Goal: Task Accomplishment & Management: Manage account settings

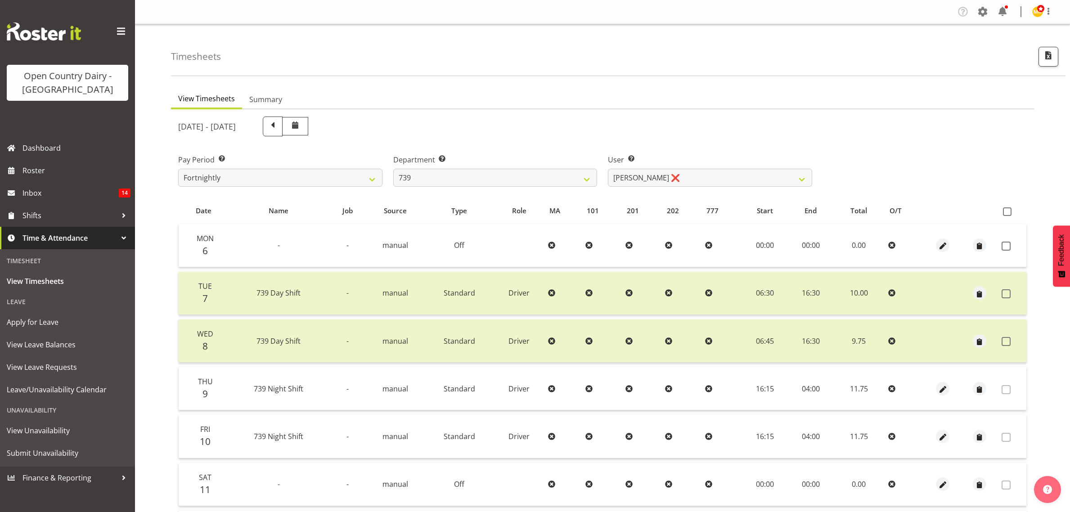
scroll to position [116, 0]
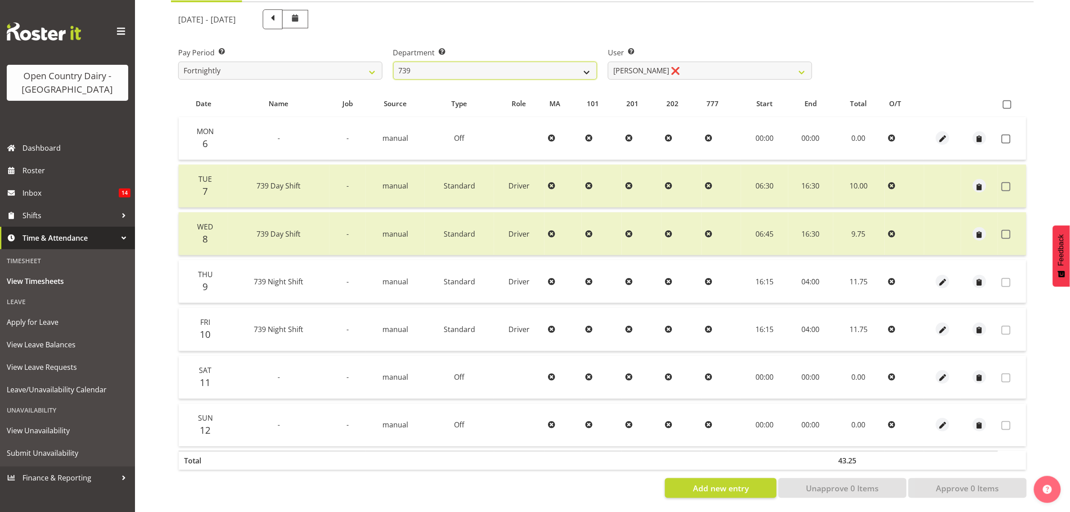
click at [457, 62] on select "734 735 736 737 738 739 851 853 854 855 856 858 861 862 865 867-9032 868 869 87…" at bounding box center [495, 71] width 204 height 18
select select "669"
click at [393, 62] on select "734 735 736 737 738 739 851 853 854 855 856 858 861 862 865 867-9032 868 869 87…" at bounding box center [495, 71] width 204 height 18
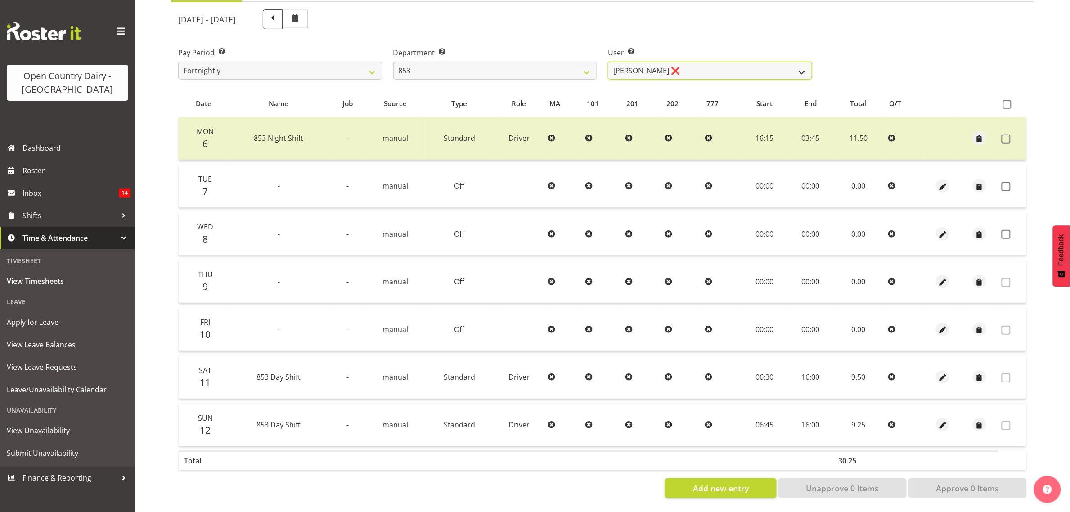
click at [686, 66] on select "[PERSON_NAME] ❌ [PERSON_NAME] ❌ [PERSON_NAME] ❌ [PERSON_NAME] ❌" at bounding box center [710, 71] width 204 height 18
select select "10131"
click at [608, 62] on select "[PERSON_NAME] ❌ [PERSON_NAME] ❌ [PERSON_NAME] ❌ [PERSON_NAME] ❌" at bounding box center [710, 71] width 204 height 18
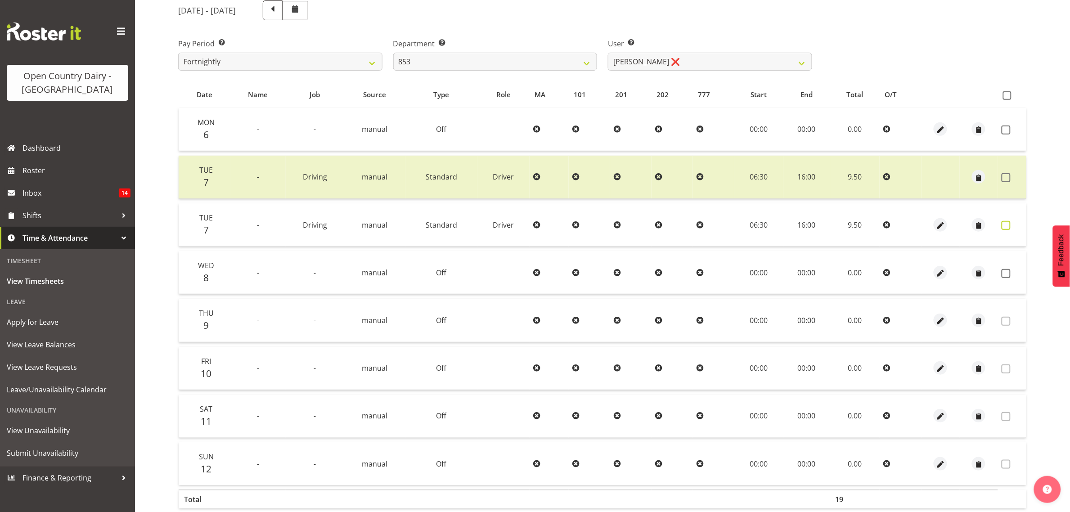
click at [1006, 222] on span at bounding box center [1005, 225] width 9 height 9
checkbox input "true"
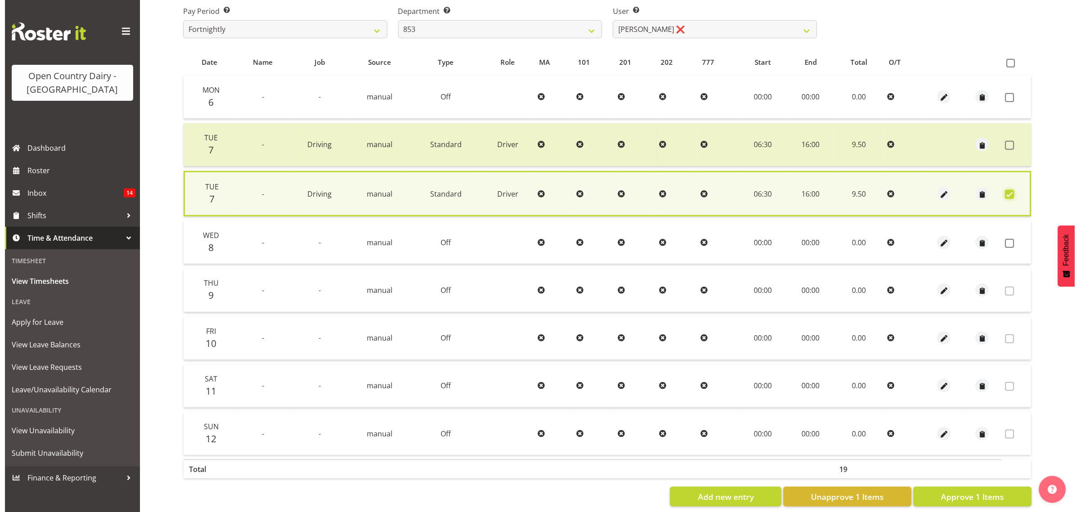
scroll to position [166, 0]
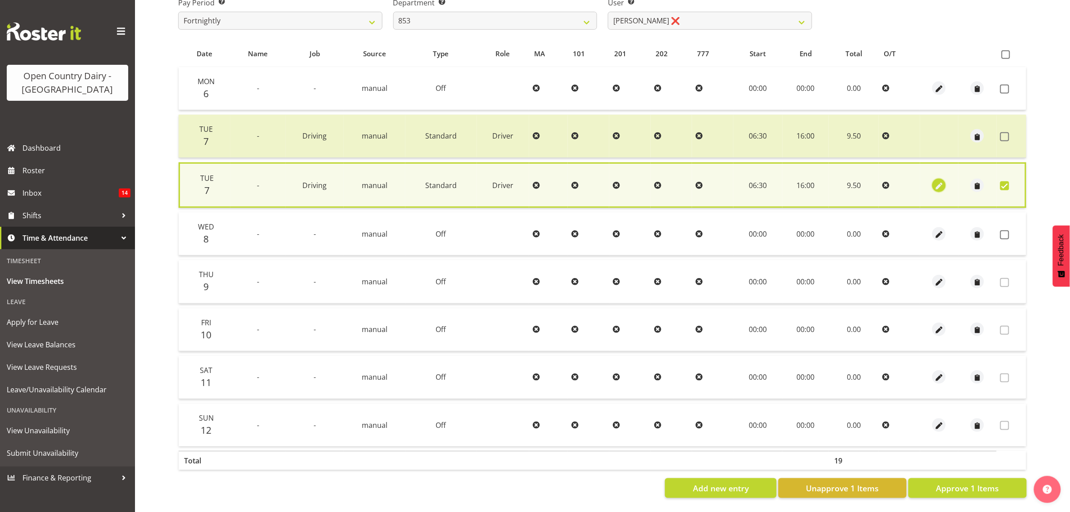
click at [935, 181] on span "button" at bounding box center [939, 186] width 10 height 10
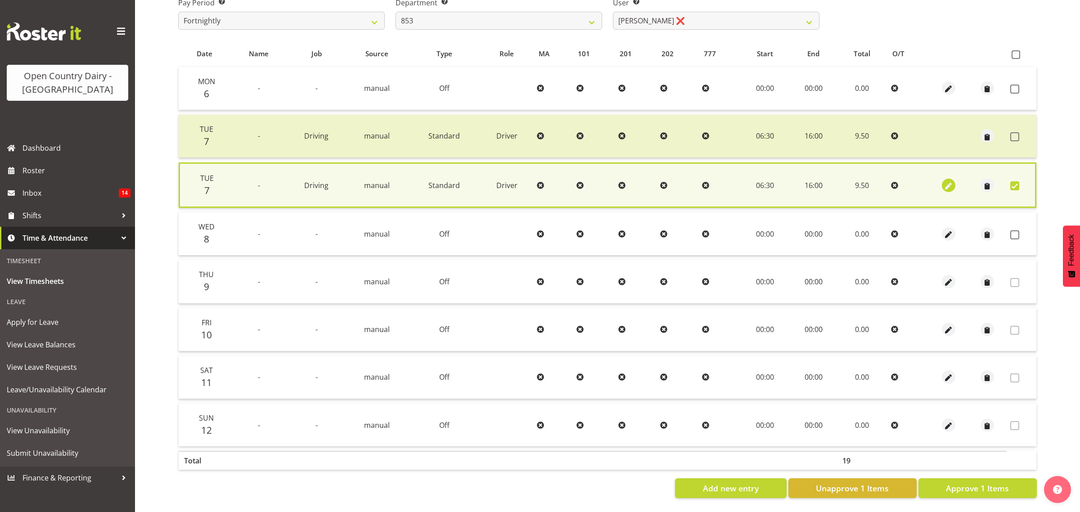
select select "10670"
select select "Standard"
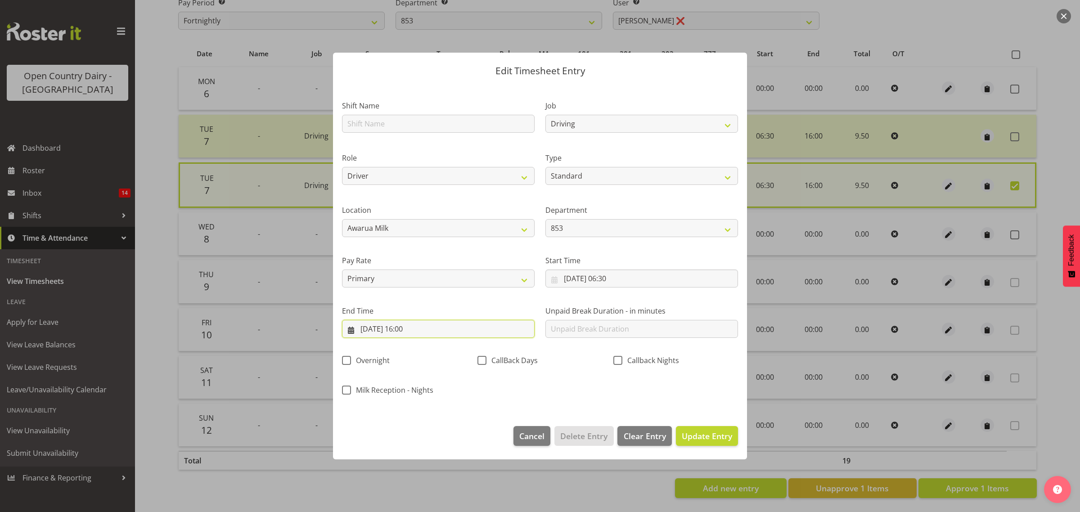
click at [481, 331] on input "[DATE] 16:00" at bounding box center [438, 329] width 193 height 18
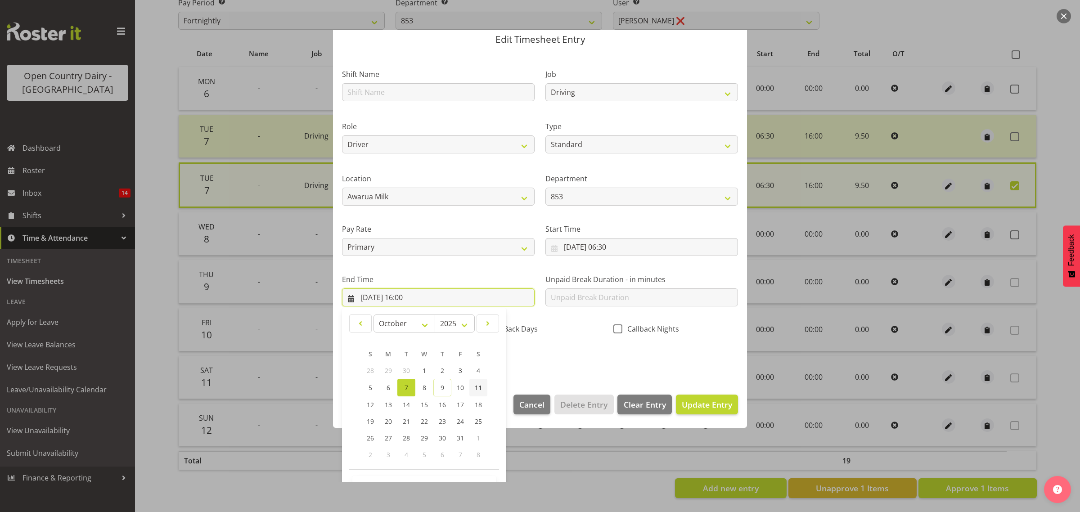
scroll to position [61, 0]
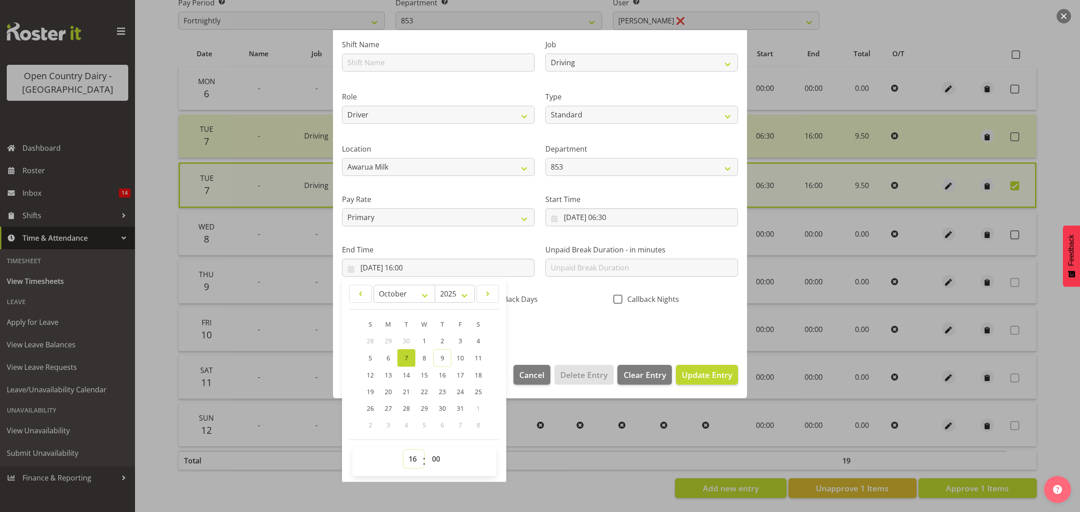
click at [417, 453] on select "00 01 02 03 04 05 06 07 08 09 10 11 12 13 14 15 16 17 18 19 20 21 22 23" at bounding box center [413, 459] width 20 height 18
select select "15"
click at [403, 450] on select "00 01 02 03 04 05 06 07 08 09 10 11 12 13 14 15 16 17 18 19 20 21 22 23" at bounding box center [413, 459] width 20 height 18
type input "[DATE] 15:00"
click at [538, 334] on div "Shift Name Job Connecting /unconnecting Trailers Driving Meeting Milk Testing R…" at bounding box center [539, 184] width 407 height 315
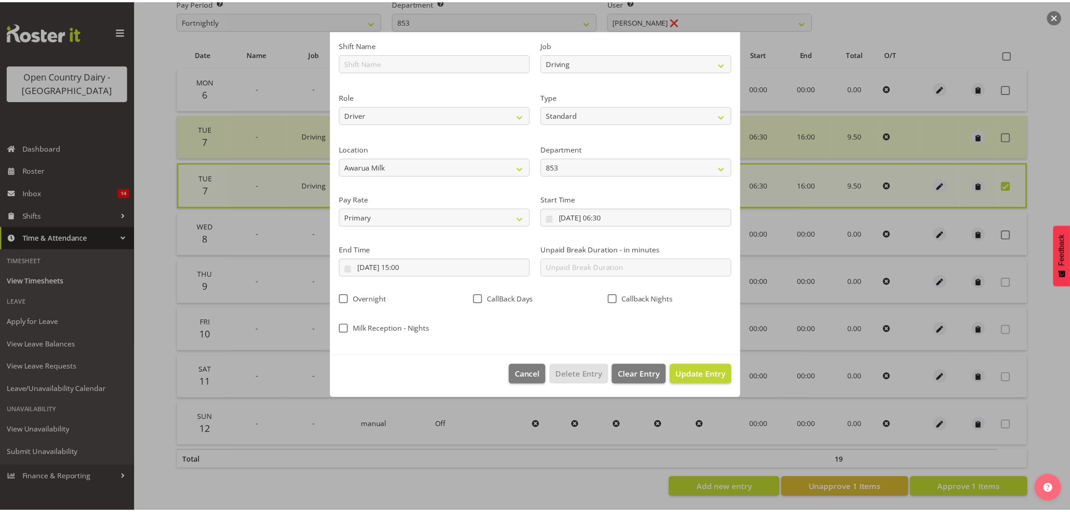
scroll to position [0, 0]
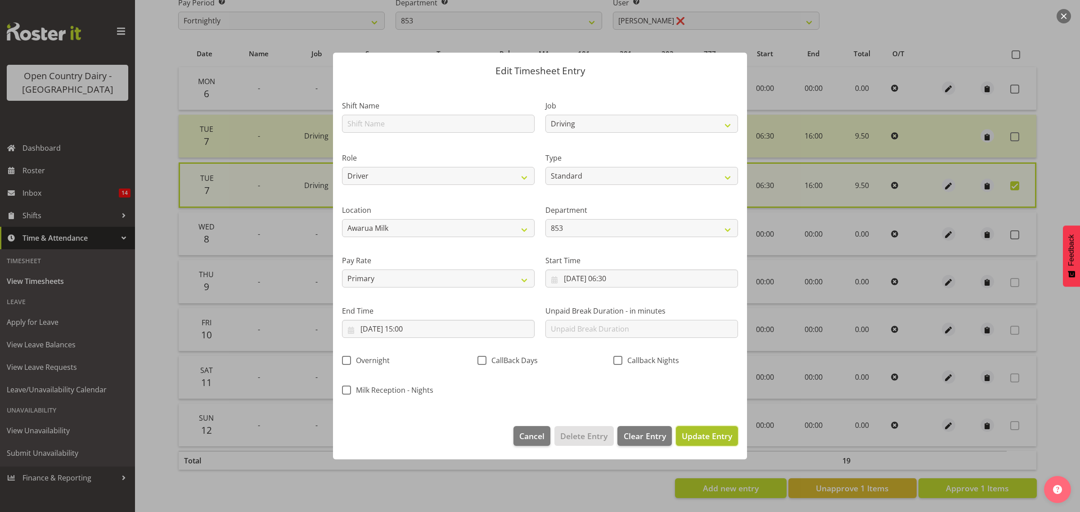
click at [703, 443] on button "Update Entry" at bounding box center [707, 436] width 62 height 20
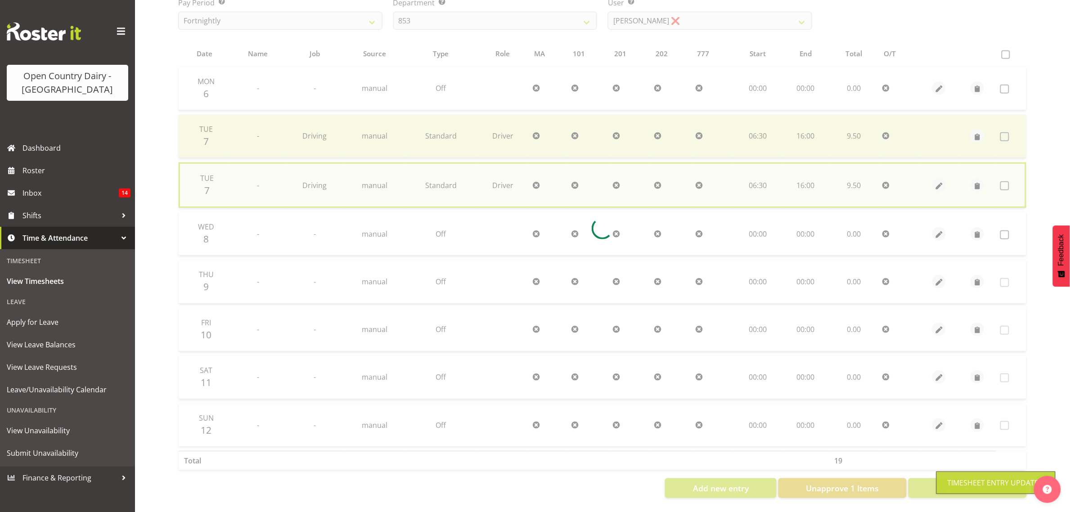
scroll to position [164, 0]
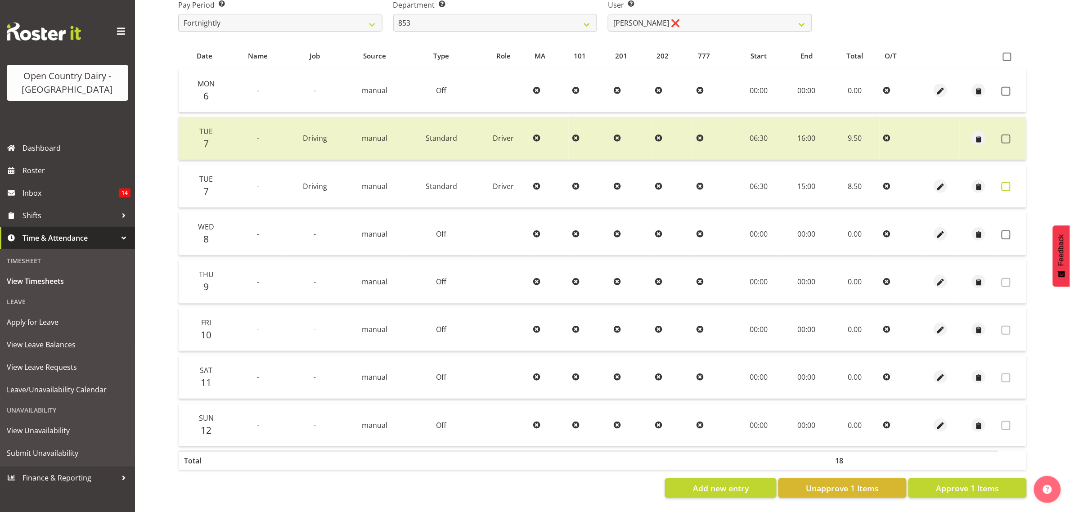
click at [1005, 182] on span at bounding box center [1005, 186] width 9 height 9
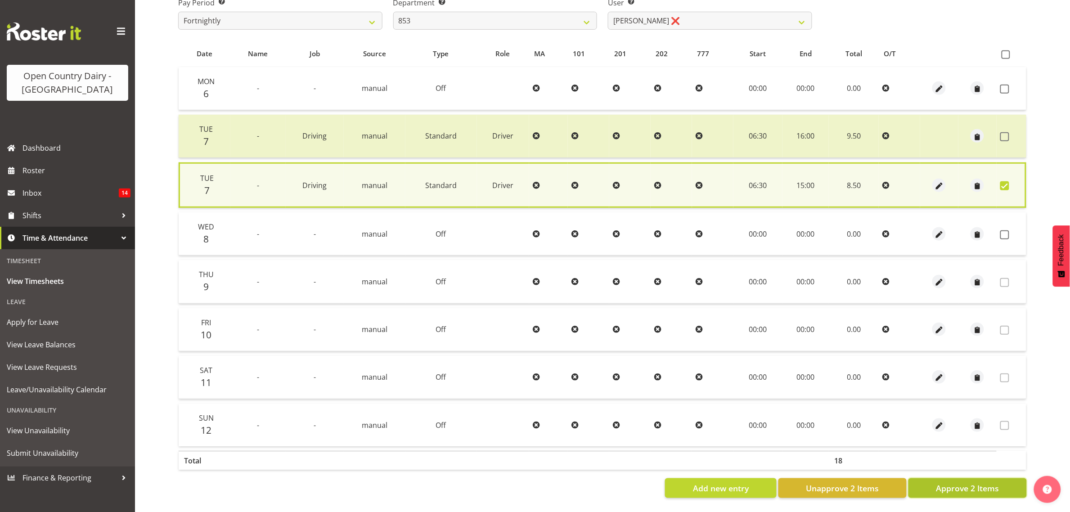
click at [934, 481] on button "Approve 2 Items" at bounding box center [967, 488] width 118 height 20
checkbox input "false"
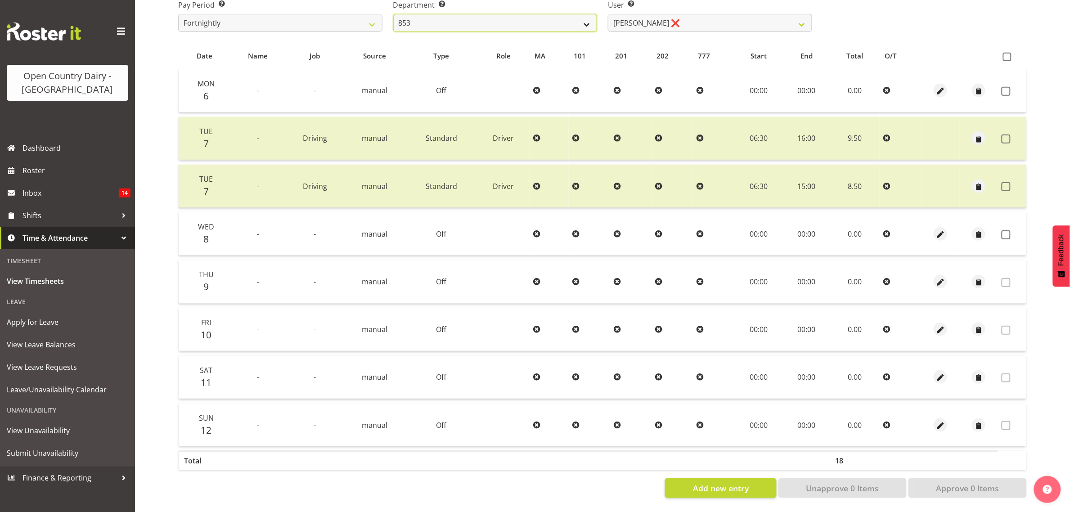
click at [561, 14] on select "734 735 736 737 738 739 851 853 854 855 856 858 861 862 865 867-9032 868 869 87…" at bounding box center [495, 23] width 204 height 18
select select "755"
click at [393, 14] on select "734 735 736 737 738 739 851 853 854 855 856 858 861 862 865 867-9032 868 869 87…" at bounding box center [495, 23] width 204 height 18
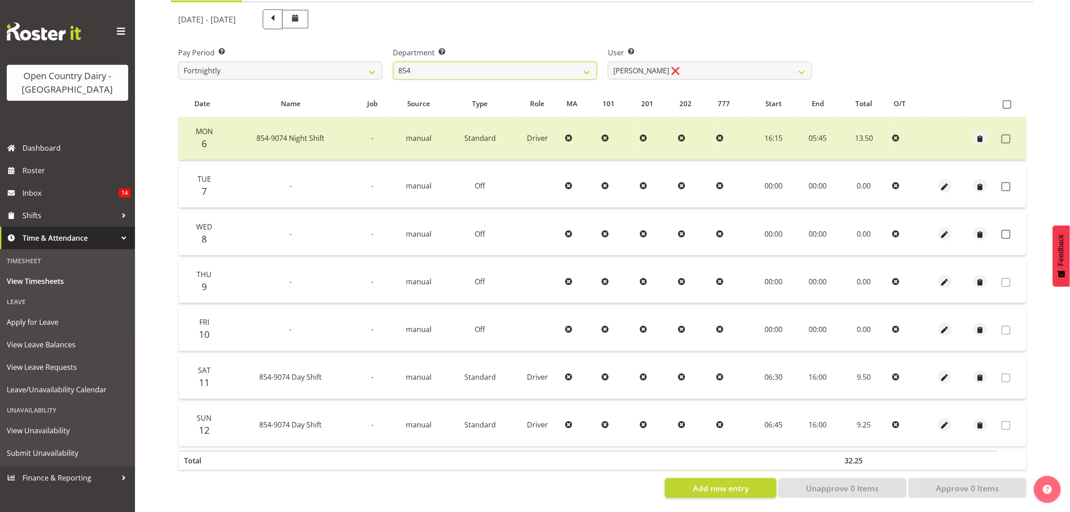
scroll to position [116, 0]
click at [691, 62] on select "[PERSON_NAME] ❌ [PERSON_NAME] ❌ [PERSON_NAME] ❌ [PERSON_NAME] ❌" at bounding box center [710, 71] width 204 height 18
select select "10054"
click at [608, 62] on select "[PERSON_NAME] ❌ [PERSON_NAME] ❌ [PERSON_NAME] ❌ [PERSON_NAME] ❌" at bounding box center [710, 71] width 204 height 18
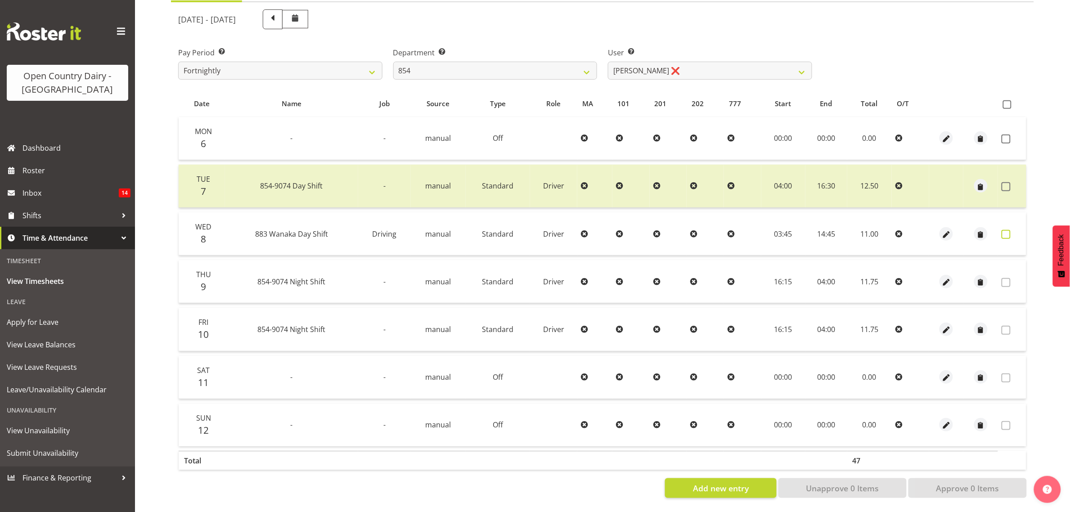
click at [1009, 230] on span at bounding box center [1005, 234] width 9 height 9
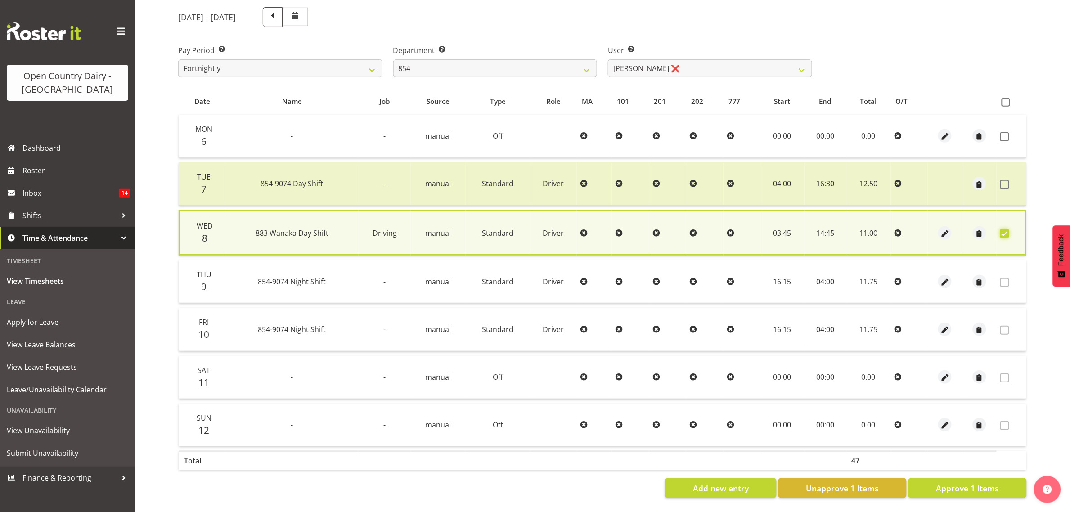
scroll to position [118, 0]
click at [986, 488] on button "Approve 1 Items" at bounding box center [967, 488] width 118 height 20
checkbox input "false"
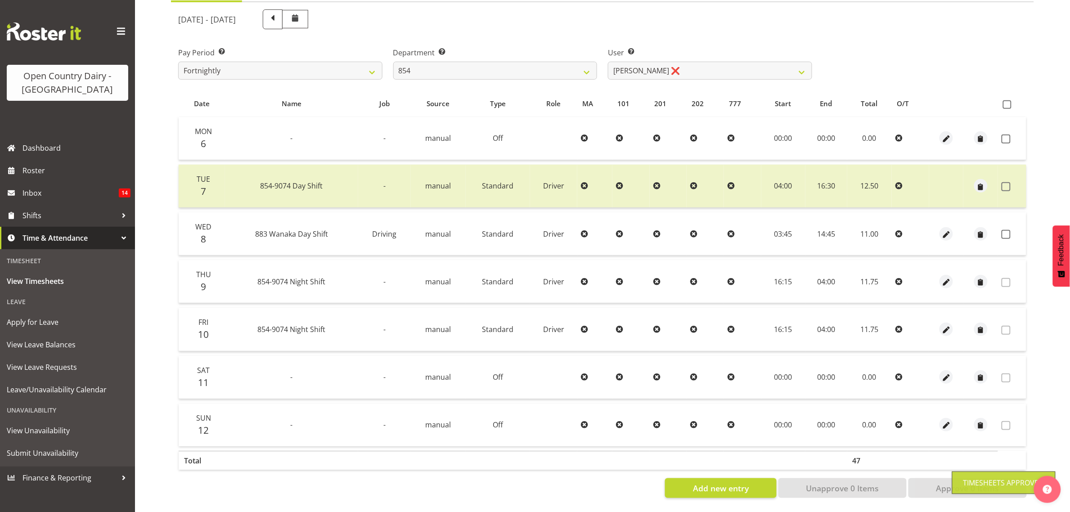
scroll to position [116, 0]
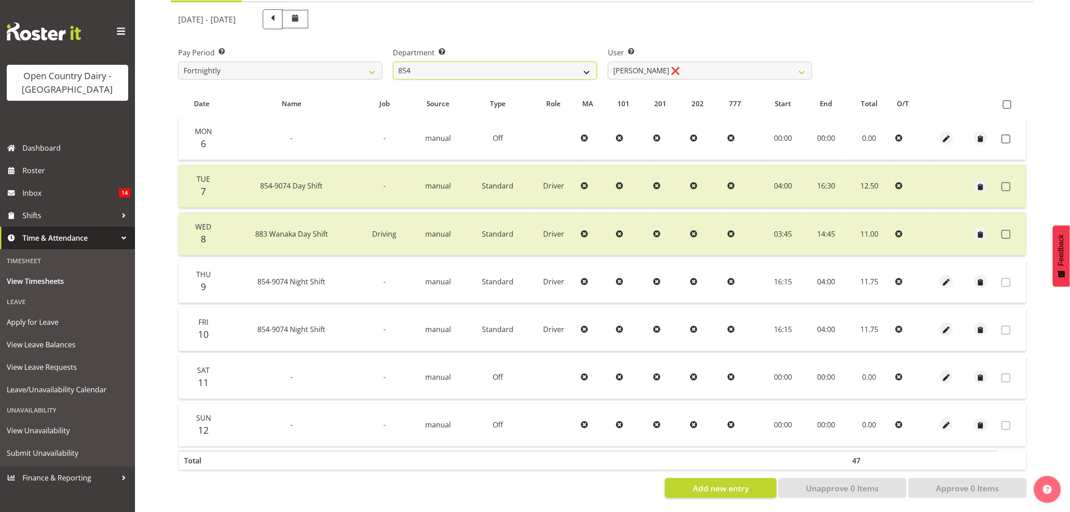
click at [552, 63] on select "734 735 736 737 738 739 851 853 854 855 856 858 861 862 865 867-9032 868 869 87…" at bounding box center [495, 71] width 204 height 18
select select "668"
click at [393, 62] on select "734 735 736 737 738 739 851 853 854 855 856 858 861 862 865 867-9032 868 869 87…" at bounding box center [495, 71] width 204 height 18
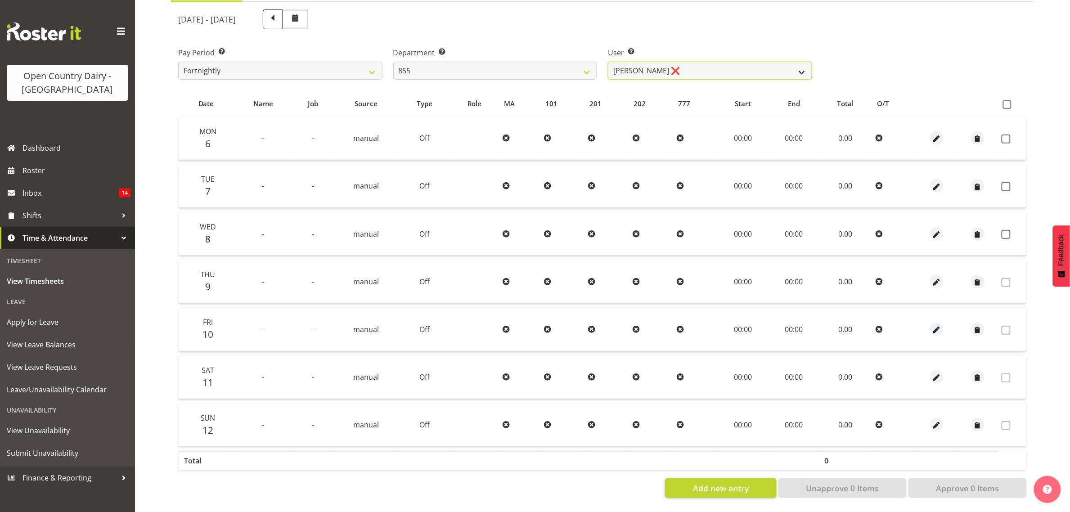
click at [676, 62] on select "[PERSON_NAME] ❌ [PERSON_NAME] ❌ [PERSON_NAME] ❌" at bounding box center [710, 71] width 204 height 18
select select "7491"
click at [608, 62] on select "[PERSON_NAME] ❌ [PERSON_NAME] ❌ [PERSON_NAME] ❌" at bounding box center [710, 71] width 204 height 18
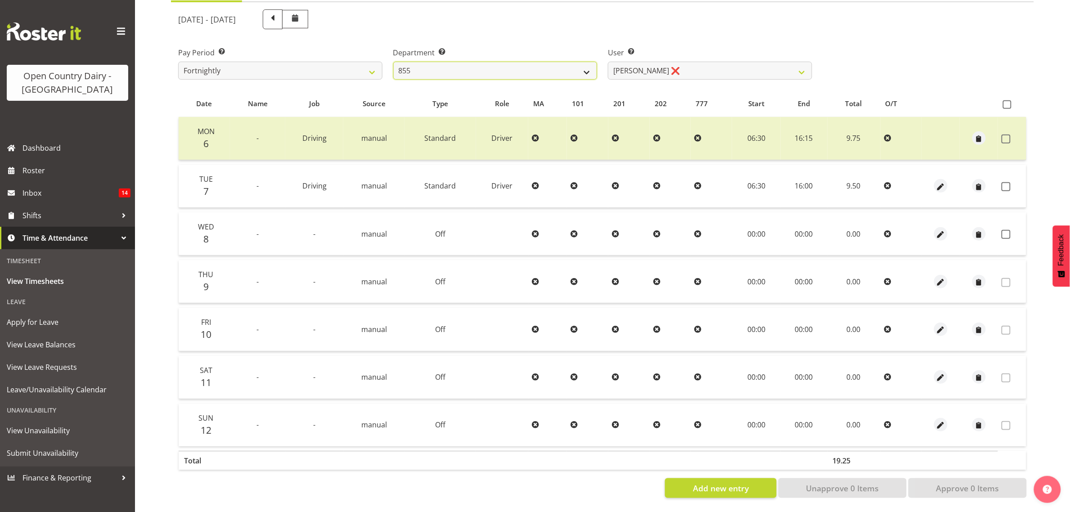
click at [464, 66] on select "734 735 736 737 738 739 851 853 854 855 856 858 861 862 865 867-9032 868 869 87…" at bounding box center [495, 71] width 204 height 18
click at [969, 35] on div "Pay Period Select which pay period you would like to view. Fortnightly Departme…" at bounding box center [602, 60] width 859 height 50
click at [1006, 182] on span at bounding box center [1005, 186] width 9 height 9
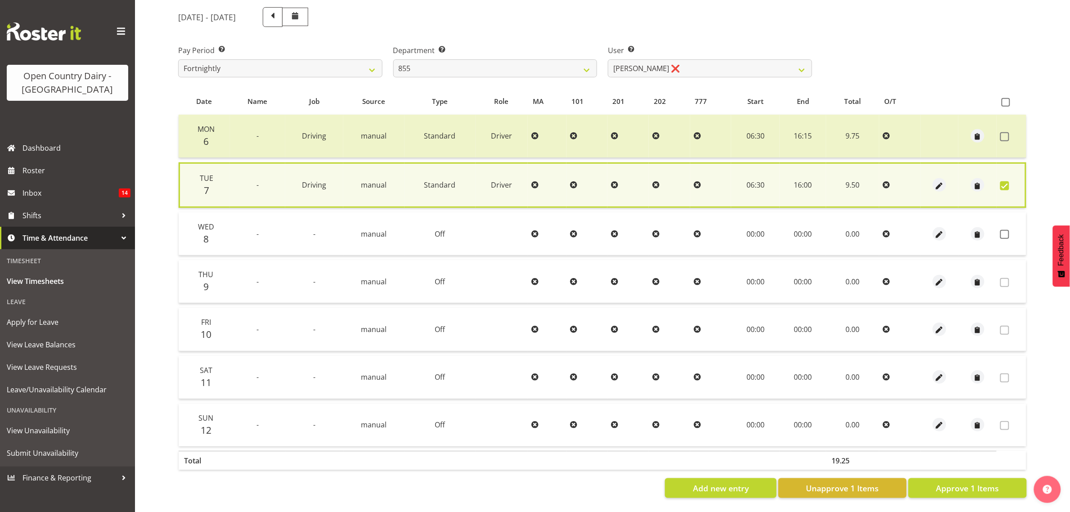
click at [1007, 181] on span at bounding box center [1004, 185] width 9 height 9
checkbox input "false"
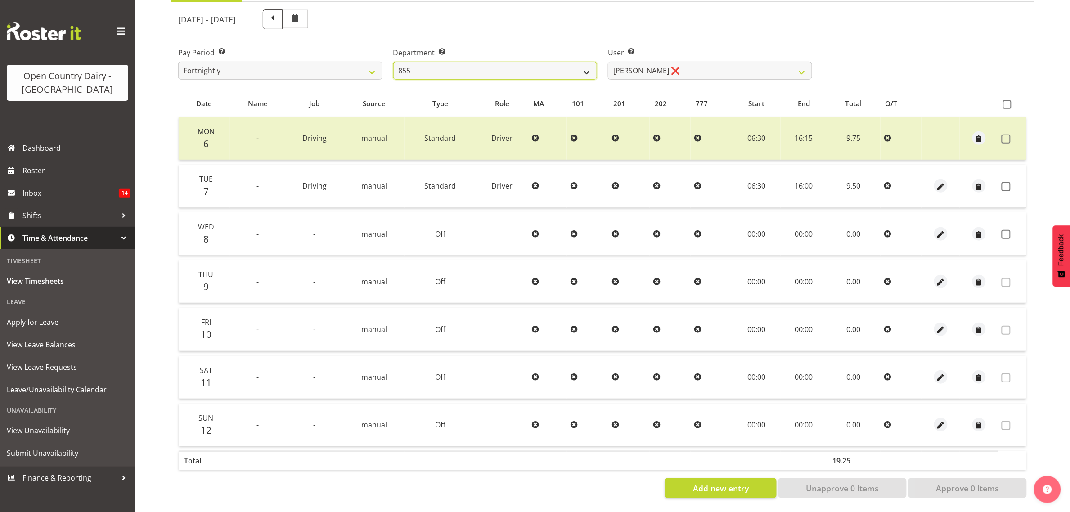
click at [466, 62] on select "734 735 736 737 738 739 851 853 854 855 856 858 861 862 865 867-9032 868 869 87…" at bounding box center [495, 71] width 204 height 18
select select "671"
click at [393, 62] on select "734 735 736 737 738 739 851 853 854 855 856 858 861 862 865 867-9032 868 869 87…" at bounding box center [495, 71] width 204 height 18
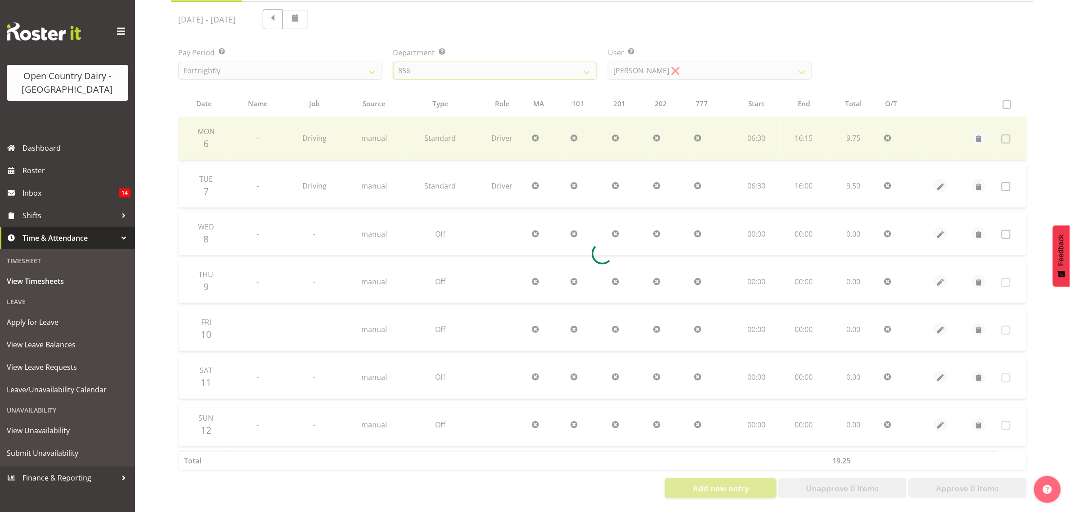
scroll to position [0, 0]
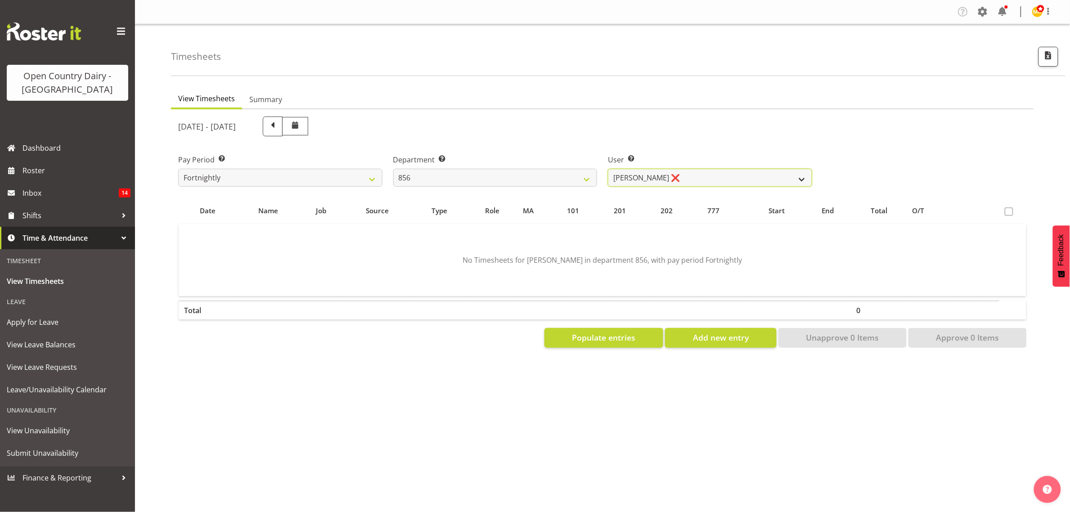
click at [672, 173] on select "[PERSON_NAME] ❌ [PERSON_NAME] ❌ [PERSON_NAME] ❌ [PERSON_NAME] ❌" at bounding box center [710, 178] width 204 height 18
select select "10196"
click at [608, 169] on select "[PERSON_NAME] ❌ [PERSON_NAME] ❌ [PERSON_NAME] ❌ [PERSON_NAME] ❌" at bounding box center [710, 178] width 204 height 18
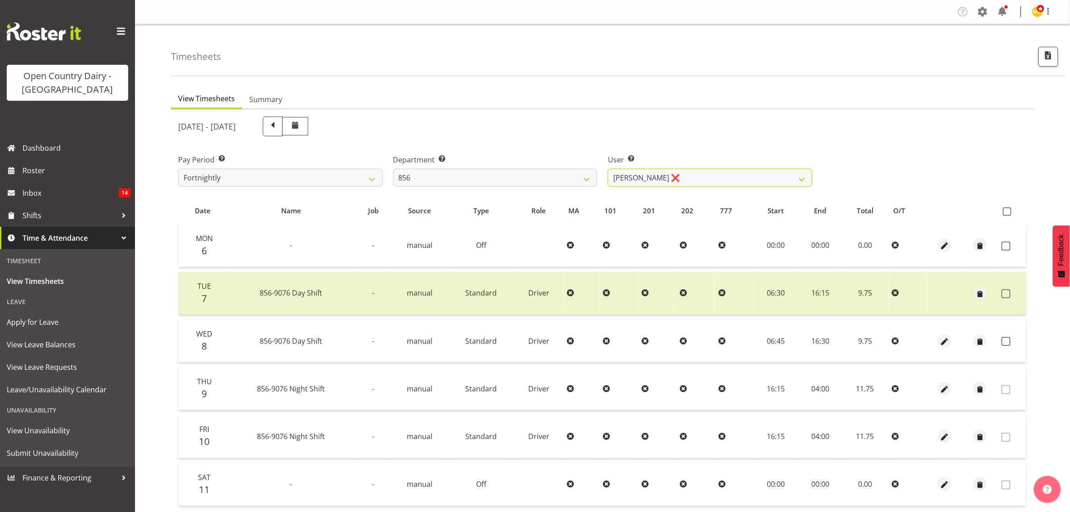
scroll to position [56, 0]
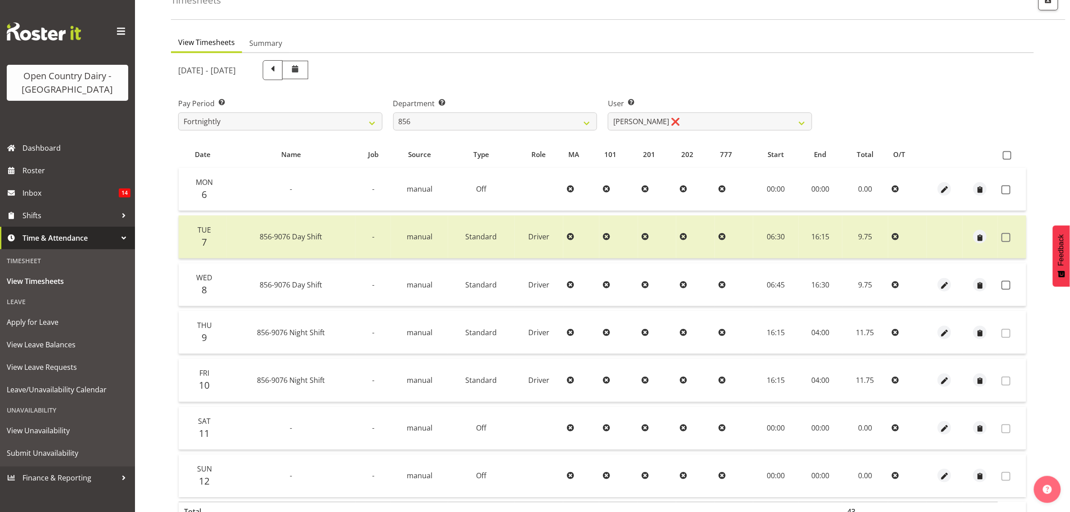
click at [994, 289] on td at bounding box center [980, 284] width 36 height 43
click at [1011, 287] on label at bounding box center [1008, 285] width 14 height 9
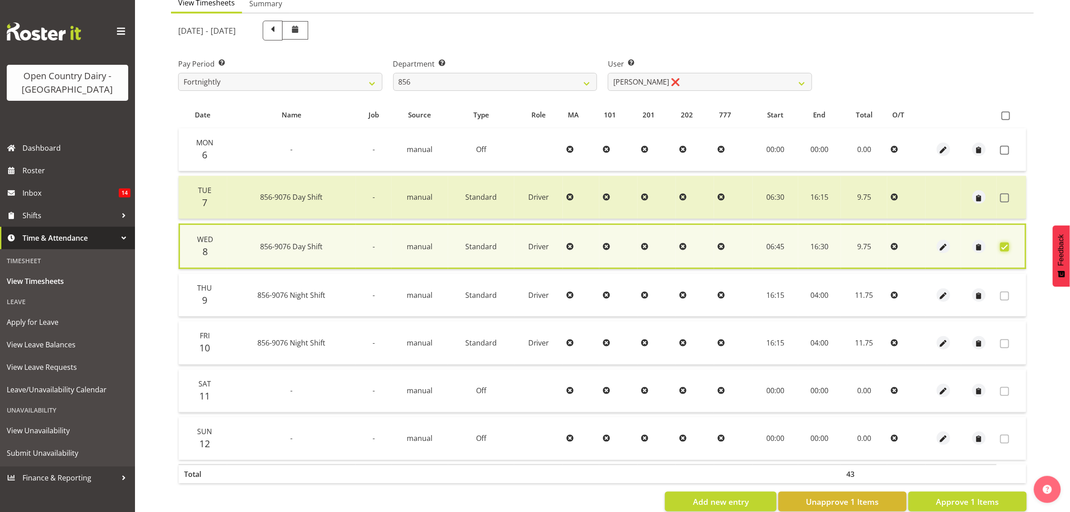
scroll to position [118, 0]
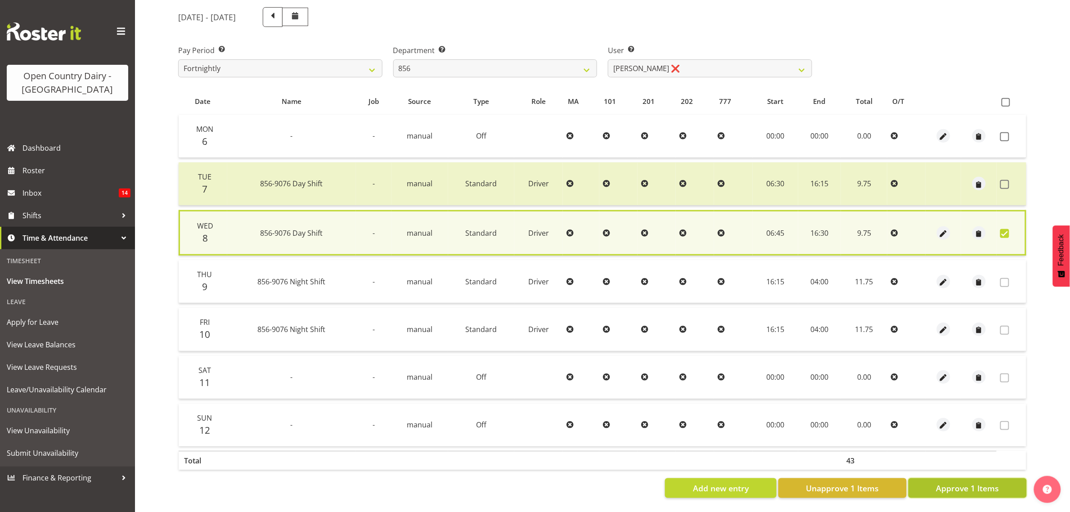
click at [969, 487] on button "Approve 1 Items" at bounding box center [967, 488] width 118 height 20
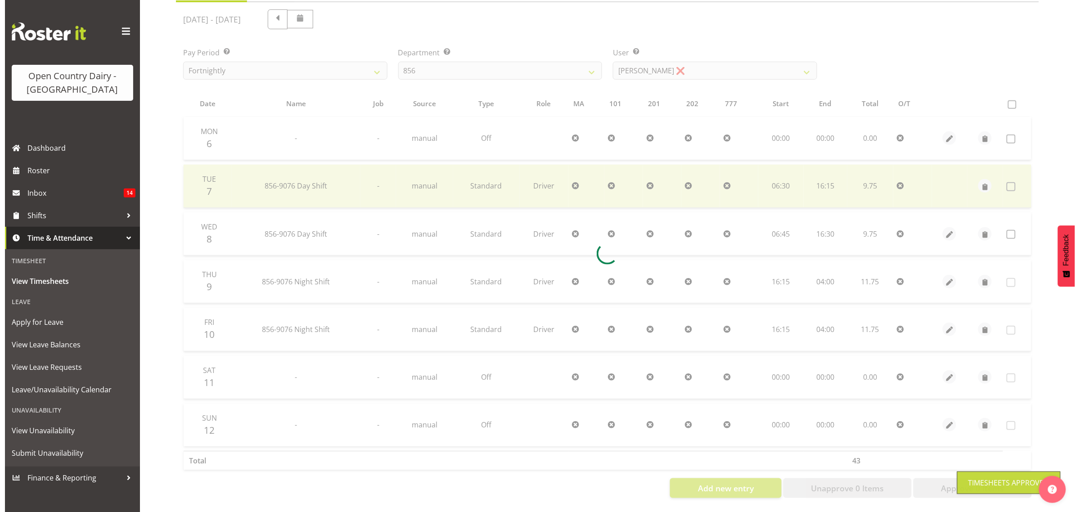
scroll to position [116, 0]
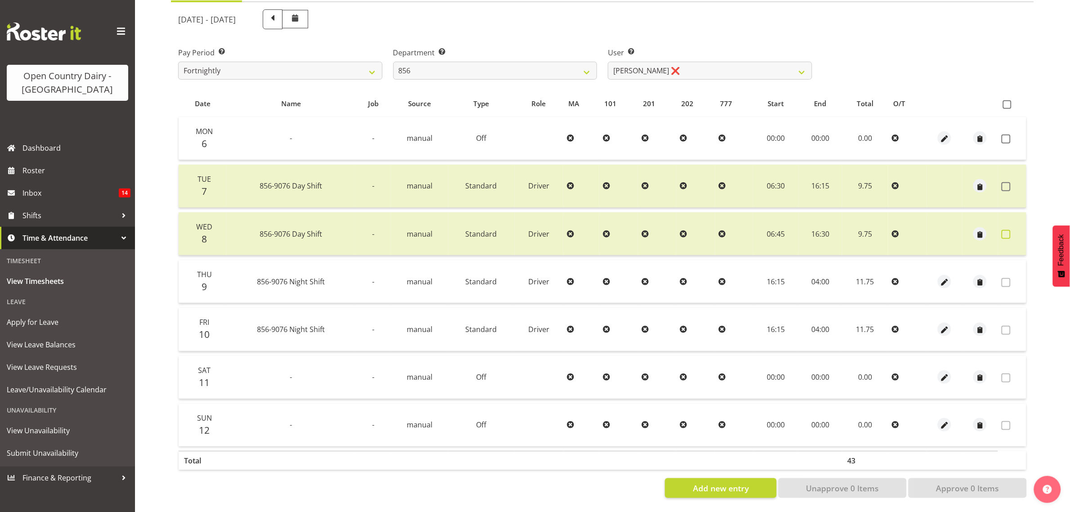
click at [1008, 230] on span at bounding box center [1005, 234] width 9 height 9
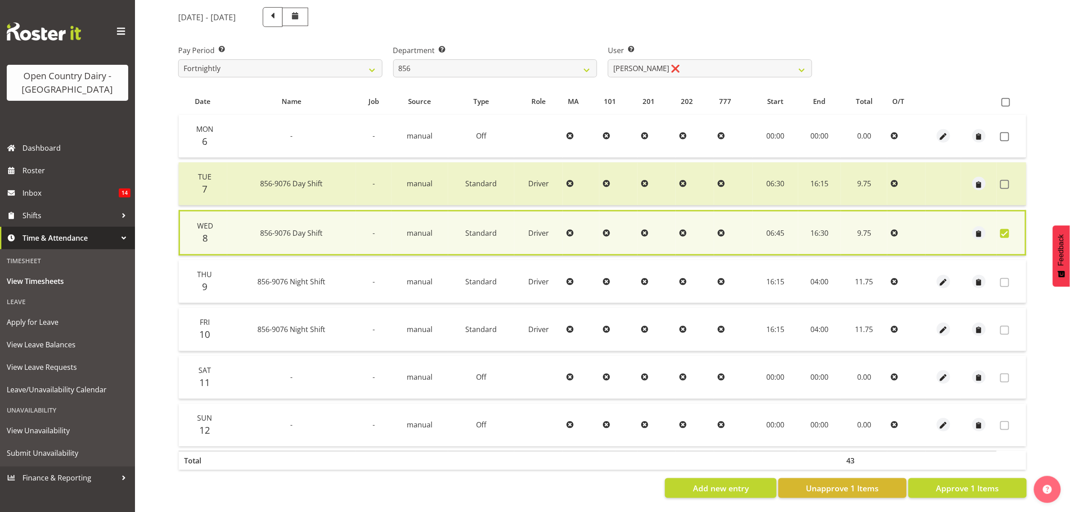
click at [822, 467] on div "Date Name Job Source Type Role MA 101 201 202 777 Start End Total O/T Mon 6 - -…" at bounding box center [602, 293] width 848 height 410
click at [827, 482] on span "Unapprove 1 Items" at bounding box center [842, 488] width 73 height 12
checkbox input "false"
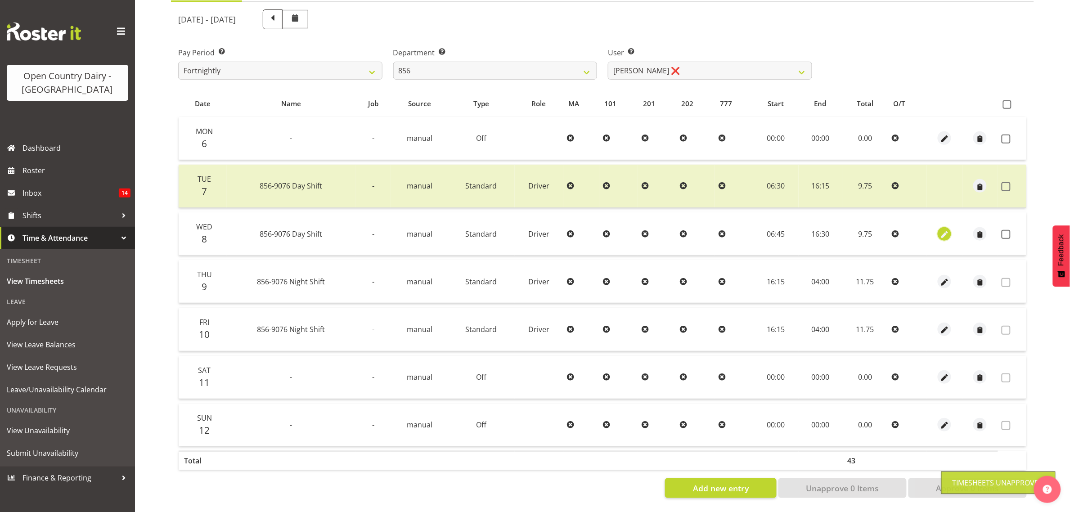
click at [945, 229] on span "button" at bounding box center [944, 234] width 10 height 10
select select "Standard"
select select "9"
select select "2025"
select select "16"
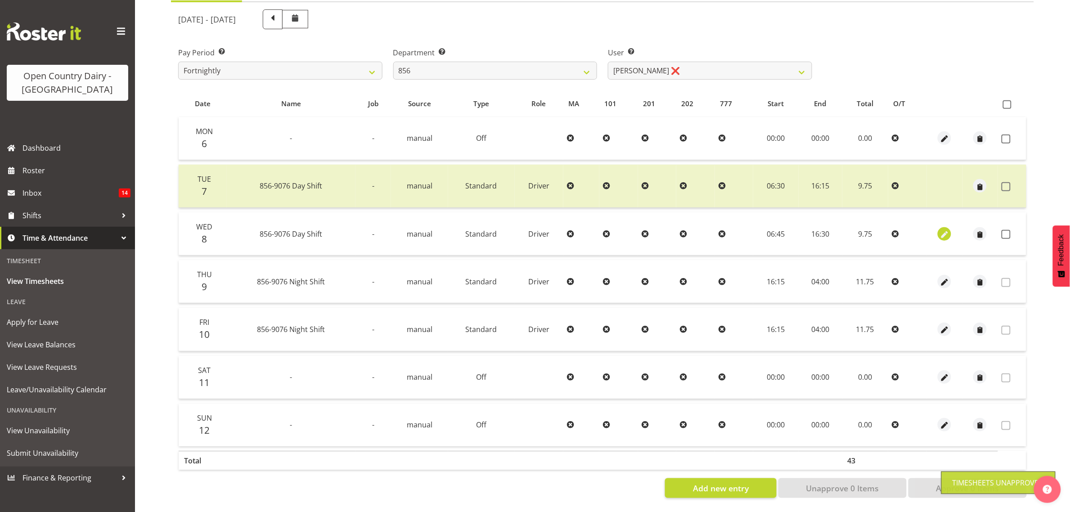
select select "30"
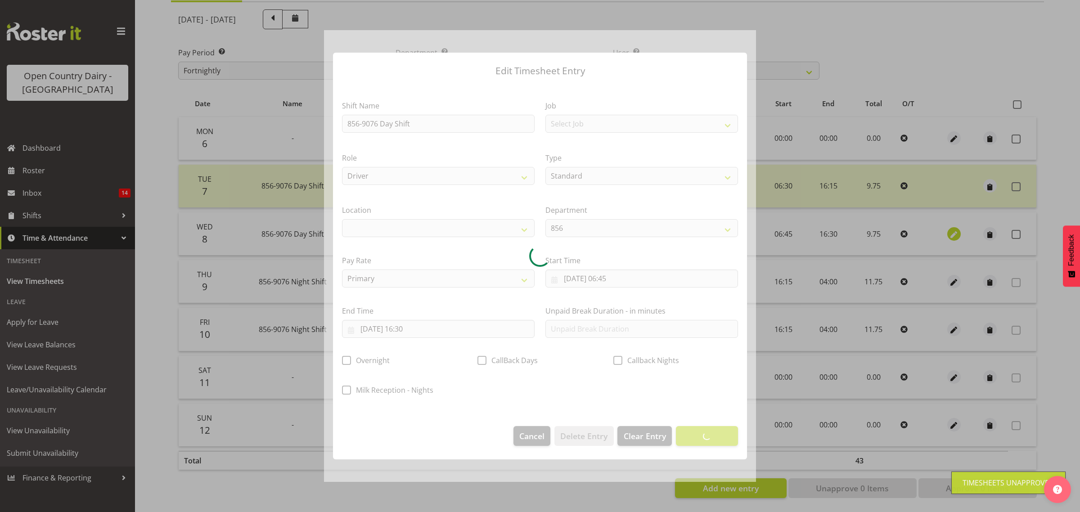
select select
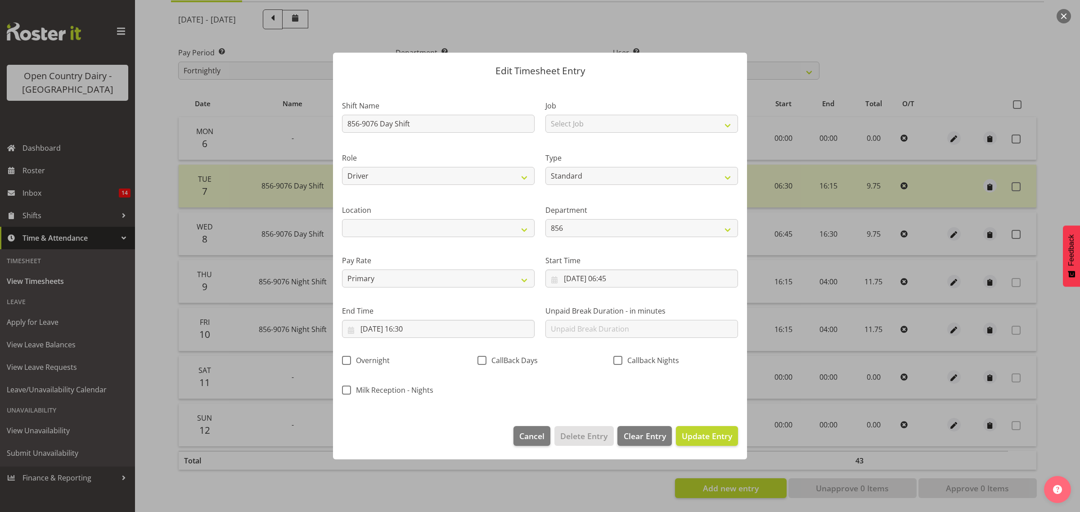
click at [453, 338] on div "End Time [DATE] 16:30 January February March April May June July August Septemb…" at bounding box center [437, 318] width 203 height 50
click at [462, 324] on input "[DATE] 16:30" at bounding box center [438, 329] width 193 height 18
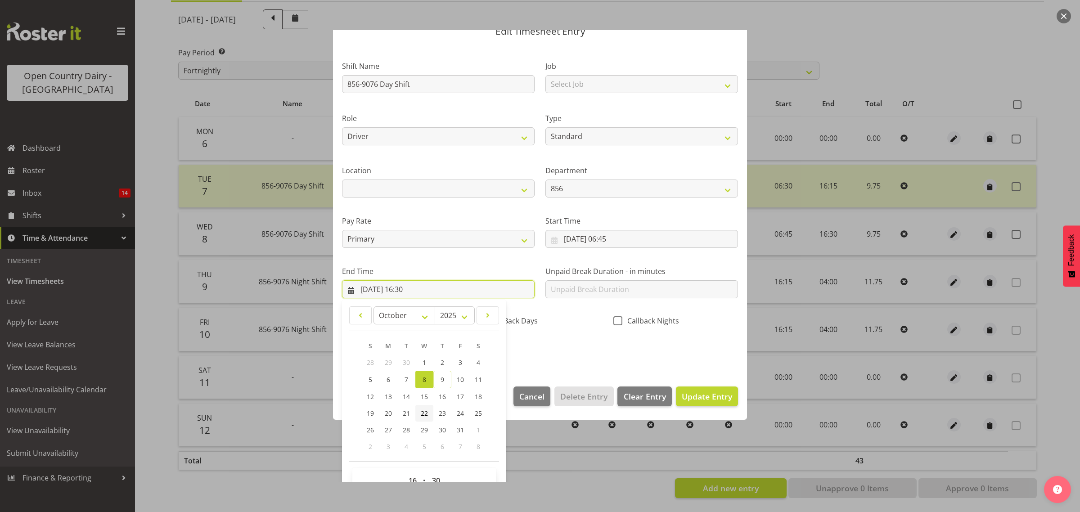
scroll to position [61, 0]
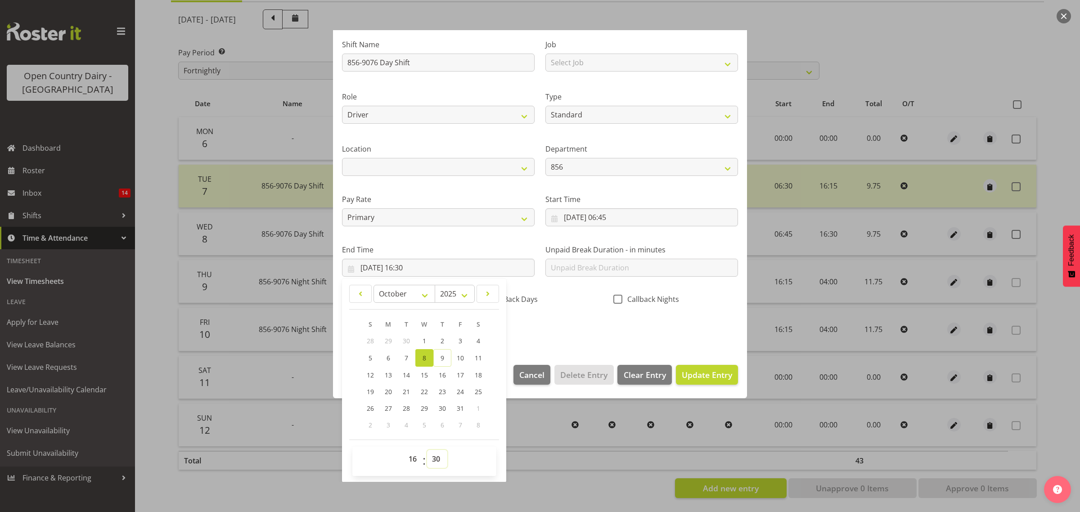
click at [437, 457] on select "00 01 02 03 04 05 06 07 08 09 10 11 12 13 14 15 16 17 18 19 20 21 22 23 24 25 2…" at bounding box center [437, 459] width 20 height 18
select select "15"
click at [427, 450] on select "00 01 02 03 04 05 06 07 08 09 10 11 12 13 14 15 16 17 18 19 20 21 22 23 24 25 2…" at bounding box center [437, 459] width 20 height 18
type input "[DATE] 16:15"
click at [538, 338] on div "Shift Name 856-9076 Day Shift Job Select Job Connecting /unconnecting Trailers …" at bounding box center [539, 184] width 407 height 315
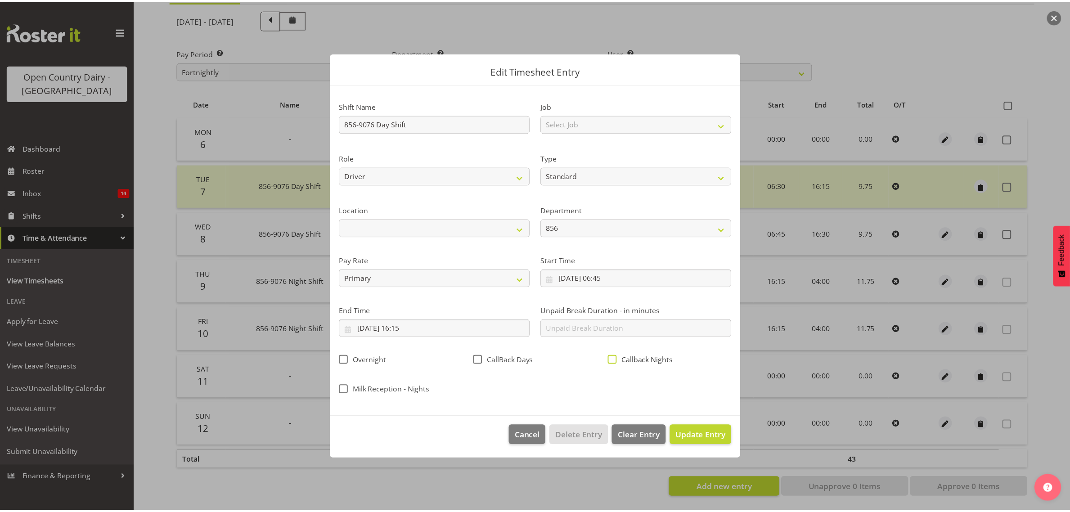
scroll to position [0, 0]
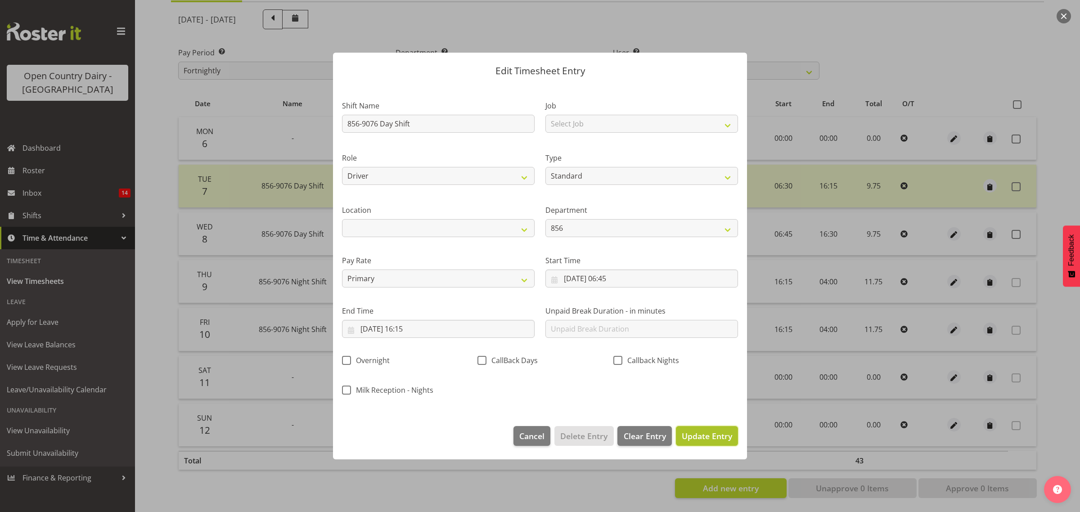
click at [715, 439] on span "Update Entry" at bounding box center [706, 435] width 50 height 11
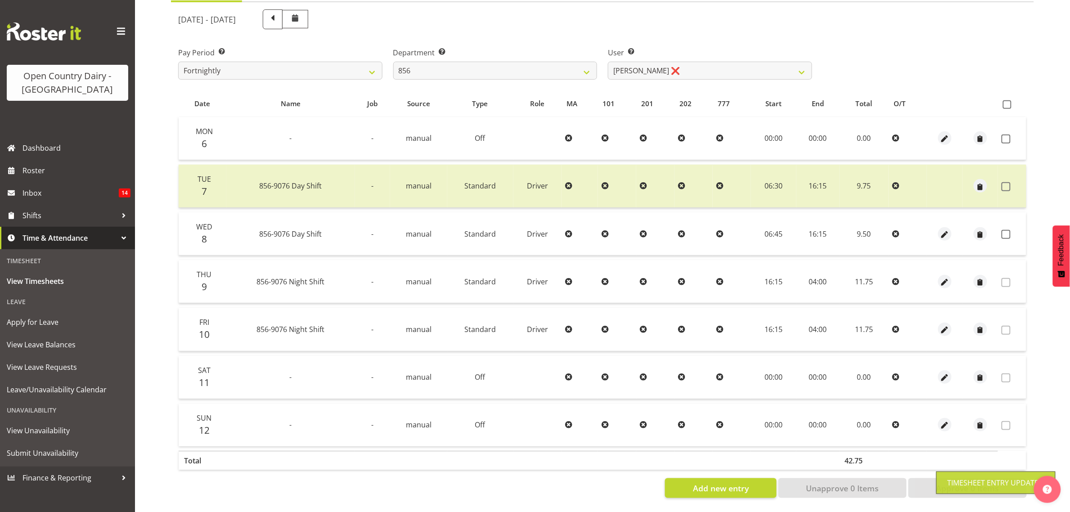
drag, startPoint x: 1005, startPoint y: 225, endPoint x: 997, endPoint y: 259, distance: 34.8
click at [1006, 230] on span at bounding box center [1005, 234] width 9 height 9
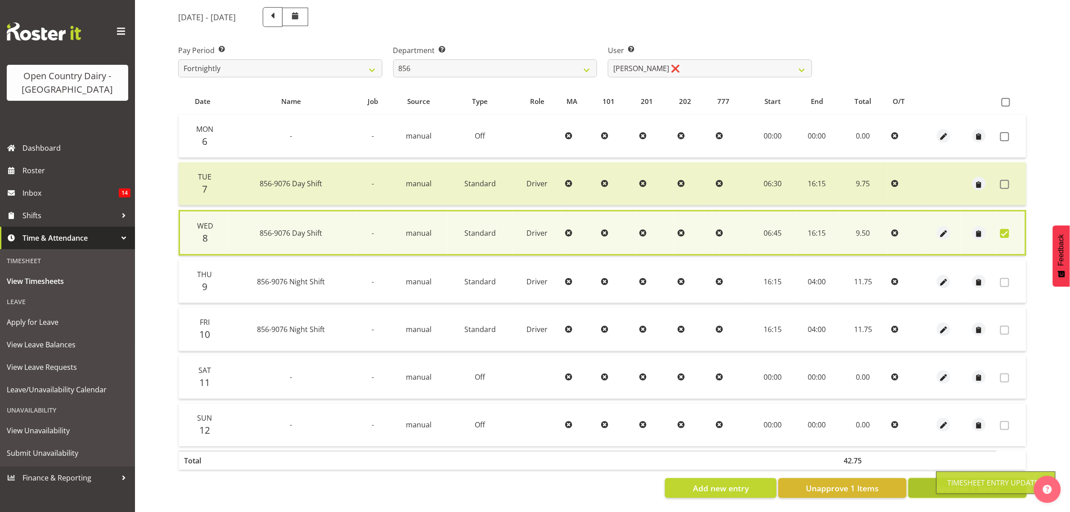
click at [925, 479] on button "Approve 1 Items" at bounding box center [967, 488] width 118 height 20
checkbox input "false"
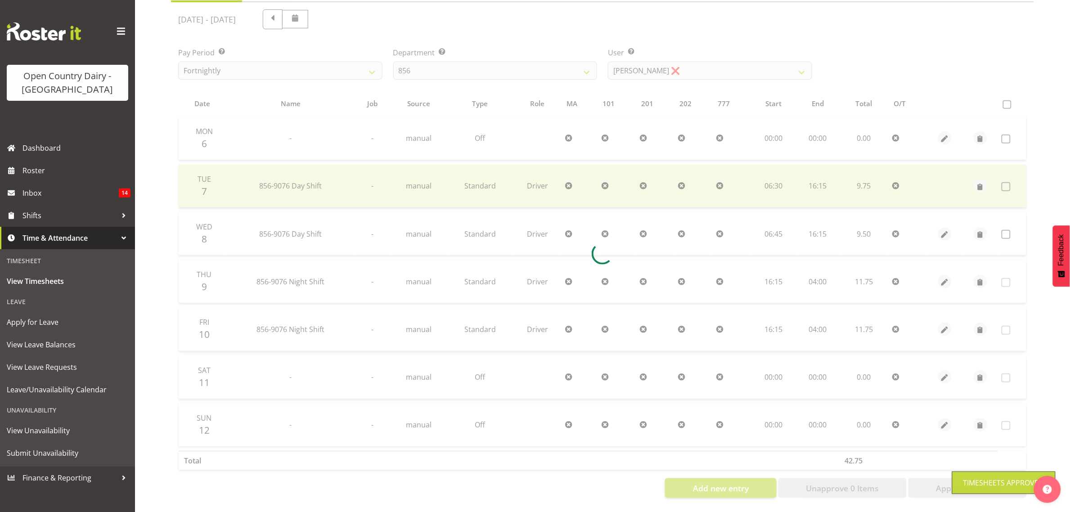
scroll to position [116, 0]
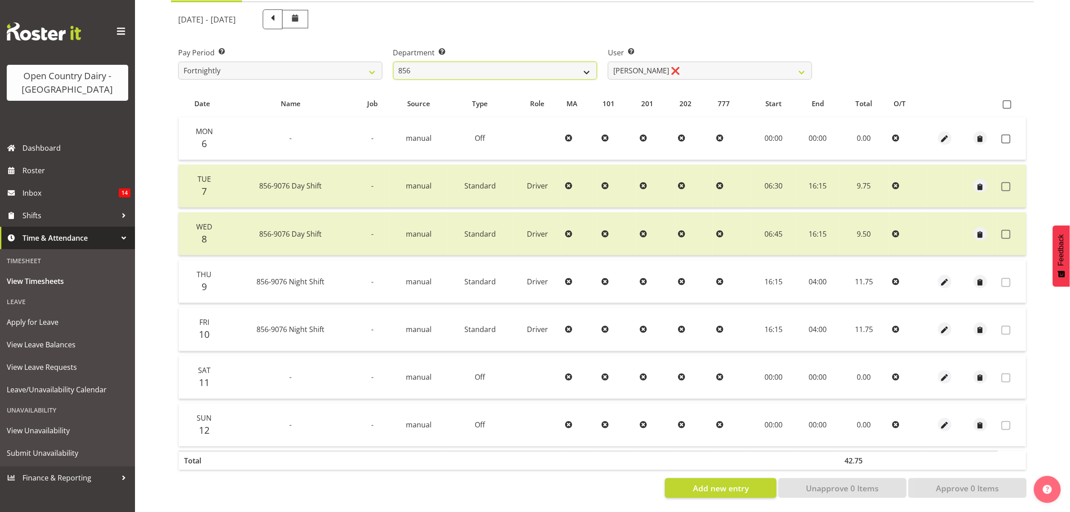
click at [556, 62] on select "734 735 736 737 738 739 851 853 854 855 856 858 861 862 865 867-9032 868 869 87…" at bounding box center [495, 71] width 204 height 18
select select "783"
click at [393, 62] on select "734 735 736 737 738 739 851 853 854 855 856 858 861 862 865 867-9032 868 869 87…" at bounding box center [495, 71] width 204 height 18
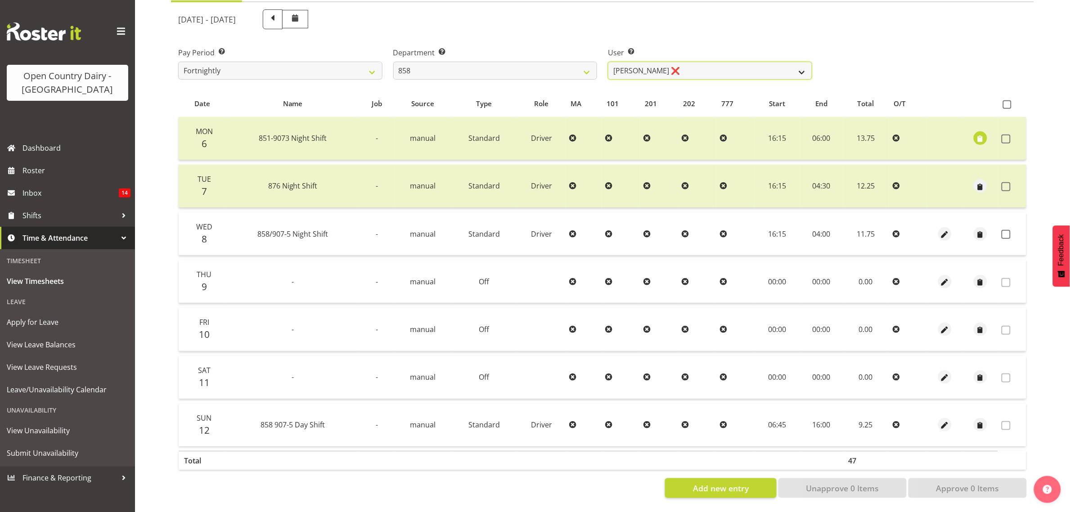
click at [654, 64] on select "[PERSON_NAME] ❌ [PERSON_NAME] ❌ [PERSON_NAME] ❌" at bounding box center [710, 71] width 204 height 18
select select "7456"
click at [608, 62] on select "[PERSON_NAME] ❌ [PERSON_NAME] ❌ [PERSON_NAME] ❌" at bounding box center [710, 71] width 204 height 18
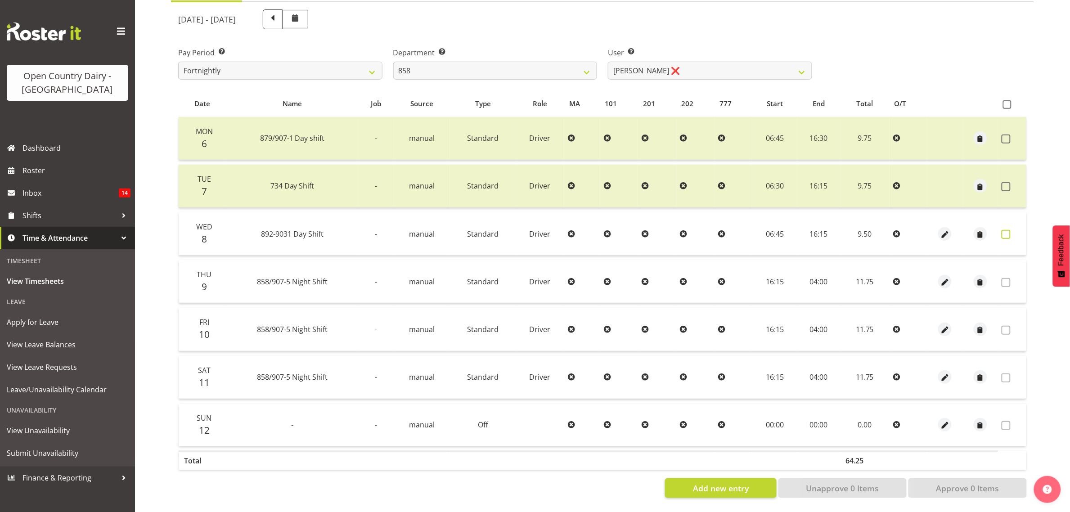
click at [1010, 230] on span at bounding box center [1005, 234] width 9 height 9
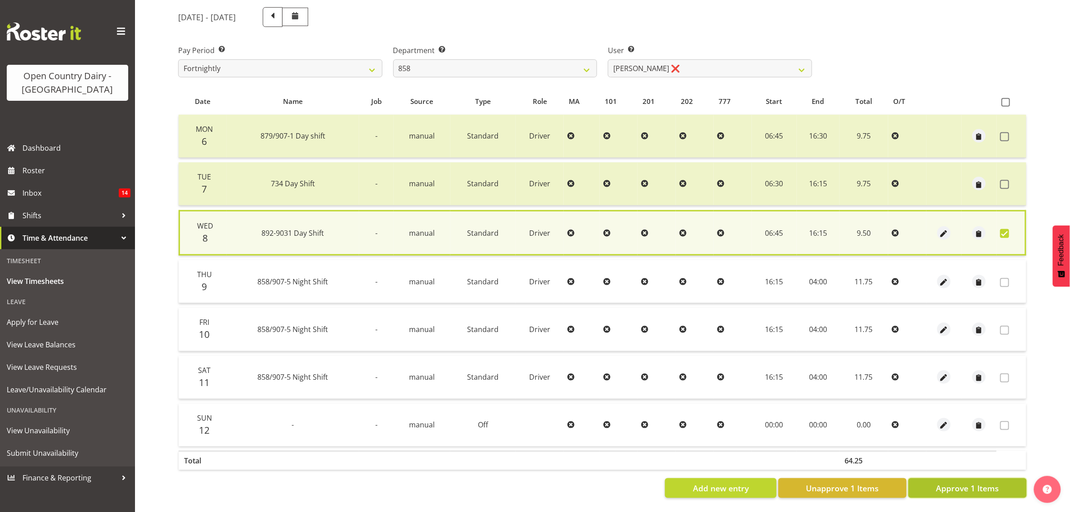
click at [983, 488] on button "Approve 1 Items" at bounding box center [967, 488] width 118 height 20
checkbox input "false"
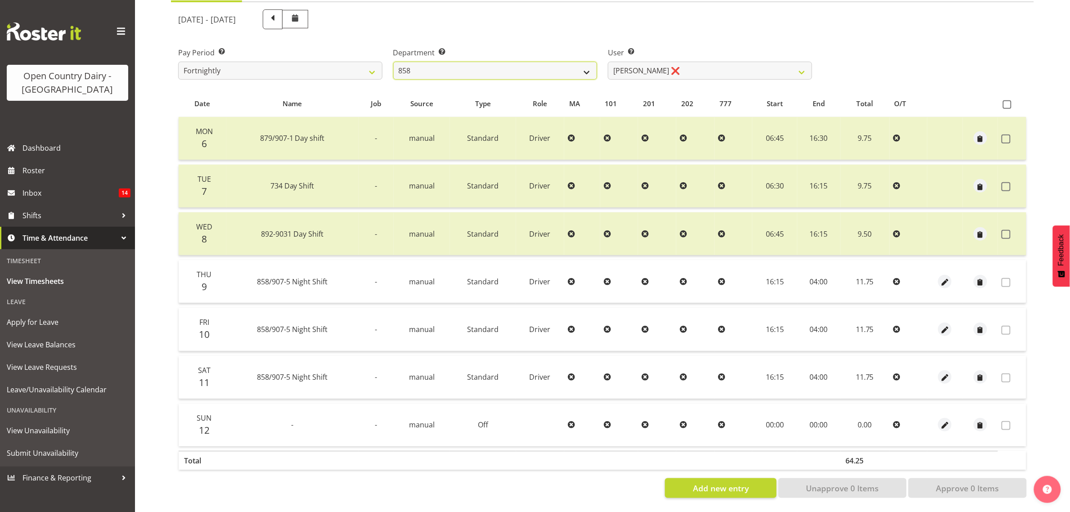
click at [506, 62] on select "734 735 736 737 738 739 851 853 854 855 856 858 861 862 865 867-9032 868 869 87…" at bounding box center [495, 71] width 204 height 18
select select "755"
click at [393, 62] on select "734 735 736 737 738 739 851 853 854 855 856 858 861 862 865 867-9032 868 869 87…" at bounding box center [495, 71] width 204 height 18
select select "10940"
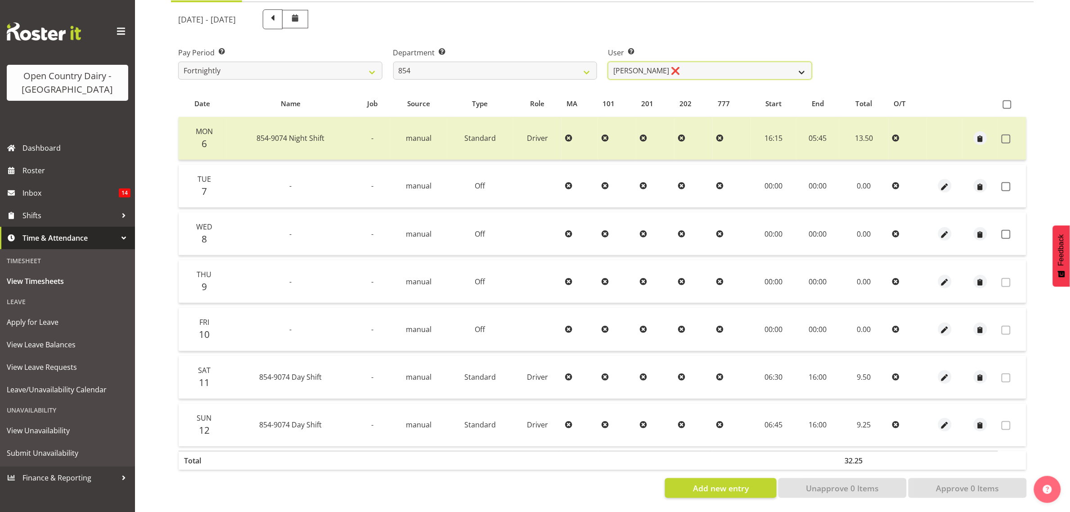
click at [668, 69] on select "[PERSON_NAME] ❌ [PERSON_NAME] ❌ [PERSON_NAME] ❌ [PERSON_NAME] ❌" at bounding box center [710, 71] width 204 height 18
drag, startPoint x: 672, startPoint y: 36, endPoint x: 636, endPoint y: 43, distance: 36.6
click at [667, 36] on div "User Select user. Note: This is filtered down by the previous two drop-down ite…" at bounding box center [709, 60] width 215 height 50
click at [554, 66] on select "734 735 736 737 738 739 851 853 854 855 856 858 861 862 865 867-9032 868 869 87…" at bounding box center [495, 71] width 204 height 18
click at [393, 62] on select "734 735 736 737 738 739 851 853 854 855 856 858 861 862 865 867-9032 868 869 87…" at bounding box center [495, 71] width 204 height 18
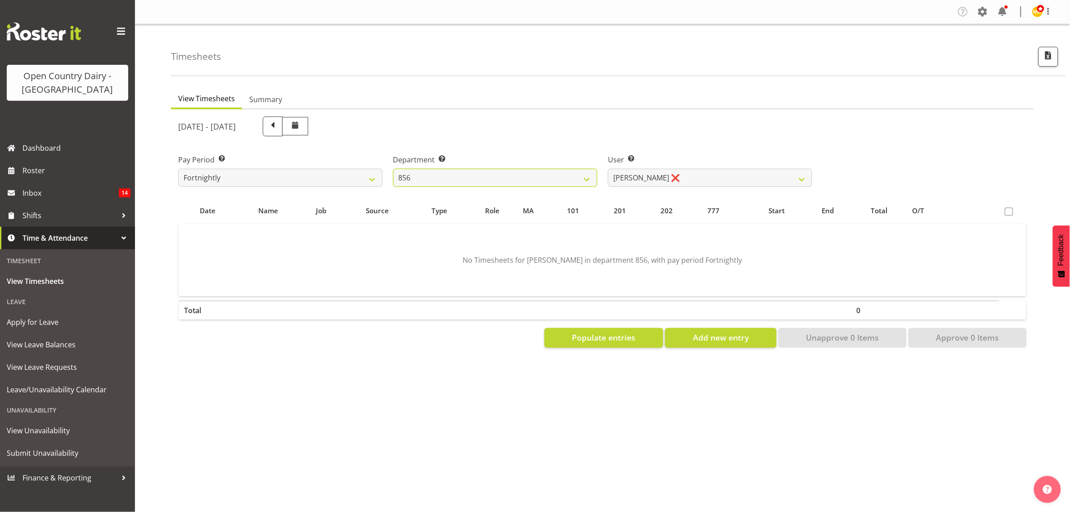
scroll to position [0, 0]
drag, startPoint x: 666, startPoint y: 158, endPoint x: 669, endPoint y: 173, distance: 15.7
click at [668, 165] on div "User Select user. Note: This is filtered down by the previous two drop-down ite…" at bounding box center [710, 170] width 204 height 32
click at [669, 175] on select "[PERSON_NAME] ❌ [PERSON_NAME] ❌ [PERSON_NAME] ❌ [PERSON_NAME] ❌" at bounding box center [710, 178] width 204 height 18
click at [570, 179] on select "734 735 736 737 738 739 851 853 854 855 856 858 861 862 865 867-9032 868 869 87…" at bounding box center [495, 178] width 204 height 18
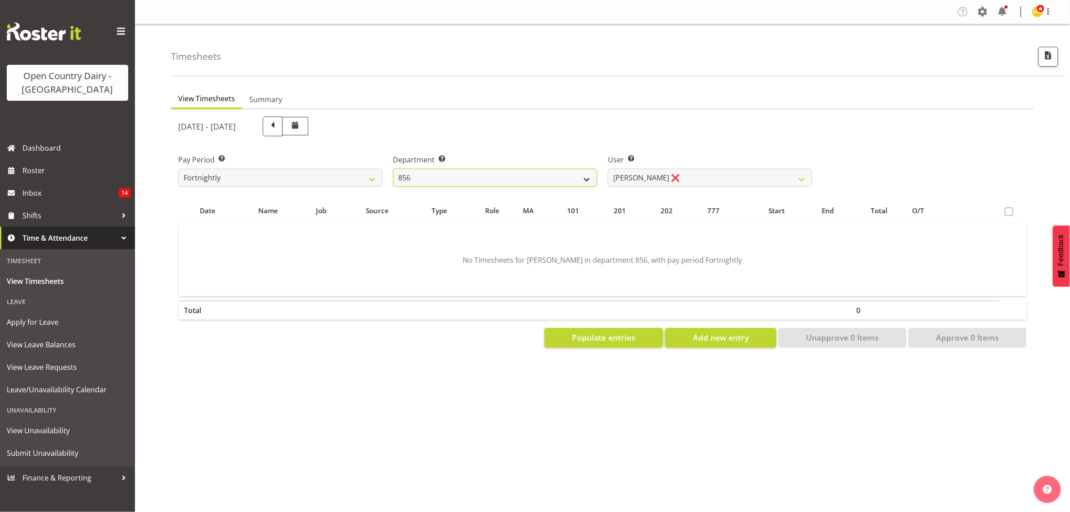
select select "783"
click at [393, 169] on select "734 735 736 737 738 739 851 853 854 855 856 858 861 862 865 867-9032 868 869 87…" at bounding box center [495, 178] width 204 height 18
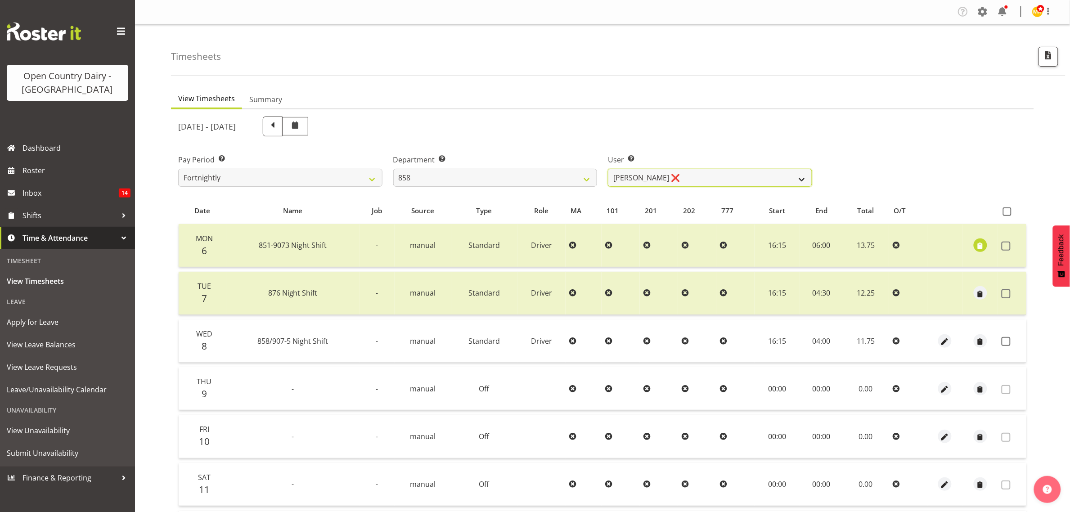
click at [649, 178] on select "[PERSON_NAME] ❌ [PERSON_NAME] ❌ [PERSON_NAME] ❌" at bounding box center [710, 178] width 204 height 18
click at [665, 113] on div "[DATE] - [DATE]" at bounding box center [495, 126] width 645 height 31
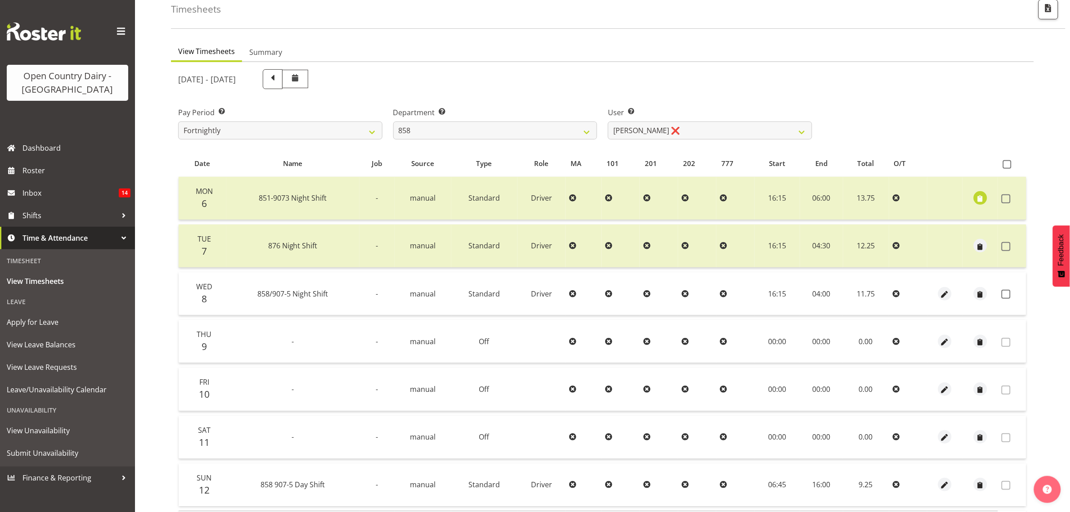
scroll to position [112, 0]
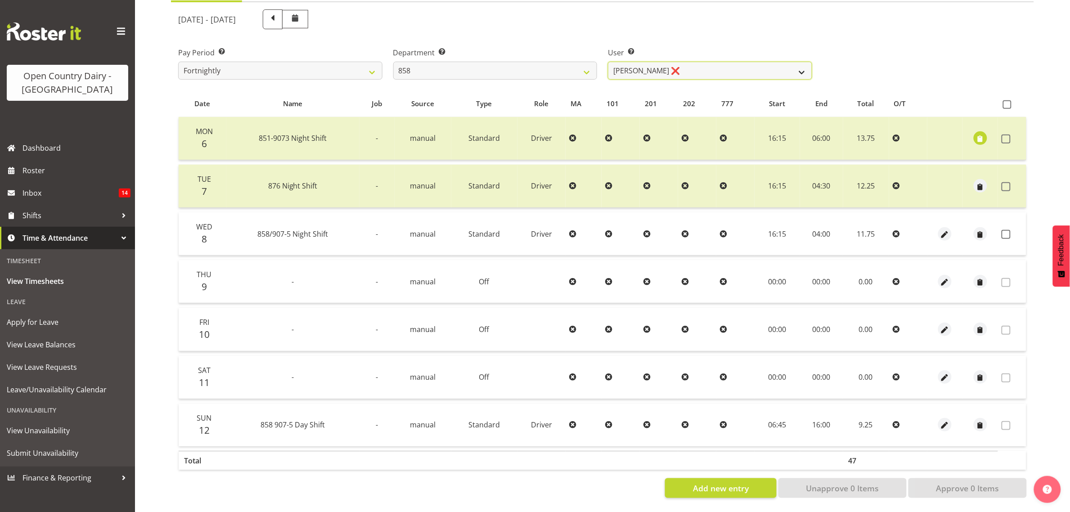
click at [677, 70] on select "[PERSON_NAME] ❌ [PERSON_NAME] ❌ [PERSON_NAME] ❌" at bounding box center [710, 71] width 204 height 18
click at [720, 24] on div "[DATE] - [DATE]" at bounding box center [495, 19] width 645 height 31
click at [671, 70] on select "[PERSON_NAME] ❌ [PERSON_NAME] ❌ [PERSON_NAME] ❌" at bounding box center [710, 71] width 204 height 18
click at [608, 62] on select "[PERSON_NAME] ❌ [PERSON_NAME] ❌ [PERSON_NAME] ❌" at bounding box center [710, 71] width 204 height 18
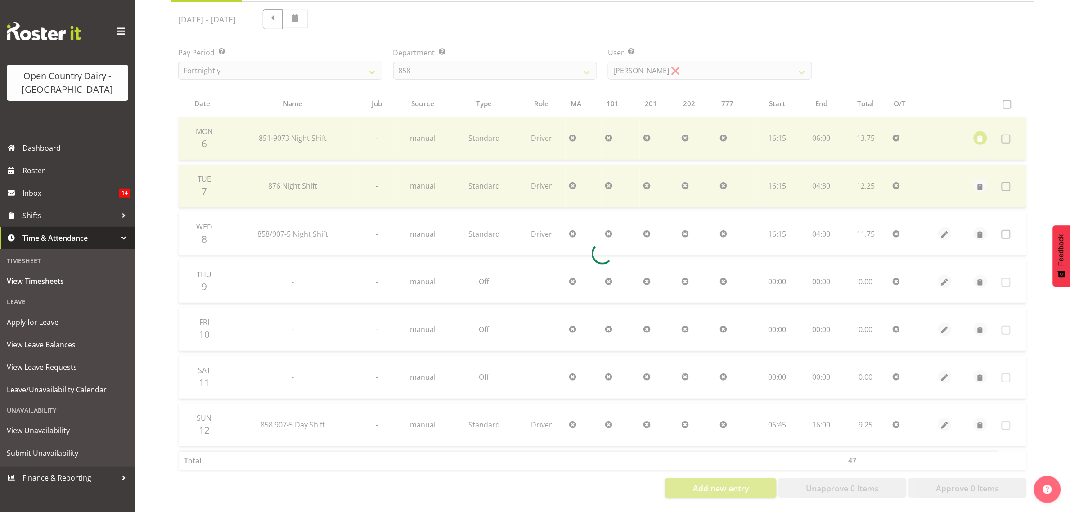
click at [675, 63] on div at bounding box center [602, 253] width 863 height 503
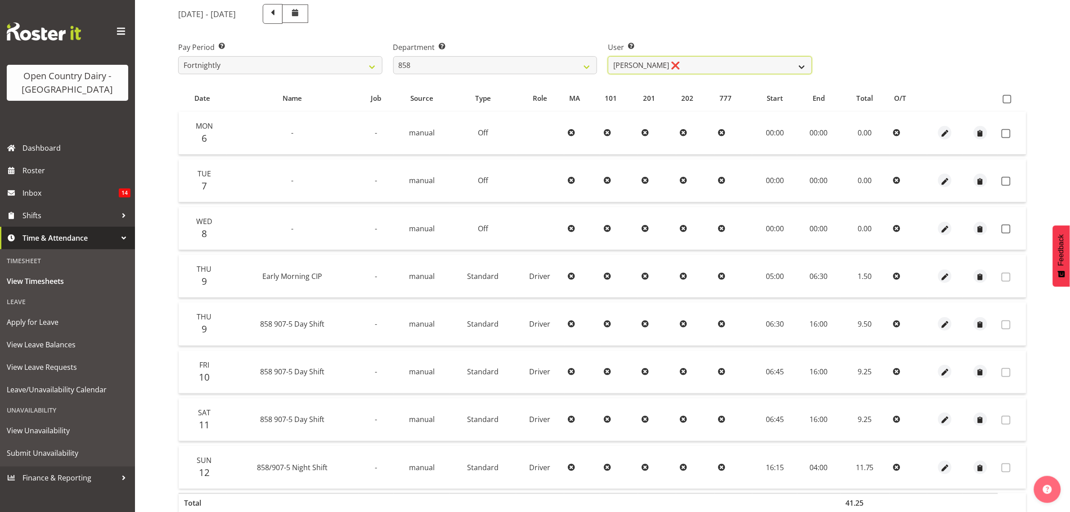
click at [675, 63] on select "[PERSON_NAME] ❌ [PERSON_NAME] ❌ [PERSON_NAME] ❌" at bounding box center [710, 65] width 204 height 18
select select "7456"
click at [608, 56] on select "[PERSON_NAME] ❌ [PERSON_NAME] ❌ [PERSON_NAME] ❌" at bounding box center [710, 65] width 204 height 18
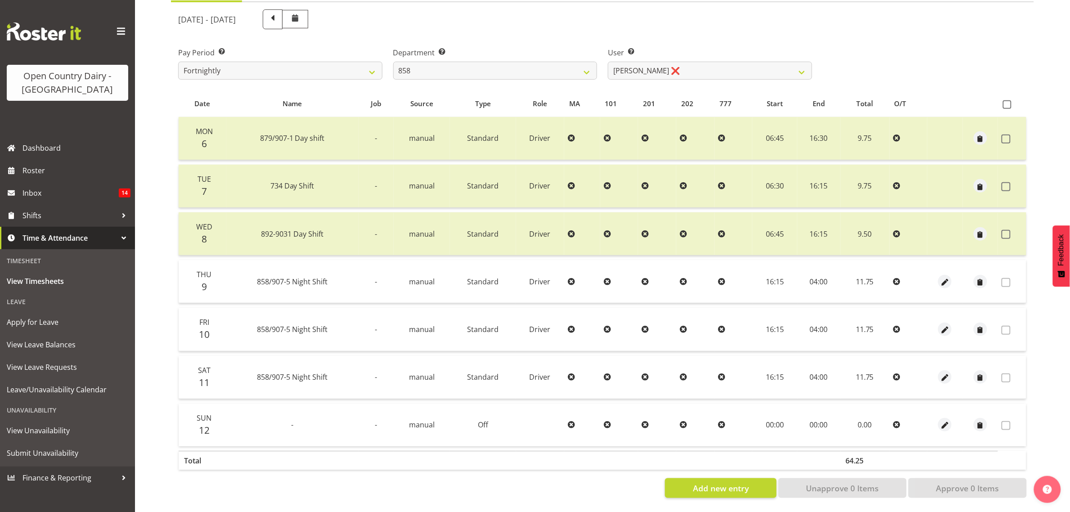
click at [520, 90] on table "Date Name Job Source Type Role MA 101 201 202 777 Start End Total O/T Mon 6 879…" at bounding box center [602, 282] width 848 height 384
click at [520, 63] on select "734 735 736 737 738 739 851 853 854 855 856 858 861 862 865 867-9032 868 869 87…" at bounding box center [495, 71] width 204 height 18
select select "675"
click at [393, 62] on select "734 735 736 737 738 739 851 853 854 855 856 858 861 862 865 867-9032 868 869 87…" at bounding box center [495, 71] width 204 height 18
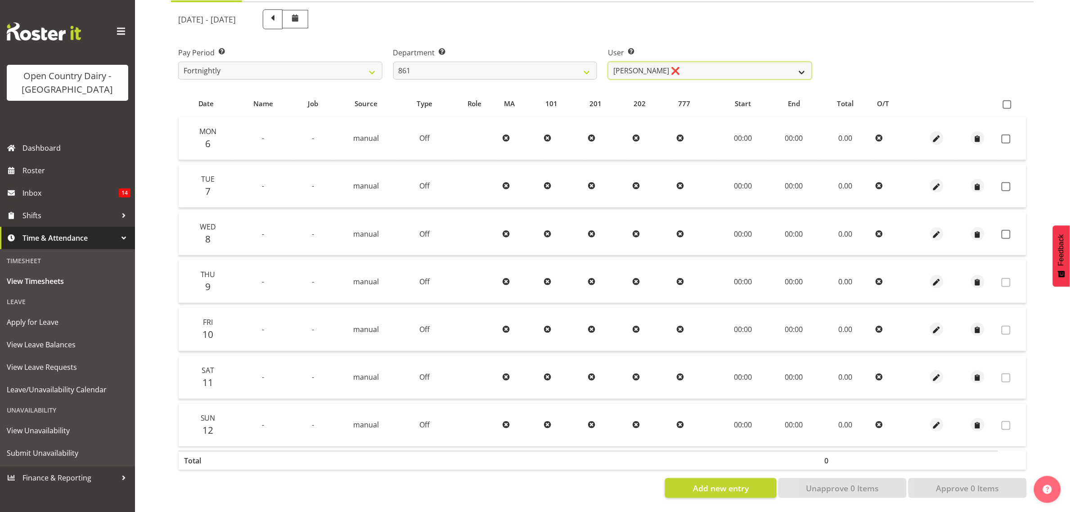
click at [682, 68] on select "[PERSON_NAME] ❌ [PERSON_NAME] ❌ [PERSON_NAME] ❌" at bounding box center [710, 71] width 204 height 18
select select "7423"
click at [608, 62] on select "[PERSON_NAME] ❌ [PERSON_NAME] ❌ [PERSON_NAME] ❌" at bounding box center [710, 71] width 204 height 18
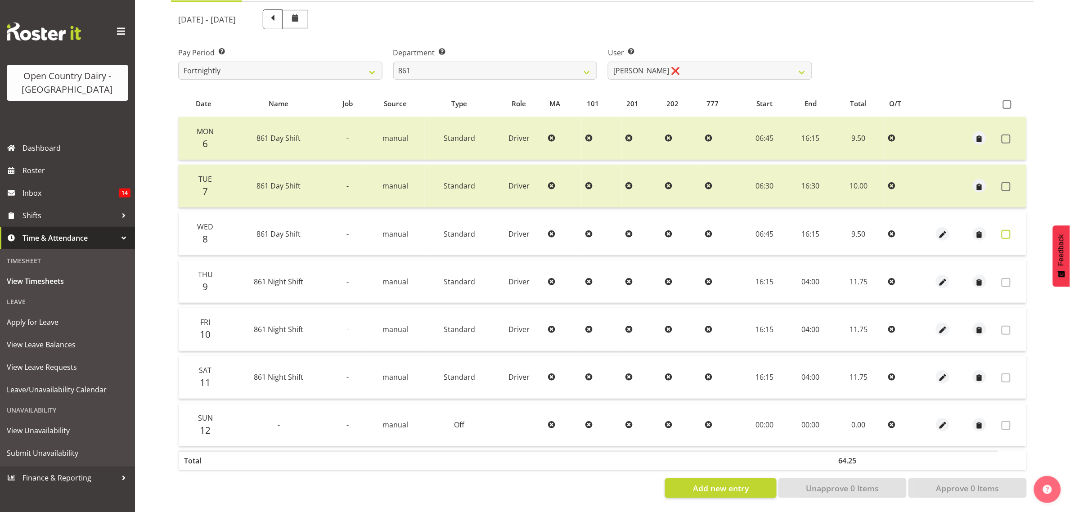
click at [1007, 230] on span at bounding box center [1005, 234] width 9 height 9
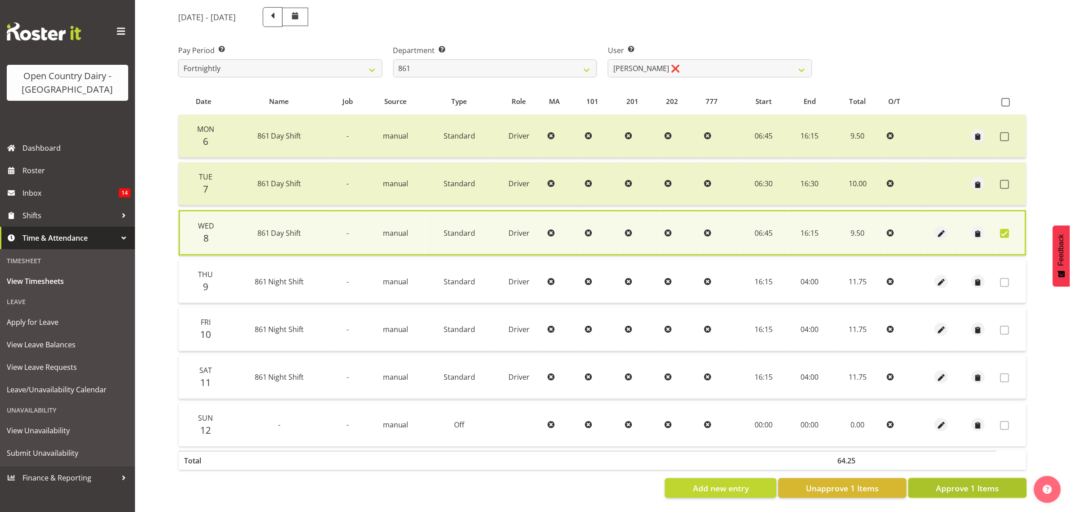
click at [998, 487] on span "Approve 1 Items" at bounding box center [967, 488] width 63 height 12
checkbox input "false"
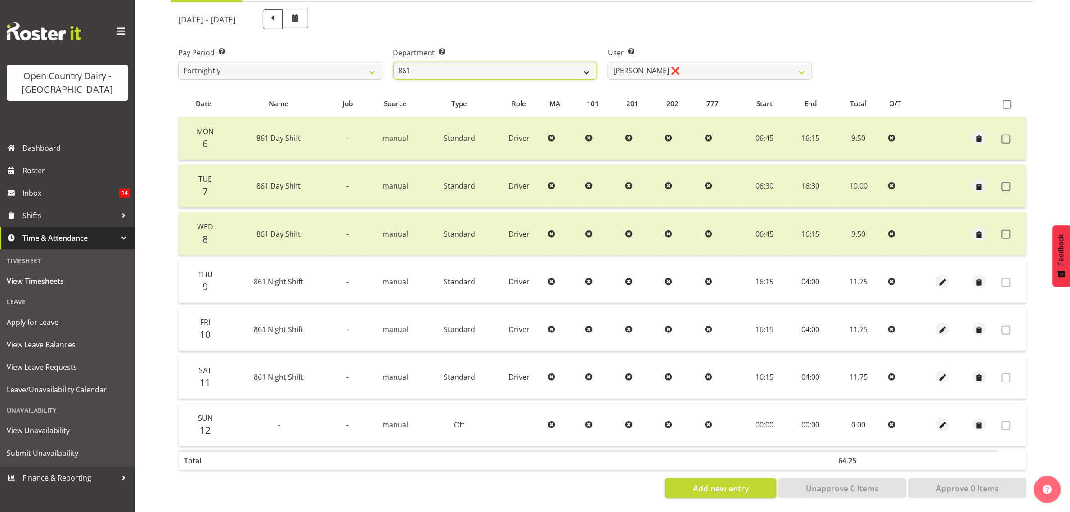
click at [511, 64] on select "734 735 736 737 738 739 851 853 854 855 856 858 861 862 865 867-9032 868 869 87…" at bounding box center [495, 71] width 204 height 18
select select "676"
click at [393, 62] on select "734 735 736 737 738 739 851 853 854 855 856 858 861 862 865 867-9032 868 869 87…" at bounding box center [495, 71] width 204 height 18
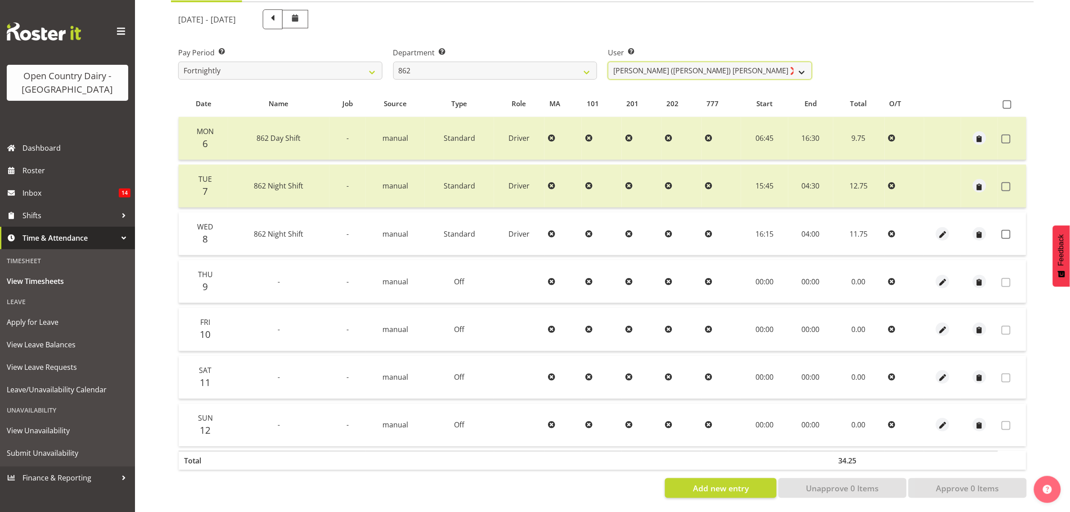
click at [736, 63] on select "[PERSON_NAME] ([PERSON_NAME]) [PERSON_NAME] ❌ [PERSON_NAME] ❌ Forbes [PERSON_NA…" at bounding box center [710, 71] width 204 height 18
select select "11652"
click at [608, 62] on select "[PERSON_NAME] ([PERSON_NAME]) [PERSON_NAME] ❌ [PERSON_NAME] ❌ Forbes [PERSON_NA…" at bounding box center [710, 71] width 204 height 18
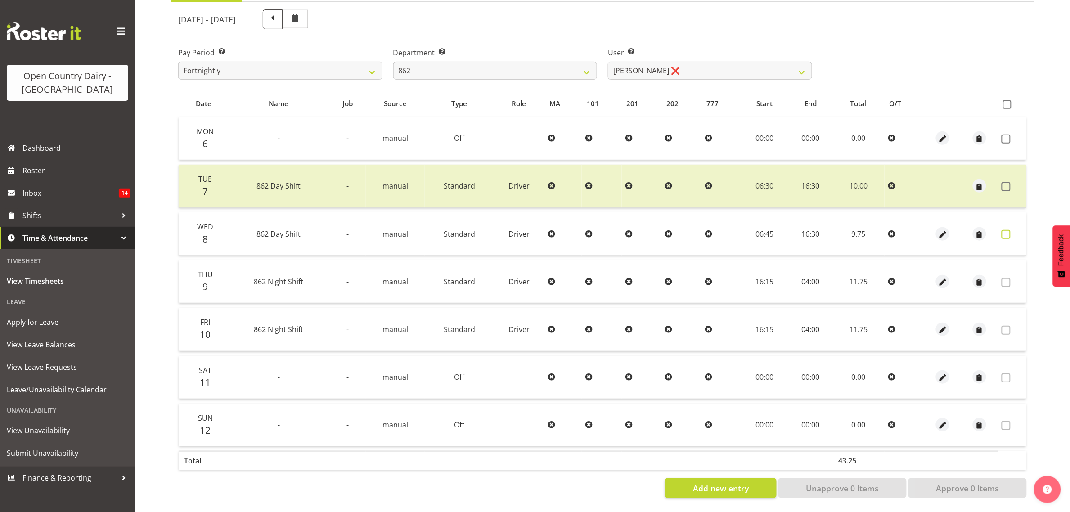
click at [1010, 230] on span at bounding box center [1005, 234] width 9 height 9
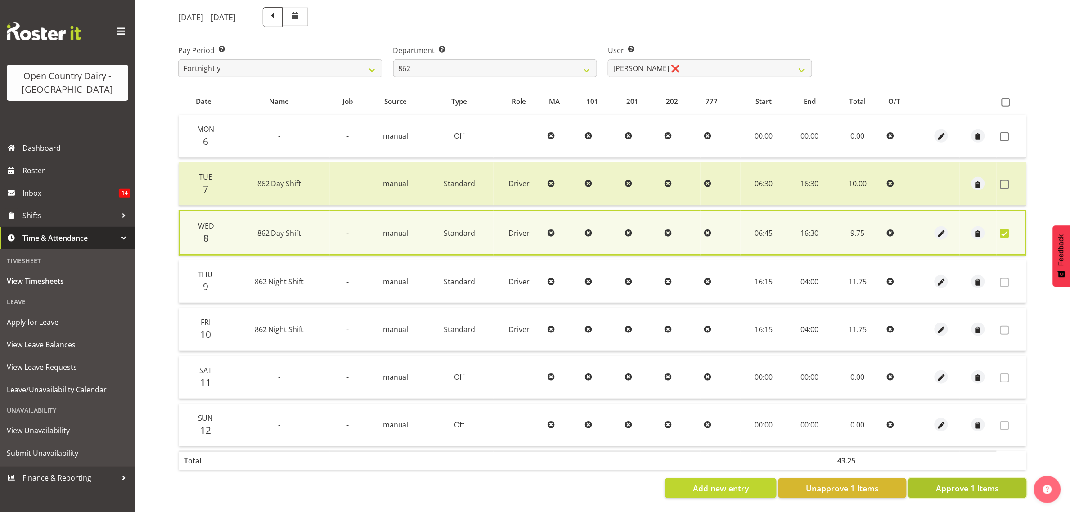
click at [968, 493] on button "Approve 1 Items" at bounding box center [967, 488] width 118 height 20
checkbox input "false"
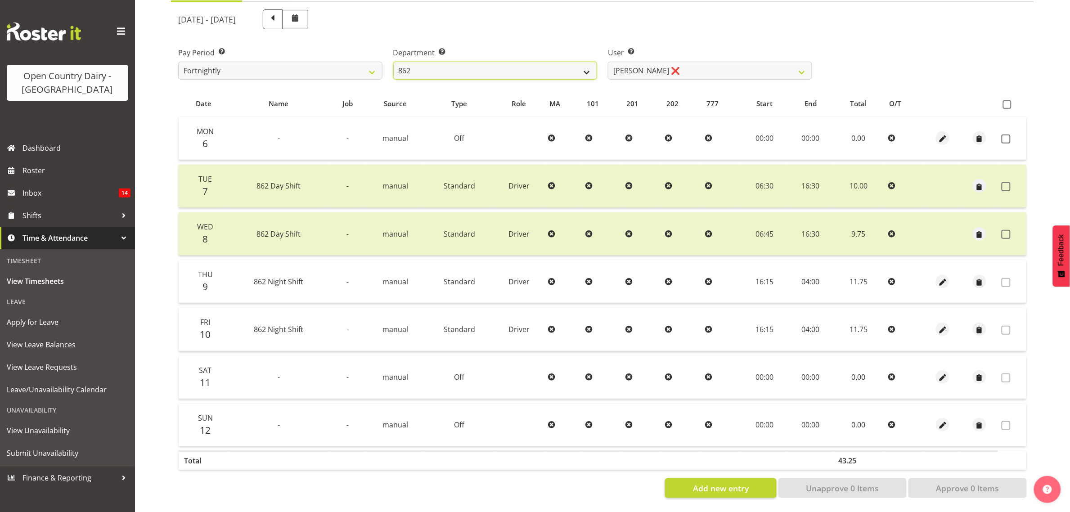
click at [489, 68] on select "734 735 736 737 738 739 851 853 854 855 856 858 861 862 865 867-9032 868 869 87…" at bounding box center [495, 71] width 204 height 18
select select "678"
click at [393, 62] on select "734 735 736 737 738 739 851 853 854 855 856 858 861 862 865 867-9032 868 869 87…" at bounding box center [495, 71] width 204 height 18
select select "10269"
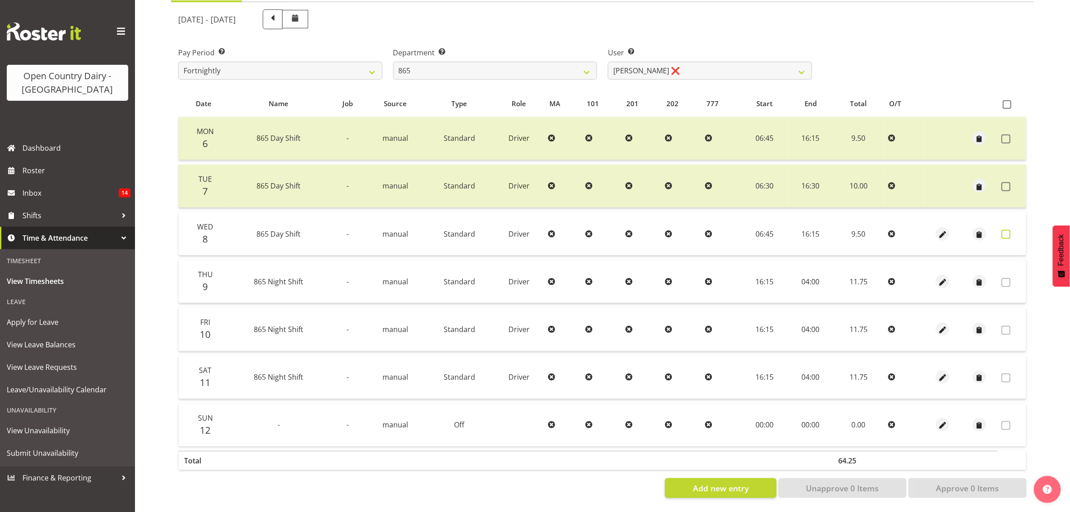
click at [1013, 230] on label at bounding box center [1008, 234] width 14 height 9
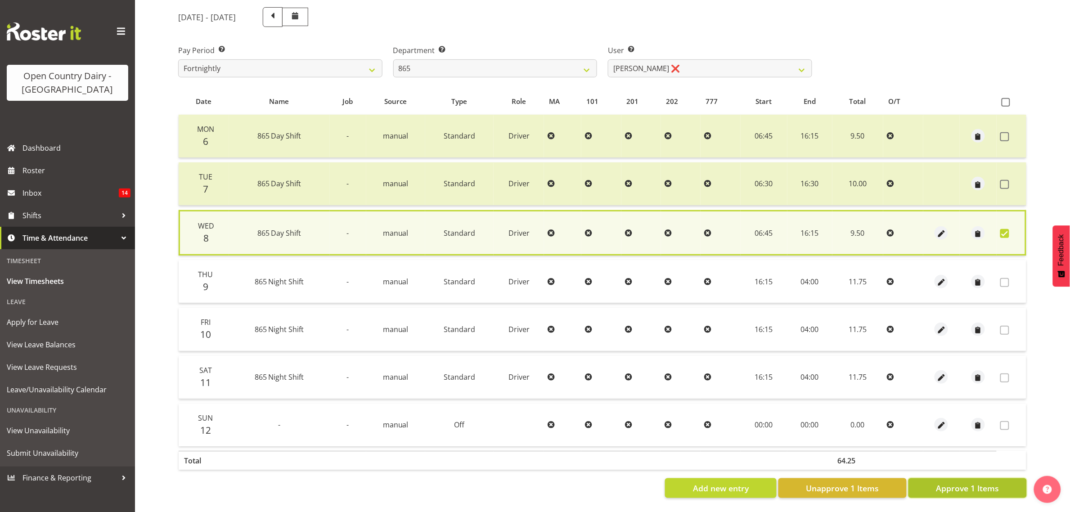
click at [947, 482] on span "Approve 1 Items" at bounding box center [967, 488] width 63 height 12
checkbox input "false"
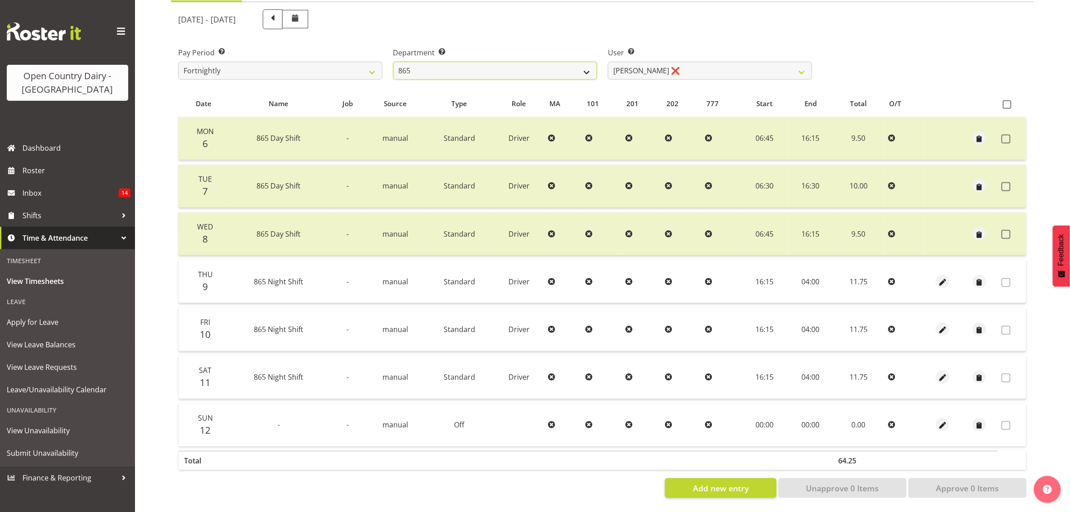
click at [465, 70] on select "734 735 736 737 738 739 851 853 854 855 856 858 861 862 865 867-9032 868 869 87…" at bounding box center [495, 71] width 204 height 18
select select "682"
click at [393, 62] on select "734 735 736 737 738 739 851 853 854 855 856 858 861 862 865 867-9032 868 869 87…" at bounding box center [495, 71] width 204 height 18
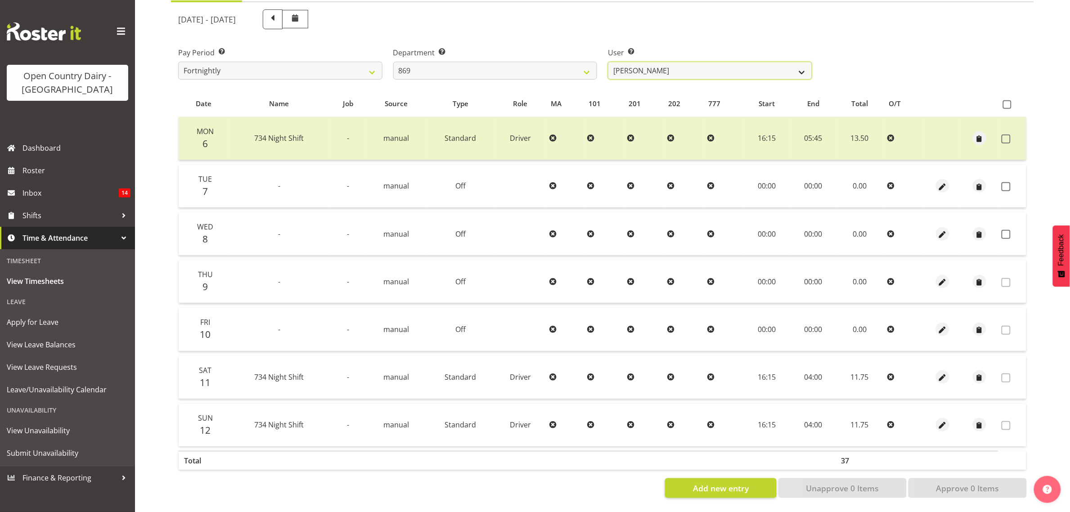
click at [734, 73] on select "[PERSON_NAME] ❌ [PERSON_NAME] ❌ [PERSON_NAME] ❌ [PERSON_NAME] ❌" at bounding box center [710, 71] width 204 height 18
select select "7388"
click at [608, 62] on select "[PERSON_NAME] ❌ [PERSON_NAME] ❌ [PERSON_NAME] ❌ [PERSON_NAME] ❌" at bounding box center [710, 71] width 204 height 18
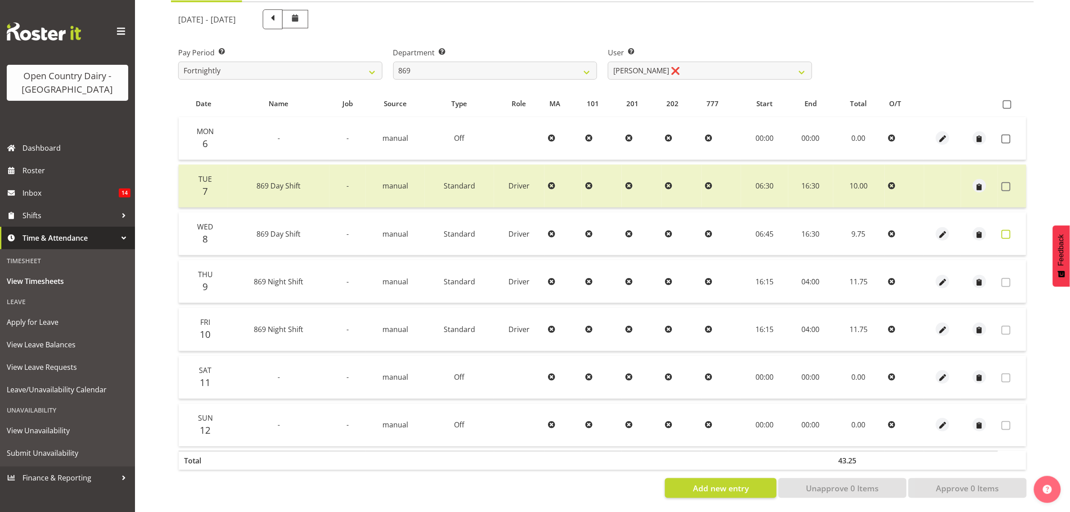
click at [1006, 230] on span at bounding box center [1005, 234] width 9 height 9
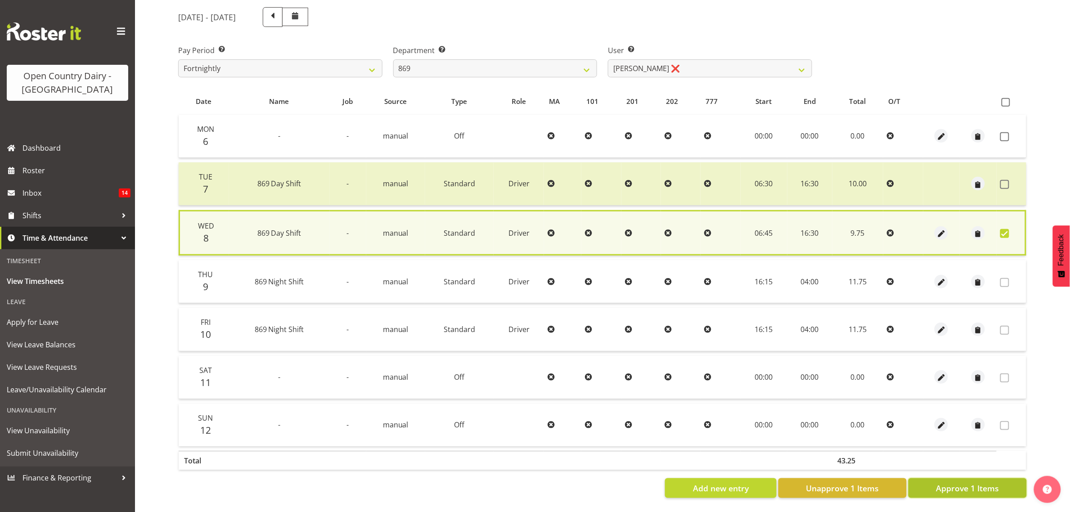
click at [983, 484] on span "Approve 1 Items" at bounding box center [967, 488] width 63 height 12
checkbox input "false"
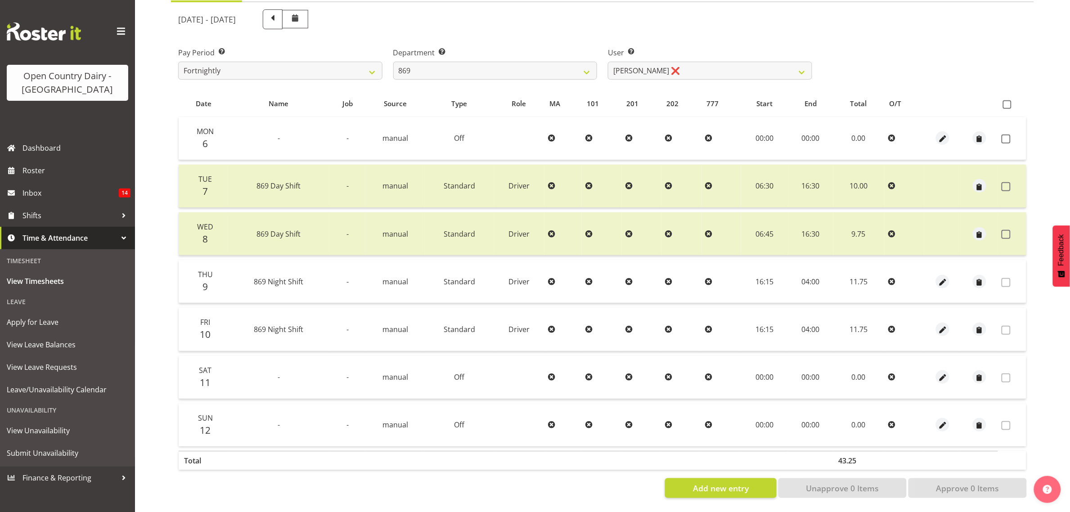
click at [453, 76] on div "Department Select which department you would like to view. 734 735 736 737 738 …" at bounding box center [495, 60] width 215 height 50
click at [451, 67] on select "734 735 736 737 738 739 851 853 854 855 856 858 861 862 865 867-9032 868 869 87…" at bounding box center [495, 71] width 204 height 18
select select "683"
click at [393, 62] on select "734 735 736 737 738 739 851 853 854 855 856 858 861 862 865 867-9032 868 869 87…" at bounding box center [495, 71] width 204 height 18
select select "7381"
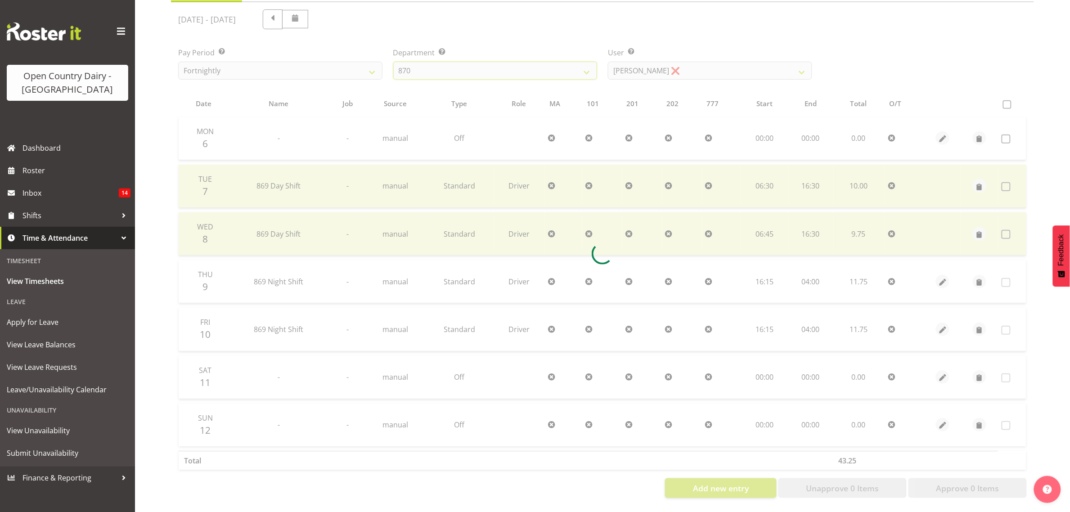
scroll to position [0, 0]
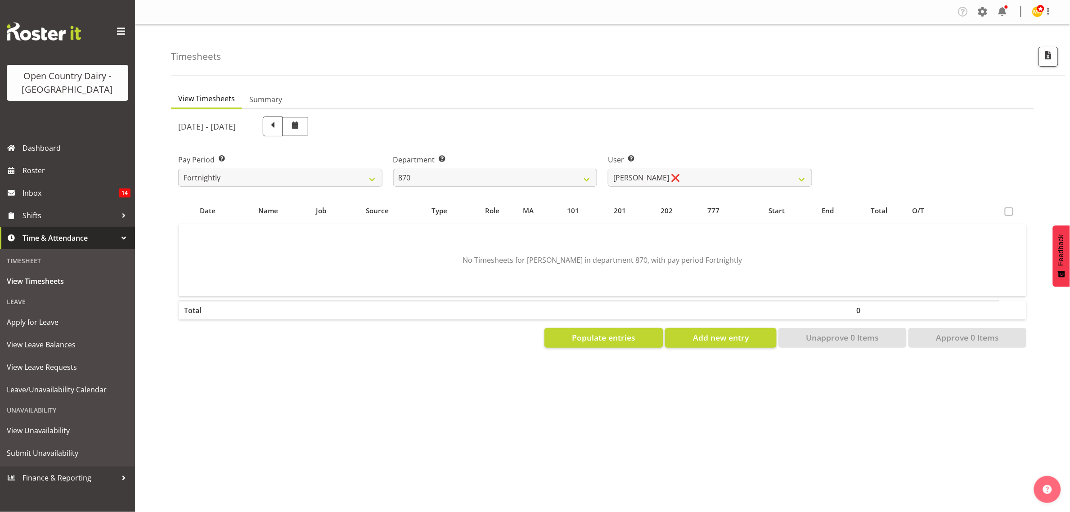
click at [699, 167] on div "User Select user. Note: This is filtered down by the previous two drop-down ite…" at bounding box center [710, 170] width 204 height 32
click at [704, 193] on div "[DATE] - [DATE] Pay Period Select which pay period you would like to view. Fort…" at bounding box center [602, 229] width 848 height 237
click at [700, 183] on select "[PERSON_NAME] ❌ [PERSON_NAME] ❌ [PERSON_NAME] ❌" at bounding box center [710, 178] width 204 height 18
drag, startPoint x: 669, startPoint y: 136, endPoint x: 590, endPoint y: 142, distance: 79.4
click at [669, 136] on div "[DATE] - [DATE]" at bounding box center [495, 126] width 645 height 31
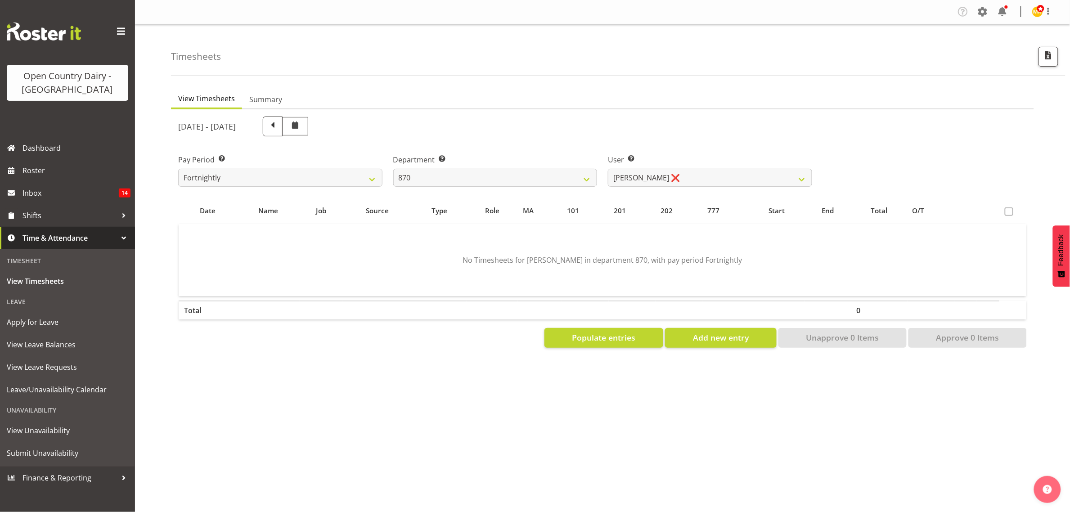
drag, startPoint x: 475, startPoint y: 154, endPoint x: 473, endPoint y: 158, distance: 4.8
click at [473, 158] on label "Department Select which department you would like to view." at bounding box center [495, 159] width 204 height 11
click at [465, 173] on select "734 735 736 737 738 739 851 853 854 855 856 858 861 862 865 867-9032 868 869 87…" at bounding box center [495, 178] width 204 height 18
select select "686"
click at [393, 169] on select "734 735 736 737 738 739 851 853 854 855 856 858 861 862 865 867-9032 868 869 87…" at bounding box center [495, 178] width 204 height 18
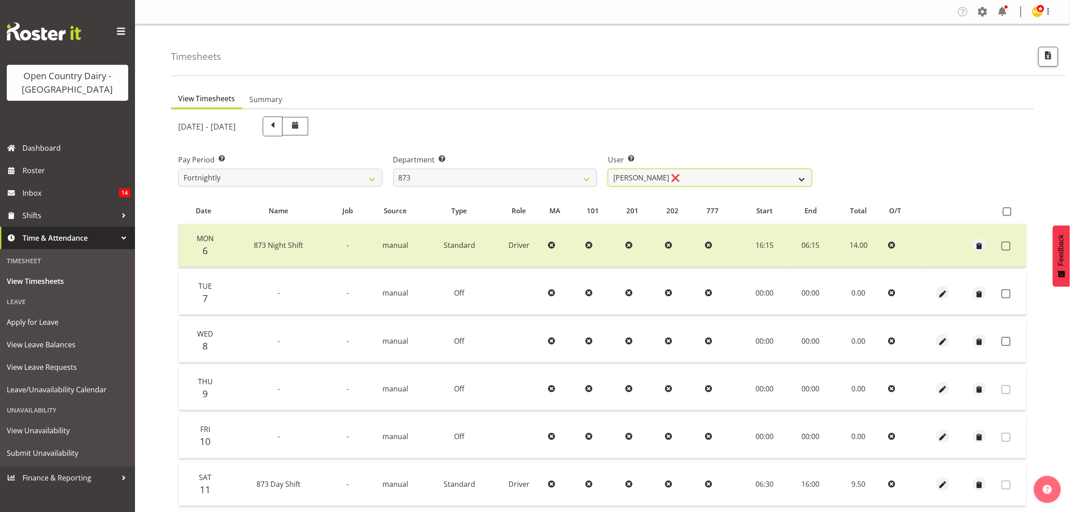
click at [640, 179] on select "[PERSON_NAME] ❌ [PERSON_NAME] ❌ [PERSON_NAME] ❌ [PERSON_NAME] ❌" at bounding box center [710, 178] width 204 height 18
select select "9758"
click at [608, 169] on select "[PERSON_NAME] ❌ [PERSON_NAME] ❌ [PERSON_NAME] ❌ [PERSON_NAME] ❌" at bounding box center [710, 178] width 204 height 18
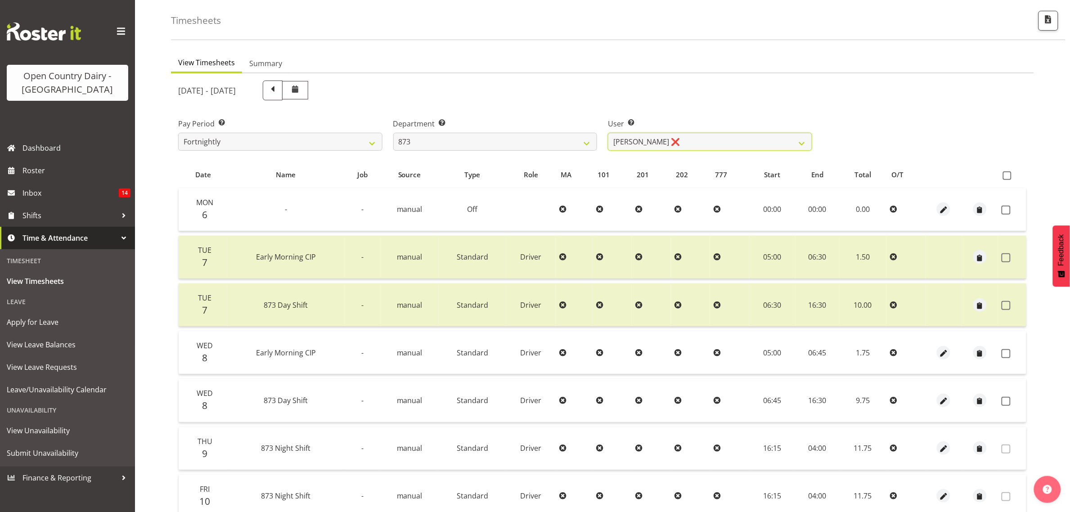
scroll to position [56, 0]
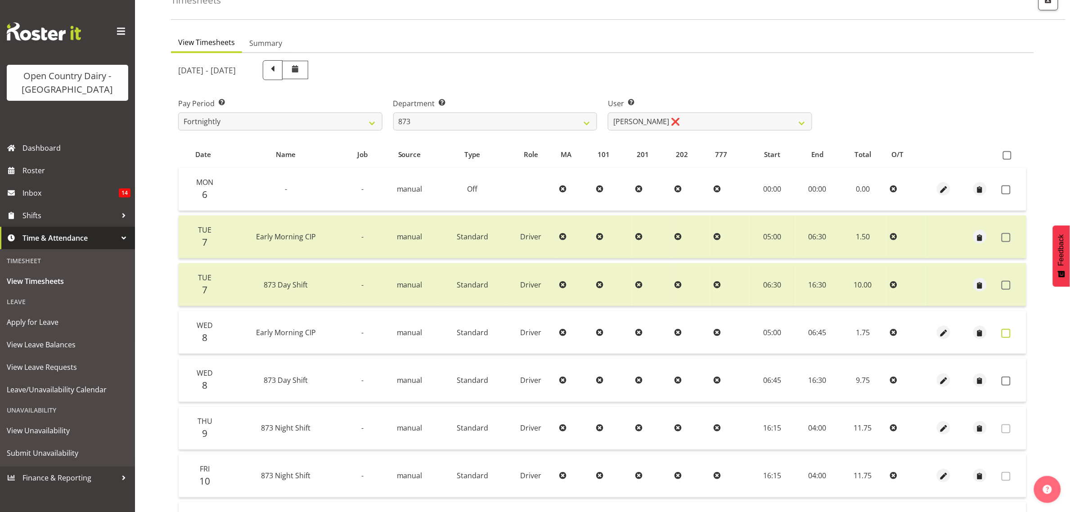
click at [1008, 333] on span at bounding box center [1005, 333] width 9 height 9
checkbox input "true"
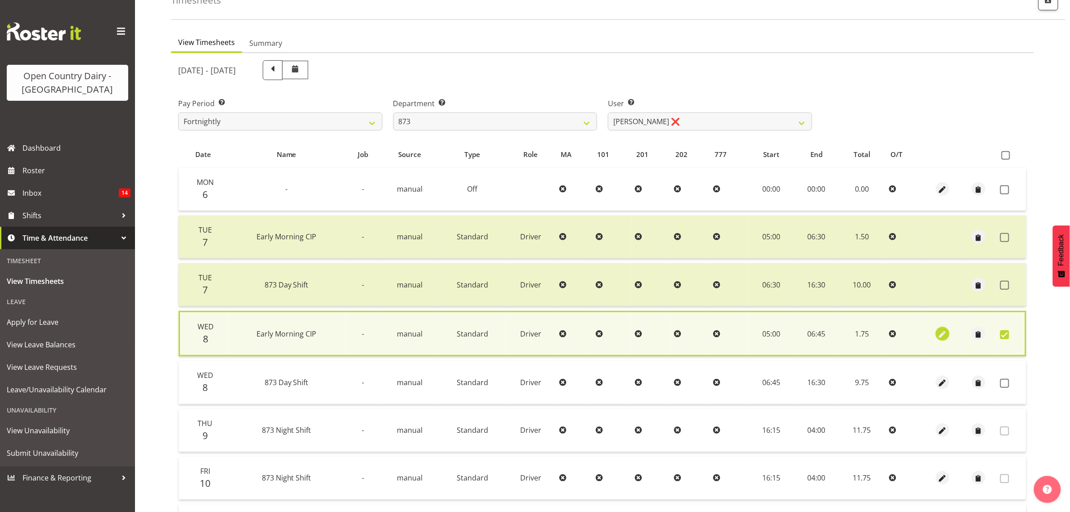
click at [938, 332] on span "button" at bounding box center [942, 334] width 10 height 10
select select "Standard"
select select "687"
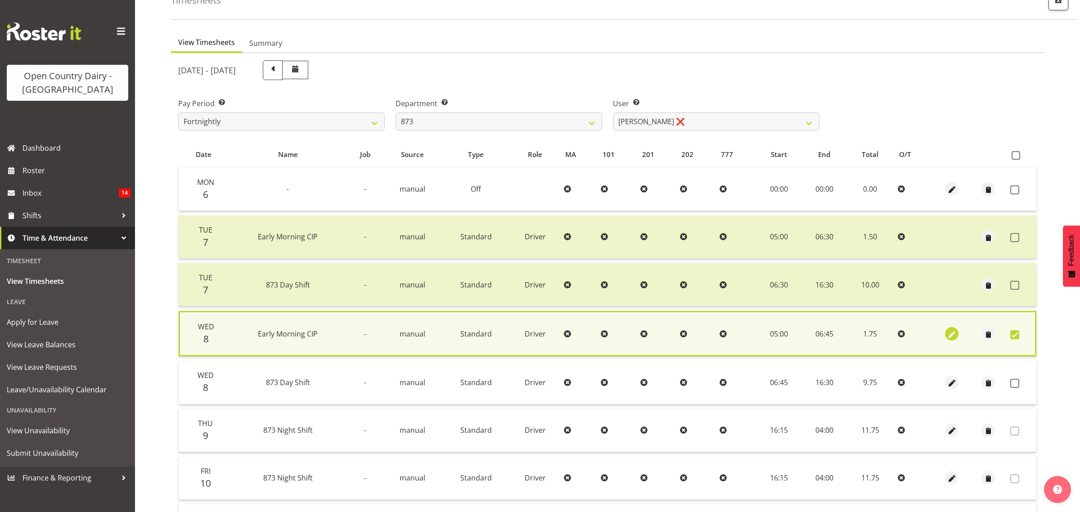
select select
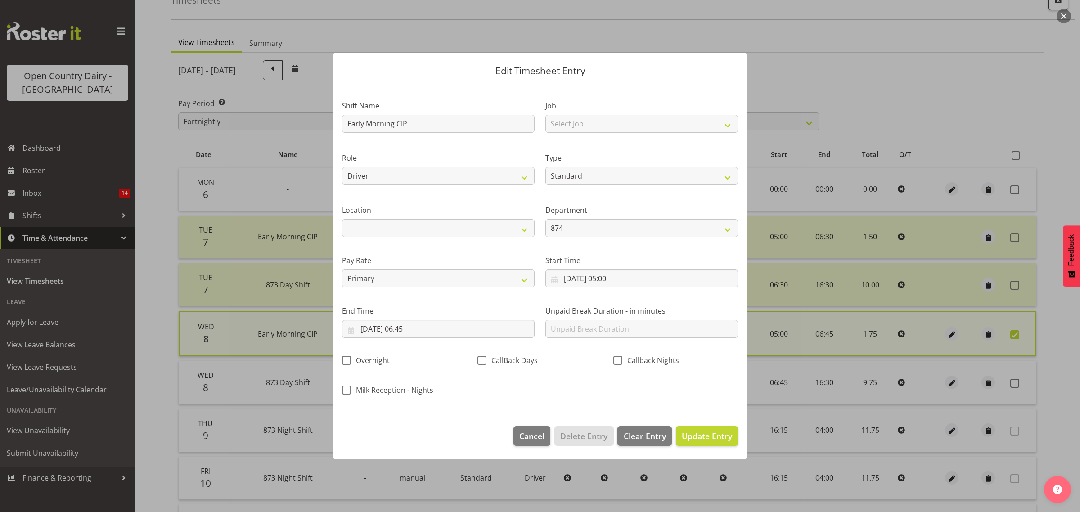
click at [957, 142] on div at bounding box center [540, 256] width 1080 height 512
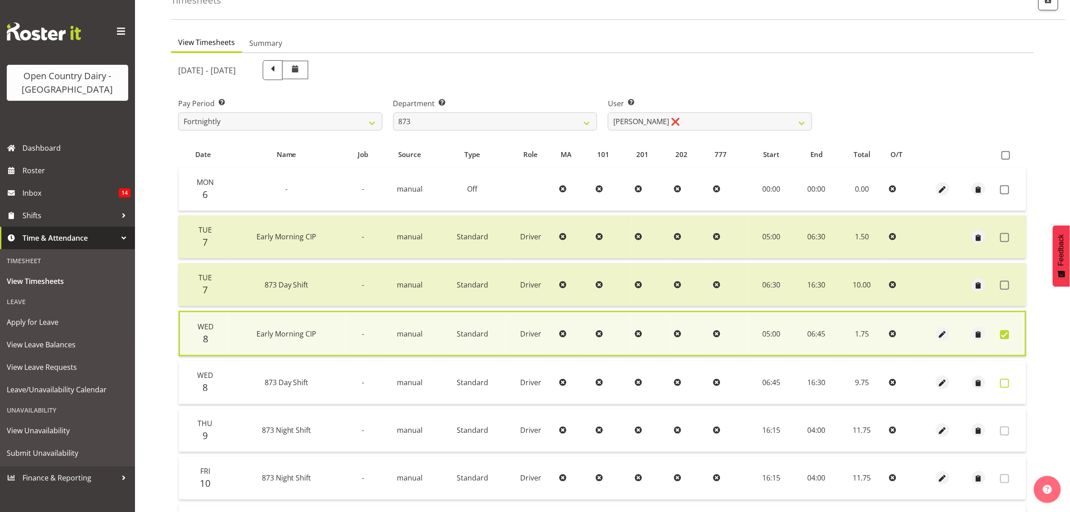
click at [1003, 385] on span at bounding box center [1004, 383] width 9 height 9
checkbox input "true"
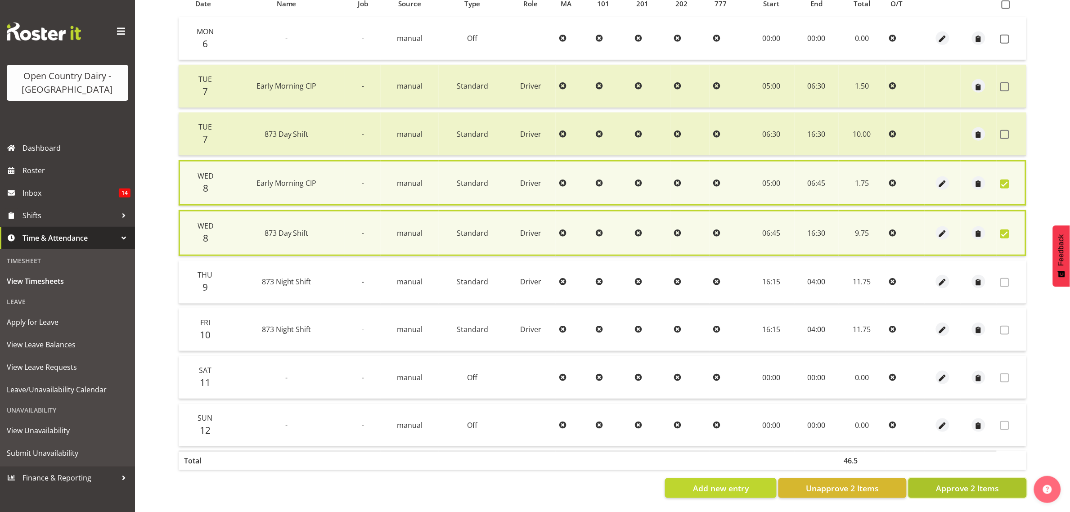
click at [984, 482] on span "Approve 2 Items" at bounding box center [967, 488] width 63 height 12
checkbox input "false"
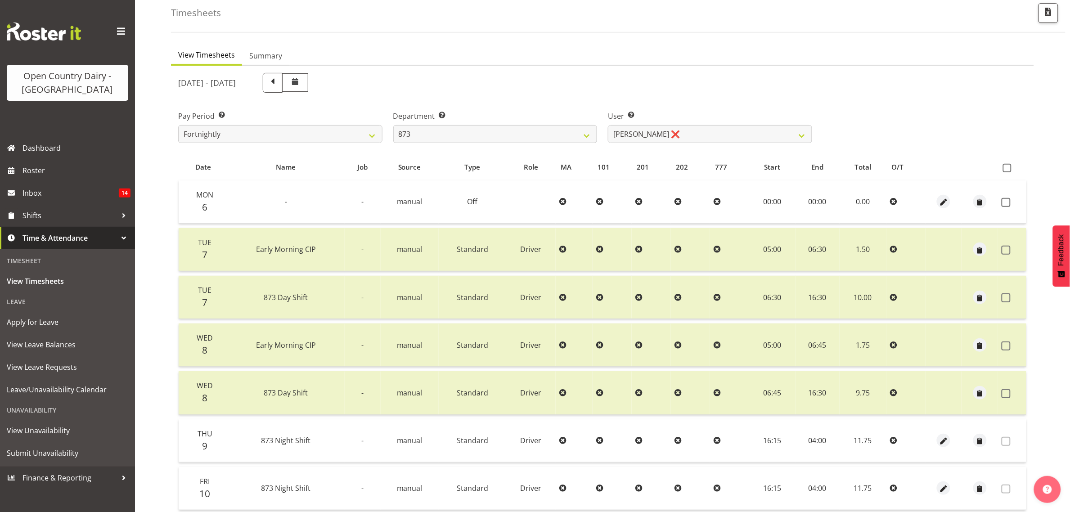
scroll to position [43, 0]
click at [560, 144] on div "Department Select which department you would like to view. 734 735 736 737 738 …" at bounding box center [495, 124] width 215 height 50
drag, startPoint x: 560, startPoint y: 131, endPoint x: 556, endPoint y: 136, distance: 6.4
click at [560, 131] on select "734 735 736 737 738 739 851 853 854 855 856 858 861 862 865 867-9032 868 869 87…" at bounding box center [495, 134] width 204 height 18
select select "687"
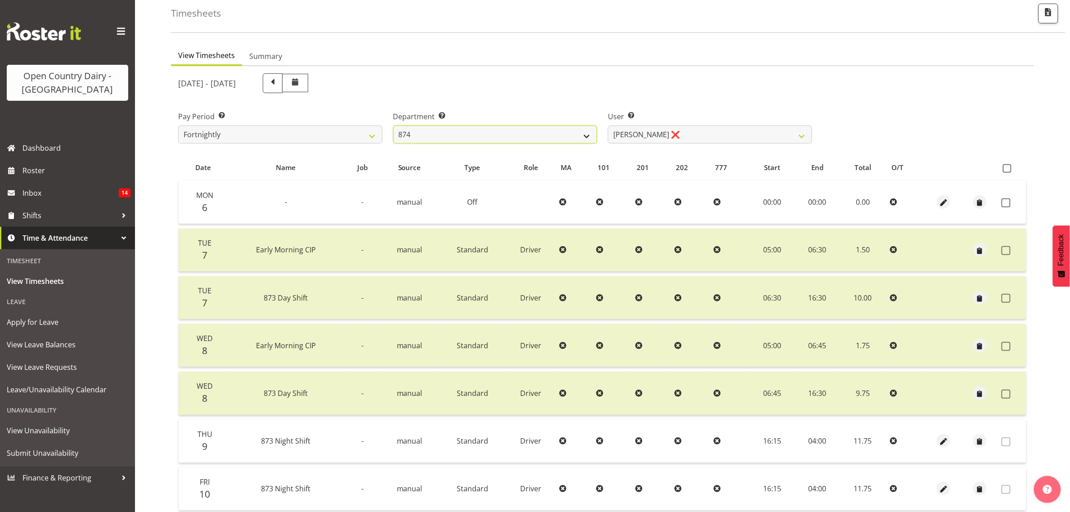
click at [393, 125] on select "734 735 736 737 738 739 851 853 854 855 856 858 861 862 865 867-9032 868 869 87…" at bounding box center [495, 134] width 204 height 18
select select "10197"
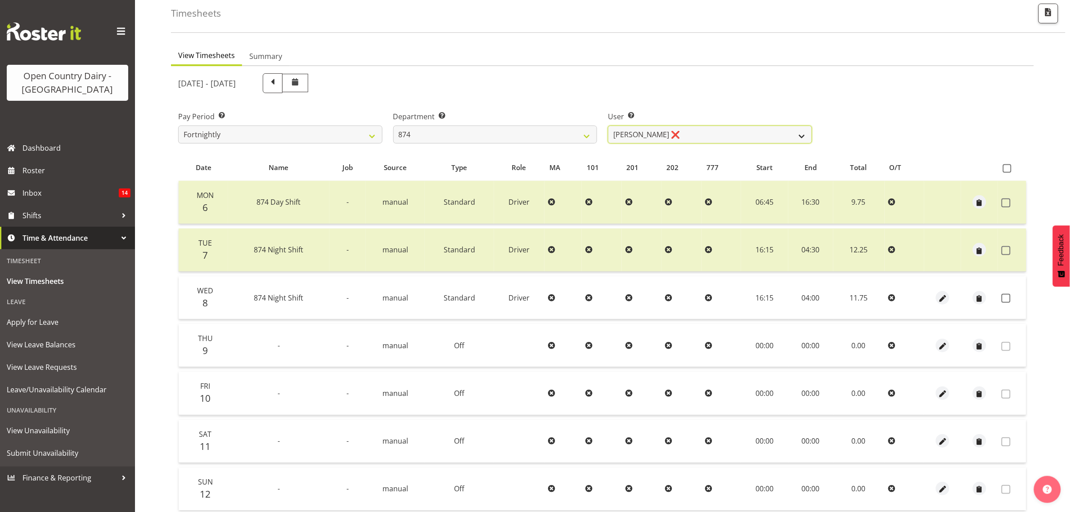
click at [738, 142] on select "[PERSON_NAME] ❌ [PERSON_NAME] ❌ [PERSON_NAME] ❌ [PERSON_NAME] ❌" at bounding box center [710, 134] width 204 height 18
click at [437, 139] on select "734 735 736 737 738 739 851 853 854 855 856 858 861 862 865 867-9032 868 869 87…" at bounding box center [495, 134] width 204 height 18
select select "689"
click at [393, 125] on select "734 735 736 737 738 739 851 853 854 855 856 858 861 862 865 867-9032 868 869 87…" at bounding box center [495, 134] width 204 height 18
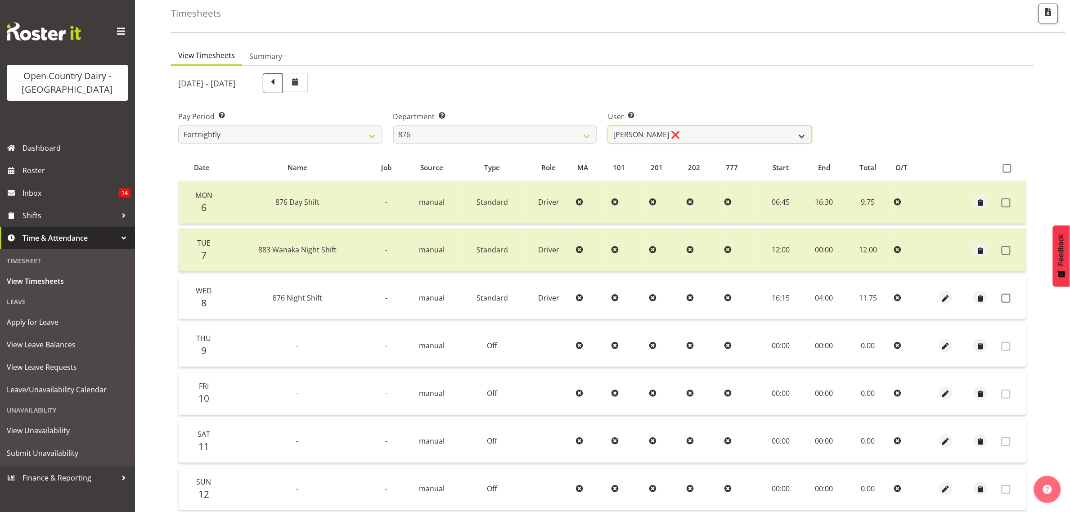
click at [741, 134] on select "[PERSON_NAME] ❌ [PERSON_NAME] ❌ [PERSON_NAME] ❌ [PERSON_NAME] ❌" at bounding box center [710, 134] width 204 height 18
select select "7440"
click at [608, 125] on select "[PERSON_NAME] ❌ [PERSON_NAME] ❌ [PERSON_NAME] ❌ [PERSON_NAME] ❌" at bounding box center [710, 134] width 204 height 18
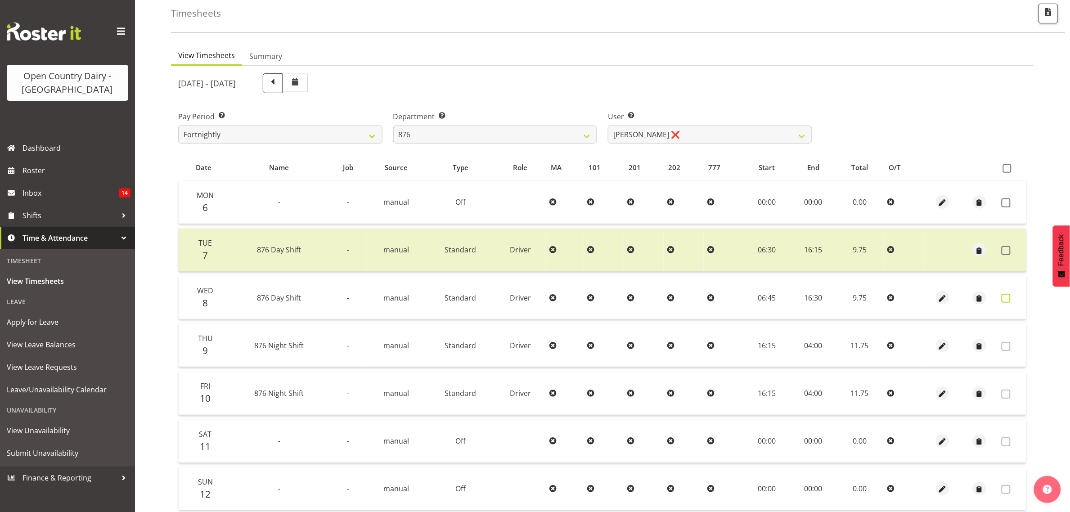
click at [1005, 299] on span at bounding box center [1005, 298] width 9 height 9
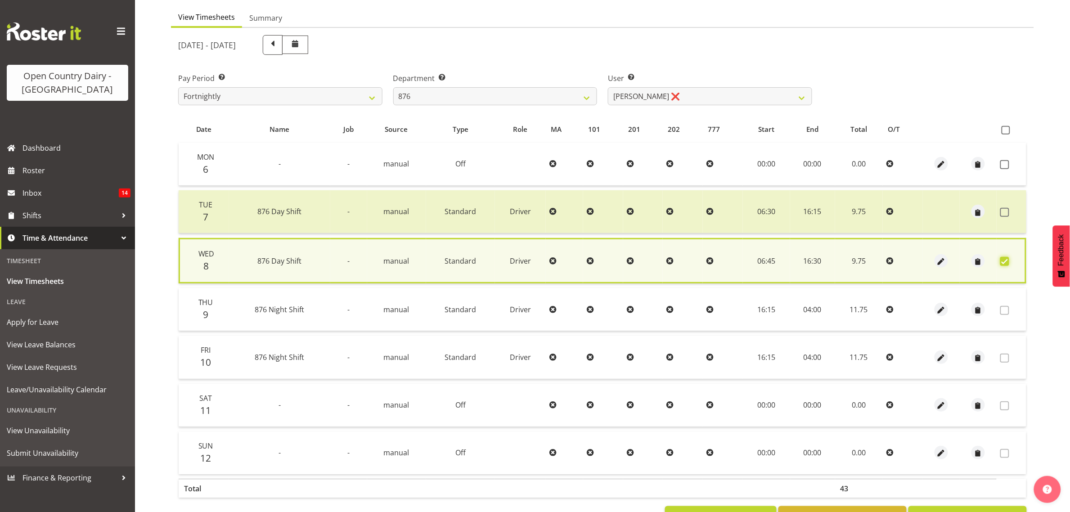
scroll to position [118, 0]
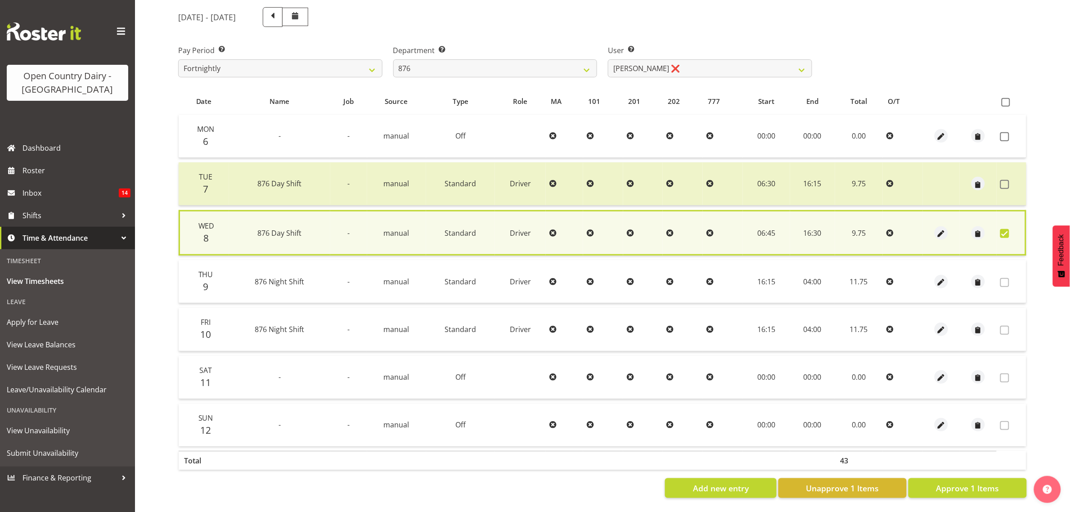
click at [982, 496] on div "View Timesheets Summary [DATE] - [DATE] Pay Period Select which pay period you …" at bounding box center [620, 242] width 899 height 538
click at [974, 482] on span "Approve 1 Items" at bounding box center [967, 488] width 63 height 12
checkbox input "false"
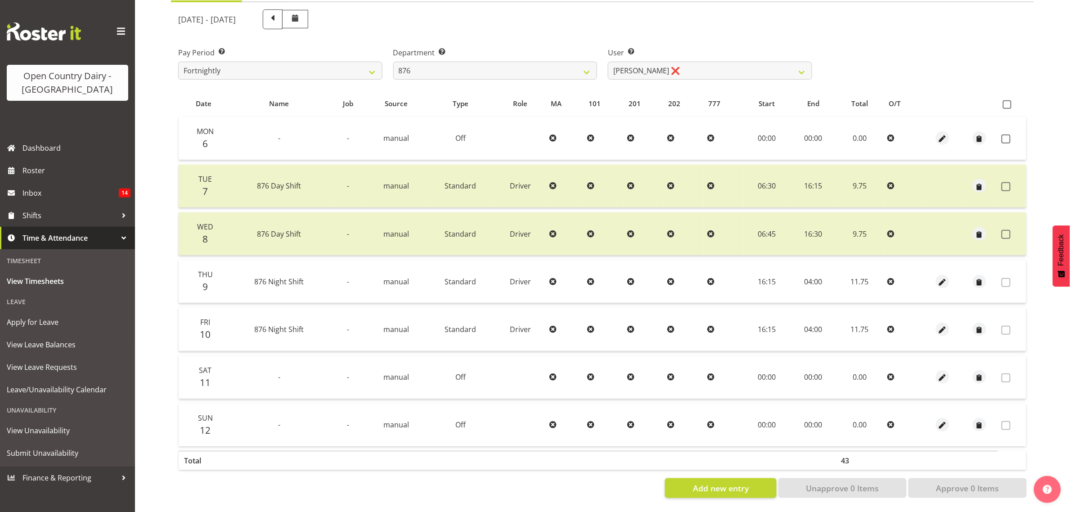
click at [521, 47] on label "Department Select which department you would like to view." at bounding box center [495, 52] width 204 height 11
click at [493, 70] on div "Department Select which department you would like to view. 734 735 736 737 738 …" at bounding box center [495, 60] width 215 height 50
click at [491, 62] on select "734 735 736 737 738 739 851 853 854 855 856 858 861 862 865 867-9032 868 869 87…" at bounding box center [495, 71] width 204 height 18
click at [393, 62] on select "734 735 736 737 738 739 851 853 854 855 856 858 861 862 865 867-9032 868 869 87…" at bounding box center [495, 71] width 204 height 18
click at [680, 62] on select "[PERSON_NAME] ❌ [PERSON_NAME] ❌ [PERSON_NAME] ❌ [PERSON_NAME] ❌" at bounding box center [710, 71] width 204 height 18
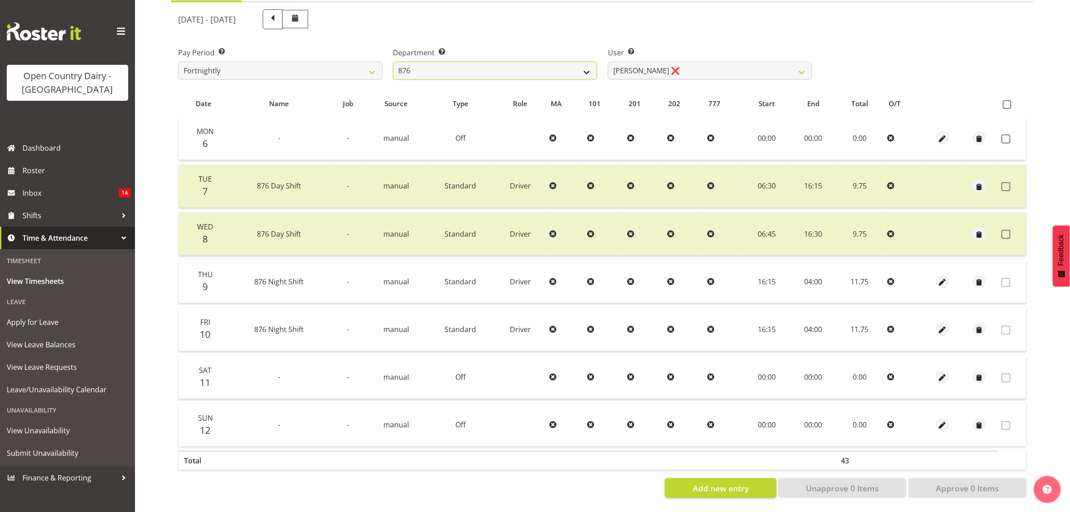
drag, startPoint x: 545, startPoint y: 53, endPoint x: 540, endPoint y: 62, distance: 10.3
click at [545, 62] on select "734 735 736 737 738 739 851 853 854 855 856 858 861 862 865 867-9032 868 869 87…" at bounding box center [495, 71] width 204 height 18
select select "690"
click at [393, 62] on select "734 735 736 737 738 739 851 853 854 855 856 858 861 862 865 867-9032 868 869 87…" at bounding box center [495, 71] width 204 height 18
select select "9759"
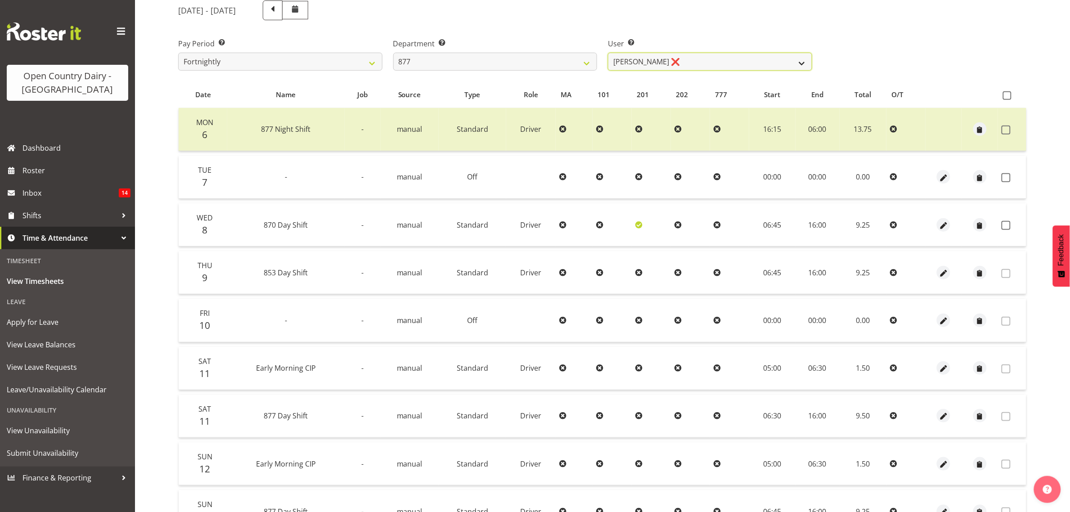
click at [696, 61] on select "[PERSON_NAME] ❌ [PERSON_NAME] ❌ [PERSON_NAME] ❌ [PERSON_NAME] ❌" at bounding box center [710, 62] width 204 height 18
click at [932, 21] on div "[DATE] - [DATE]" at bounding box center [602, 10] width 859 height 31
click at [1004, 228] on span at bounding box center [1005, 225] width 9 height 9
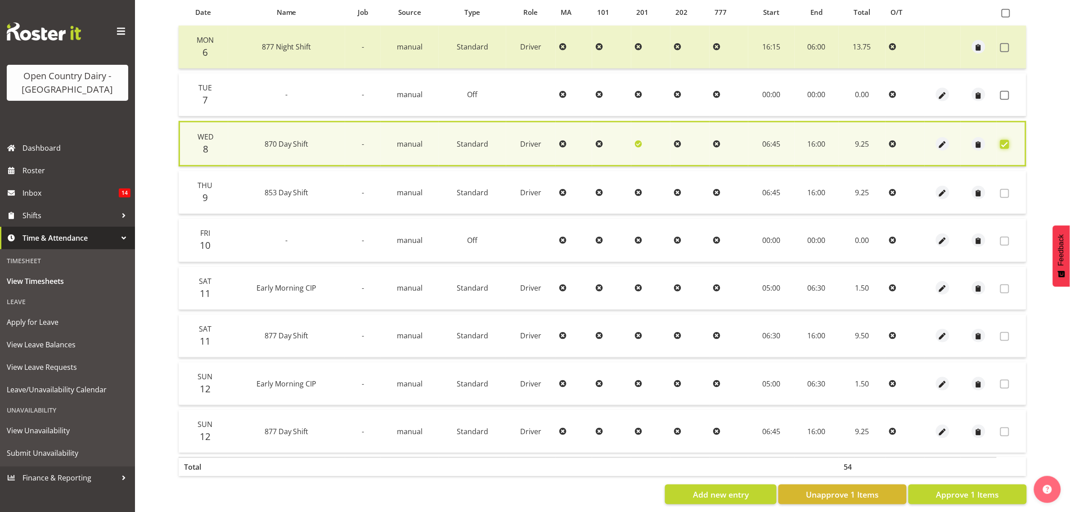
scroll to position [214, 0]
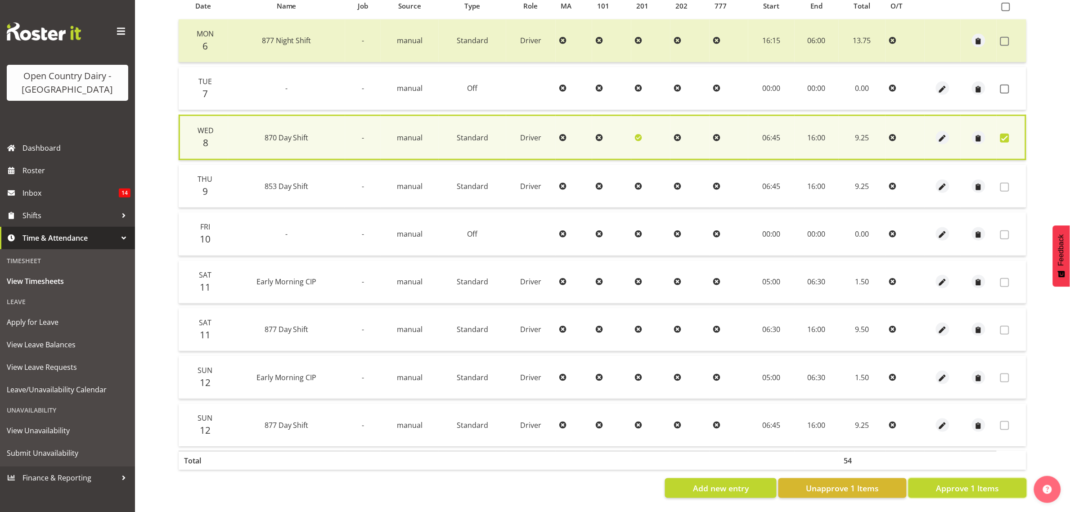
click at [993, 485] on button "Approve 1 Items" at bounding box center [967, 488] width 118 height 20
checkbox input "false"
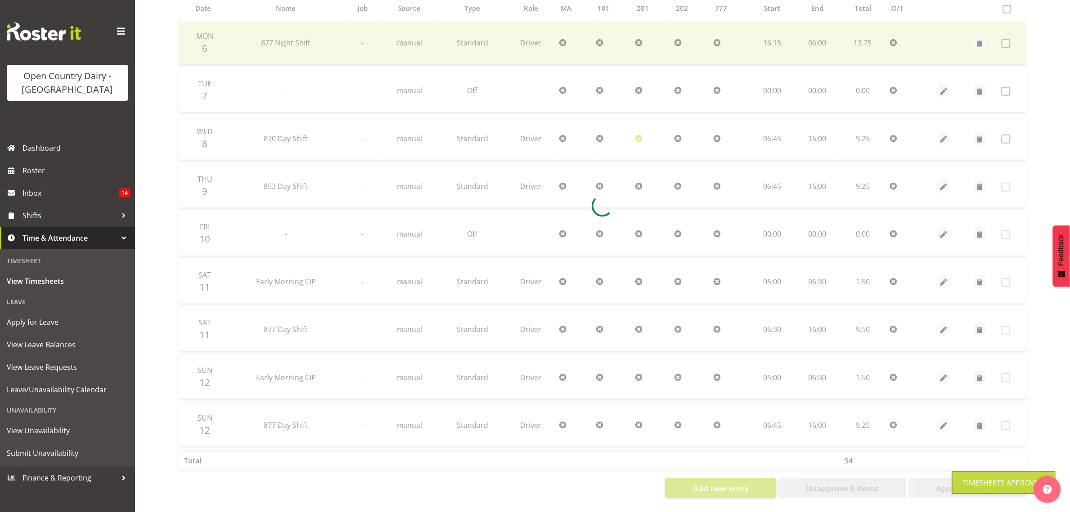
click at [989, 471] on div "Timesheets Approved" at bounding box center [1003, 482] width 103 height 22
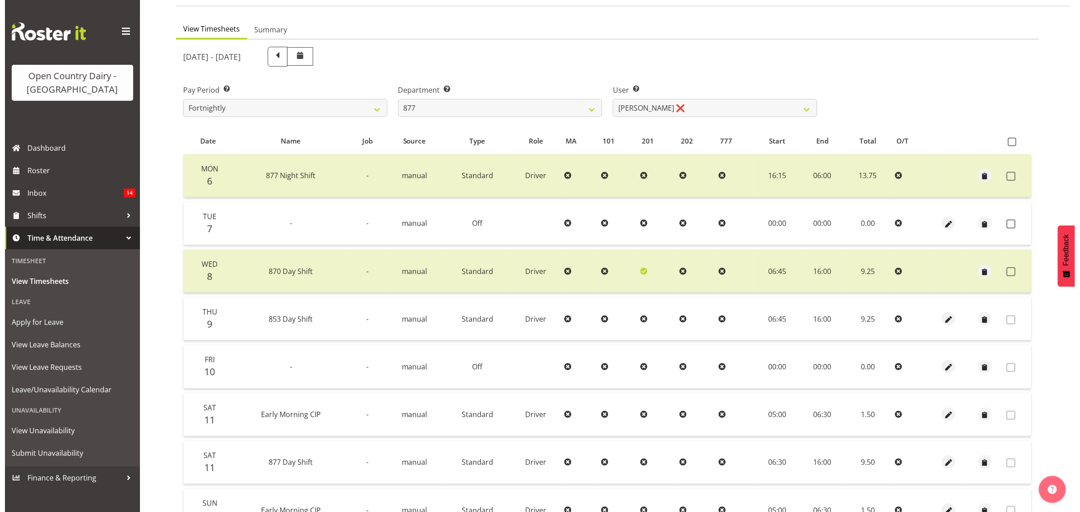
scroll to position [43, 0]
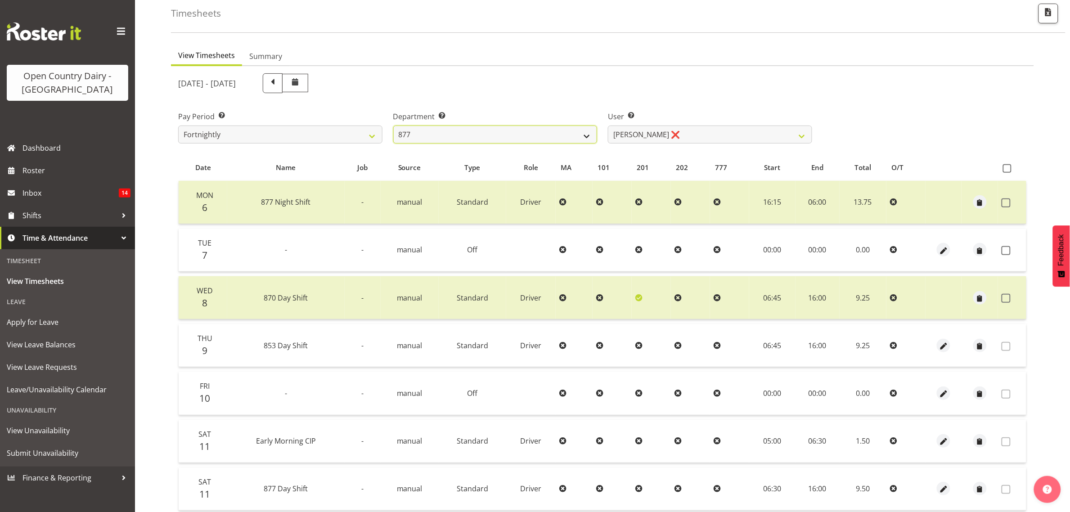
click at [496, 135] on select "734 735 736 737 738 739 851 853 854 855 856 858 861 862 865 867-9032 868 869 87…" at bounding box center [495, 134] width 204 height 18
select select "691"
click at [393, 125] on select "734 735 736 737 738 739 851 853 854 855 856 858 861 862 865 867-9032 868 869 87…" at bounding box center [495, 134] width 204 height 18
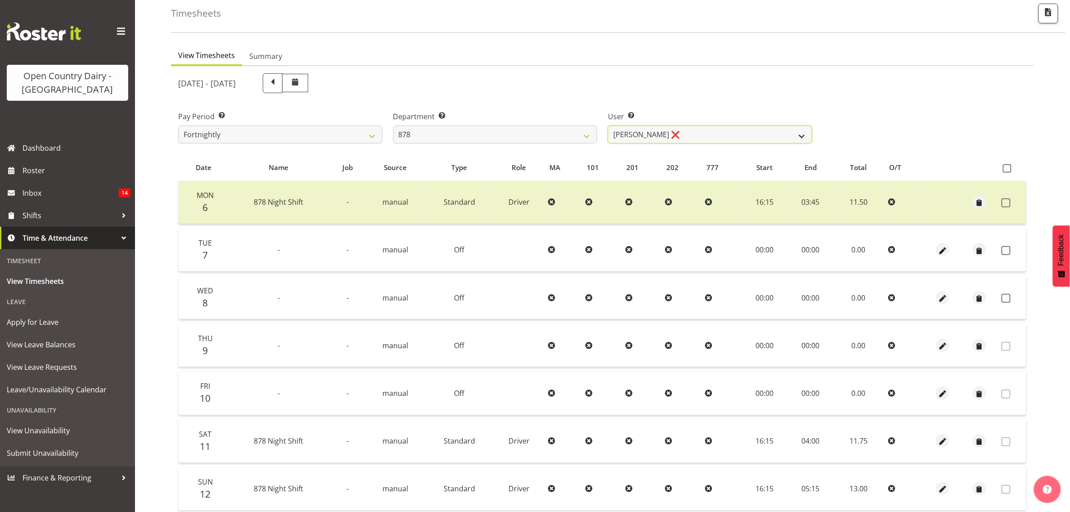
click at [657, 139] on select "[PERSON_NAME] ❌ [PERSON_NAME] ❌ [PERSON_NAME] ❌ [PERSON_NAME] ❌" at bounding box center [710, 134] width 204 height 18
select select "7411"
click at [608, 125] on select "[PERSON_NAME] ❌ [PERSON_NAME] ❌ [PERSON_NAME] ❌ [PERSON_NAME] ❌" at bounding box center [710, 134] width 204 height 18
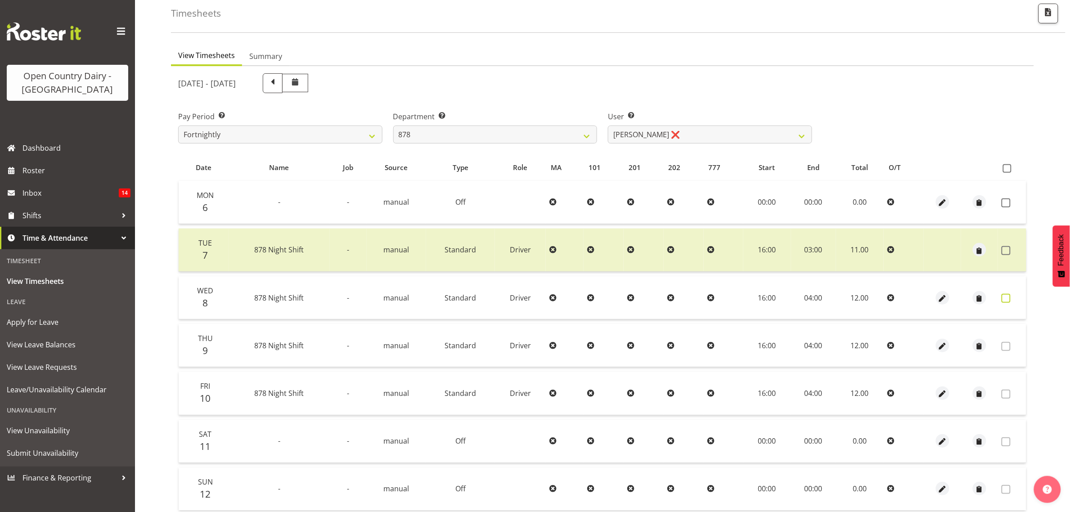
click at [1011, 300] on label at bounding box center [1008, 298] width 14 height 9
checkbox input "true"
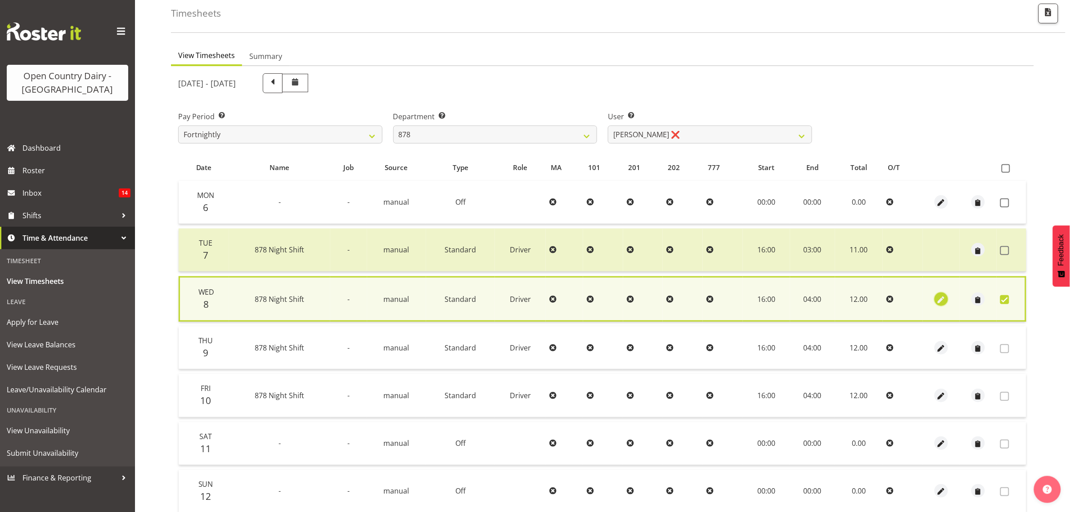
click at [942, 293] on span "button" at bounding box center [941, 298] width 10 height 13
select select "Standard"
select select "9"
select select "2025"
select select "4"
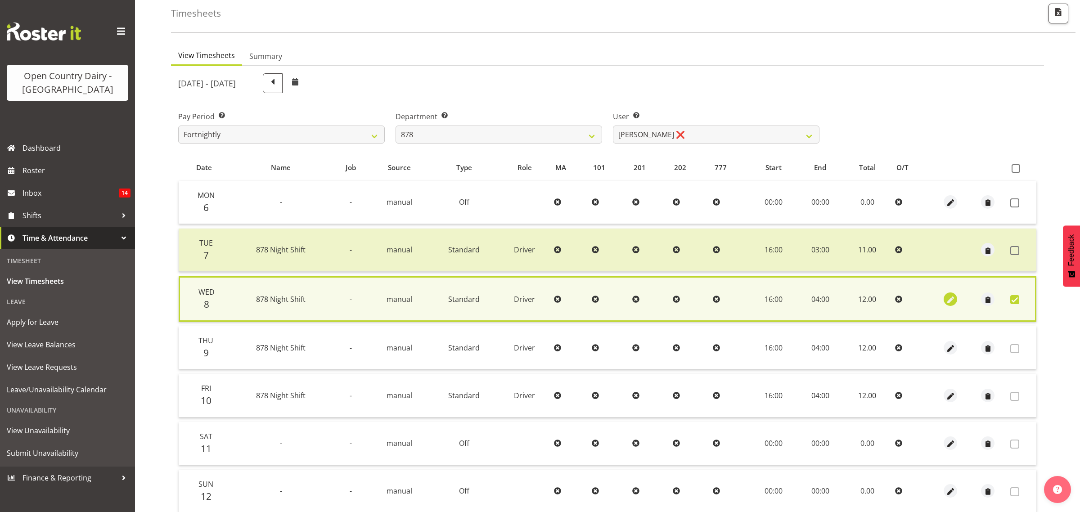
select select
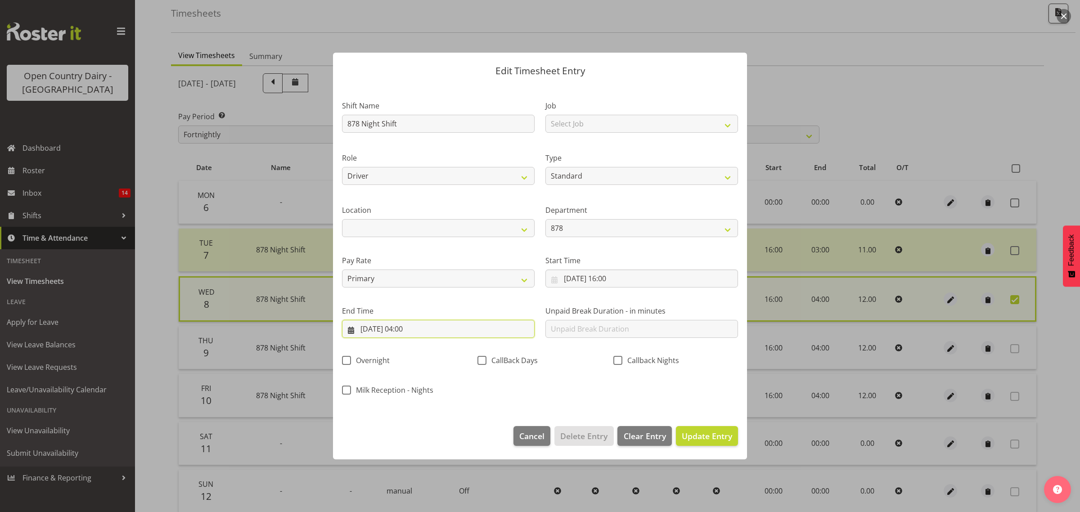
click at [444, 333] on input "[DATE] 04:00" at bounding box center [438, 329] width 193 height 18
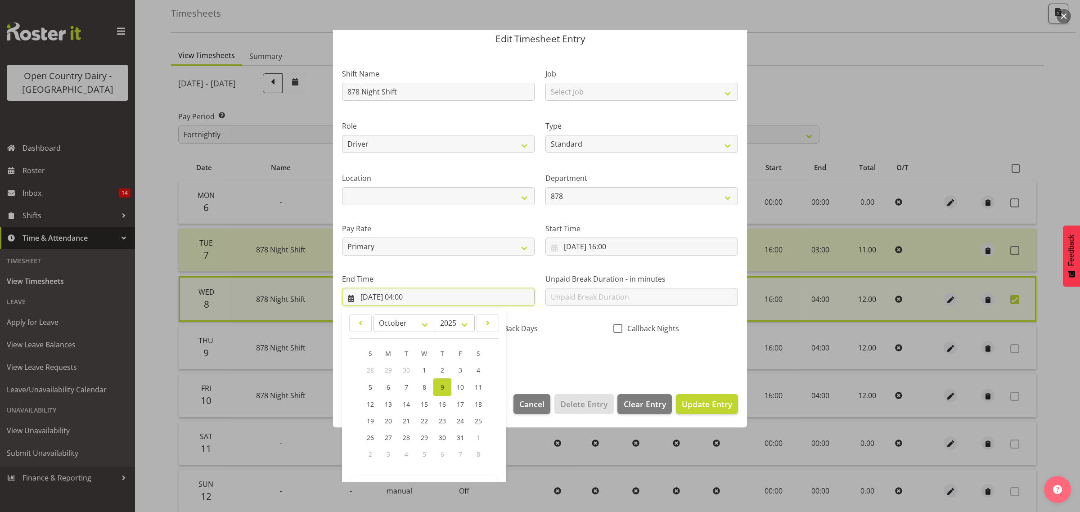
scroll to position [61, 0]
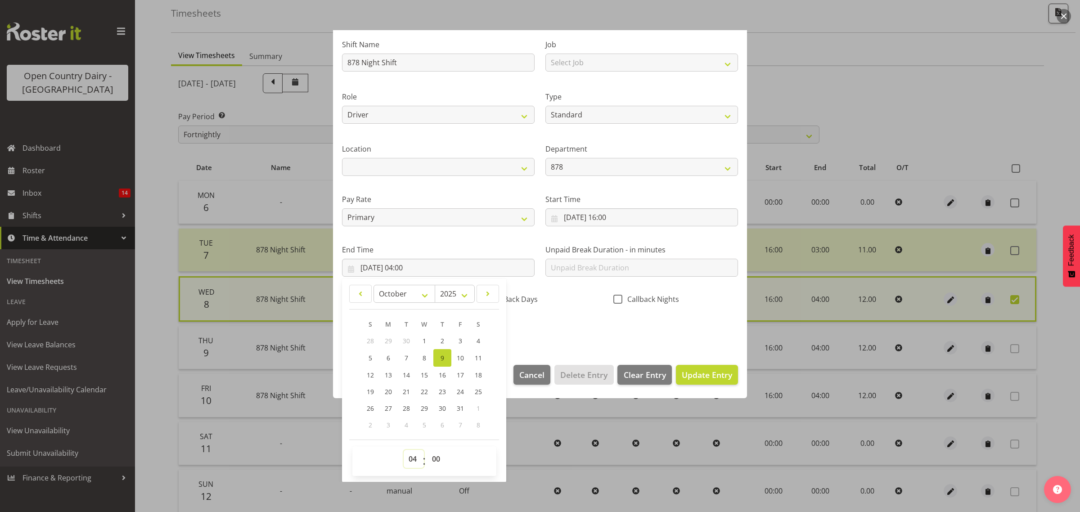
click at [414, 453] on select "00 01 02 03 04 05 06 07 08 09 10 11 12 13 14 15 16 17 18 19 20 21 22 23" at bounding box center [413, 459] width 20 height 18
select select "2"
click at [403, 450] on select "00 01 02 03 04 05 06 07 08 09 10 11 12 13 14 15 16 17 18 19 20 21 22 23" at bounding box center [413, 459] width 20 height 18
type input "[DATE] 02:00"
click at [599, 339] on div "Shift Name 878 Night Shift Job Select Job Connecting /unconnecting Trailers Dri…" at bounding box center [539, 184] width 407 height 315
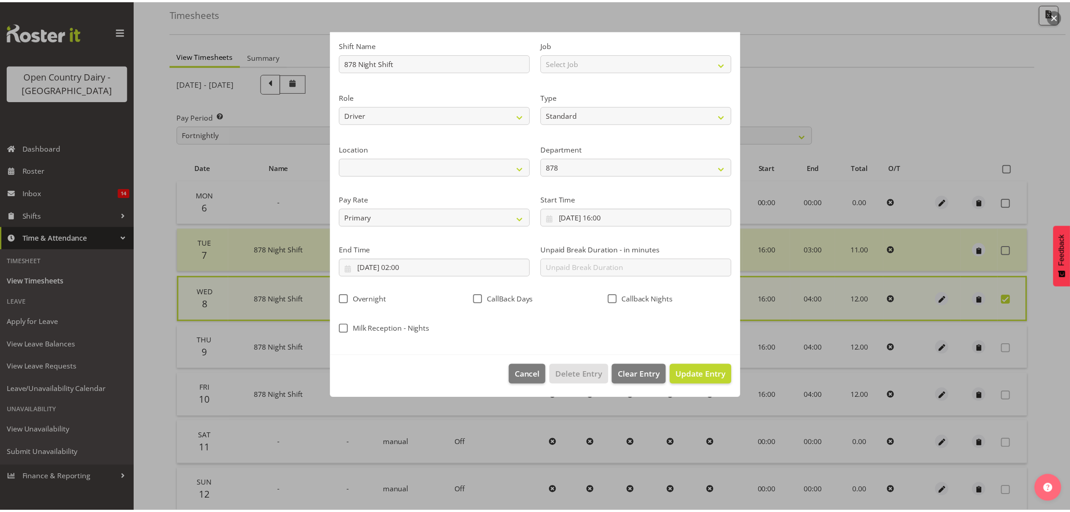
scroll to position [0, 0]
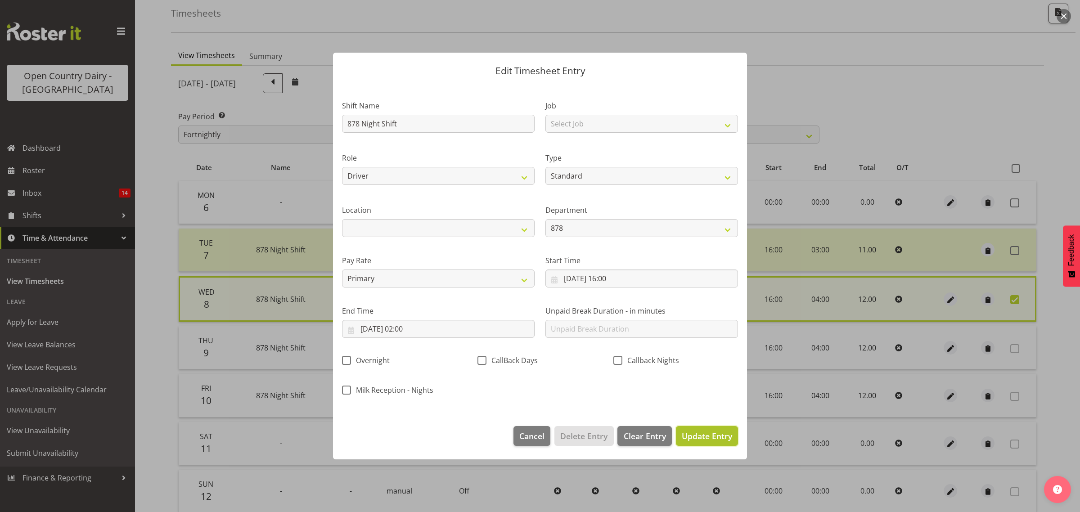
click at [705, 433] on span "Update Entry" at bounding box center [706, 435] width 50 height 11
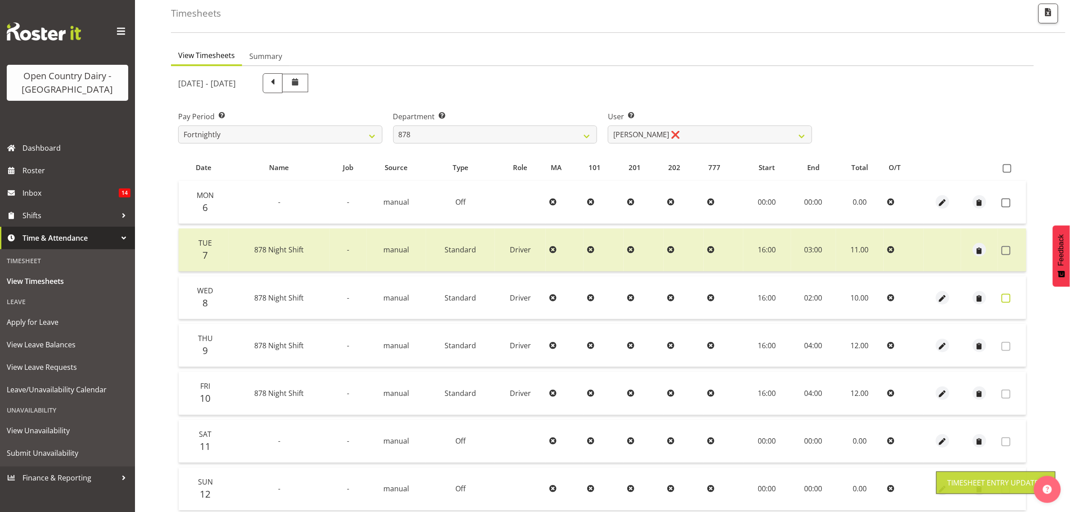
click at [1012, 298] on label at bounding box center [1008, 298] width 14 height 9
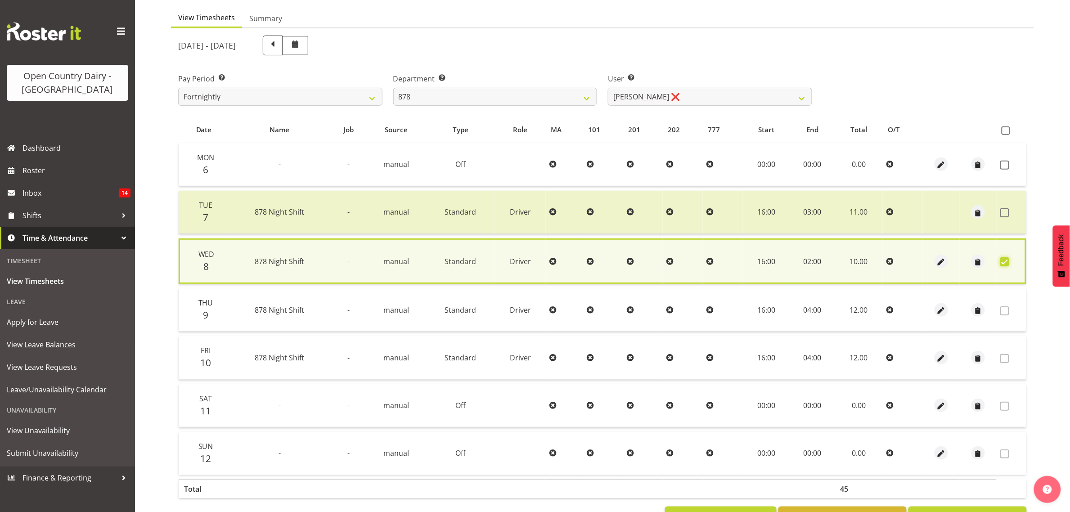
scroll to position [118, 0]
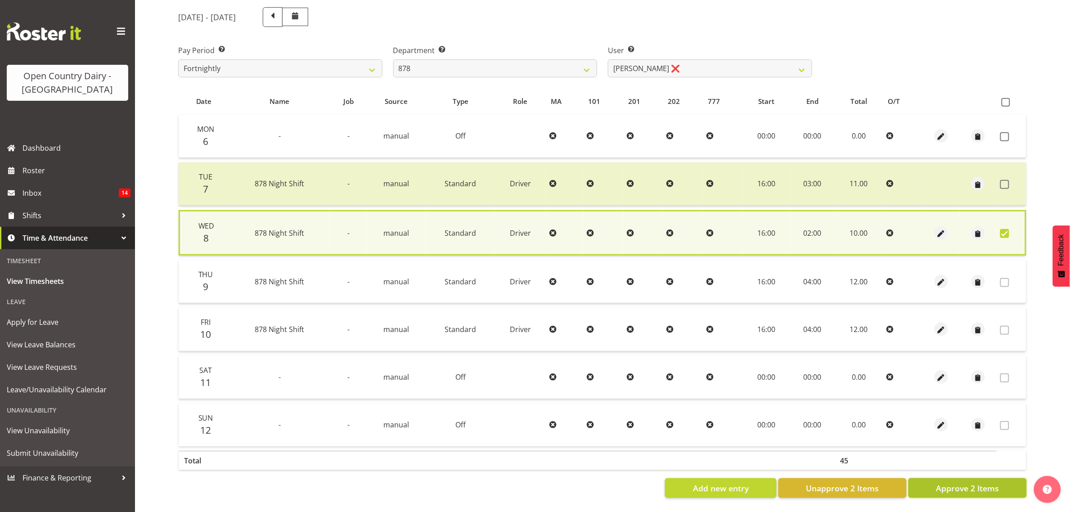
click at [991, 478] on button "Approve 2 Items" at bounding box center [967, 488] width 118 height 20
checkbox input "false"
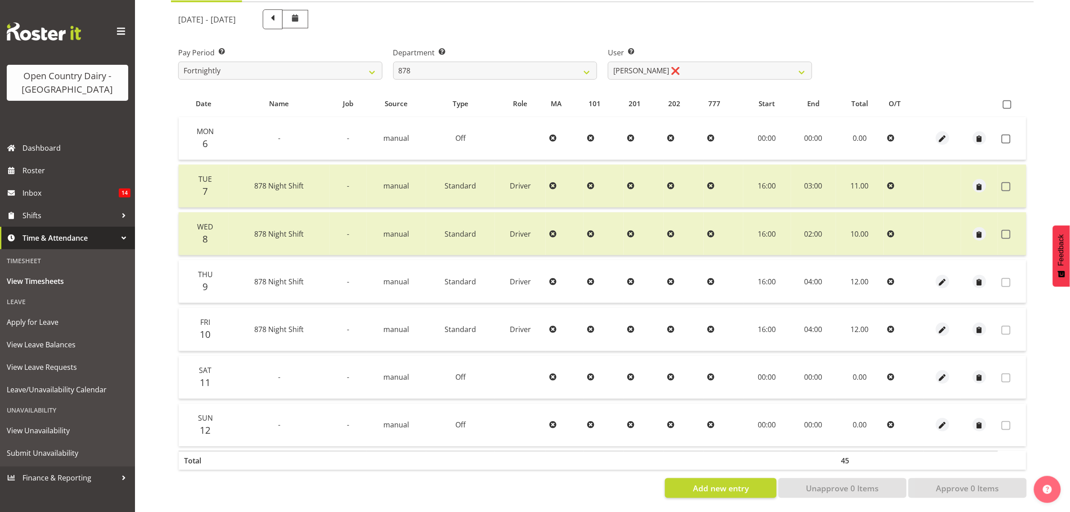
drag, startPoint x: 181, startPoint y: 271, endPoint x: 490, endPoint y: 39, distance: 386.6
click at [492, 21] on div "[DATE] - [DATE]" at bounding box center [495, 19] width 645 height 31
click at [478, 71] on div "Department Select which department you would like to view. 734 735 736 737 738 …" at bounding box center [495, 60] width 215 height 50
click at [478, 62] on select "734 735 736 737 738 739 851 853 854 855 856 858 861 862 865 867-9032 868 869 87…" at bounding box center [495, 71] width 204 height 18
click at [458, 62] on select "734 735 736 737 738 739 851 853 854 855 856 858 861 862 865 867-9032 868 869 87…" at bounding box center [495, 71] width 204 height 18
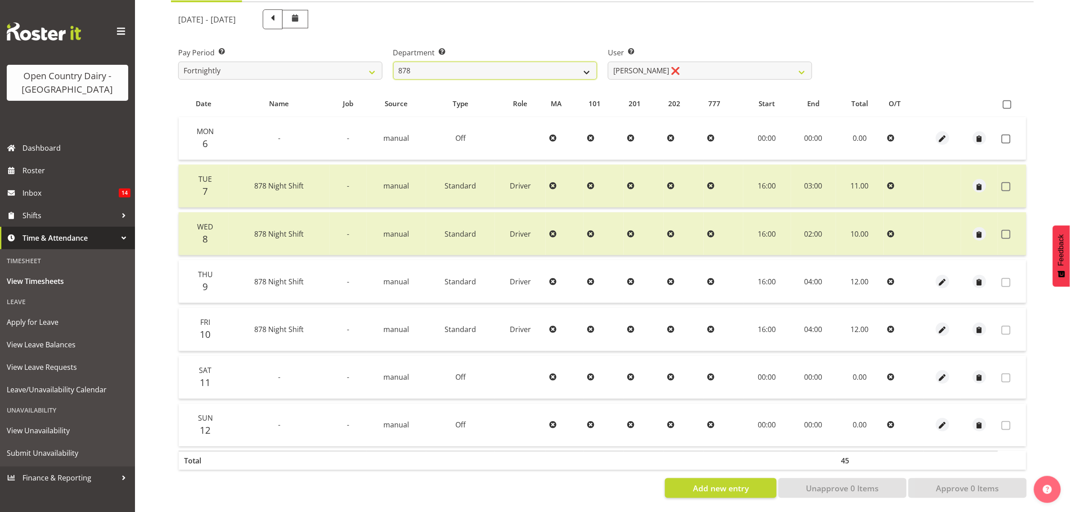
select select "782"
click at [393, 62] on select "734 735 736 737 738 739 851 853 854 855 856 858 861 862 865 867-9032 868 869 87…" at bounding box center [495, 71] width 204 height 18
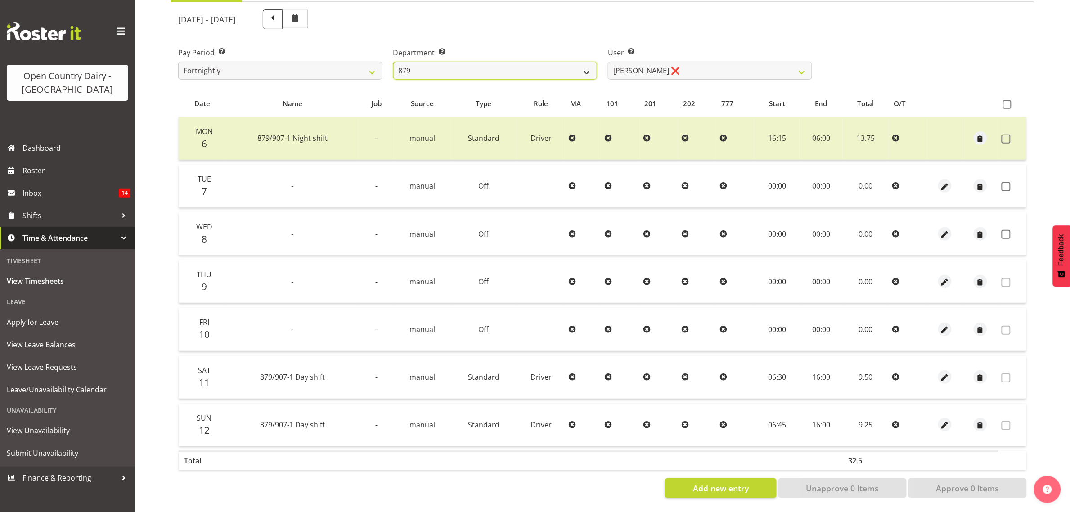
click at [535, 68] on select "734 735 736 737 738 739 851 853 854 855 856 858 861 862 865 867-9032 868 869 87…" at bounding box center [495, 71] width 204 height 18
click at [684, 16] on div "[DATE] - [DATE]" at bounding box center [495, 19] width 634 height 20
click at [651, 64] on select "[PERSON_NAME] ❌ [PERSON_NAME] ❌ [PERSON_NAME] ❌ [PERSON_NAME] ❌" at bounding box center [710, 71] width 204 height 18
select select "7453"
click at [608, 62] on select "[PERSON_NAME] ❌ [PERSON_NAME] ❌ [PERSON_NAME] ❌ [PERSON_NAME] ❌" at bounding box center [710, 71] width 204 height 18
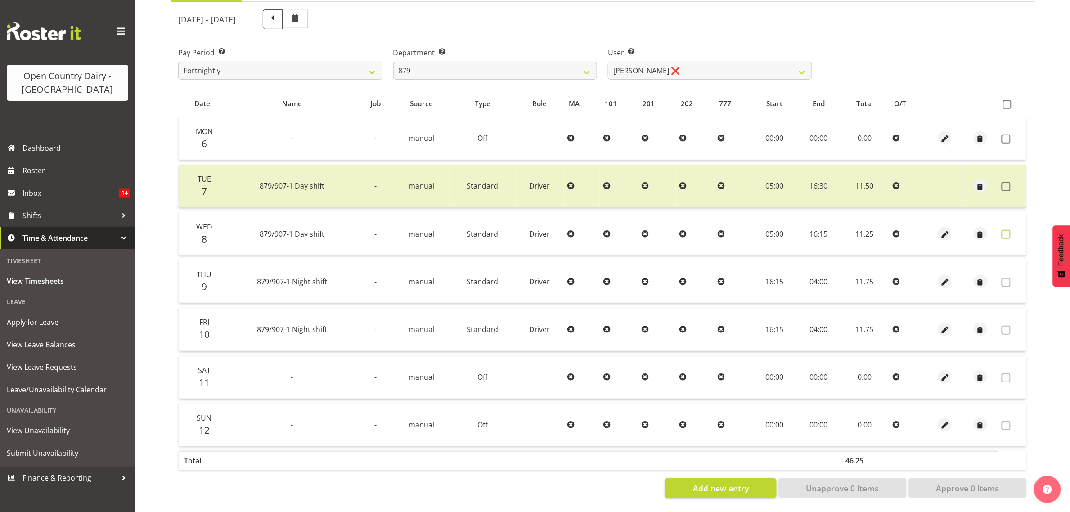
click at [1009, 230] on span at bounding box center [1005, 234] width 9 height 9
checkbox input "true"
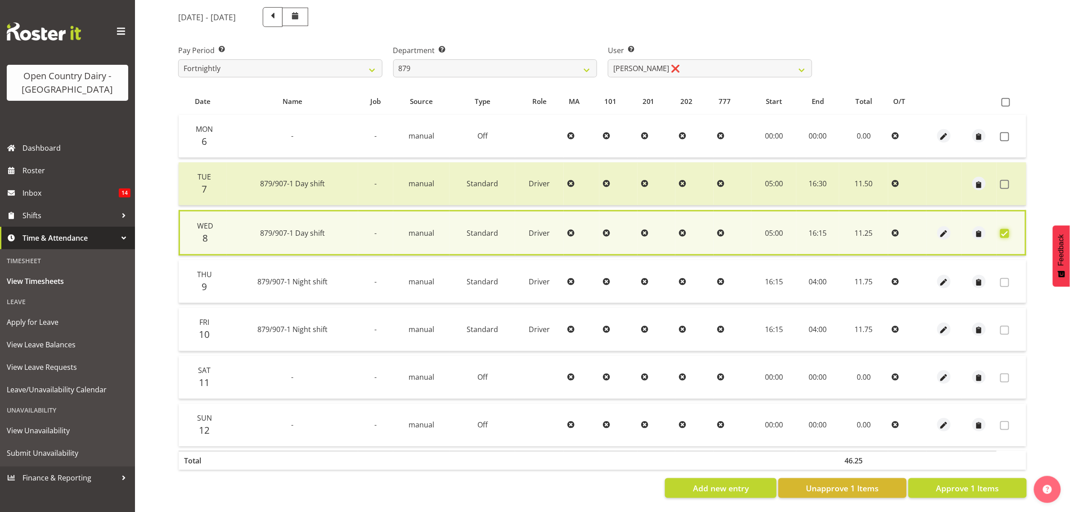
scroll to position [118, 0]
click at [667, 59] on select "[PERSON_NAME] ❌ [PERSON_NAME] ❌ [PERSON_NAME] ❌ [PERSON_NAME] ❌" at bounding box center [710, 68] width 204 height 18
click at [538, 13] on div "[DATE] - [DATE]" at bounding box center [495, 17] width 634 height 20
click at [630, 60] on select "[PERSON_NAME] ❌ [PERSON_NAME] ❌ [PERSON_NAME] ❌ [PERSON_NAME] ❌" at bounding box center [710, 68] width 204 height 18
select select "7484"
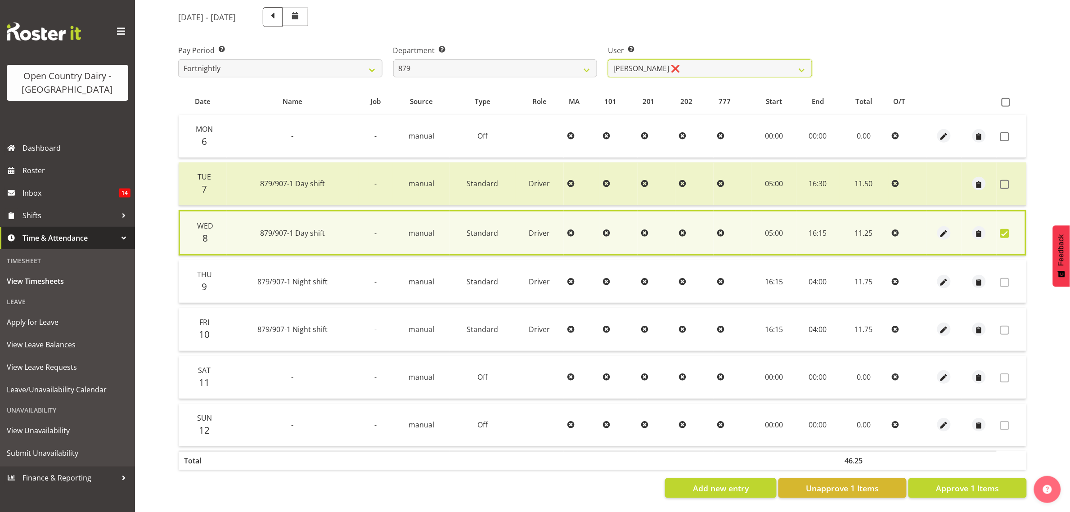
click at [608, 59] on select "[PERSON_NAME] ❌ [PERSON_NAME] ❌ [PERSON_NAME] ❌ [PERSON_NAME] ❌" at bounding box center [710, 68] width 204 height 18
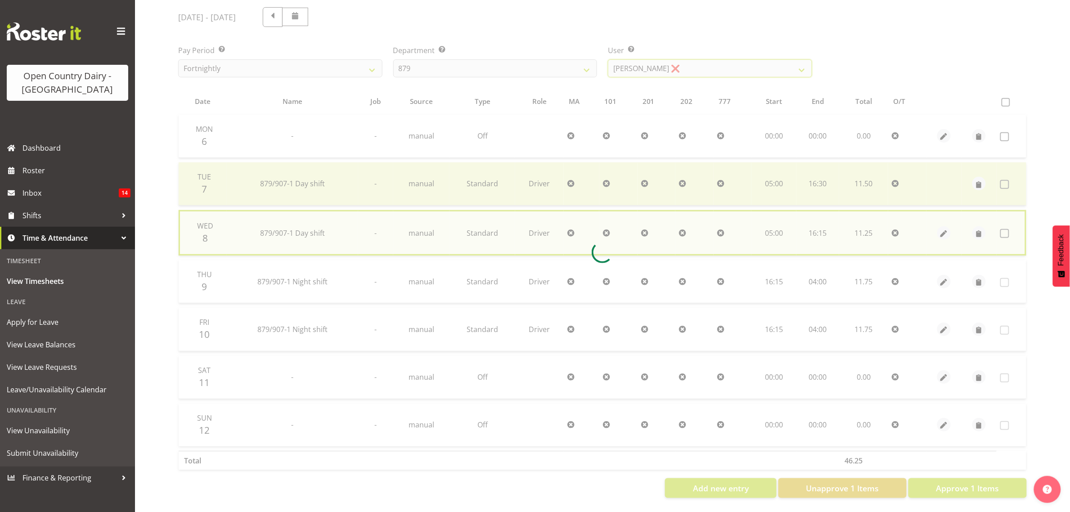
checkbox input "false"
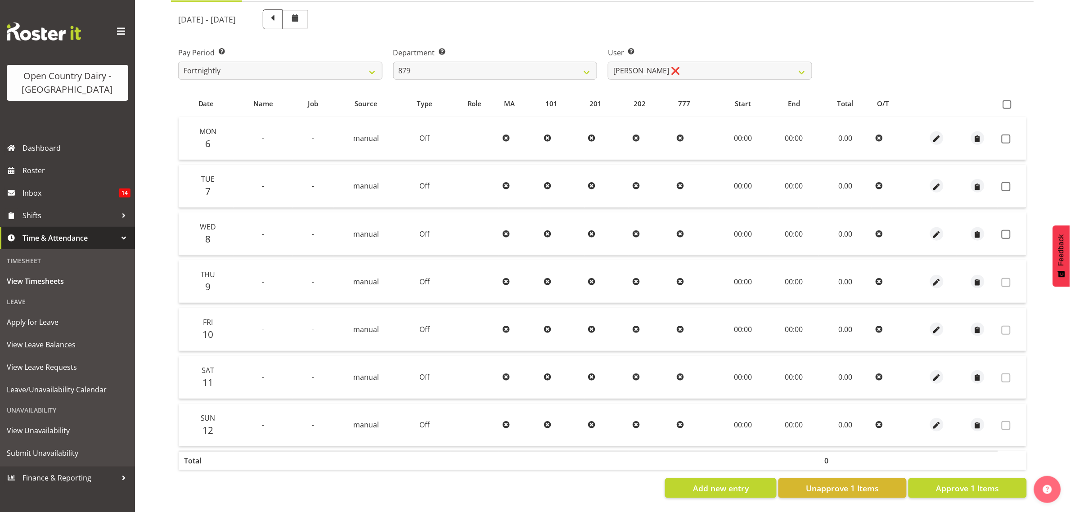
click at [488, 49] on div "Department Select which department you would like to view. 734 735 736 737 738 …" at bounding box center [495, 63] width 204 height 32
click at [487, 62] on select "734 735 736 737 738 739 851 853 854 855 856 858 861 862 865 867-9032 868 869 87…" at bounding box center [495, 71] width 204 height 18
select select "673"
click at [393, 62] on select "734 735 736 737 738 739 851 853 854 855 856 858 861 862 865 867-9032 868 869 87…" at bounding box center [495, 71] width 204 height 18
select select "7464"
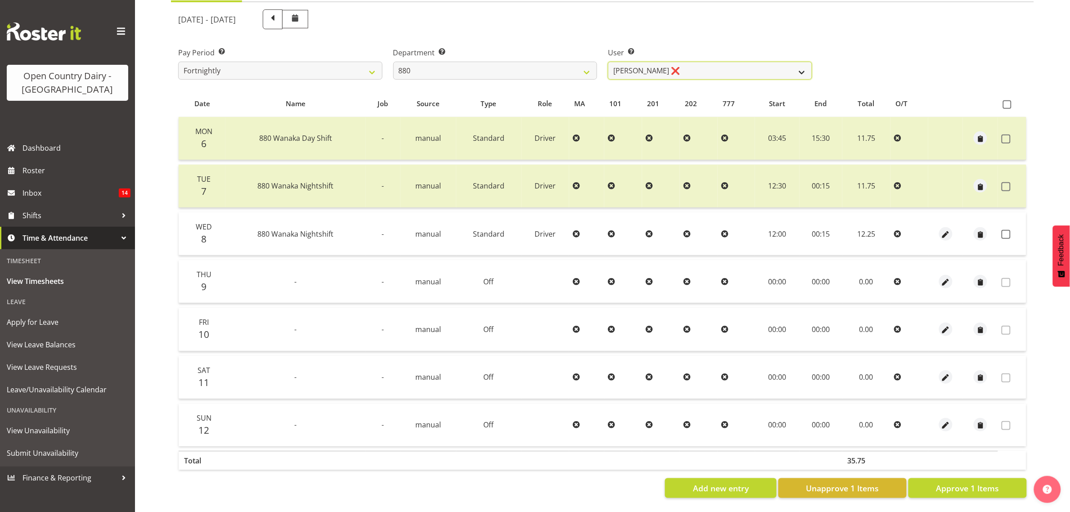
click at [658, 62] on select "[PERSON_NAME] ❌ [PERSON_NAME] ❌ [PERSON_NAME] ❌ [PERSON_NAME] ❌" at bounding box center [710, 71] width 204 height 18
click at [901, 35] on div "Pay Period Select which pay period you would like to view. Fortnightly Departme…" at bounding box center [602, 60] width 859 height 50
click at [1008, 230] on span at bounding box center [1005, 234] width 9 height 9
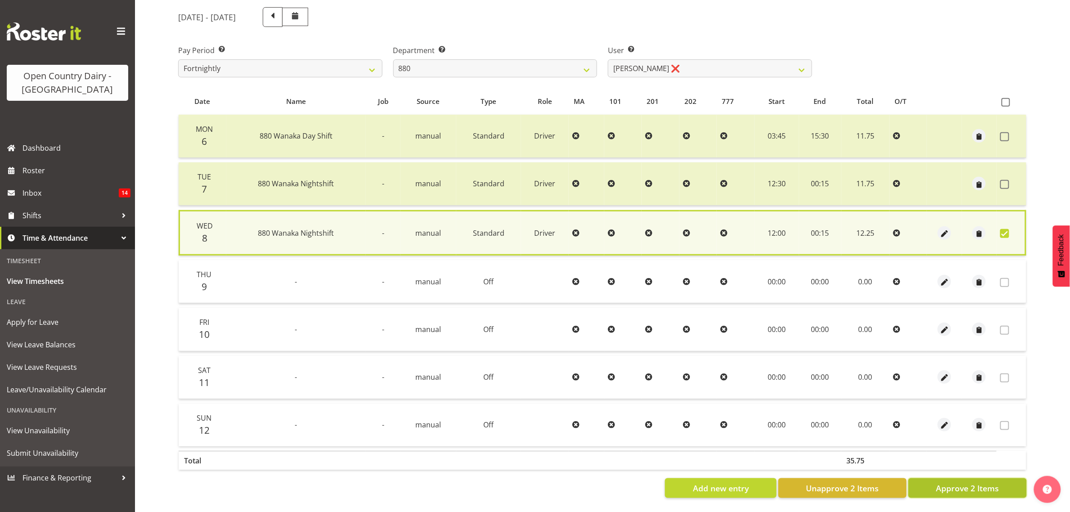
click at [988, 482] on span "Approve 2 Items" at bounding box center [967, 488] width 63 height 12
checkbox input "false"
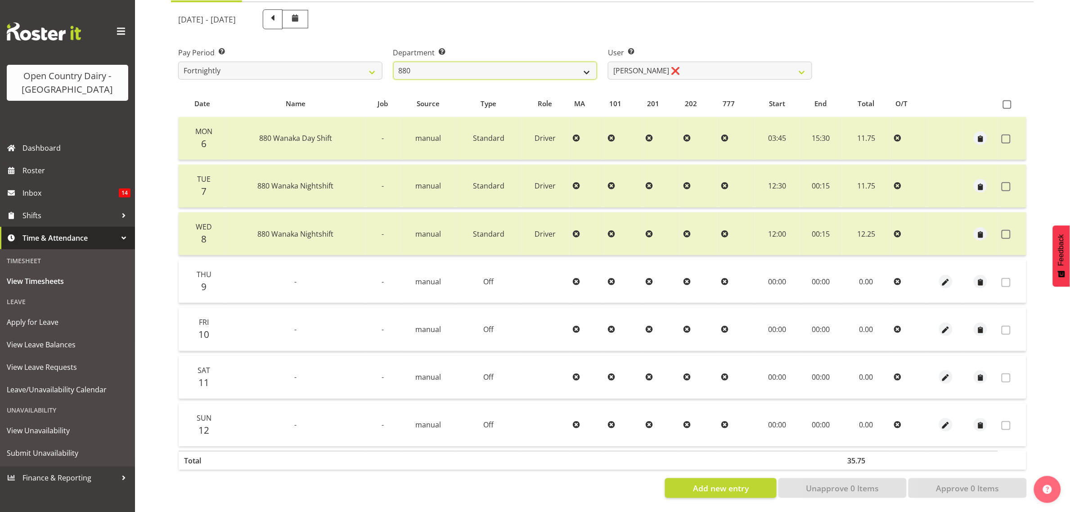
click at [565, 65] on select "734 735 736 737 738 739 851 853 854 855 856 858 861 862 865 867-9032 868 869 87…" at bounding box center [495, 71] width 204 height 18
click at [393, 62] on select "734 735 736 737 738 739 851 853 854 855 856 858 861 862 865 867-9032 868 869 87…" at bounding box center [495, 71] width 204 height 18
click at [691, 64] on select "[PERSON_NAME] ❌ [PERSON_NAME] ❌ [PERSON_NAME] ❌ [PERSON_NAME] ❌" at bounding box center [710, 71] width 204 height 18
drag, startPoint x: 572, startPoint y: 10, endPoint x: 551, endPoint y: 28, distance: 27.4
click at [565, 18] on div "[DATE] - [DATE]" at bounding box center [495, 19] width 634 height 20
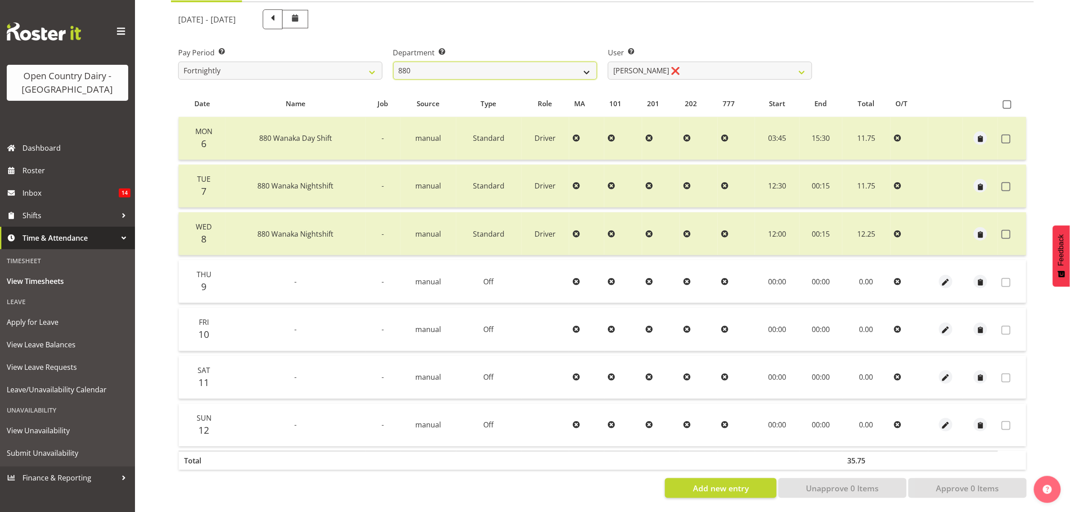
drag, startPoint x: 507, startPoint y: 55, endPoint x: 504, endPoint y: 64, distance: 9.1
click at [507, 62] on select "734 735 736 737 738 739 851 853 854 855 856 858 861 862 865 867-9032 868 869 87…" at bounding box center [495, 71] width 204 height 18
select select "908"
click at [393, 62] on select "734 735 736 737 738 739 851 853 854 855 856 858 861 862 865 867-9032 868 869 87…" at bounding box center [495, 71] width 204 height 18
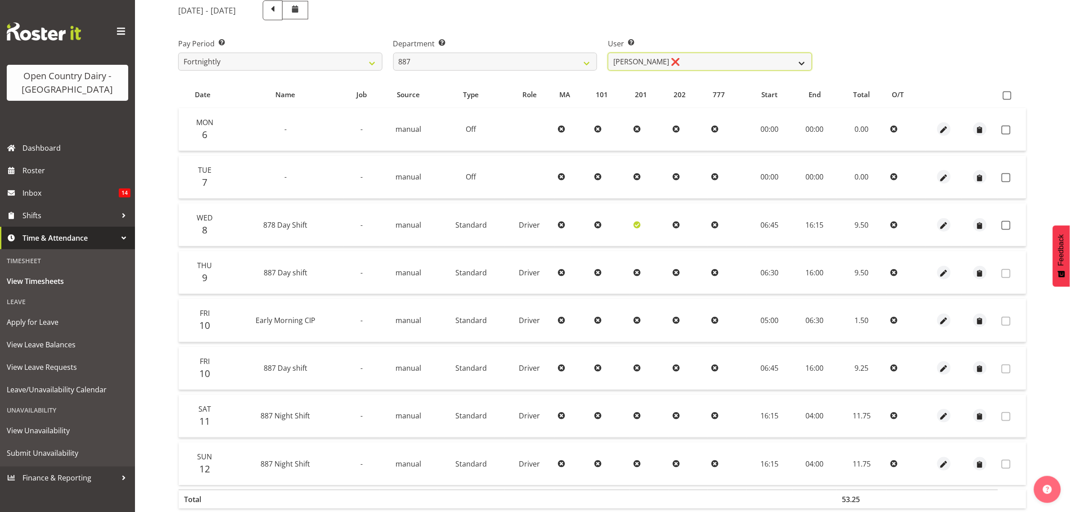
click at [705, 62] on select "[PERSON_NAME] ❌ [PERSON_NAME] ❌ [PERSON_NAME] ❌ [PERSON_NAME] ❌" at bounding box center [710, 62] width 204 height 18
select select "7391"
click at [608, 53] on select "[PERSON_NAME] ❌ [PERSON_NAME] ❌ [PERSON_NAME] ❌ [PERSON_NAME] ❌" at bounding box center [710, 62] width 204 height 18
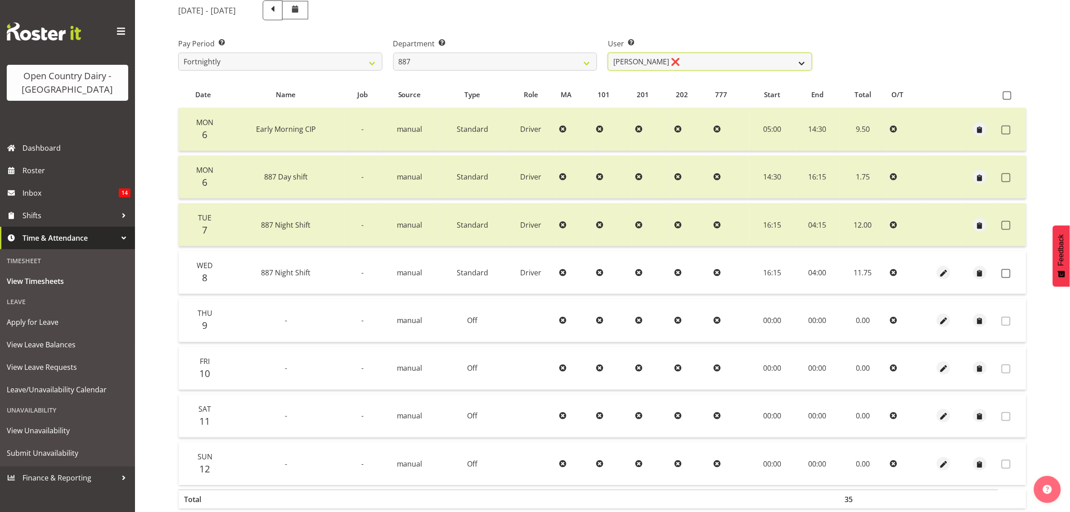
click at [658, 58] on select "[PERSON_NAME] ❌ [PERSON_NAME] ❌ [PERSON_NAME] ❌ [PERSON_NAME] ❌" at bounding box center [710, 62] width 204 height 18
click at [608, 53] on select "[PERSON_NAME] ❌ [PERSON_NAME] ❌ [PERSON_NAME] ❌ [PERSON_NAME] ❌" at bounding box center [710, 62] width 204 height 18
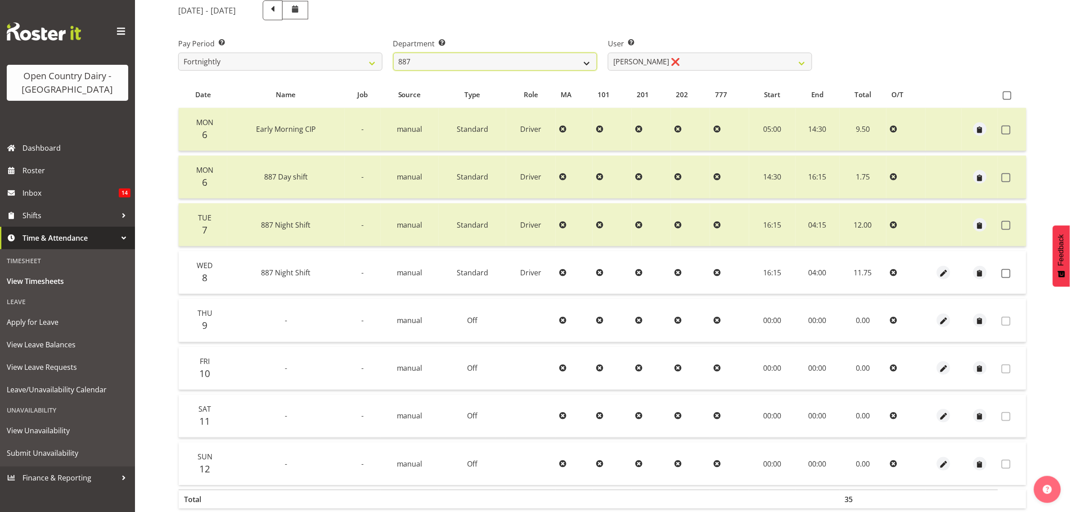
click at [440, 59] on select "734 735 736 737 738 739 851 853 854 855 856 858 861 862 865 867-9032 868 869 87…" at bounding box center [495, 62] width 204 height 18
select select "687"
click at [393, 53] on select "734 735 736 737 738 739 851 853 854 855 856 858 861 862 865 867-9032 868 869 87…" at bounding box center [495, 62] width 204 height 18
select select "10197"
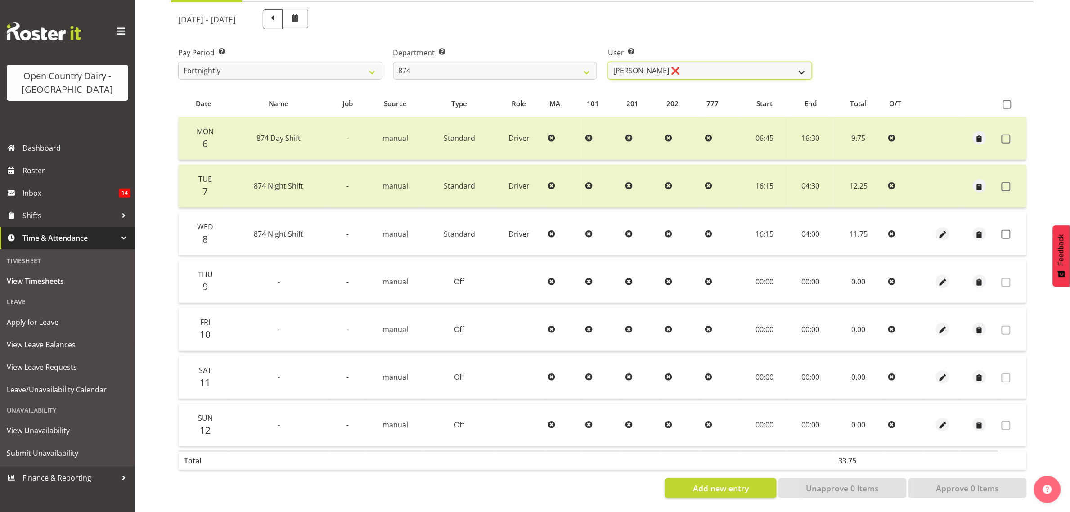
click at [700, 67] on select "[PERSON_NAME] ❌ [PERSON_NAME] ❌ [PERSON_NAME] ❌ [PERSON_NAME] ❌" at bounding box center [710, 71] width 204 height 18
click at [713, 36] on div "User Select user. Note: This is filtered down by the previous two drop-down ite…" at bounding box center [709, 60] width 215 height 50
click at [711, 70] on div "User Select user. Note: This is filtered down by the previous two drop-down ite…" at bounding box center [709, 60] width 215 height 50
click at [492, 62] on select "734 735 736 737 738 739 851 853 854 855 856 858 861 862 865 867-9032 868 869 87…" at bounding box center [495, 71] width 204 height 18
click at [393, 62] on select "734 735 736 737 738 739 851 853 854 855 856 858 861 862 865 867-9032 868 869 87…" at bounding box center [495, 71] width 204 height 18
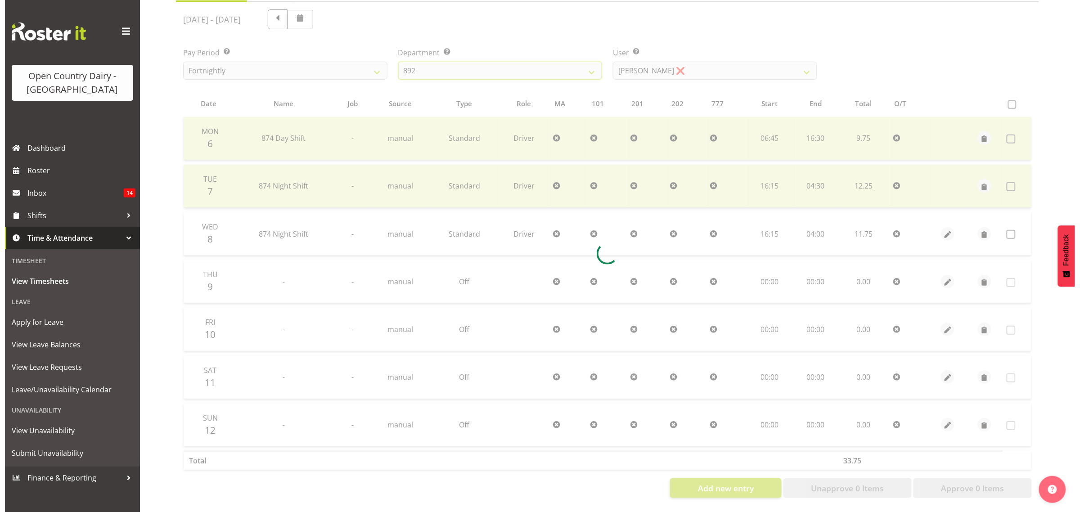
scroll to position [0, 0]
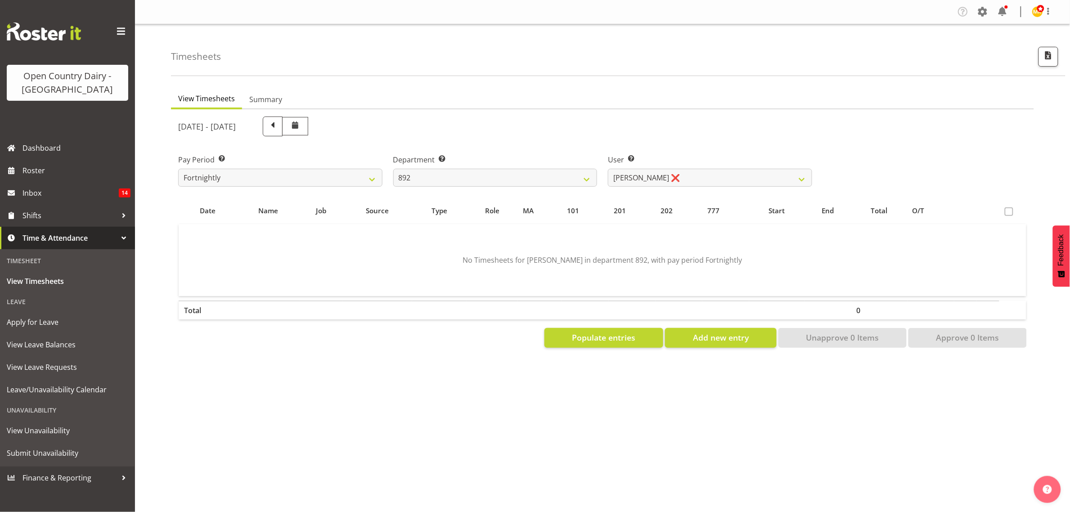
click at [642, 163] on label "User Select user. Note: This is filtered down by the previous two drop-down ite…" at bounding box center [710, 159] width 204 height 11
click at [642, 170] on select "[PERSON_NAME] ❌ [PERSON_NAME] ❌ [PERSON_NAME] ❌ [PERSON_NAME] ❌ [PERSON_NAME] ❌" at bounding box center [710, 178] width 204 height 18
click at [641, 121] on div "[DATE] - [DATE]" at bounding box center [495, 127] width 634 height 20
click at [525, 182] on select "734 735 736 737 738 739 851 853 854 855 856 858 861 862 865 867-9032 868 869 87…" at bounding box center [495, 178] width 204 height 18
click at [393, 169] on select "734 735 736 737 738 739 851 853 854 855 856 858 861 862 865 867-9032 868 869 87…" at bounding box center [495, 178] width 204 height 18
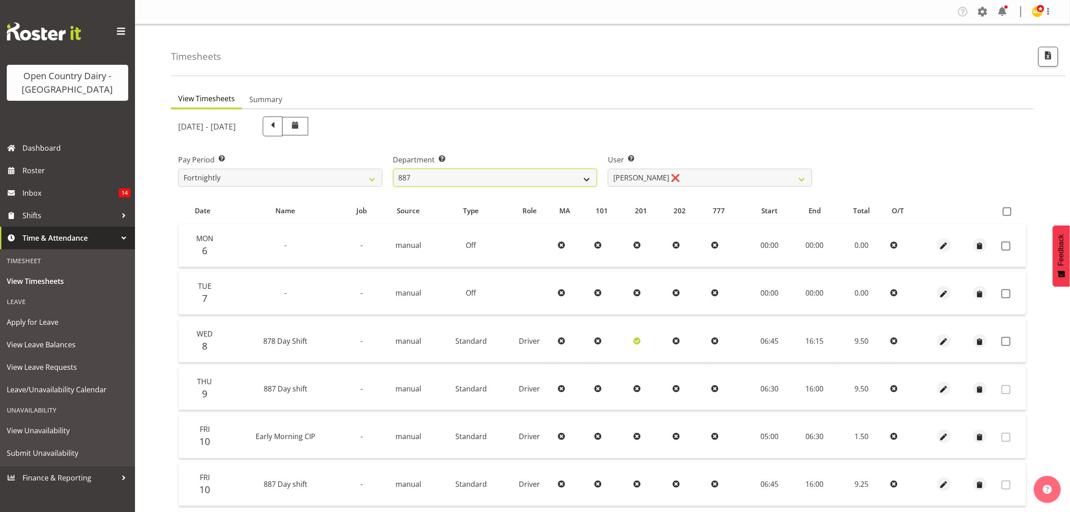
click at [549, 178] on select "734 735 736 737 738 739 851 853 854 855 856 858 861 862 865 867-9032 868 869 87…" at bounding box center [495, 178] width 204 height 18
click at [393, 169] on select "734 735 736 737 738 739 851 853 854 855 856 858 861 862 865 867-9032 868 869 87…" at bounding box center [495, 178] width 204 height 18
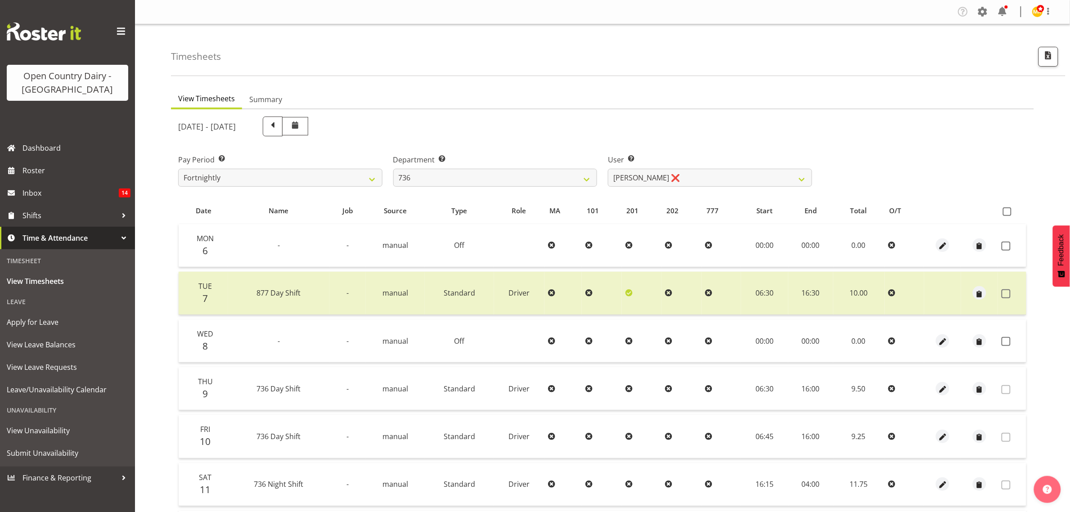
click at [461, 179] on div "[DATE] - [DATE] Pay Period Select which pay period you would like to view. Fort…" at bounding box center [602, 358] width 848 height 494
click at [461, 179] on select "734 735 736 737 738 739 851 853 854 855 856 858 861 862 865 867-9032 868 869 87…" at bounding box center [495, 178] width 204 height 18
click at [393, 169] on select "734 735 736 737 738 739 851 853 854 855 856 858 861 862 865 867-9032 868 869 87…" at bounding box center [495, 178] width 204 height 18
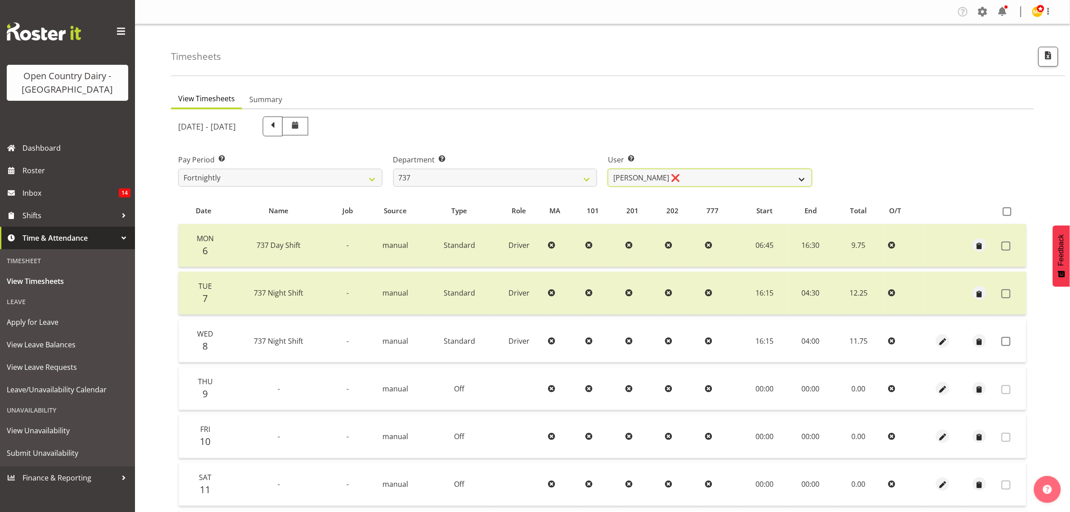
click at [669, 179] on select "[PERSON_NAME] ❌ [PERSON_NAME] ❌ [PERSON_NAME] ❌ [PERSON_NAME] ❌" at bounding box center [710, 178] width 204 height 18
click at [669, 137] on div "[DATE] - [DATE]" at bounding box center [495, 126] width 645 height 31
click at [506, 178] on select "734 735 736 737 738 739 851 853 854 855 856 858 861 862 865 867-9032 868 869 87…" at bounding box center [495, 178] width 204 height 18
click at [393, 169] on select "734 735 736 737 738 739 851 853 854 855 856 858 861 862 865 867-9032 868 869 87…" at bounding box center [495, 178] width 204 height 18
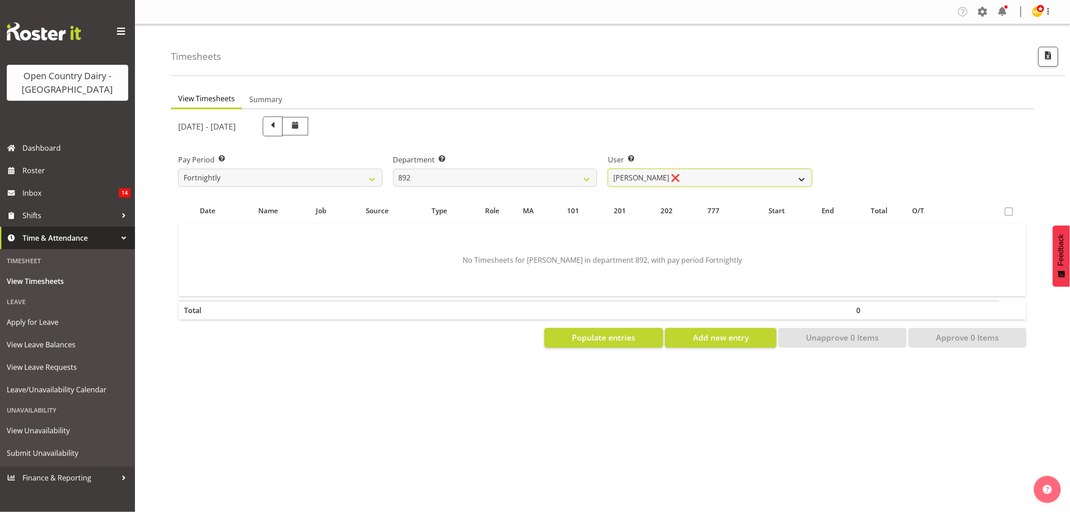
click at [675, 180] on select "[PERSON_NAME] ❌ [PERSON_NAME] ❌ [PERSON_NAME] ❌ [PERSON_NAME] ❌ [PERSON_NAME] ❌" at bounding box center [710, 178] width 204 height 18
click at [690, 151] on div "User Select user. Note: This is filtered down by the previous two drop-down ite…" at bounding box center [709, 167] width 215 height 50
click at [499, 176] on select "734 735 736 737 738 739 851 853 854 855 856 858 861 862 865 867-9032 868 869 87…" at bounding box center [495, 178] width 204 height 18
select select "927"
click at [393, 169] on select "734 735 736 737 738 739 851 853 854 855 856 858 861 862 865 867-9032 868 869 87…" at bounding box center [495, 178] width 204 height 18
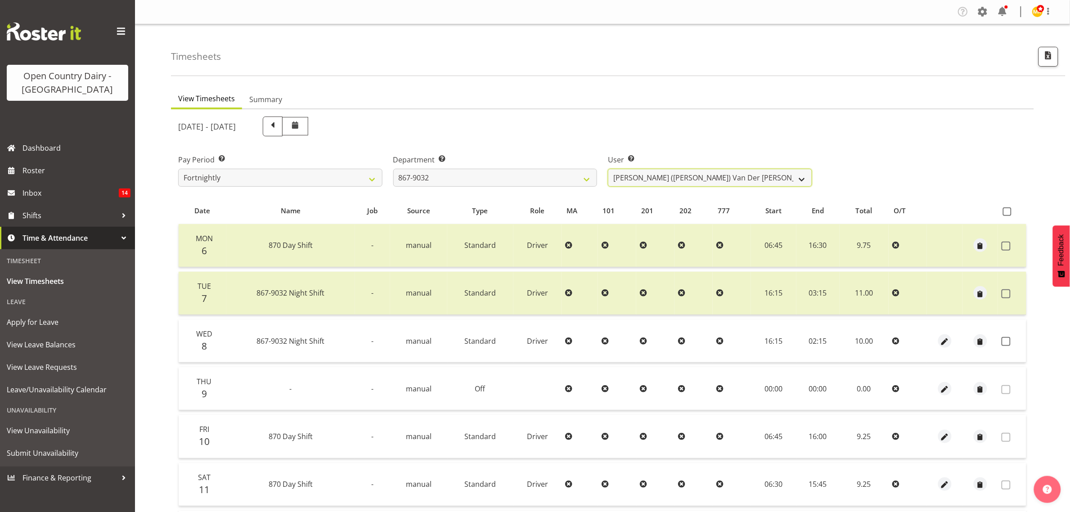
click at [650, 181] on select "[PERSON_NAME] ([PERSON_NAME]) [PERSON_NAME] ❌ [PERSON_NAME] ❌ [PERSON_NAME] ❌ […" at bounding box center [710, 178] width 204 height 18
select select "11799"
click at [608, 169] on select "[PERSON_NAME] ([PERSON_NAME]) [PERSON_NAME] ❌ [PERSON_NAME] ❌ [PERSON_NAME] ❌ […" at bounding box center [710, 178] width 204 height 18
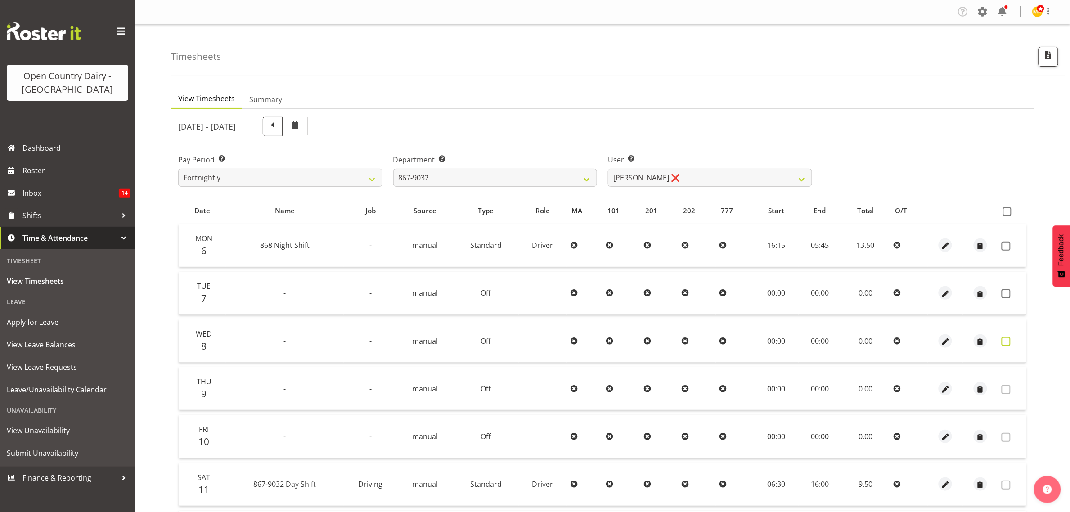
click at [1002, 341] on span at bounding box center [1005, 341] width 9 height 9
checkbox input "true"
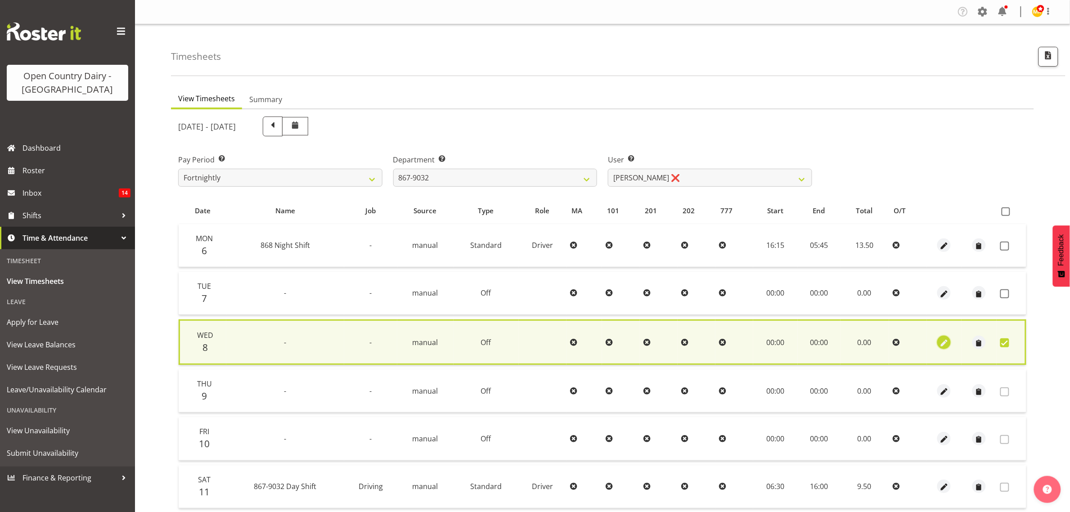
click at [944, 345] on span "button" at bounding box center [944, 343] width 10 height 10
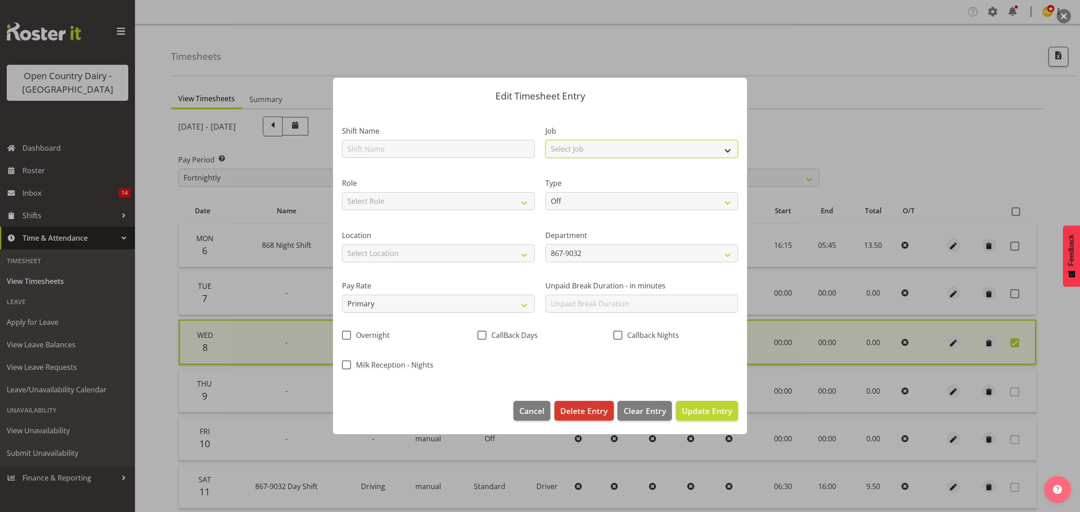
click at [608, 142] on select "Select Job Connecting /unconnecting Trailers Driving Meeting Milk Testing" at bounding box center [641, 149] width 193 height 18
select select "10670"
click at [545, 140] on select "Select Job Connecting /unconnecting Trailers Driving Meeting Milk Testing" at bounding box center [641, 149] width 193 height 18
click at [493, 198] on select "Select Role Driver" at bounding box center [438, 201] width 193 height 18
click at [469, 223] on div "Location Select Location [GEOGRAPHIC_DATA] Milk Awarua Office Freight Horotiu o…" at bounding box center [437, 242] width 203 height 50
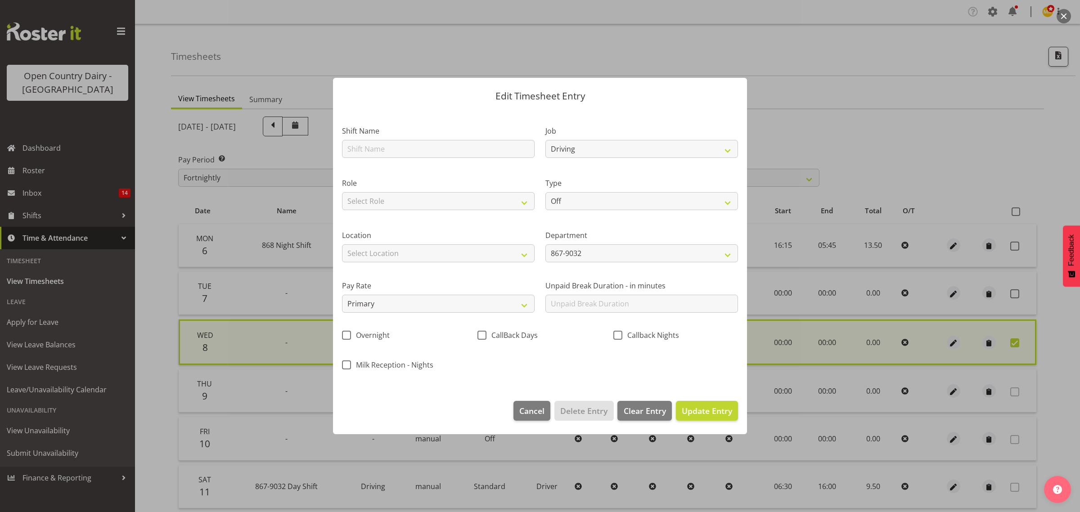
click at [496, 211] on div "Role Select Role Driver" at bounding box center [437, 191] width 203 height 52
click at [444, 206] on select "Select Role Driver" at bounding box center [438, 201] width 193 height 18
select select "1154"
click at [342, 192] on select "Select Role Driver" at bounding box center [438, 201] width 193 height 18
click at [558, 199] on select "Off Standard Public Holiday Public Holiday (Worked) Day In Lieu Annual Leave Si…" at bounding box center [641, 201] width 193 height 18
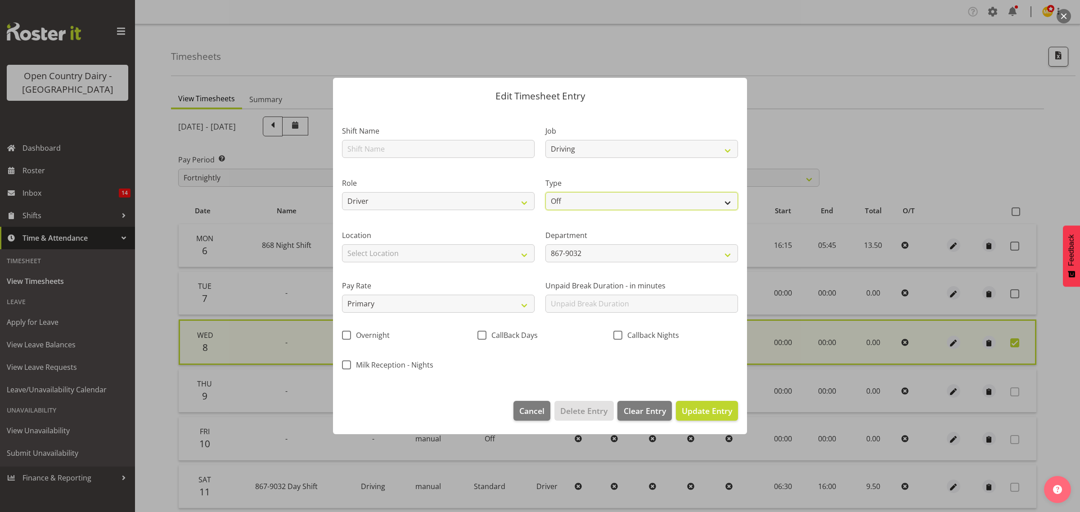
select select "Standard"
click at [545, 192] on select "Off Standard Public Holiday Public Holiday (Worked) Day In Lieu Annual Leave Si…" at bounding box center [641, 201] width 193 height 18
select select "9"
select select "2025"
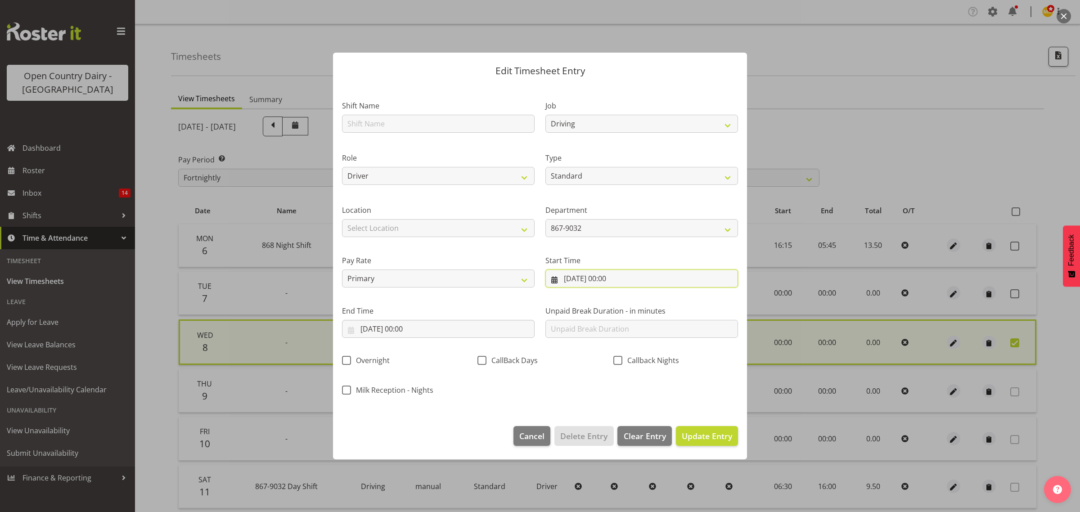
click at [641, 278] on input "[DATE] 00:00" at bounding box center [641, 278] width 193 height 18
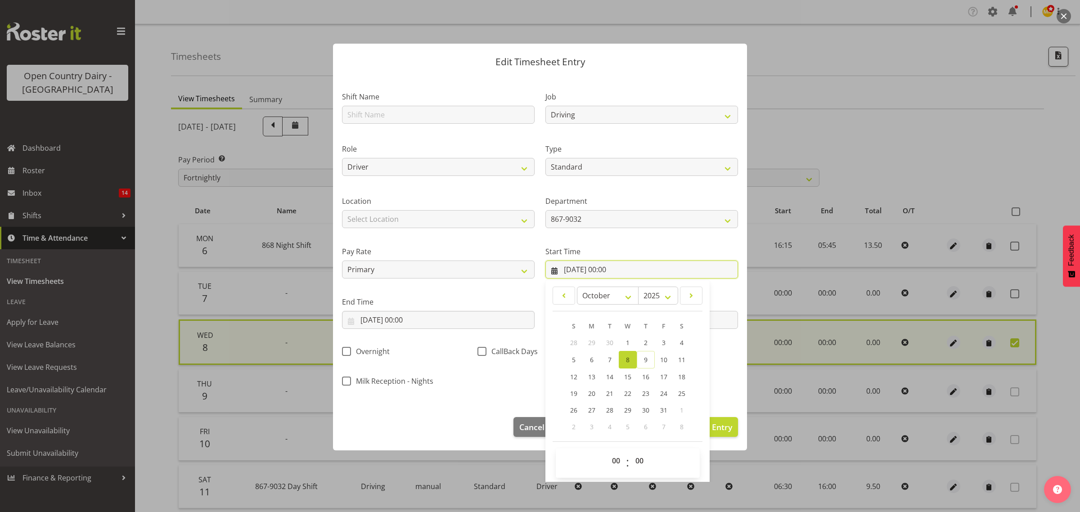
scroll to position [11, 0]
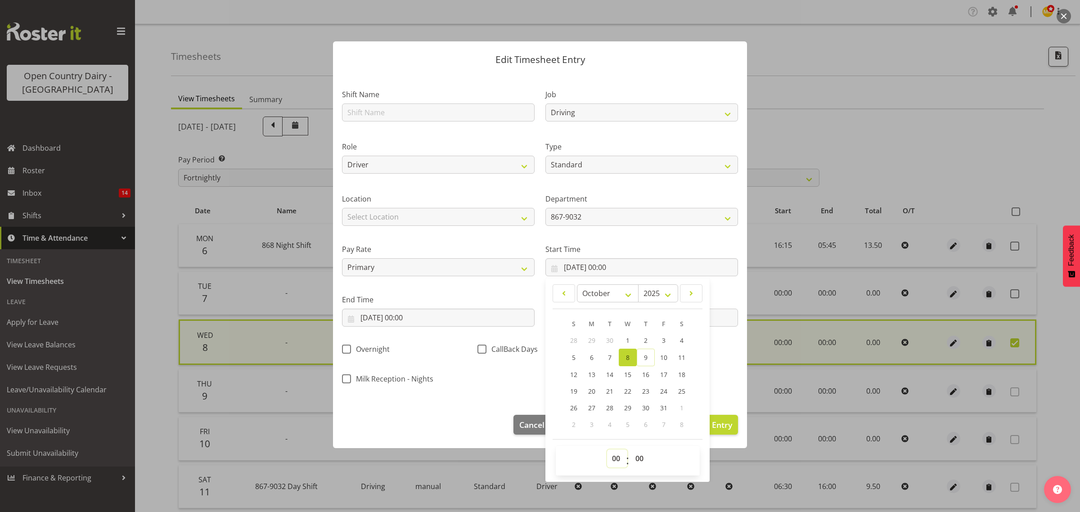
click at [615, 453] on select "00 01 02 03 04 05 06 07 08 09 10 11 12 13 14 15 16 17 18 19 20 21 22 23" at bounding box center [617, 458] width 20 height 18
select select "7"
click at [607, 449] on select "00 01 02 03 04 05 06 07 08 09 10 11 12 13 14 15 16 17 18 19 20 21 22 23" at bounding box center [617, 458] width 20 height 18
type input "[DATE] 07:00"
click at [608, 228] on div "Department 867-9032 851 855 853 856 880 883 861 862 864 865 868 869 870 872 873…" at bounding box center [641, 206] width 203 height 50
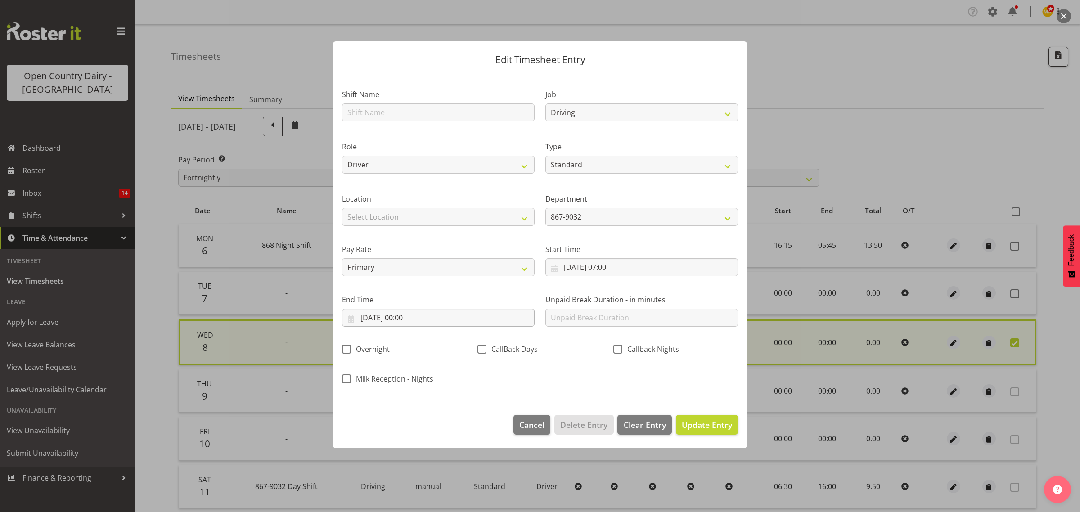
scroll to position [0, 0]
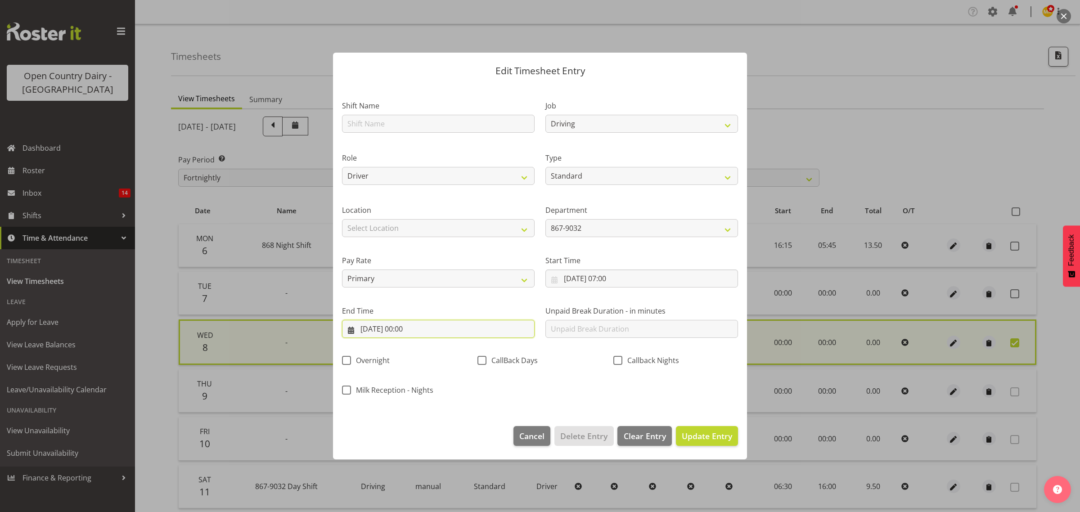
click at [430, 321] on input "[DATE] 00:00" at bounding box center [438, 329] width 193 height 18
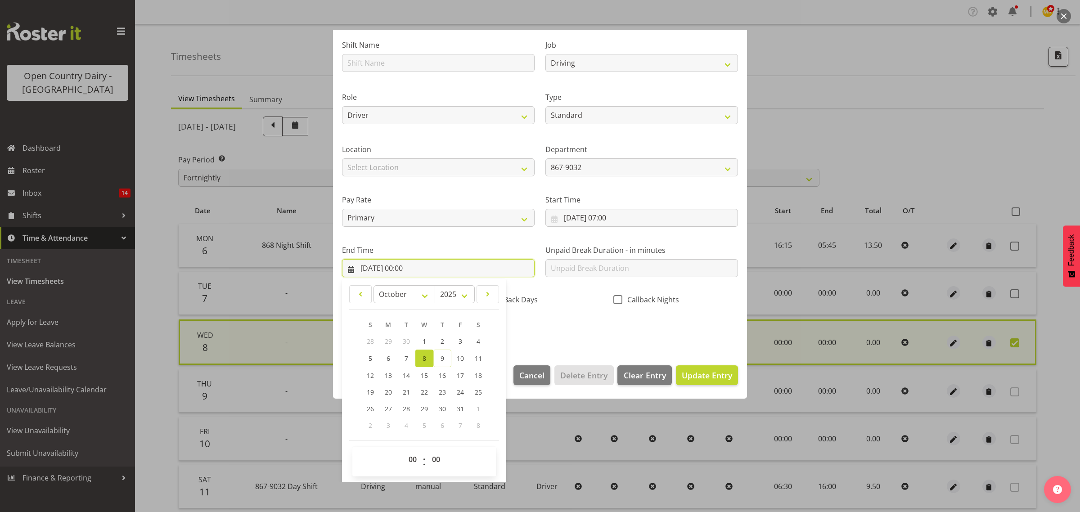
scroll to position [61, 0]
click at [414, 455] on select "00 01 02 03 04 05 06 07 08 09 10 11 12 13 14 15 16 17 18 19 20 21 22 23" at bounding box center [413, 459] width 20 height 18
select select "16"
click at [403, 450] on select "00 01 02 03 04 05 06 07 08 09 10 11 12 13 14 15 16 17 18 19 20 21 22 23" at bounding box center [413, 459] width 20 height 18
type input "[DATE] 16:00"
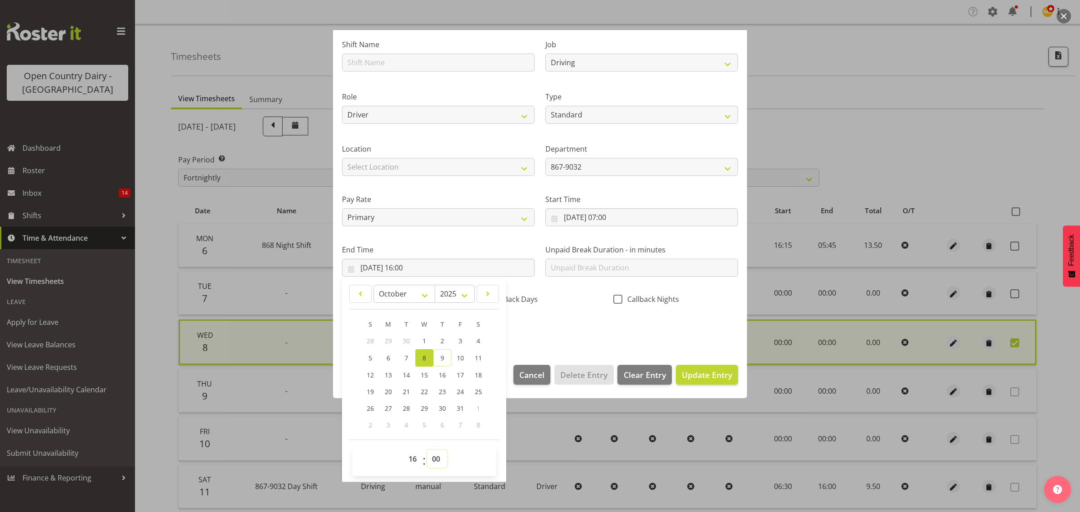
click at [433, 457] on select "00 01 02 03 04 05 06 07 08 09 10 11 12 13 14 15 16 17 18 19 20 21 22 23 24 25 2…" at bounding box center [437, 459] width 20 height 18
select select "15"
click at [427, 450] on select "00 01 02 03 04 05 06 07 08 09 10 11 12 13 14 15 16 17 18 19 20 21 22 23 24 25 2…" at bounding box center [437, 459] width 20 height 18
type input "[DATE] 16:15"
click at [549, 333] on div "Shift Name Job Connecting /unconnecting Trailers Driving Meeting Milk Testing R…" at bounding box center [539, 184] width 407 height 315
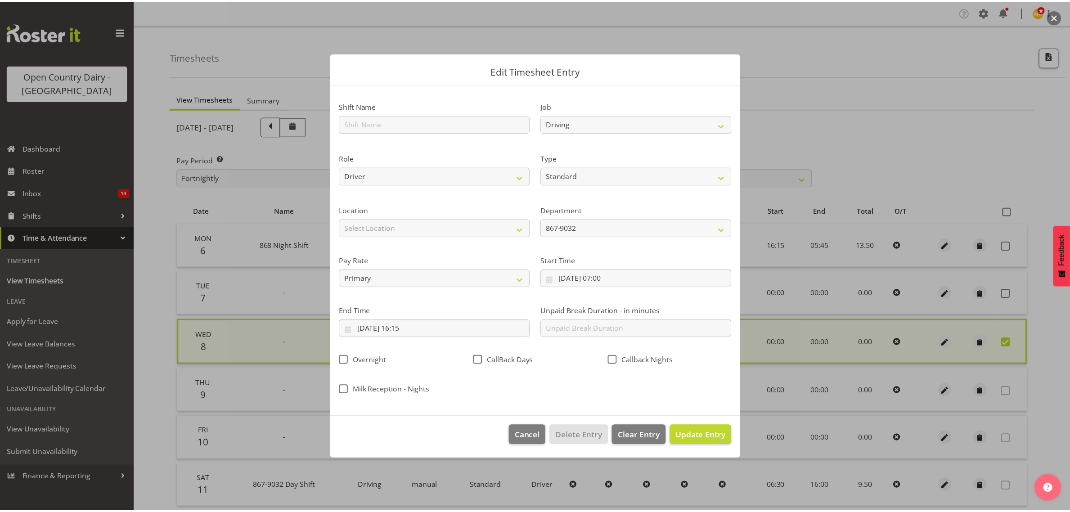
scroll to position [0, 0]
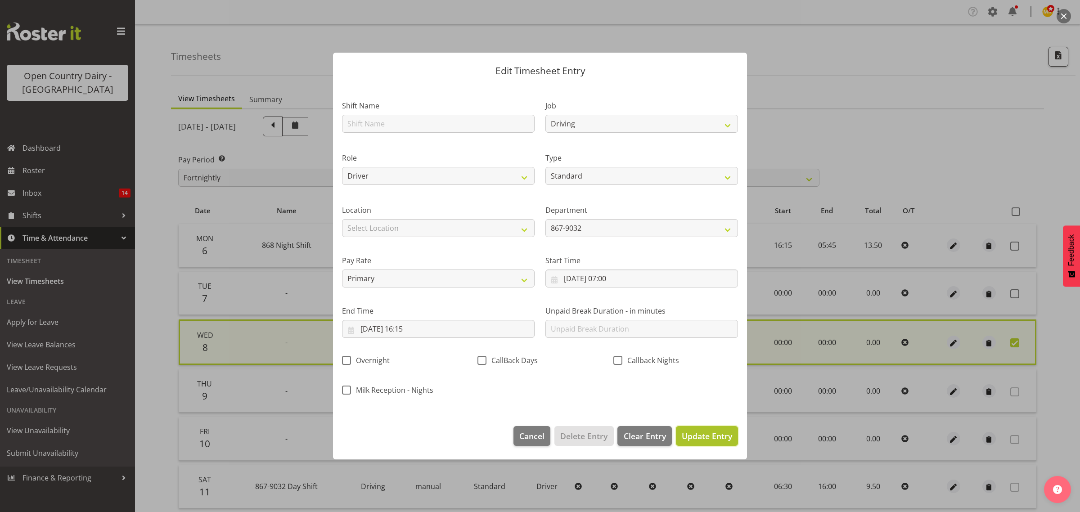
click at [703, 431] on span "Update Entry" at bounding box center [706, 435] width 50 height 11
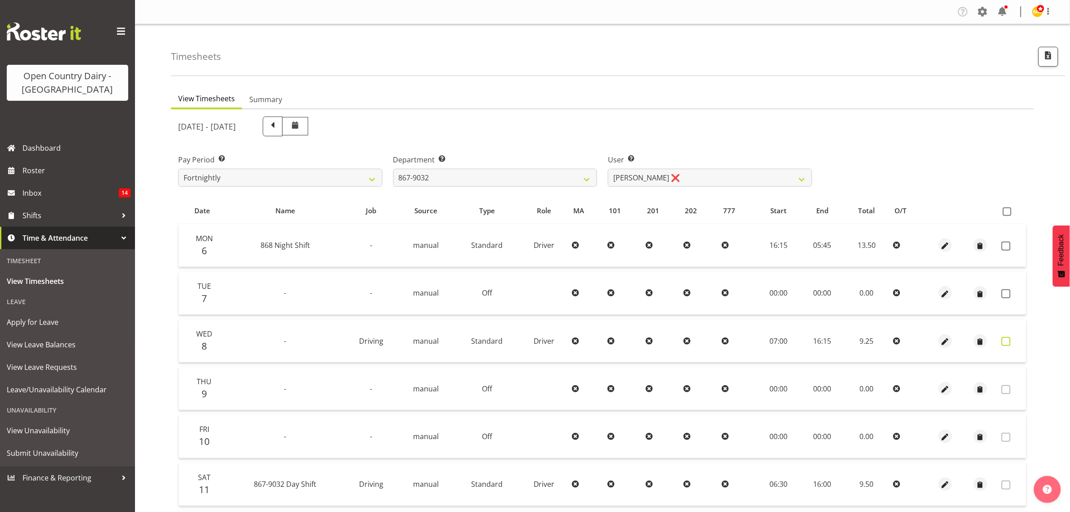
click at [1008, 340] on span at bounding box center [1005, 341] width 9 height 9
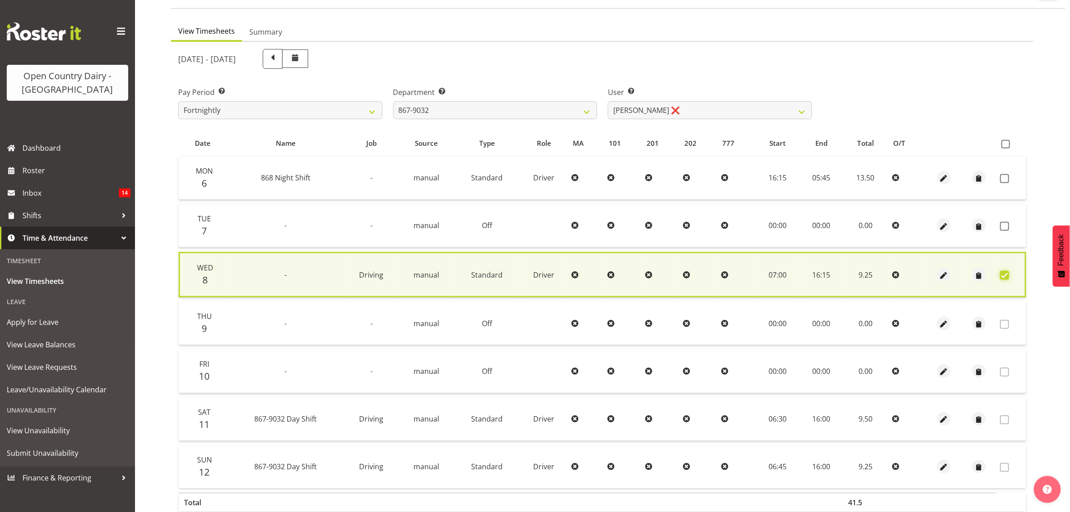
scroll to position [118, 0]
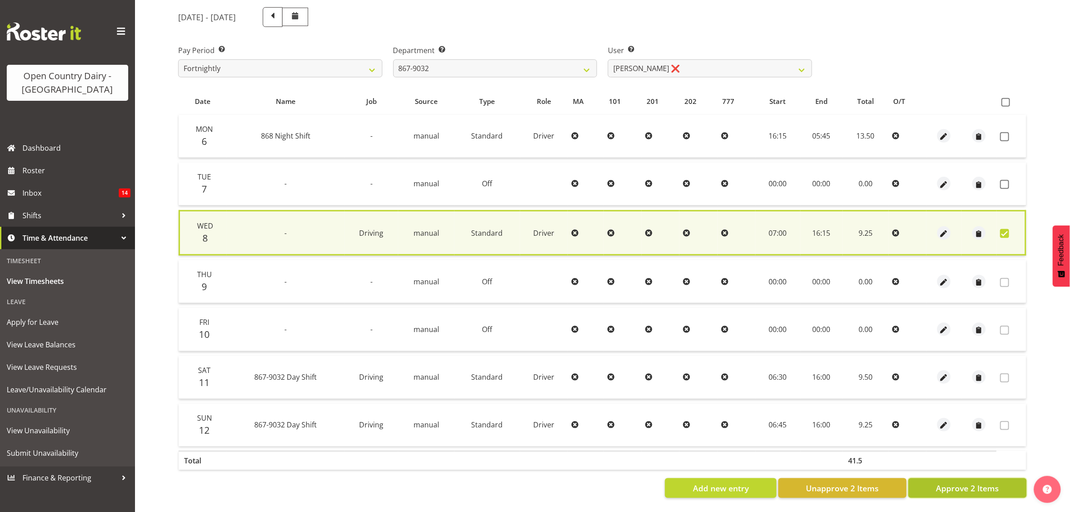
click at [977, 482] on span "Approve 2 Items" at bounding box center [967, 488] width 63 height 12
checkbox input "false"
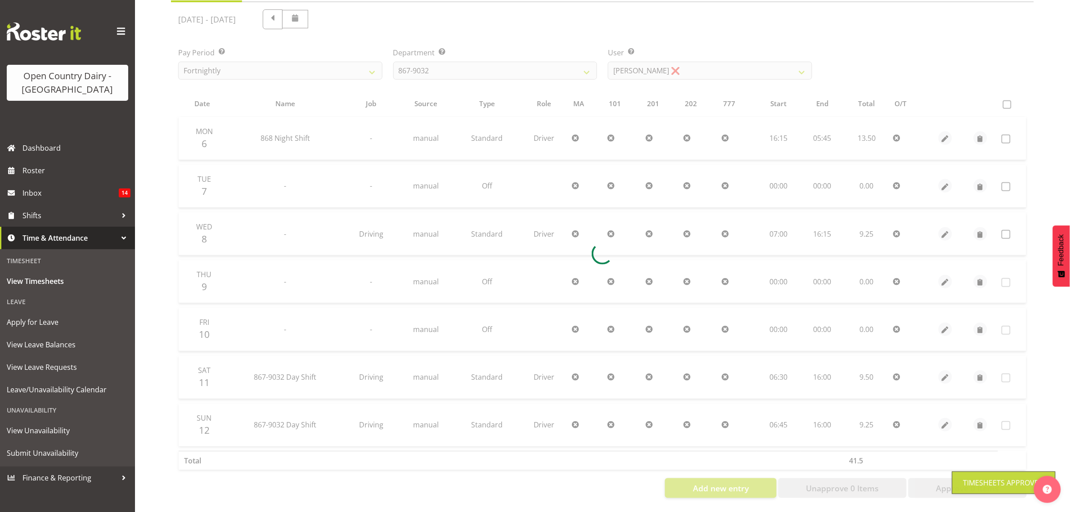
scroll to position [116, 0]
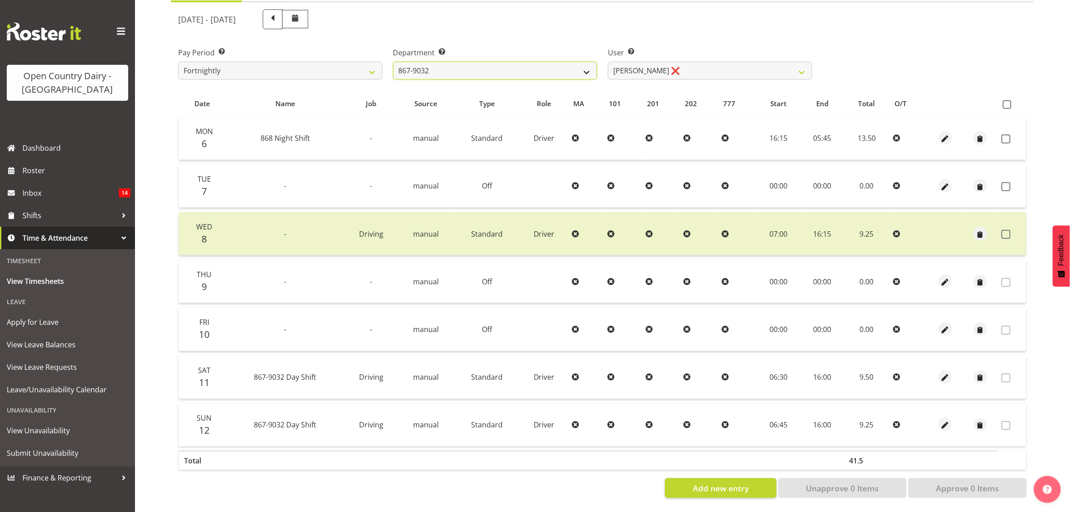
click at [537, 69] on select "734 735 736 737 738 739 851 853 854 855 856 858 861 862 865 867-9032 868 869 87…" at bounding box center [495, 71] width 204 height 18
select select "690"
click at [393, 62] on select "734 735 736 737 738 739 851 853 854 855 856 858 861 862 865 867-9032 868 869 87…" at bounding box center [495, 71] width 204 height 18
select select "9759"
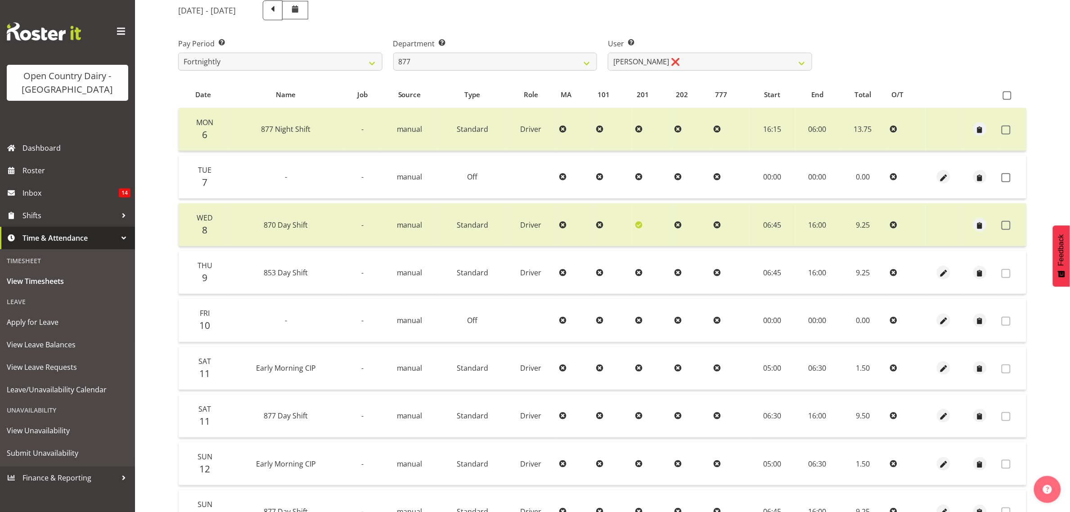
click at [643, 77] on div "[DATE] - [DATE] Pay Period Select which pay period you would like to view. Fort…" at bounding box center [602, 290] width 848 height 590
click at [649, 60] on select "[PERSON_NAME] ❌ [PERSON_NAME] ❌ [PERSON_NAME] ❌ [PERSON_NAME] ❌" at bounding box center [710, 62] width 204 height 18
click at [630, 35] on div "User Select user. Note: This is filtered down by the previous two drop-down ite…" at bounding box center [709, 51] width 215 height 50
click at [528, 63] on select "734 735 736 737 738 739 851 853 854 855 856 858 861 862 865 867-9032 868 869 87…" at bounding box center [495, 62] width 204 height 18
click at [393, 53] on select "734 735 736 737 738 739 851 853 854 855 856 858 861 862 865 867-9032 868 869 87…" at bounding box center [495, 62] width 204 height 18
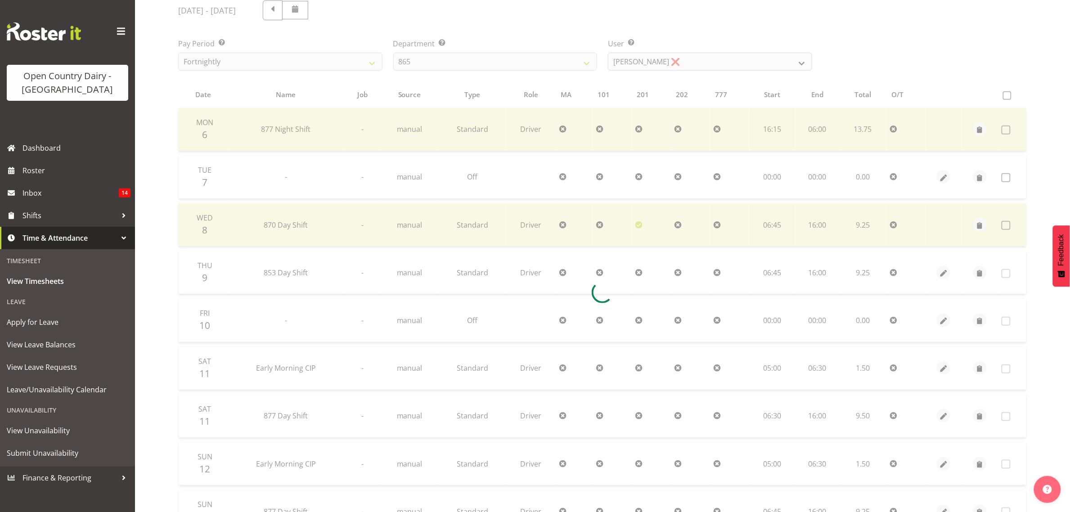
click at [658, 66] on div "[DATE] - [DATE] Pay Period Select which pay period you would like to view. Fort…" at bounding box center [602, 290] width 848 height 590
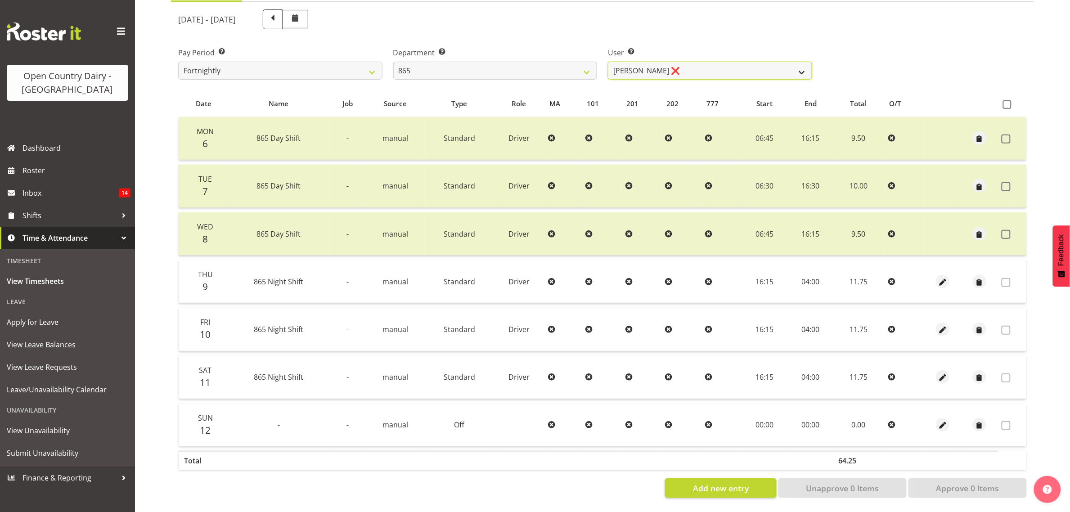
click at [660, 62] on select "[PERSON_NAME] ❌ [PERSON_NAME] ❌ [PERSON_NAME] ❌" at bounding box center [710, 71] width 204 height 18
click at [670, 47] on label "User Select user. Note: This is filtered down by the previous two drop-down ite…" at bounding box center [710, 52] width 204 height 11
click at [449, 67] on select "734 735 736 737 738 739 851 853 854 855 856 858 861 862 865 867-9032 868 869 87…" at bounding box center [495, 71] width 204 height 18
click at [393, 62] on select "734 735 736 737 738 739 851 853 854 855 856 858 861 862 865 867-9032 868 869 87…" at bounding box center [495, 71] width 204 height 18
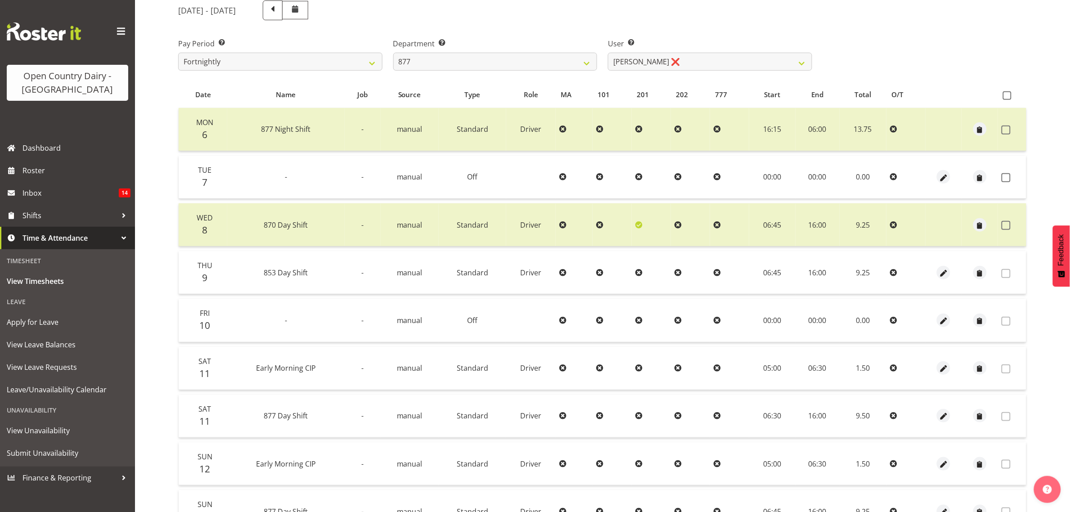
click at [716, 59] on div "[DATE] - [DATE] Pay Period Select which pay period you would like to view. Fort…" at bounding box center [602, 290] width 848 height 590
click at [716, 59] on select "[PERSON_NAME] ❌ [PERSON_NAME] ❌ [PERSON_NAME] ❌ [PERSON_NAME] ❌" at bounding box center [710, 62] width 204 height 18
click at [685, 53] on select "[PERSON_NAME] ❌ [PERSON_NAME] ❌ [PERSON_NAME] ❌ [PERSON_NAME] ❌" at bounding box center [710, 62] width 204 height 18
click at [532, 71] on div "Department Select which department you would like to view. 734 735 736 737 738 …" at bounding box center [495, 51] width 215 height 50
drag, startPoint x: 535, startPoint y: 62, endPoint x: 534, endPoint y: 70, distance: 8.7
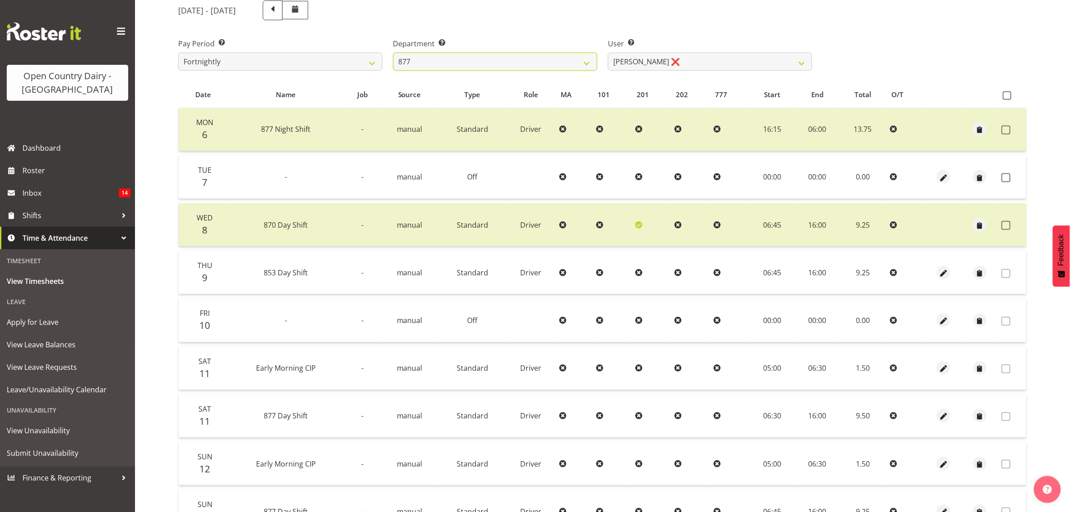
click at [534, 70] on div "Department Select which department you would like to view. 734 735 736 737 738 …" at bounding box center [495, 51] width 215 height 50
click at [393, 53] on select "734 735 736 737 738 739 851 853 854 855 856 858 861 862 865 867-9032 868 869 87…" at bounding box center [495, 62] width 204 height 18
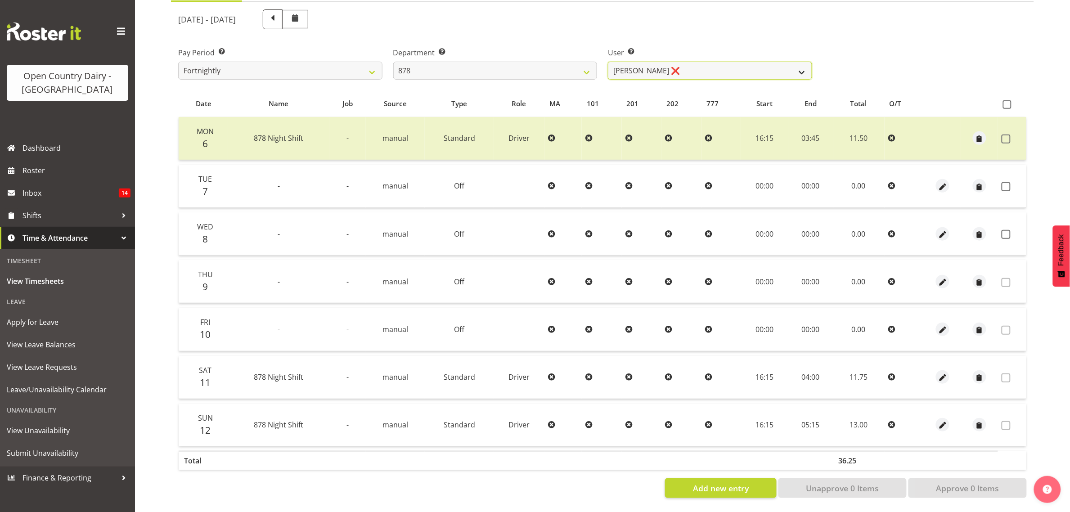
click at [669, 65] on select "[PERSON_NAME] ❌ [PERSON_NAME] ❌ [PERSON_NAME] ❌ [PERSON_NAME] ❌" at bounding box center [710, 71] width 204 height 18
click at [688, 47] on label "User Select user. Note: This is filtered down by the previous two drop-down ite…" at bounding box center [710, 52] width 204 height 11
click at [507, 74] on div "Department Select which department you would like to view. 734 735 736 737 738 …" at bounding box center [495, 60] width 215 height 50
click at [504, 63] on select "734 735 736 737 738 739 851 853 854 855 856 858 861 862 865 867-9032 868 869 87…" at bounding box center [495, 71] width 204 height 18
select select "692"
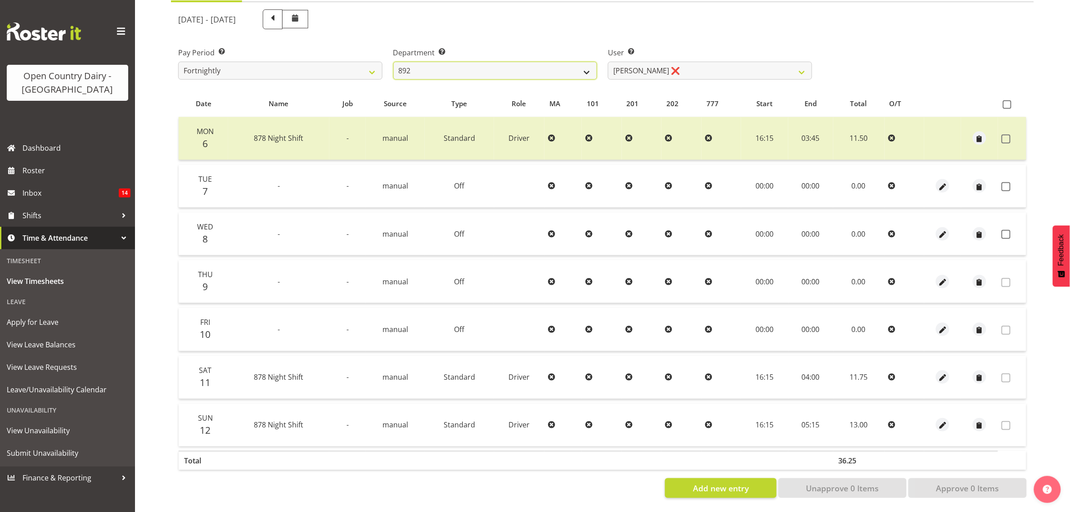
click at [393, 62] on select "734 735 736 737 738 739 851 853 854 855 856 858 861 862 865 867-9032 868 869 87…" at bounding box center [495, 71] width 204 height 18
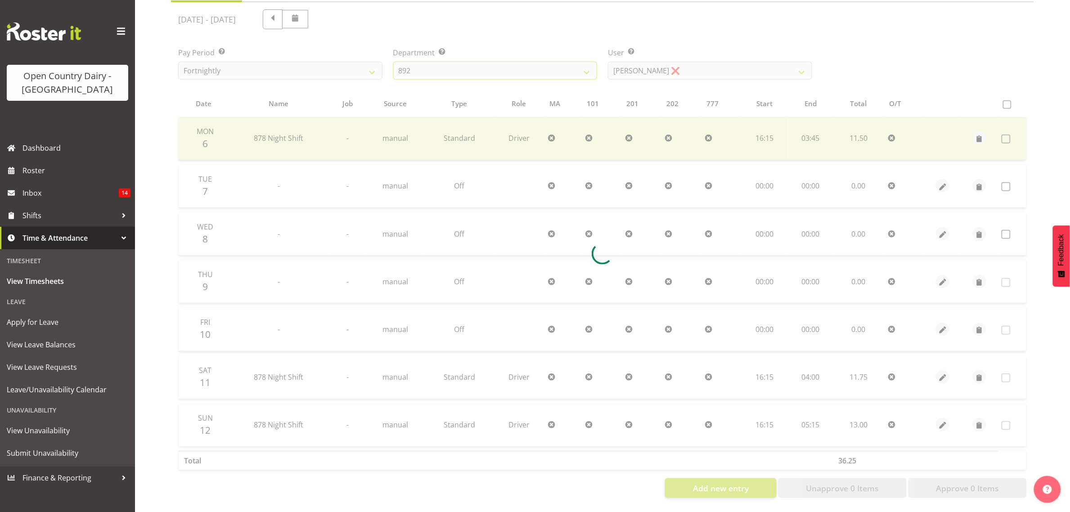
scroll to position [0, 0]
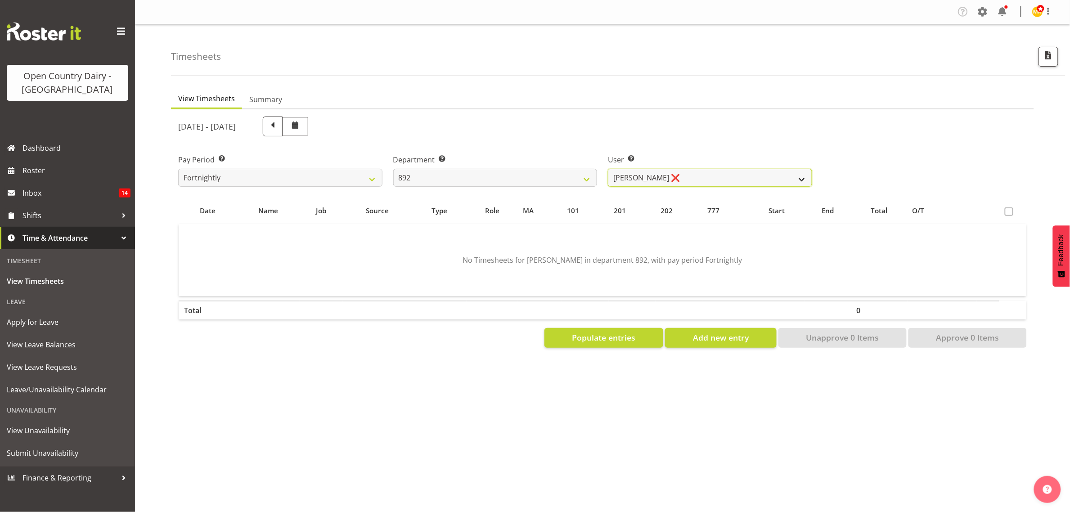
click at [649, 180] on select "[PERSON_NAME] ❌ [PERSON_NAME] ❌ [PERSON_NAME] ❌ [PERSON_NAME] ❌ [PERSON_NAME] ❌" at bounding box center [710, 178] width 204 height 18
select select "11791"
click at [608, 169] on select "[PERSON_NAME] ❌ [PERSON_NAME] ❌ [PERSON_NAME] ❌ [PERSON_NAME] ❌ [PERSON_NAME] ❌" at bounding box center [710, 178] width 204 height 18
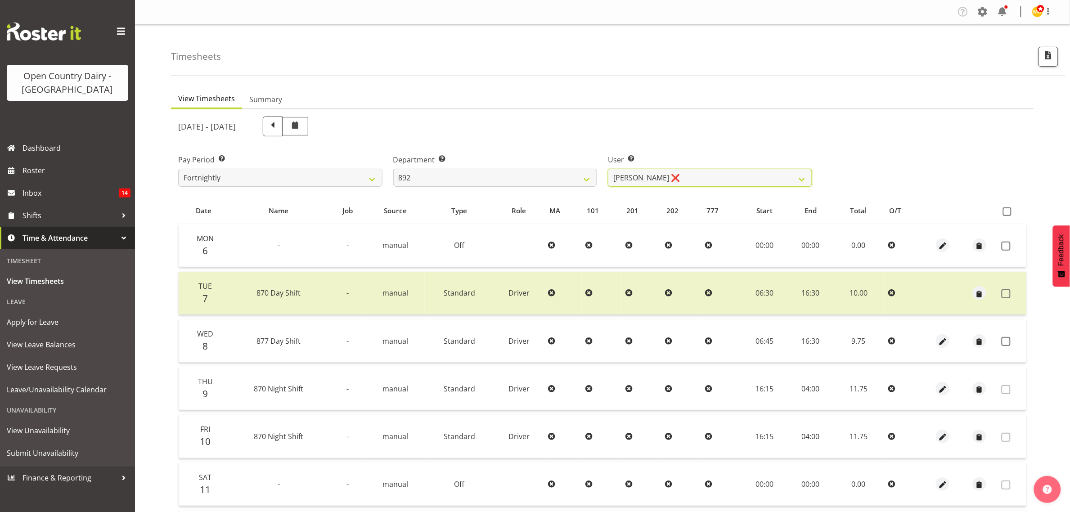
scroll to position [56, 0]
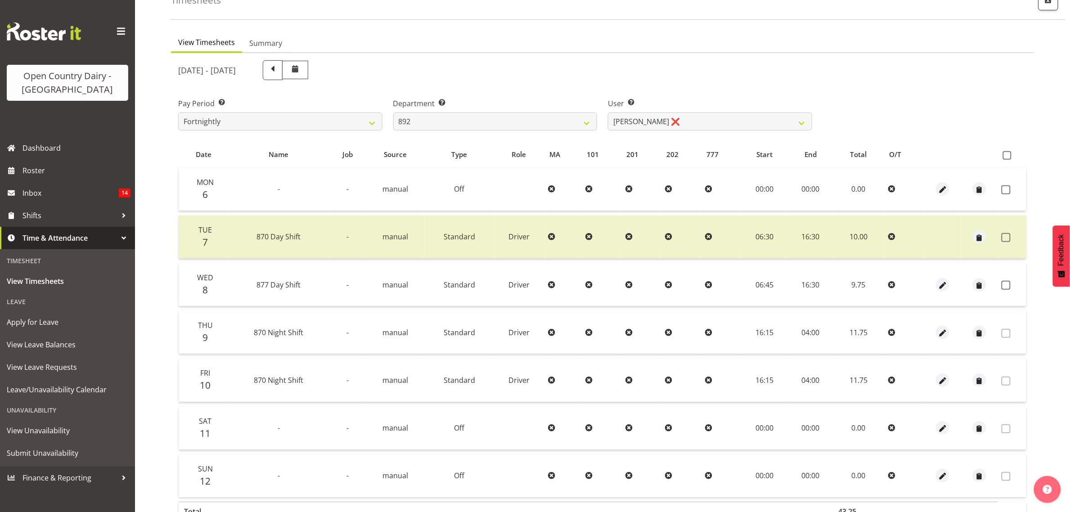
click at [1002, 279] on td at bounding box center [1012, 284] width 28 height 43
click at [1005, 282] on span at bounding box center [1005, 285] width 9 height 9
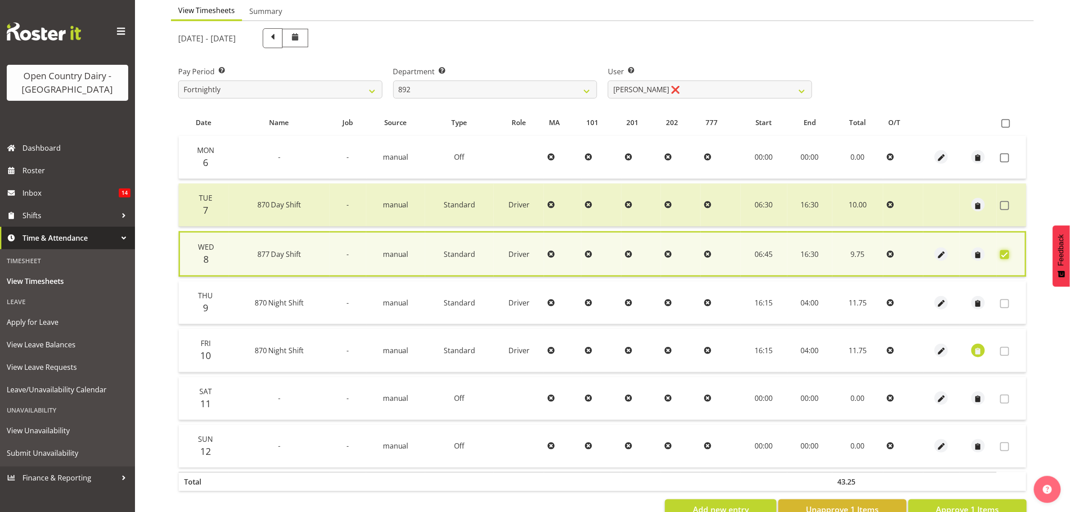
scroll to position [118, 0]
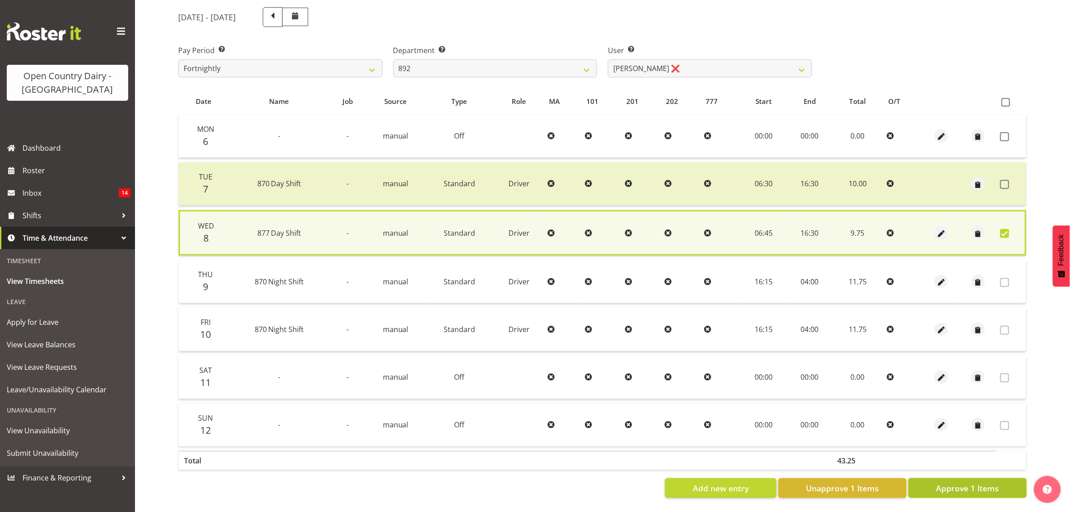
click at [963, 482] on span "Approve 1 Items" at bounding box center [967, 488] width 63 height 12
checkbox input "false"
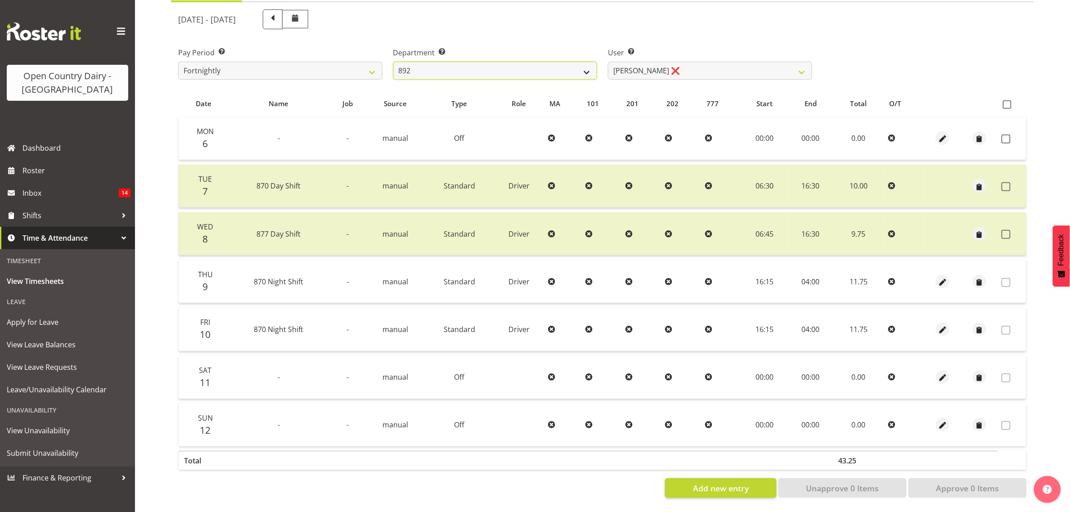
click at [459, 62] on select "734 735 736 737 738 739 851 853 854 855 856 858 861 862 865 867-9032 868 869 87…" at bounding box center [495, 71] width 204 height 18
click at [629, 35] on div "User Select user. Note: This is filtered down by the previous two drop-down ite…" at bounding box center [709, 60] width 215 height 50
click at [506, 62] on select "734 735 736 737 738 739 851 853 854 855 856 858 861 862 865 867-9032 868 869 87…" at bounding box center [495, 71] width 204 height 18
select select "690"
click at [393, 62] on select "734 735 736 737 738 739 851 853 854 855 856 858 861 862 865 867-9032 868 869 87…" at bounding box center [495, 71] width 204 height 18
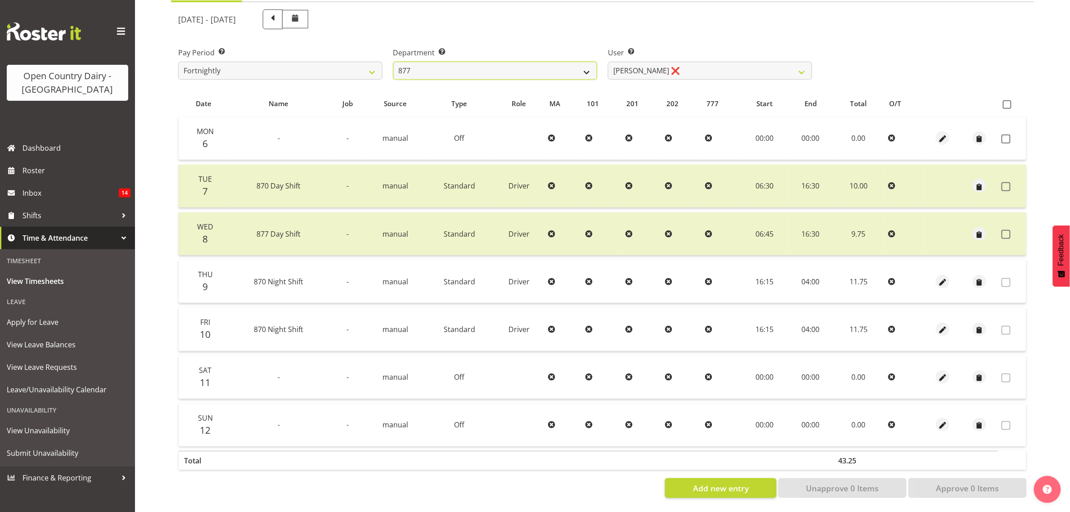
select select "9759"
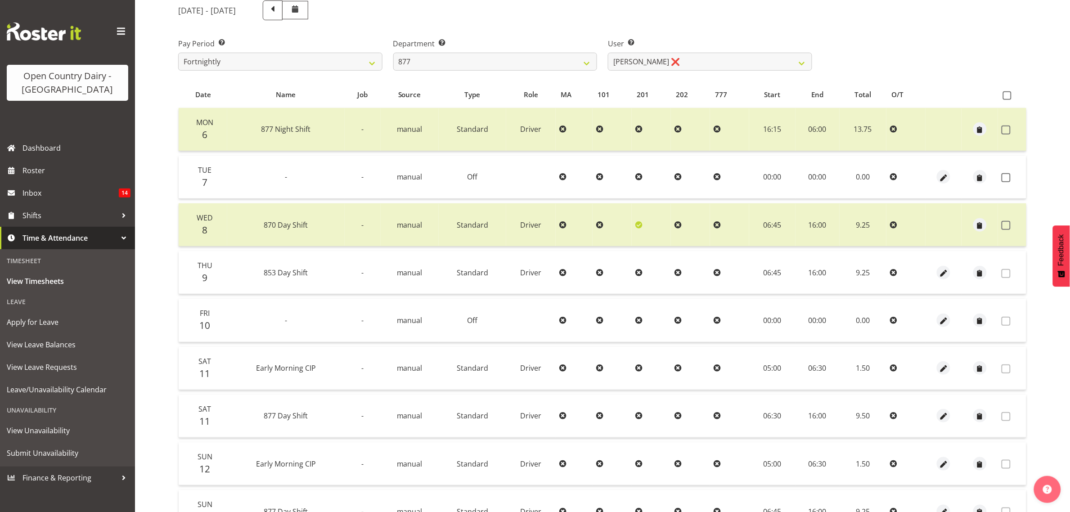
click at [676, 68] on div at bounding box center [602, 292] width 863 height 599
click at [676, 67] on select "[PERSON_NAME] ❌ [PERSON_NAME] ❌ [PERSON_NAME] ❌ [PERSON_NAME] ❌" at bounding box center [710, 62] width 204 height 18
click at [661, 26] on div "User Select user. Note: This is filtered down by the previous two drop-down ite…" at bounding box center [709, 51] width 215 height 50
click at [513, 49] on div "Department Select which department you would like to view. 734 735 736 737 738 …" at bounding box center [495, 54] width 204 height 32
click at [513, 62] on select "734 735 736 737 738 739 851 853 854 855 856 858 861 862 865 867-9032 868 869 87…" at bounding box center [495, 62] width 204 height 18
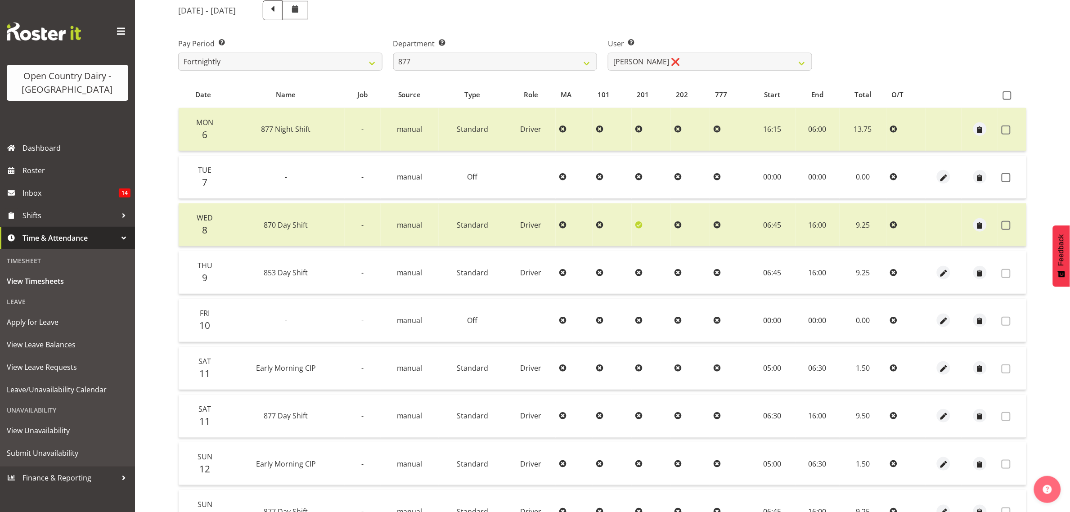
click at [584, 26] on div "Department Select which department you would like to view. 734 735 736 737 738 …" at bounding box center [495, 51] width 215 height 50
click at [457, 62] on select "734 735 736 737 738 739 851 853 854 855 856 858 861 862 865 867-9032 868 869 87…" at bounding box center [495, 62] width 204 height 18
click at [393, 53] on select "734 735 736 737 738 739 851 853 854 855 856 858 861 862 865 867-9032 868 869 87…" at bounding box center [495, 62] width 204 height 18
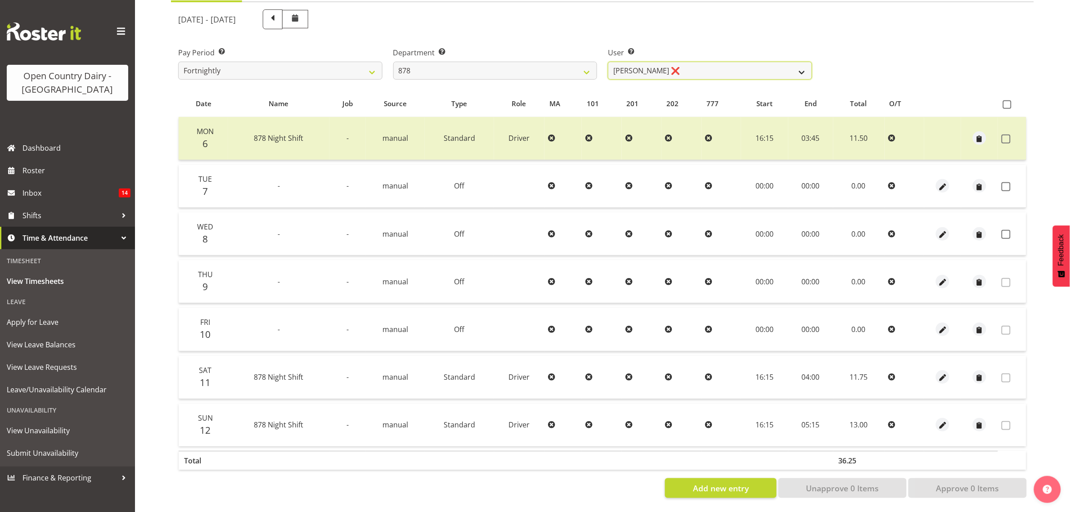
click at [687, 62] on select "[PERSON_NAME] ❌ [PERSON_NAME] ❌ [PERSON_NAME] ❌ [PERSON_NAME] ❌" at bounding box center [710, 71] width 204 height 18
drag, startPoint x: 718, startPoint y: 34, endPoint x: 704, endPoint y: 22, distance: 18.2
click at [714, 35] on div "User Select user. Note: This is filtered down by the previous two drop-down ite…" at bounding box center [709, 60] width 215 height 50
click at [582, 48] on div "Department Select which department you would like to view. 734 735 736 737 738 …" at bounding box center [495, 63] width 204 height 32
click at [572, 62] on select "734 735 736 737 738 739 851 853 854 855 856 858 861 862 865 867-9032 868 869 87…" at bounding box center [495, 71] width 204 height 18
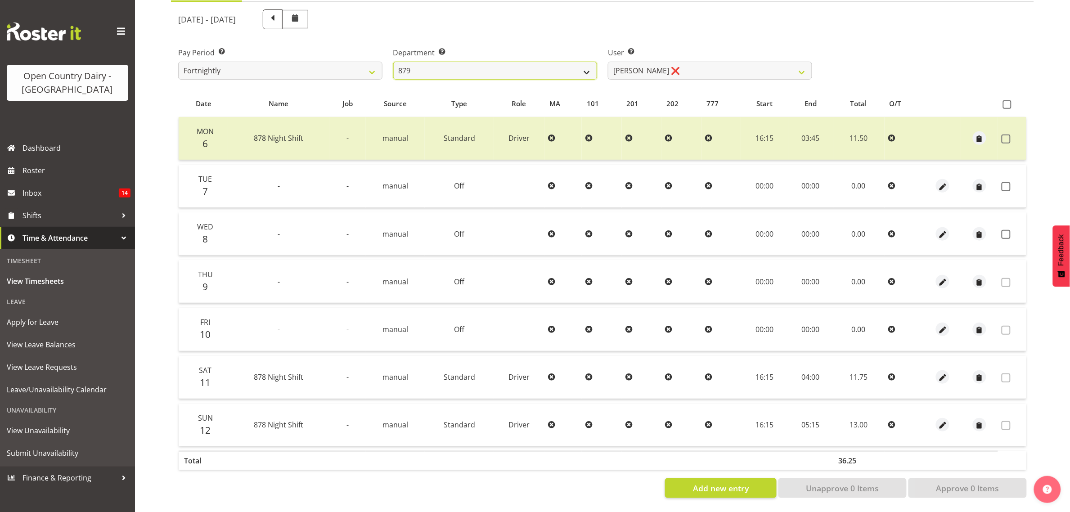
click at [393, 62] on select "734 735 736 737 738 739 851 853 854 855 856 858 861 862 865 867-9032 868 869 87…" at bounding box center [495, 71] width 204 height 18
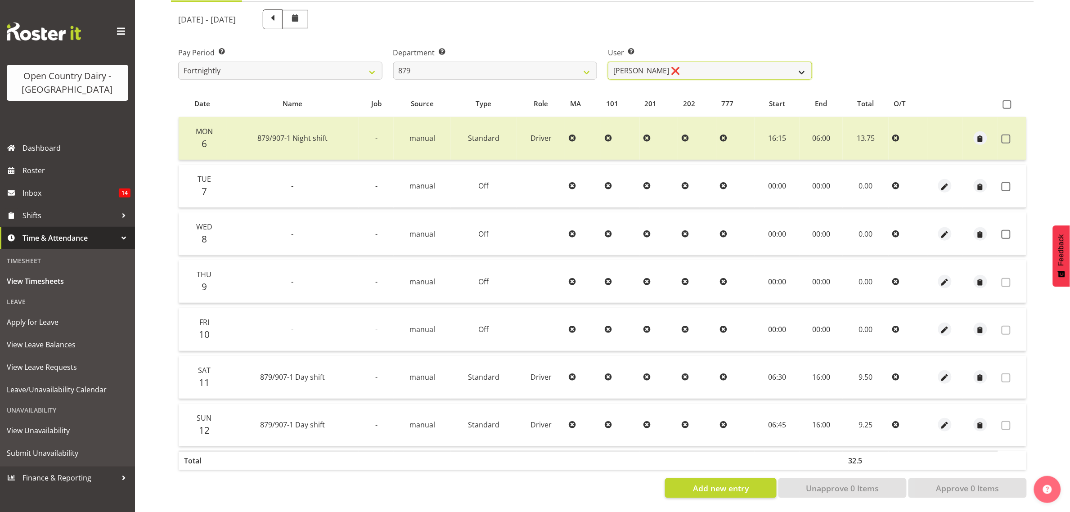
click at [694, 62] on select "[PERSON_NAME] ❌ [PERSON_NAME] ❌ [PERSON_NAME] ❌ [PERSON_NAME] ❌" at bounding box center [710, 71] width 204 height 18
click at [690, 24] on div "[DATE] - [DATE]" at bounding box center [495, 19] width 645 height 31
click at [558, 62] on select "734 735 736 737 738 739 851 853 854 855 856 858 861 862 865 867-9032 868 869 87…" at bounding box center [495, 71] width 204 height 18
click at [516, 64] on select "734 735 736 737 738 739 851 853 854 855 856 858 861 862 865 867-9032 868 869 87…" at bounding box center [495, 71] width 204 height 18
select select "667"
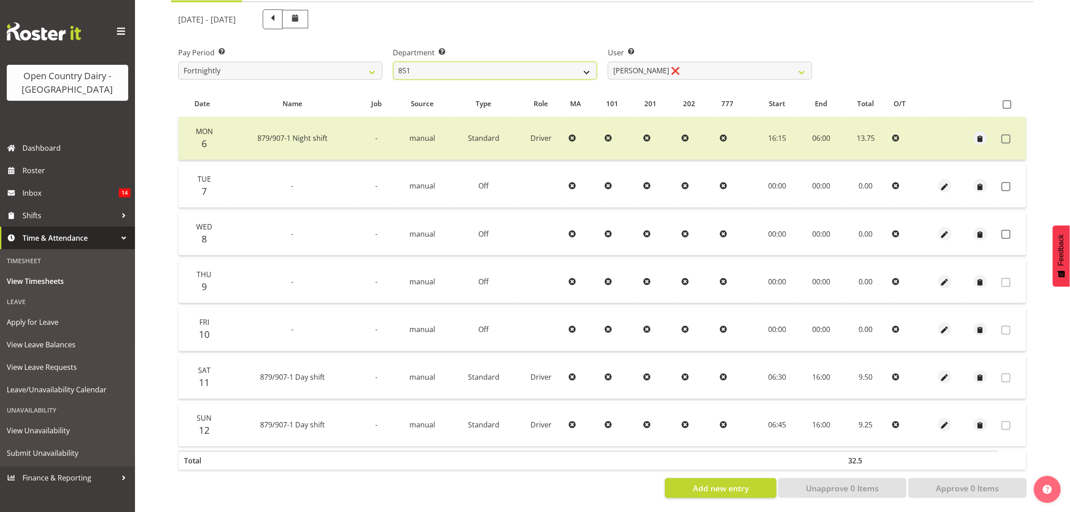
click at [393, 62] on select "734 735 736 737 738 739 851 853 854 855 856 858 861 862 865 867-9032 868 869 87…" at bounding box center [495, 71] width 204 height 18
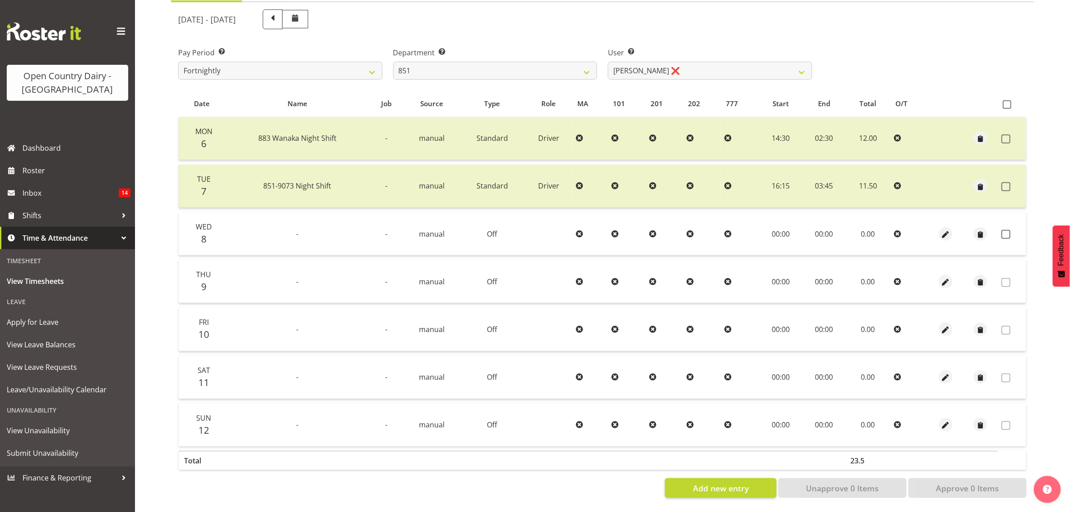
click at [667, 64] on div "[DATE] - [DATE] Pay Period Select which pay period you would like to view. Fort…" at bounding box center [602, 251] width 848 height 494
click at [667, 64] on select "[PERSON_NAME] ❌ [PERSON_NAME] ❌ [PERSON_NAME] ❌" at bounding box center [710, 71] width 204 height 18
select select "7437"
click at [608, 62] on select "[PERSON_NAME] ❌ [PERSON_NAME] ❌ [PERSON_NAME] ❌" at bounding box center [710, 71] width 204 height 18
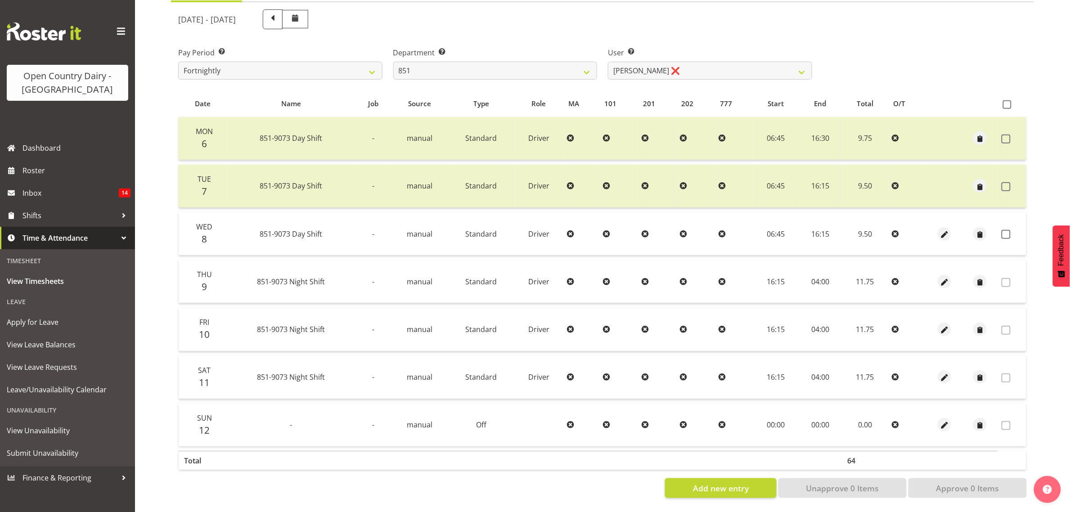
click at [999, 224] on td at bounding box center [1012, 233] width 28 height 43
click at [1002, 230] on span at bounding box center [1005, 234] width 9 height 9
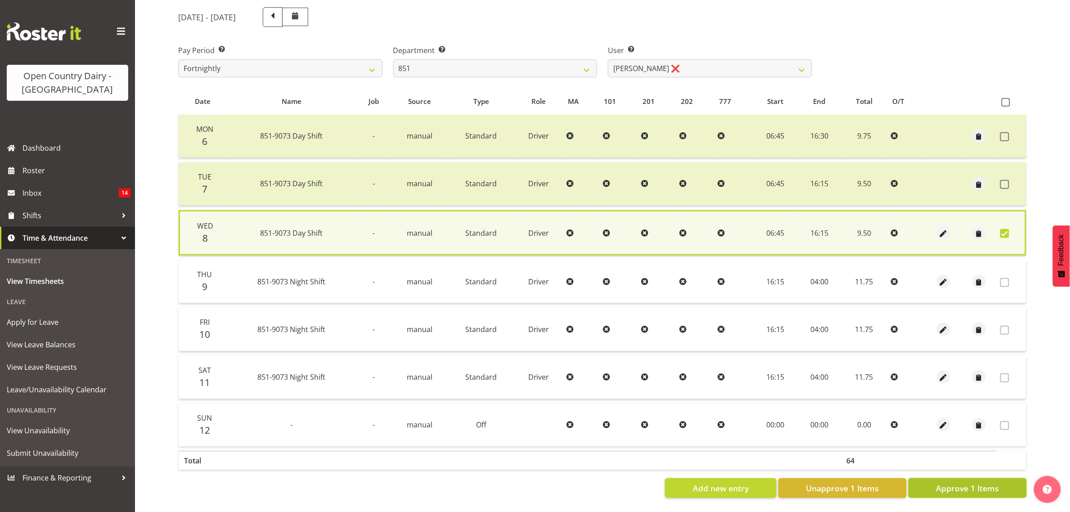
click at [966, 488] on button "Approve 1 Items" at bounding box center [967, 488] width 118 height 20
checkbox input "false"
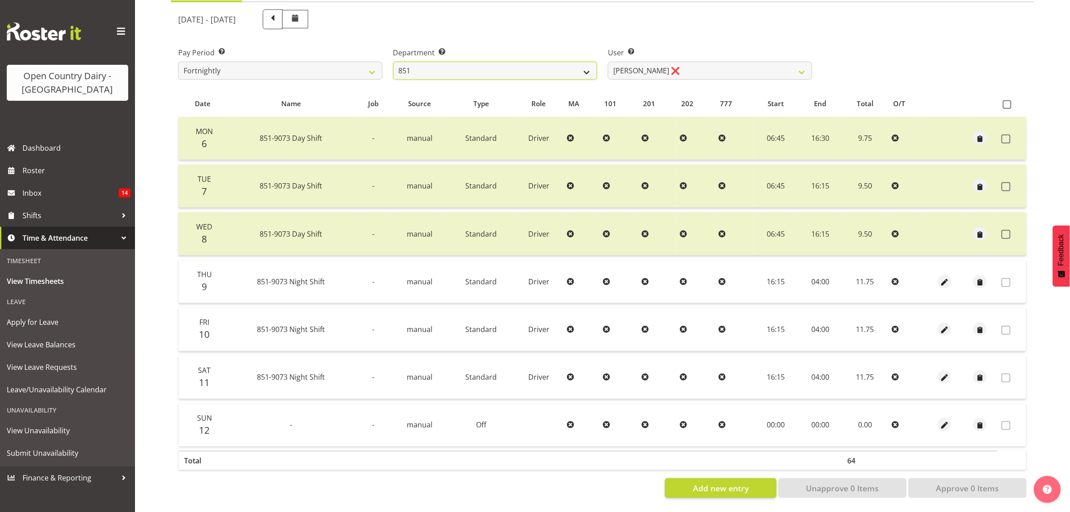
click at [478, 63] on select "734 735 736 737 738 739 851 853 854 855 856 858 861 862 865 867-9032 868 869 87…" at bounding box center [495, 71] width 204 height 18
select select "908"
click at [393, 62] on select "734 735 736 737 738 739 851 853 854 855 856 858 861 862 865 867-9032 868 869 87…" at bounding box center [495, 71] width 204 height 18
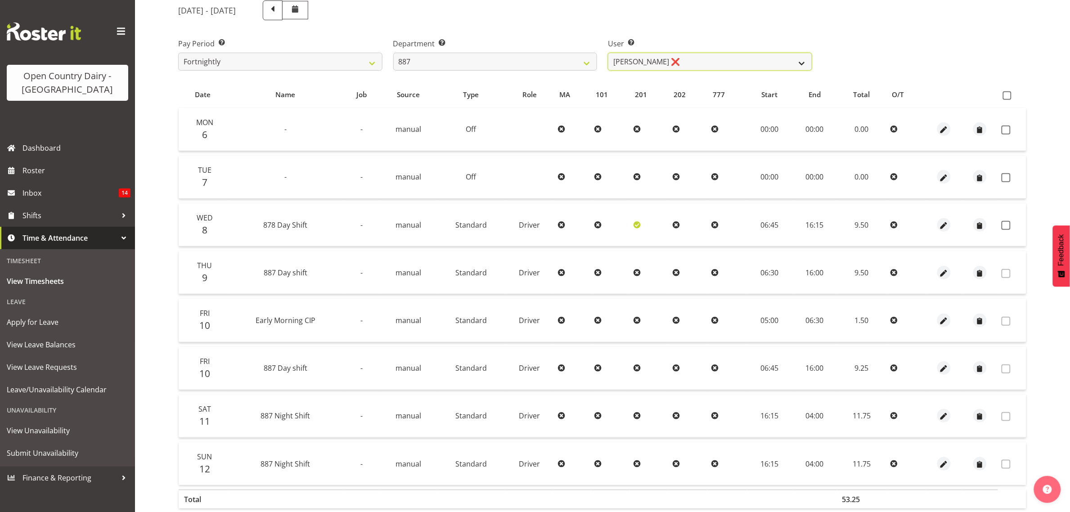
click at [723, 69] on select "[PERSON_NAME] ❌ [PERSON_NAME] ❌ [PERSON_NAME] ❌ [PERSON_NAME] ❌" at bounding box center [710, 62] width 204 height 18
select select "10376"
click at [608, 53] on select "[PERSON_NAME] ❌ [PERSON_NAME] ❌ [PERSON_NAME] ❌ [PERSON_NAME] ❌" at bounding box center [710, 62] width 204 height 18
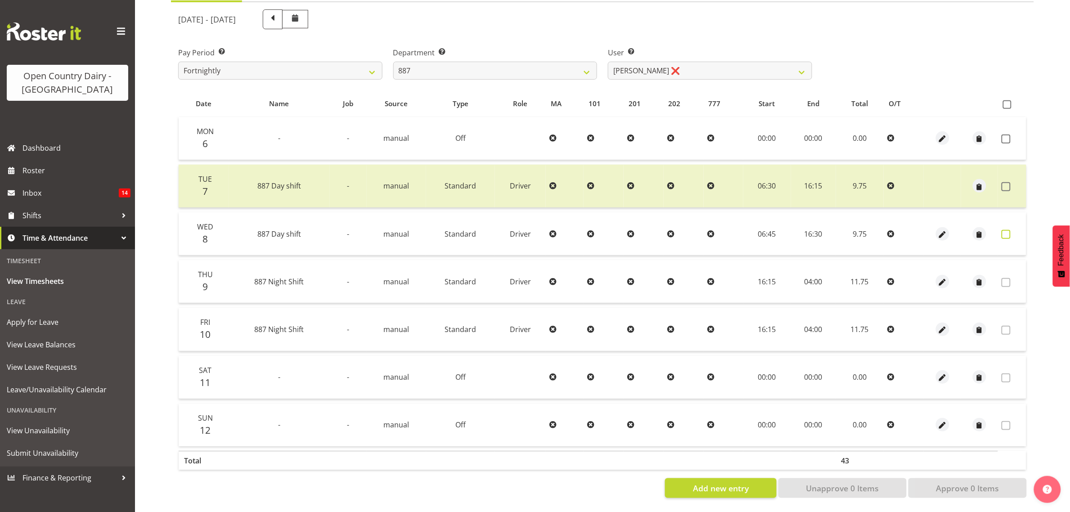
click at [1002, 230] on span at bounding box center [1005, 234] width 9 height 9
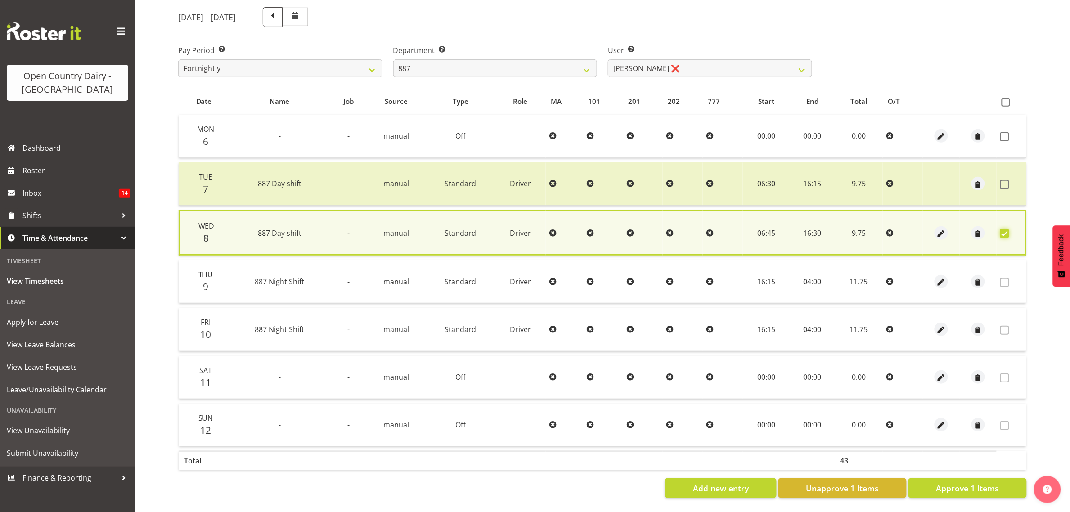
scroll to position [118, 0]
click at [954, 482] on span "Approve 1 Items" at bounding box center [967, 488] width 63 height 12
checkbox input "false"
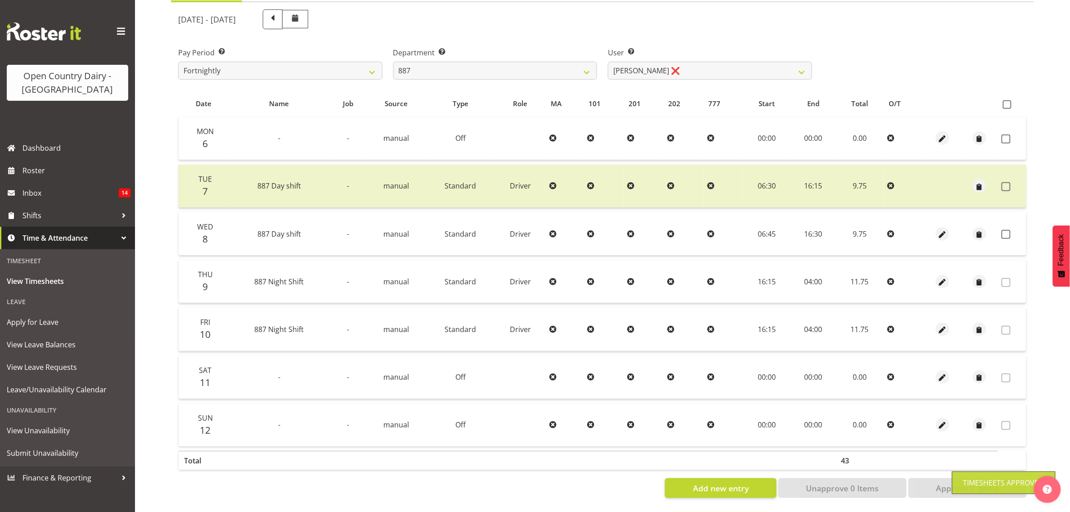
scroll to position [116, 0]
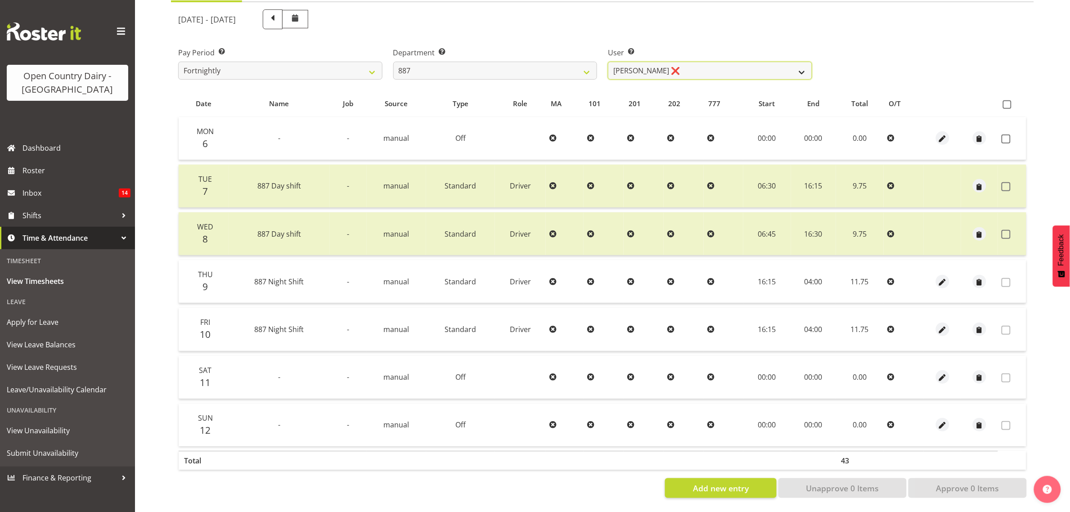
click at [699, 62] on select "[PERSON_NAME] ❌ [PERSON_NAME] ❌ [PERSON_NAME] ❌ [PERSON_NAME] ❌" at bounding box center [710, 71] width 204 height 18
click at [515, 75] on div "[DATE] - [DATE] Pay Period Select which pay period you would like to view. Fort…" at bounding box center [602, 251] width 848 height 494
click at [514, 67] on select "734 735 736 737 738 739 851 853 854 855 856 858 861 862 865 867-9032 868 869 87…" at bounding box center [495, 71] width 204 height 18
select select "690"
click at [393, 62] on select "734 735 736 737 738 739 851 853 854 855 856 858 861 862 865 867-9032 868 869 87…" at bounding box center [495, 71] width 204 height 18
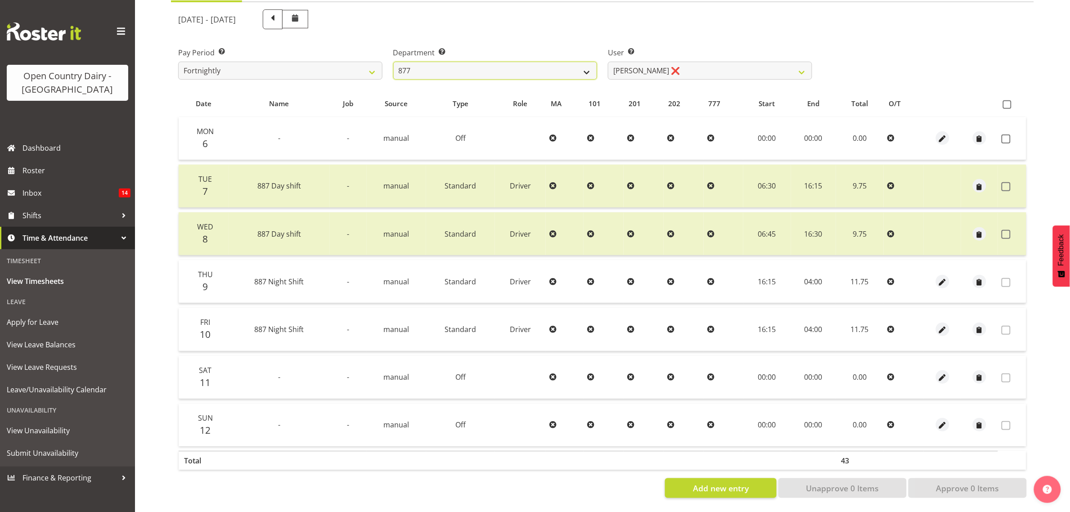
select select "9759"
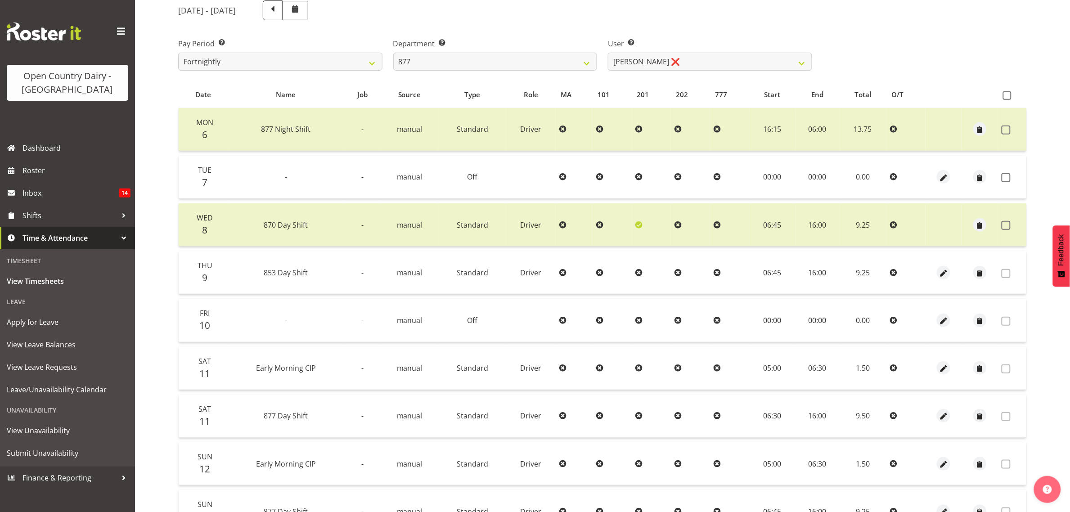
click at [707, 64] on div at bounding box center [602, 292] width 863 height 599
click at [707, 64] on select "[PERSON_NAME] ❌ [PERSON_NAME] ❌ [PERSON_NAME] ❌ [PERSON_NAME] ❌" at bounding box center [710, 62] width 204 height 18
drag, startPoint x: 708, startPoint y: 42, endPoint x: 633, endPoint y: 67, distance: 78.2
click at [708, 42] on label "User Select user. Note: This is filtered down by the previous two drop-down ite…" at bounding box center [710, 43] width 204 height 11
click at [505, 50] on div "Department Select which department you would like to view. 734 735 736 737 738 …" at bounding box center [495, 54] width 204 height 32
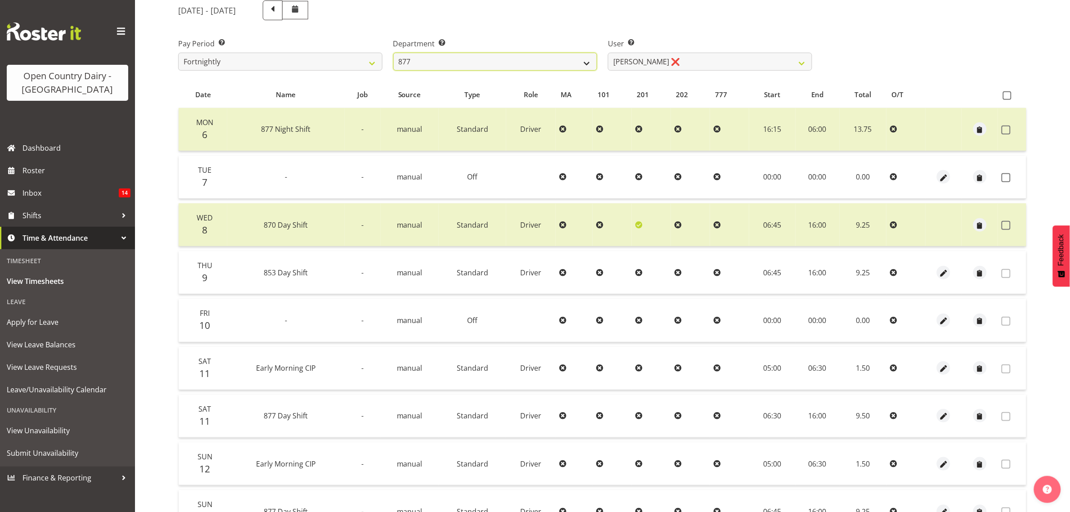
drag, startPoint x: 526, startPoint y: 55, endPoint x: 528, endPoint y: 61, distance: 6.0
click at [528, 61] on select "734 735 736 737 738 739 851 853 854 855 856 858 861 862 865 867-9032 868 869 87…" at bounding box center [495, 62] width 204 height 18
click at [393, 53] on select "734 735 736 737 738 739 851 853 854 855 856 858 861 862 865 867-9032 868 869 87…" at bounding box center [495, 62] width 204 height 18
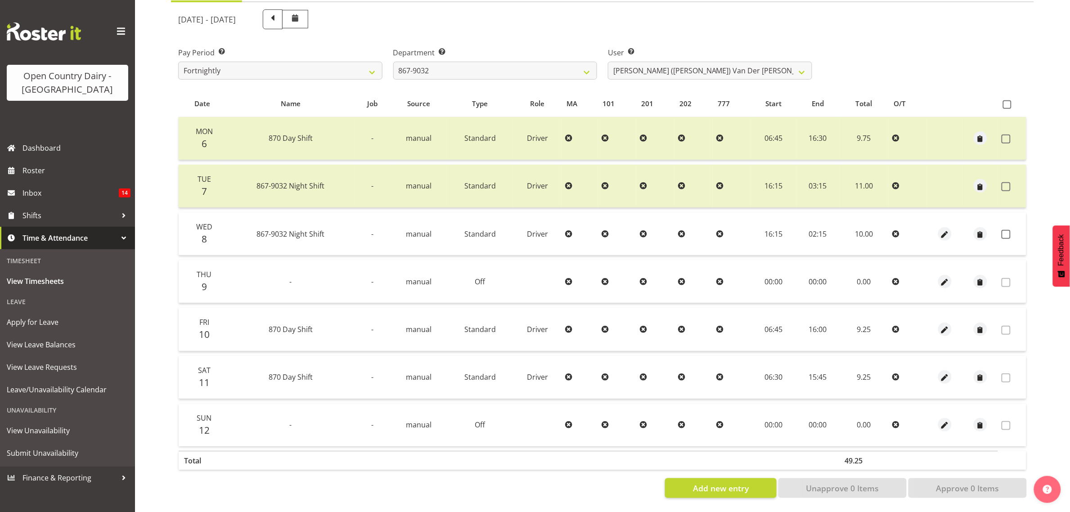
click at [682, 59] on div "[DATE] - [DATE] Pay Period Select which pay period you would like to view. Fort…" at bounding box center [602, 251] width 848 height 494
click at [682, 62] on select "[PERSON_NAME] ([PERSON_NAME]) [PERSON_NAME] ❌ [PERSON_NAME] ❌ [PERSON_NAME] ❌ […" at bounding box center [710, 71] width 204 height 18
click at [603, 35] on div "User Select user. Note: This is filtered down by the previous two drop-down ite…" at bounding box center [709, 60] width 215 height 50
click at [566, 62] on select "734 735 736 737 738 739 851 853 854 855 856 858 861 862 865 867-9032 868 869 87…" at bounding box center [495, 71] width 204 height 18
select select "691"
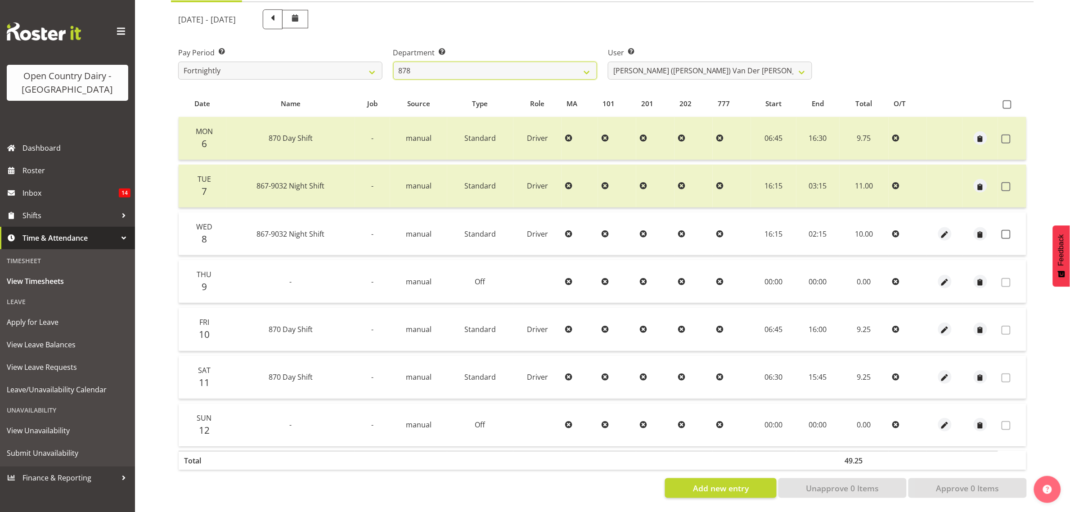
click at [393, 62] on select "734 735 736 737 738 739 851 853 854 855 856 858 861 862 865 867-9032 868 869 87…" at bounding box center [495, 71] width 204 height 18
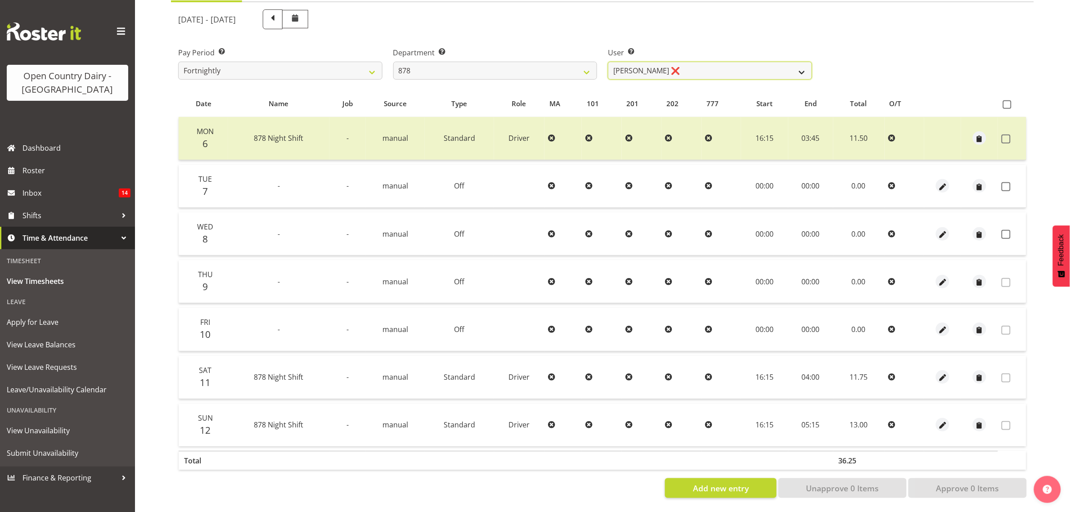
click at [667, 64] on select "[PERSON_NAME] ❌ [PERSON_NAME] ❌ [PERSON_NAME] ❌ [PERSON_NAME] ❌" at bounding box center [710, 71] width 204 height 18
select select "7455"
click at [608, 62] on select "[PERSON_NAME] ❌ [PERSON_NAME] ❌ [PERSON_NAME] ❌ [PERSON_NAME] ❌" at bounding box center [710, 71] width 204 height 18
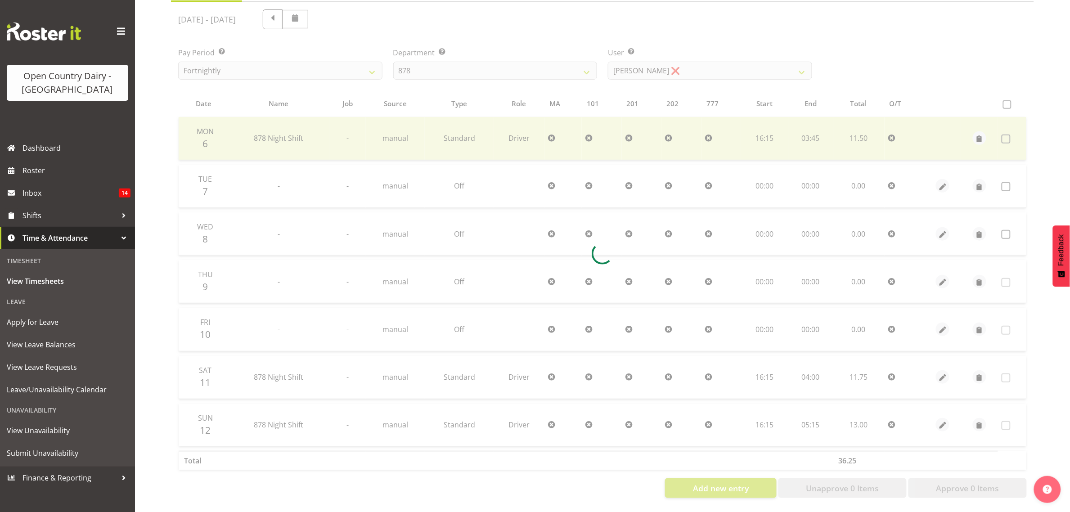
click at [667, 94] on div at bounding box center [602, 253] width 863 height 503
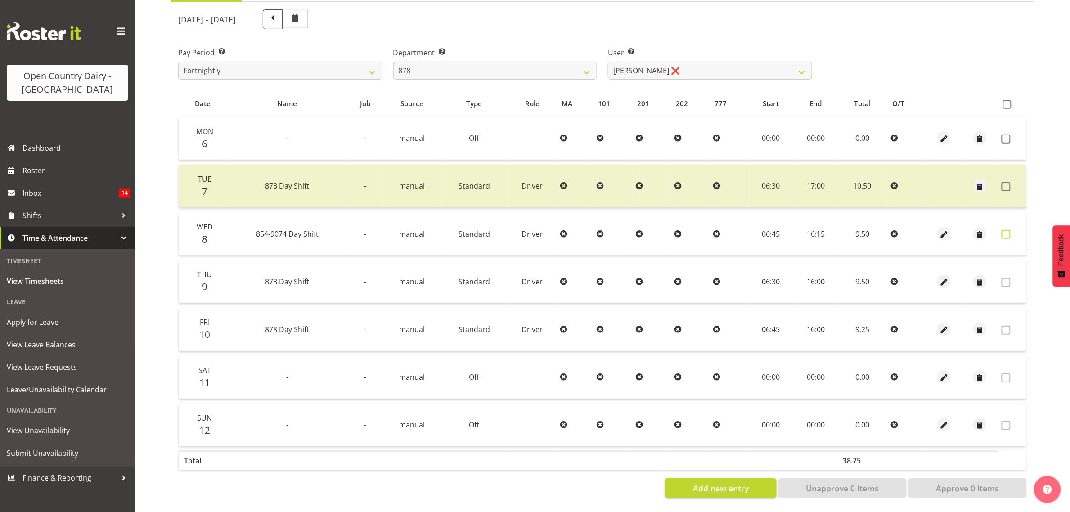
click at [1010, 230] on span at bounding box center [1005, 234] width 9 height 9
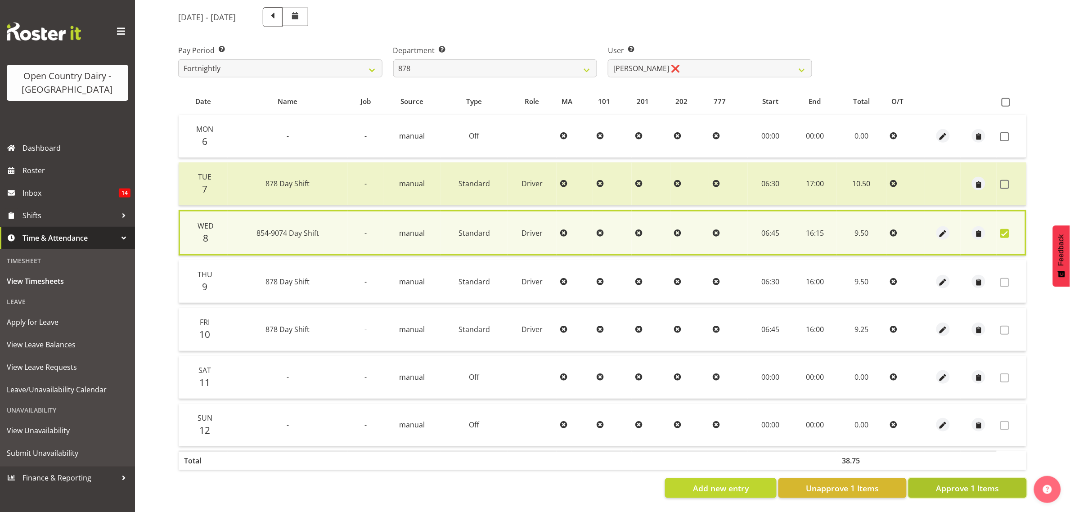
click at [972, 482] on span "Approve 1 Items" at bounding box center [967, 488] width 63 height 12
checkbox input "false"
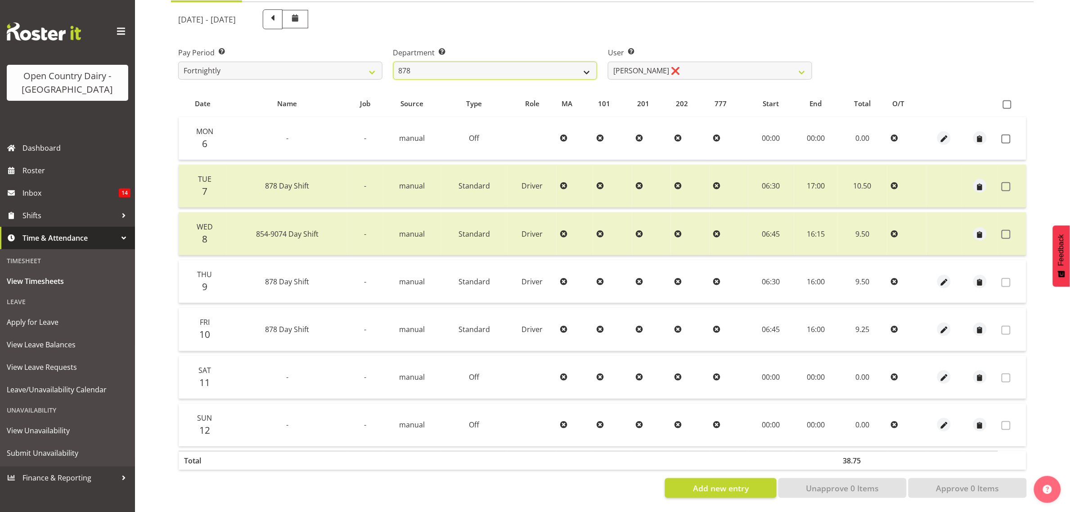
click at [451, 62] on select "734 735 736 737 738 739 851 853 854 855 856 858 861 862 865 867-9032 868 869 87…" at bounding box center [495, 71] width 204 height 18
select select "908"
click at [393, 62] on select "734 735 736 737 738 739 851 853 854 855 856 858 861 862 865 867-9032 868 869 87…" at bounding box center [495, 71] width 204 height 18
select select "7382"
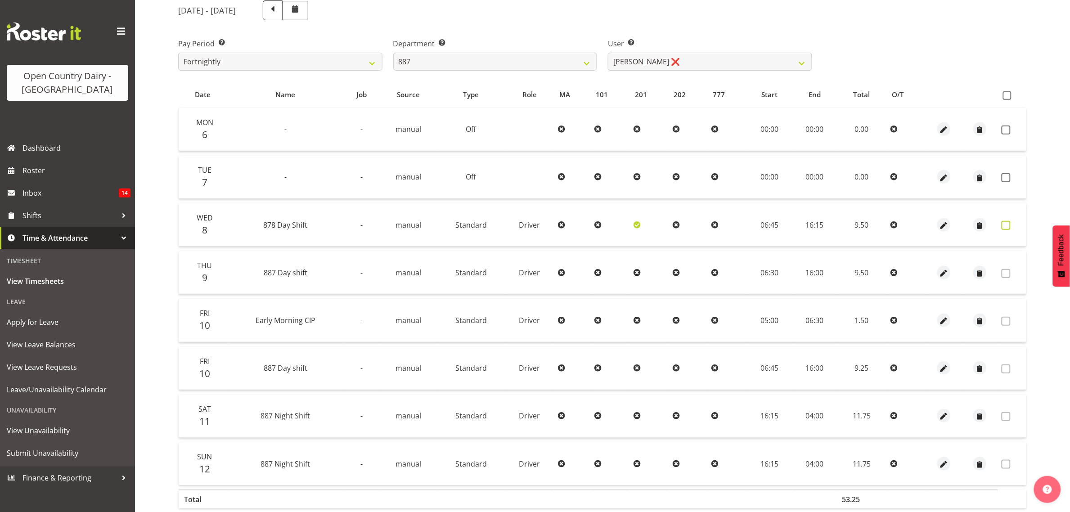
click at [1010, 224] on span at bounding box center [1005, 225] width 9 height 9
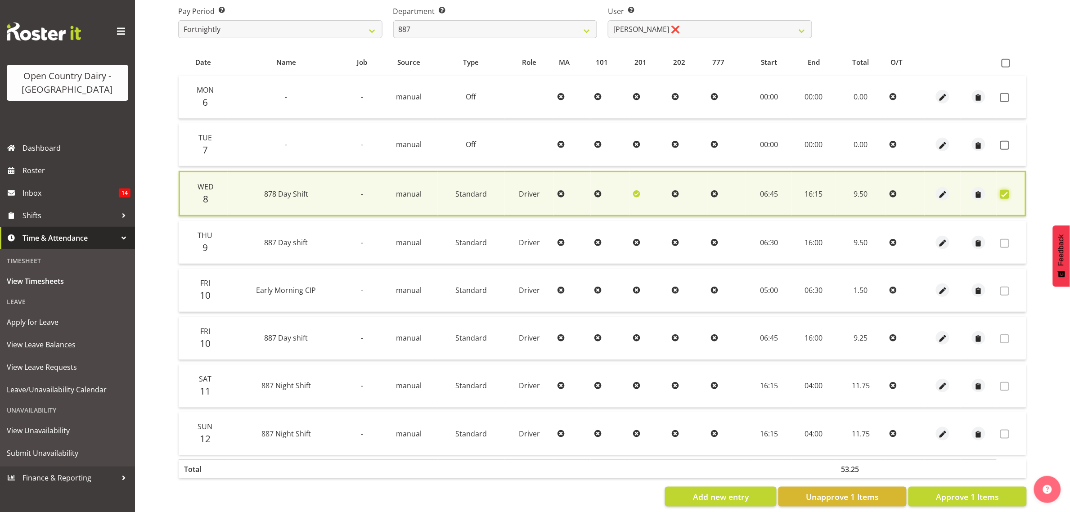
scroll to position [166, 0]
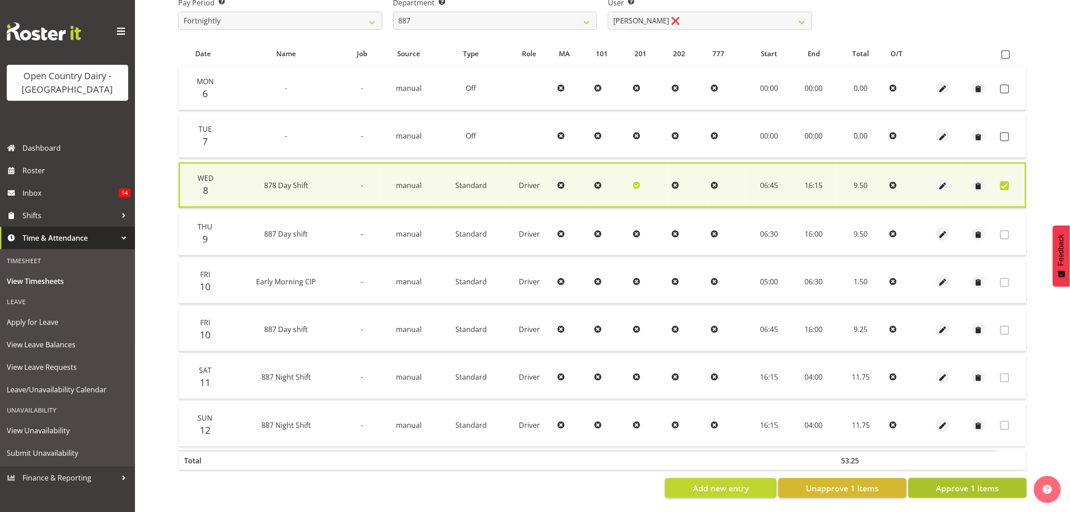
click at [974, 482] on span "Approve 1 Items" at bounding box center [967, 488] width 63 height 12
checkbox input "false"
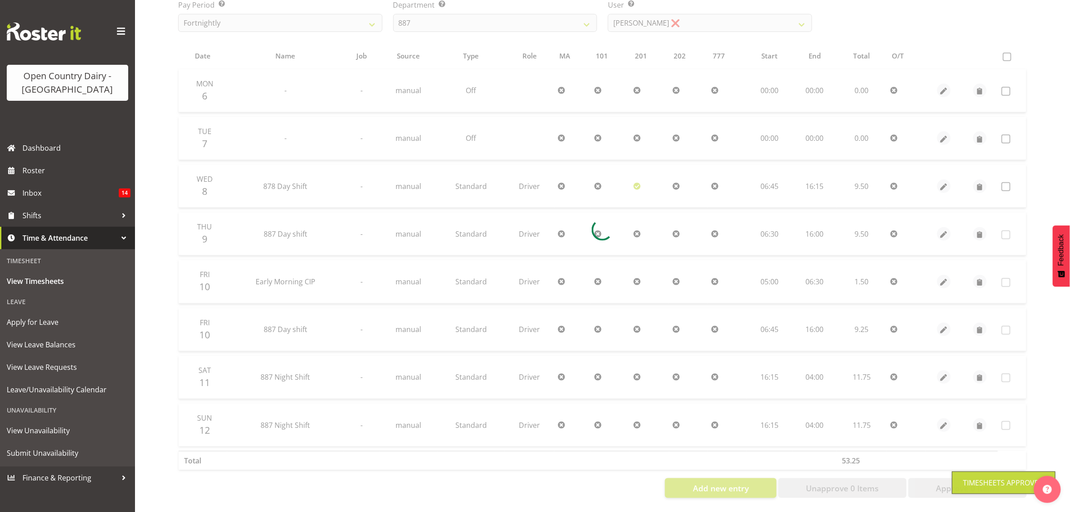
scroll to position [164, 0]
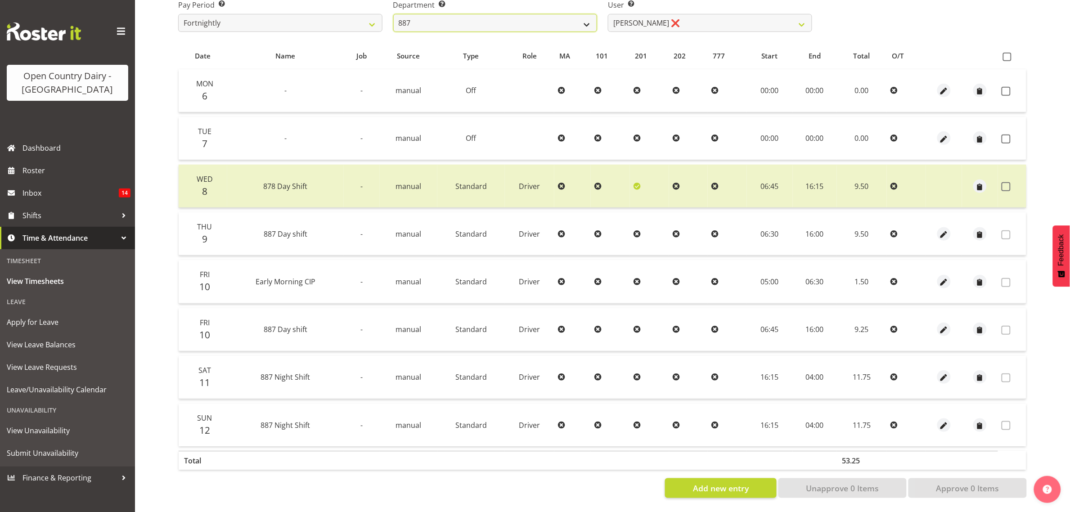
click at [504, 14] on select "734 735 736 737 738 739 851 853 854 855 856 858 861 862 865 867-9032 868 869 87…" at bounding box center [495, 23] width 204 height 18
click at [554, 18] on select "734 735 736 737 738 739 851 853 854 855 856 858 861 862 865 867-9032 868 869 87…" at bounding box center [495, 23] width 204 height 18
select select "668"
click at [393, 14] on select "734 735 736 737 738 739 851 853 854 855 856 858 861 862 865 867-9032 868 869 87…" at bounding box center [495, 23] width 204 height 18
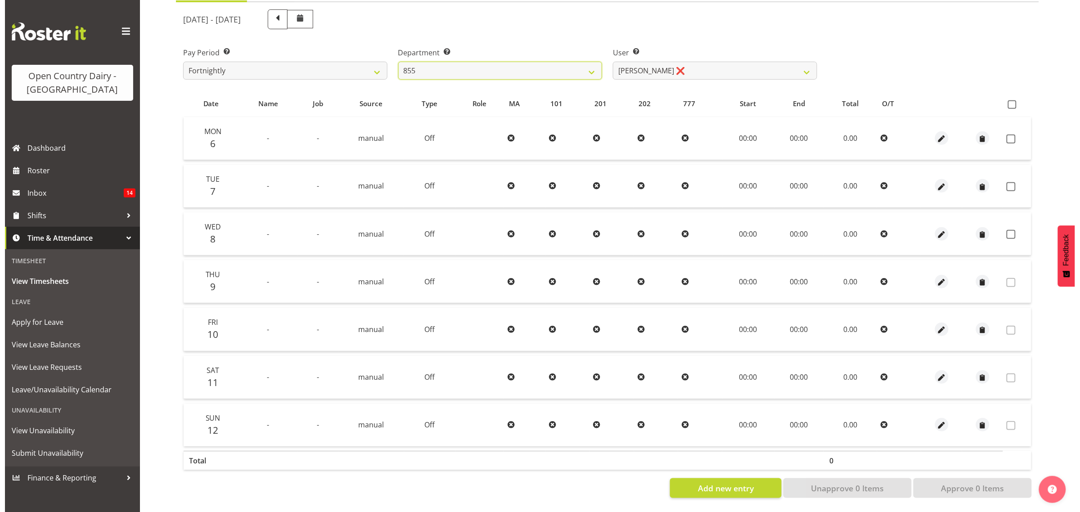
scroll to position [116, 0]
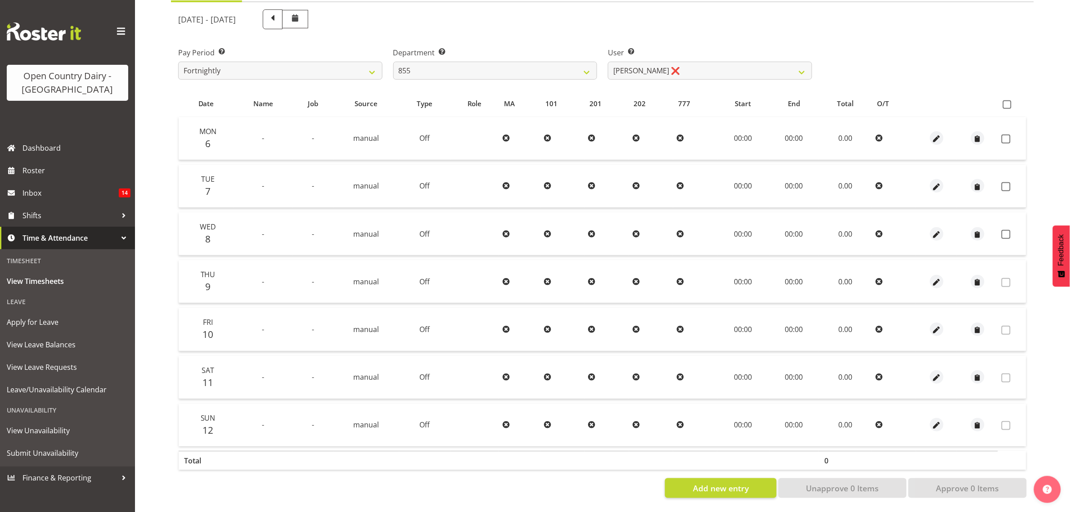
click at [738, 17] on div "[DATE] - [DATE] Pay Period Select which pay period you would like to view. Fort…" at bounding box center [602, 251] width 848 height 494
click at [663, 70] on select "[PERSON_NAME] ❌ [PERSON_NAME] ❌ [PERSON_NAME] ❌" at bounding box center [710, 71] width 204 height 18
select select "7491"
click at [608, 62] on select "[PERSON_NAME] ❌ [PERSON_NAME] ❌ [PERSON_NAME] ❌" at bounding box center [710, 71] width 204 height 18
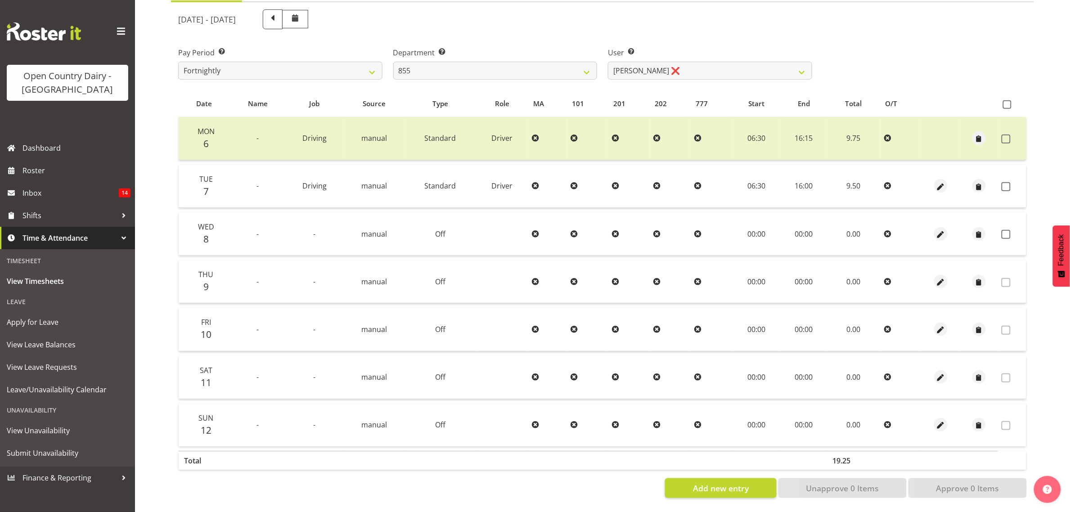
drag, startPoint x: 1003, startPoint y: 224, endPoint x: 1028, endPoint y: 210, distance: 28.8
click at [1028, 210] on section "[DATE] - [DATE] Pay Period Select which pay period you would like to view. Fort…" at bounding box center [602, 253] width 863 height 503
click at [937, 229] on span "button" at bounding box center [940, 234] width 10 height 10
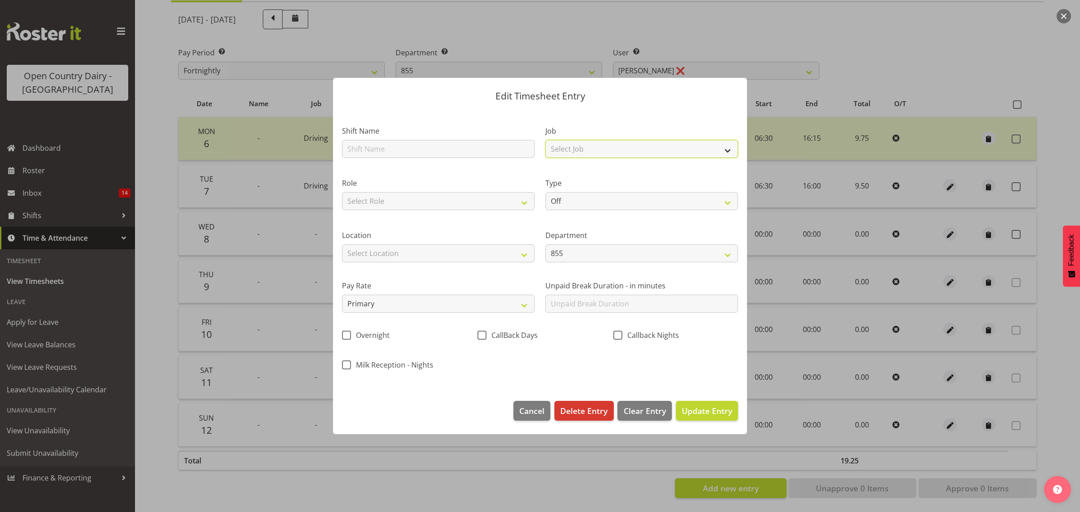
click at [597, 147] on select "Select Job Connecting /unconnecting Trailers Driving Meeting Milk Testing" at bounding box center [641, 149] width 193 height 18
select select "10670"
click at [545, 140] on select "Select Job Connecting /unconnecting Trailers Driving Meeting Milk Testing" at bounding box center [641, 149] width 193 height 18
click at [459, 211] on div "Role Select Role Driver" at bounding box center [437, 191] width 203 height 52
click at [459, 206] on select "Select Role Driver" at bounding box center [438, 201] width 193 height 18
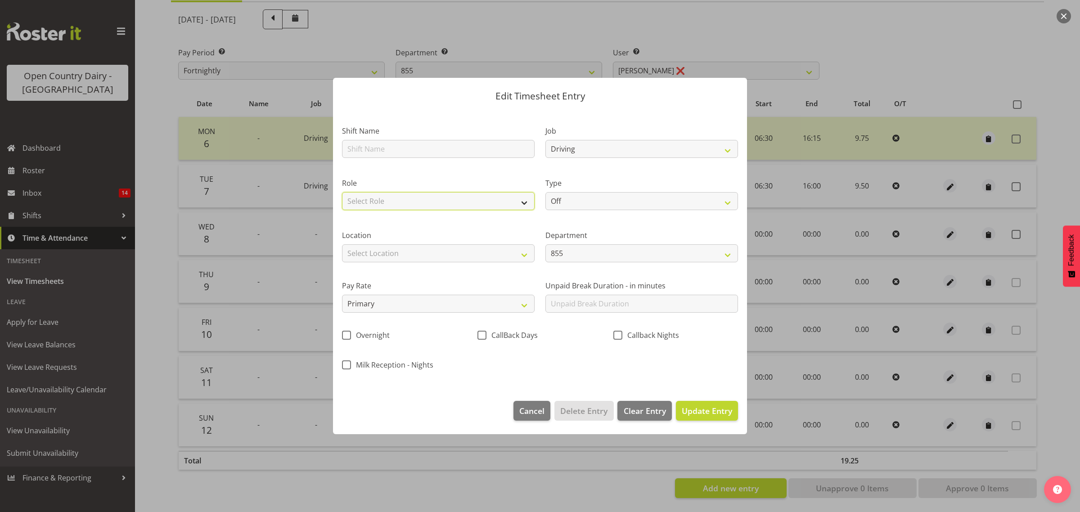
select select "1154"
click at [342, 192] on select "Select Role Driver" at bounding box center [438, 201] width 193 height 18
click at [599, 181] on label "Type" at bounding box center [641, 183] width 193 height 11
click at [596, 191] on div "Type Off Standard Public Holiday Public Holiday (Worked) Day In Lieu Annual Lea…" at bounding box center [641, 194] width 193 height 32
click at [567, 199] on select "Off Standard Public Holiday Public Holiday (Worked) Day In Lieu Annual Leave Si…" at bounding box center [641, 201] width 193 height 18
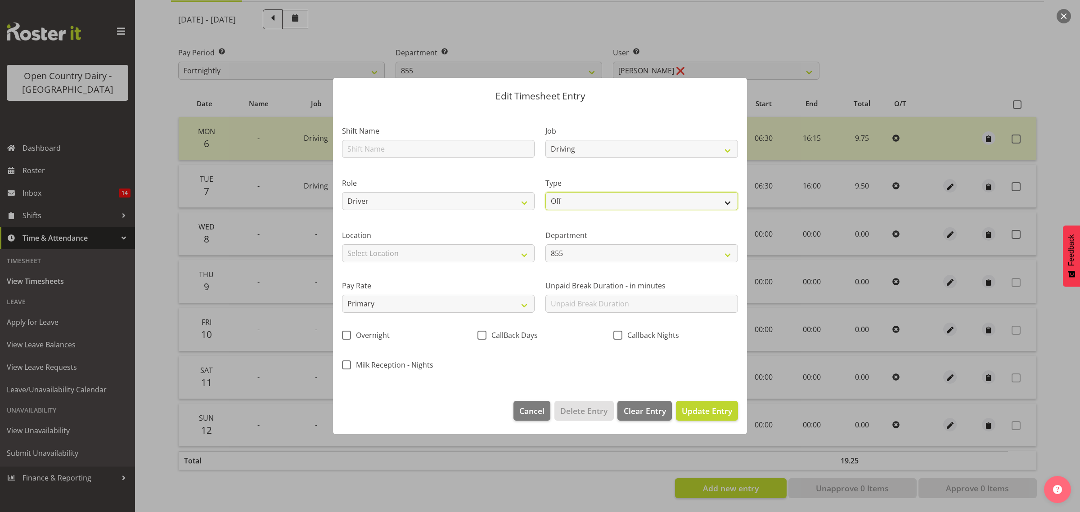
select select "Standard"
click at [545, 192] on select "Off Standard Public Holiday Public Holiday (Worked) Day In Lieu Annual Leave Si…" at bounding box center [641, 201] width 193 height 18
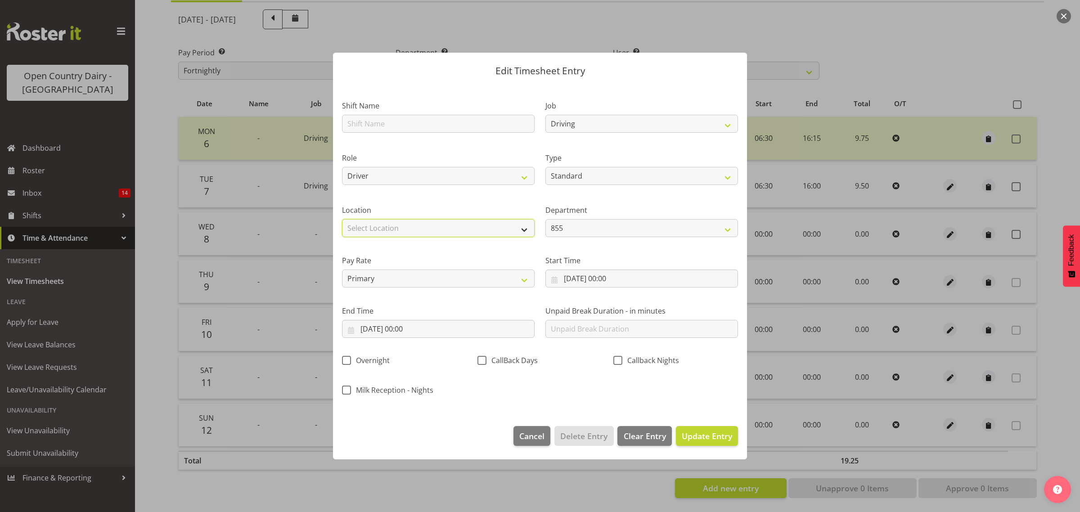
click at [480, 233] on select "Select Location Awarua Milk Awarua Office Freight Horotiu office [GEOGRAPHIC_DA…" at bounding box center [438, 228] width 193 height 18
select select "988"
click at [342, 219] on select "Select Location Awarua Milk Awarua Office Freight Horotiu office [GEOGRAPHIC_DA…" at bounding box center [438, 228] width 193 height 18
click at [615, 280] on input "[DATE] 00:00" at bounding box center [641, 278] width 193 height 18
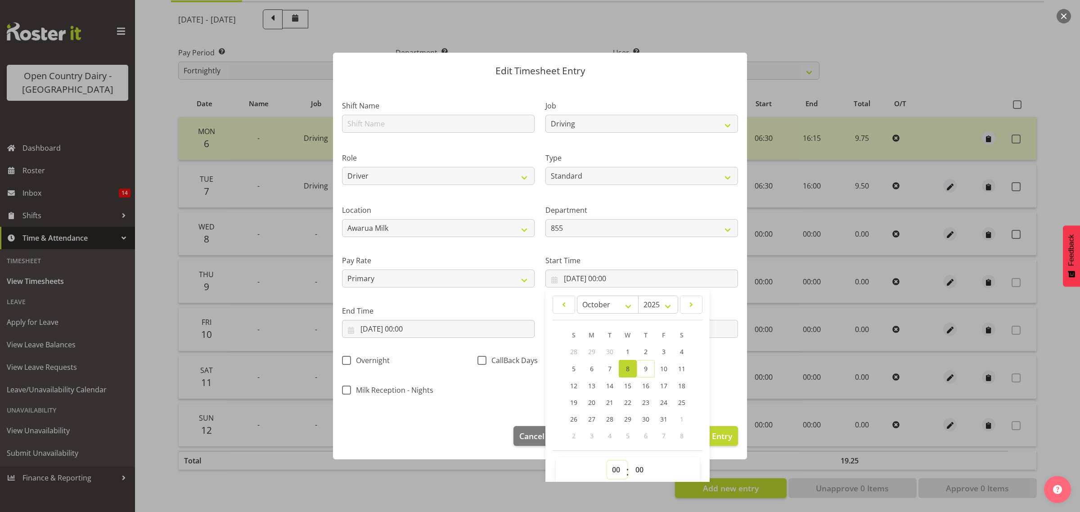
click at [610, 468] on select "00 01 02 03 04 05 06 07 08 09 10 11 12 13 14 15 16 17 18 19 20 21 22 23" at bounding box center [617, 470] width 20 height 18
click at [664, 258] on label "Start Time" at bounding box center [641, 260] width 193 height 11
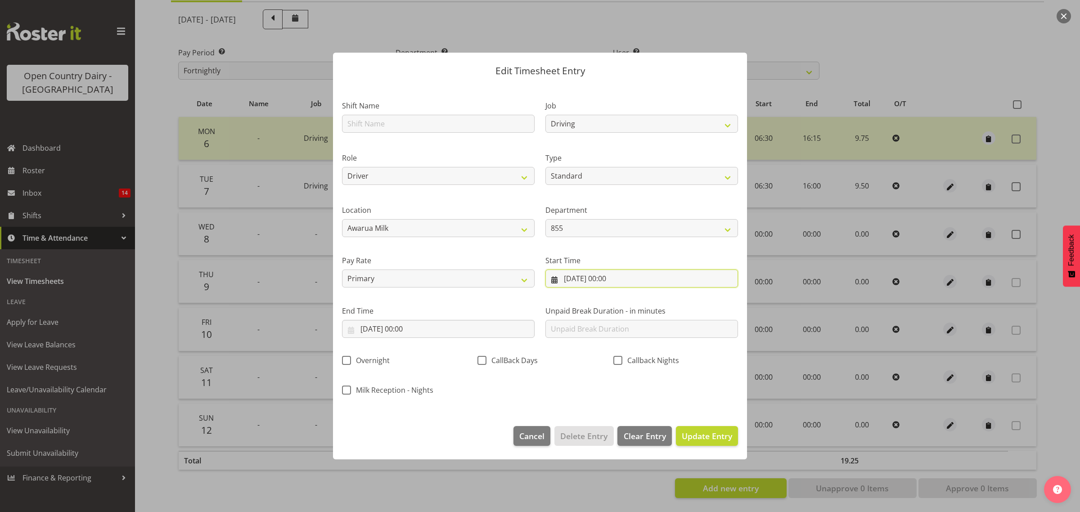
click at [644, 273] on input "[DATE] 00:00" at bounding box center [641, 278] width 193 height 18
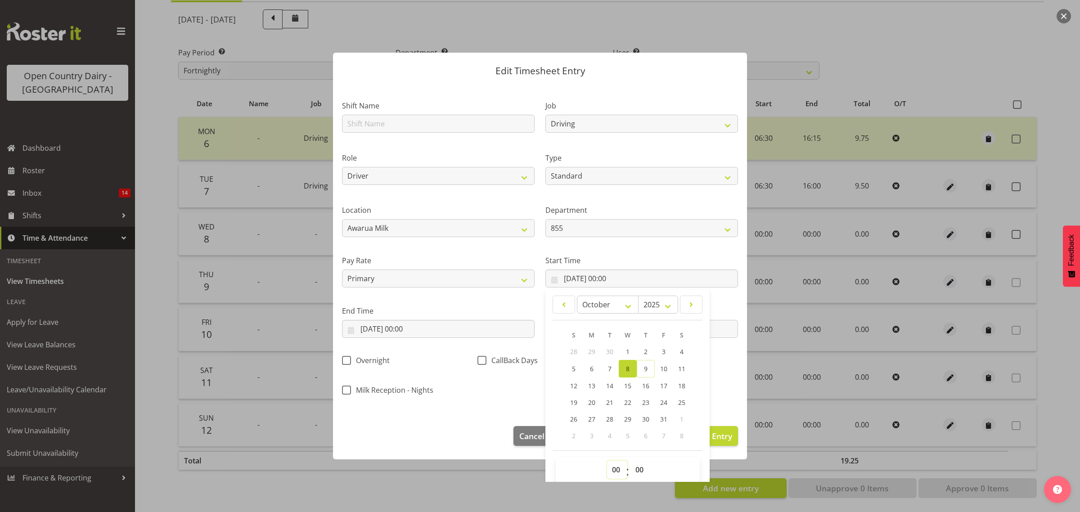
click at [617, 470] on select "00 01 02 03 04 05 06 07 08 09 10 11 12 13 14 15 16 17 18 19 20 21 22 23" at bounding box center [617, 470] width 20 height 18
select select "7"
click at [607, 461] on select "00 01 02 03 04 05 06 07 08 09 10 11 12 13 14 15 16 17 18 19 20 21 22 23" at bounding box center [617, 470] width 20 height 18
type input "[DATE] 07:00"
click at [637, 246] on div "Start Time [DATE] 07:00 January February March April May June July August Septe…" at bounding box center [641, 267] width 203 height 50
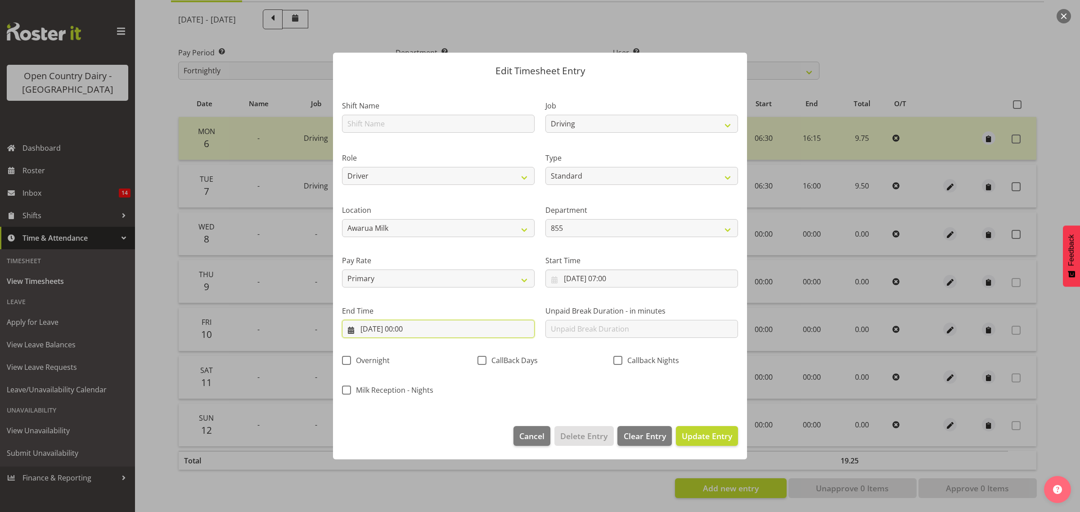
click at [456, 326] on input "[DATE] 00:00" at bounding box center [438, 329] width 193 height 18
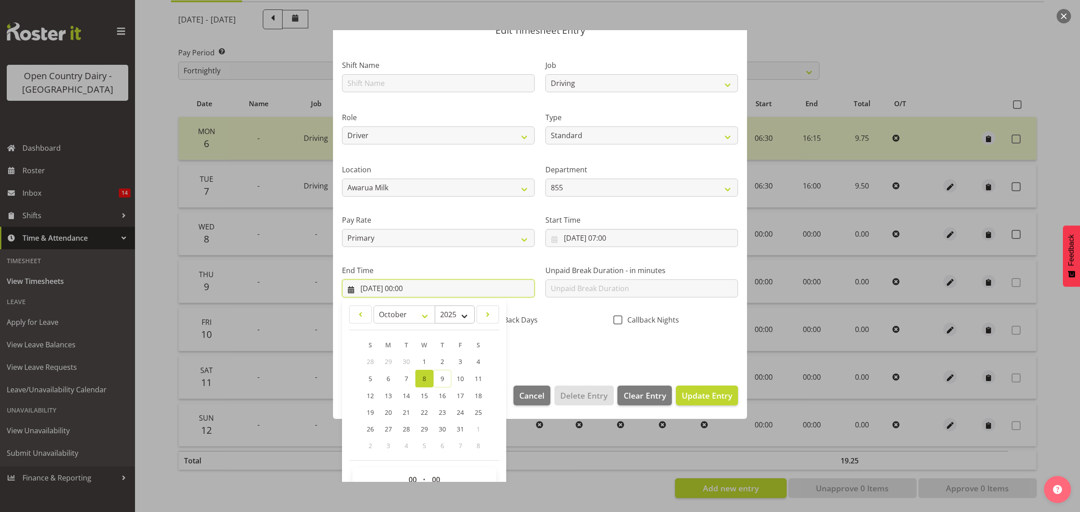
scroll to position [61, 0]
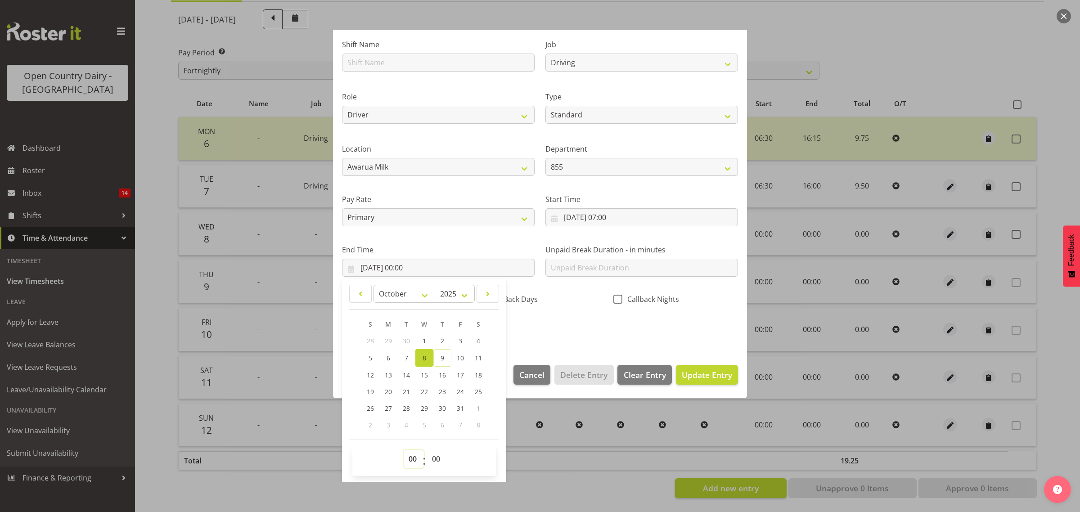
click at [415, 455] on select "00 01 02 03 04 05 06 07 08 09 10 11 12 13 14 15 16 17 18 19 20 21 22 23" at bounding box center [413, 459] width 20 height 18
select select "16"
click at [403, 450] on select "00 01 02 03 04 05 06 07 08 09 10 11 12 13 14 15 16 17 18 19 20 21 22 23" at bounding box center [413, 459] width 20 height 18
type input "[DATE] 16:00"
click at [440, 457] on select "00 01 02 03 04 05 06 07 08 09 10 11 12 13 14 15 16 17 18 19 20 21 22 23 24 25 2…" at bounding box center [437, 459] width 20 height 18
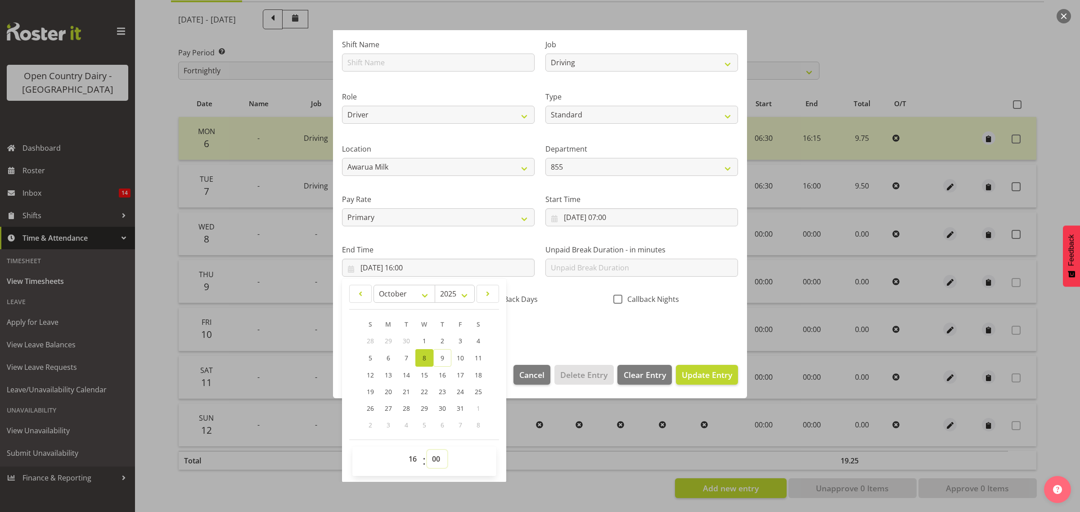
select select "15"
click at [427, 450] on select "00 01 02 03 04 05 06 07 08 09 10 11 12 13 14 15 16 17 18 19 20 21 22 23 24 25 2…" at bounding box center [437, 459] width 20 height 18
type input "[DATE] 16:15"
click at [670, 352] on section "Shift Name Job Connecting /unconnecting Trailers Driving Meeting Milk Testing R…" at bounding box center [540, 189] width 414 height 333
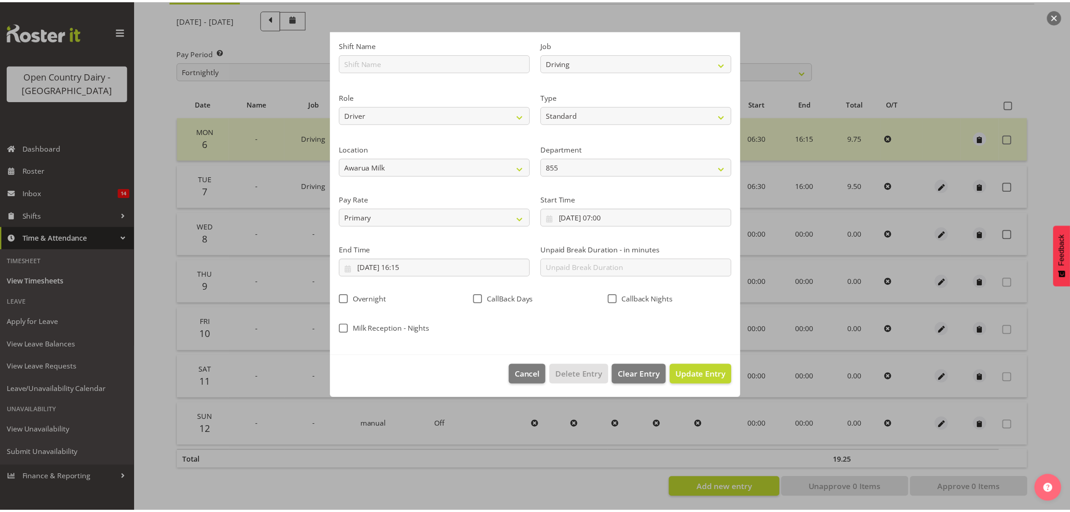
scroll to position [0, 0]
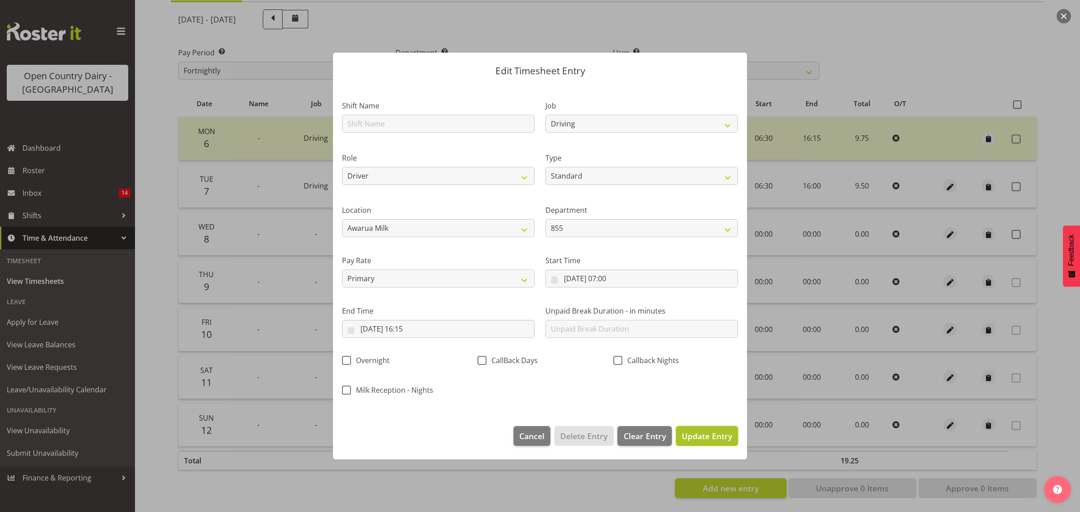
click at [707, 439] on span "Update Entry" at bounding box center [706, 435] width 50 height 11
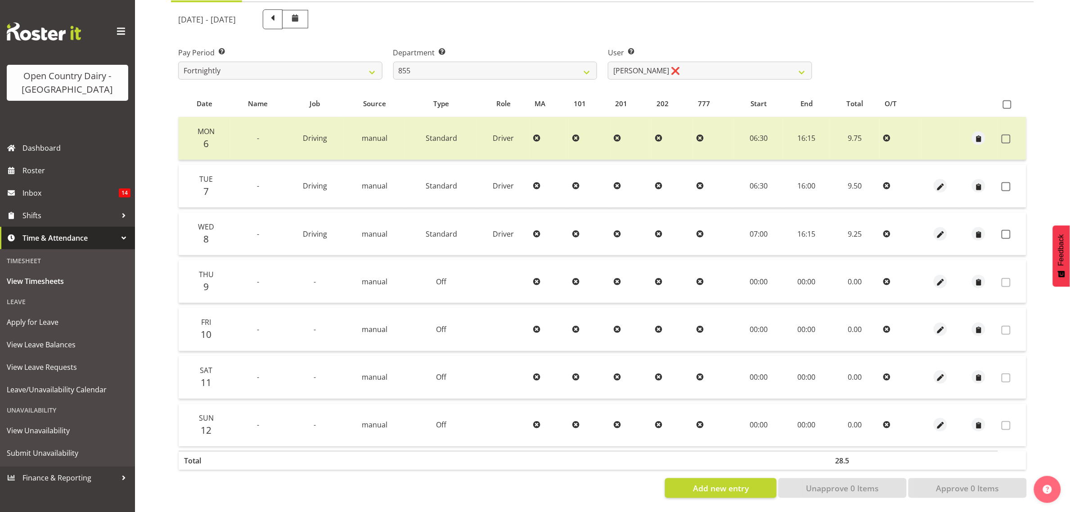
click at [1002, 184] on td at bounding box center [1012, 186] width 28 height 43
drag, startPoint x: 1008, startPoint y: 184, endPoint x: 1010, endPoint y: 220, distance: 37.0
click at [1008, 199] on table "Date Name Job Source Type Role MA 101 201 202 777 Start End Total O/T Mon 6 - D…" at bounding box center [602, 282] width 848 height 384
click at [1010, 230] on span at bounding box center [1005, 234] width 9 height 9
checkbox input "true"
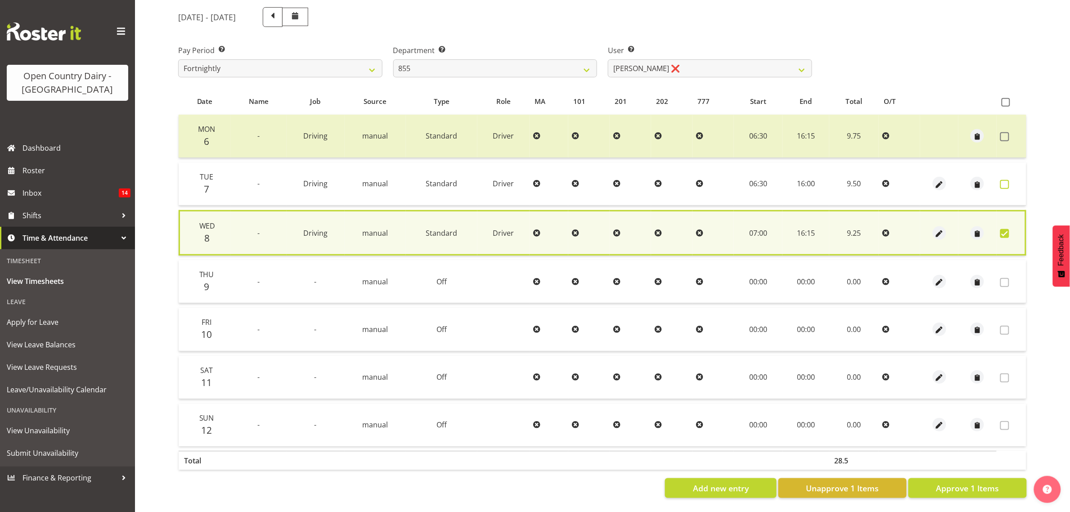
click at [1002, 180] on span at bounding box center [1004, 184] width 9 height 9
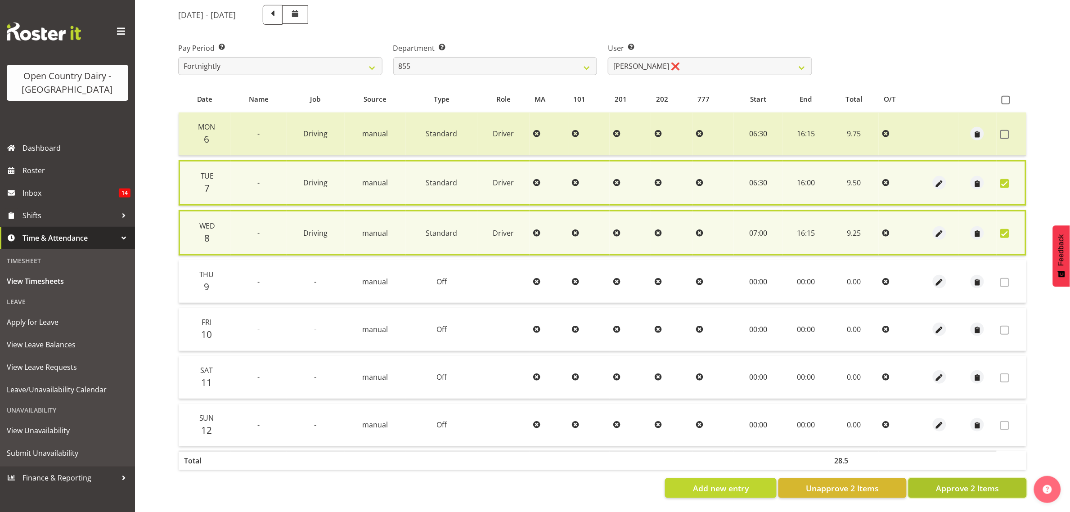
click at [972, 486] on span "Approve 2 Items" at bounding box center [967, 488] width 63 height 12
checkbox input "false"
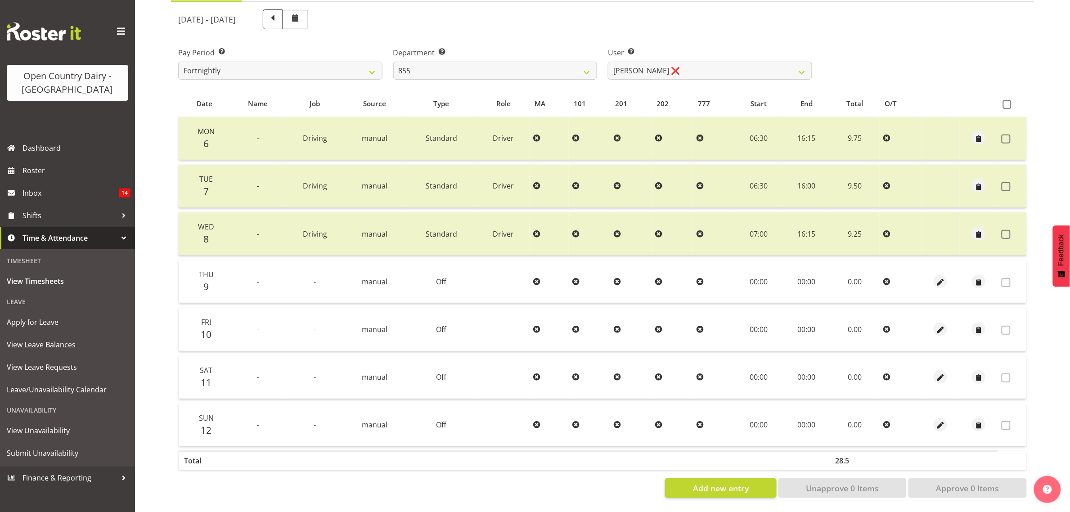
click at [575, 71] on div "Department Select which department you would like to view. 734 735 736 737 738 …" at bounding box center [495, 60] width 215 height 50
click at [544, 67] on select "734 735 736 737 738 739 851 853 854 855 856 858 861 862 865 867-9032 868 869 87…" at bounding box center [495, 71] width 204 height 18
select select "681"
click at [393, 62] on select "734 735 736 737 738 739 851 853 854 855 856 858 861 862 865 867-9032 868 869 87…" at bounding box center [495, 71] width 204 height 18
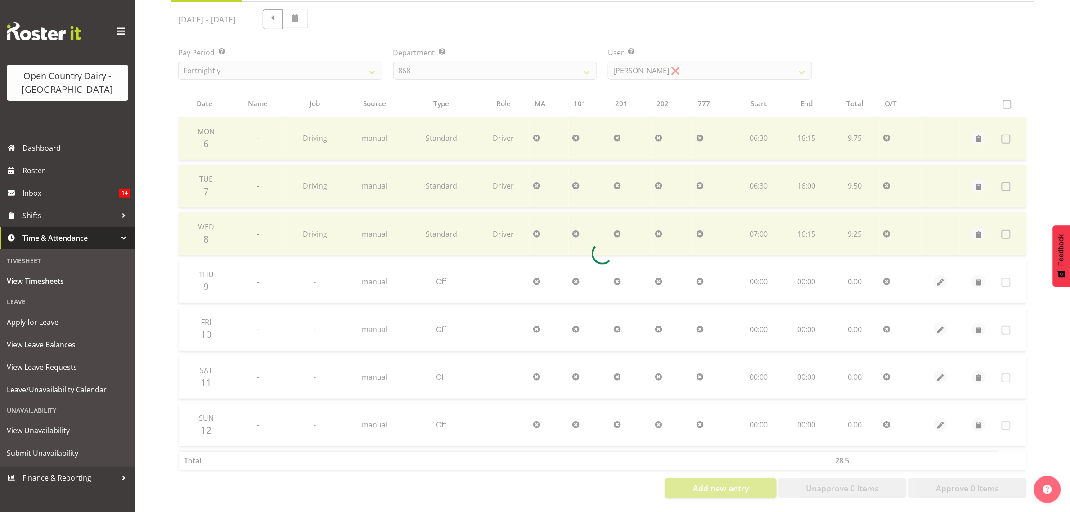
click at [671, 61] on div at bounding box center [602, 253] width 863 height 503
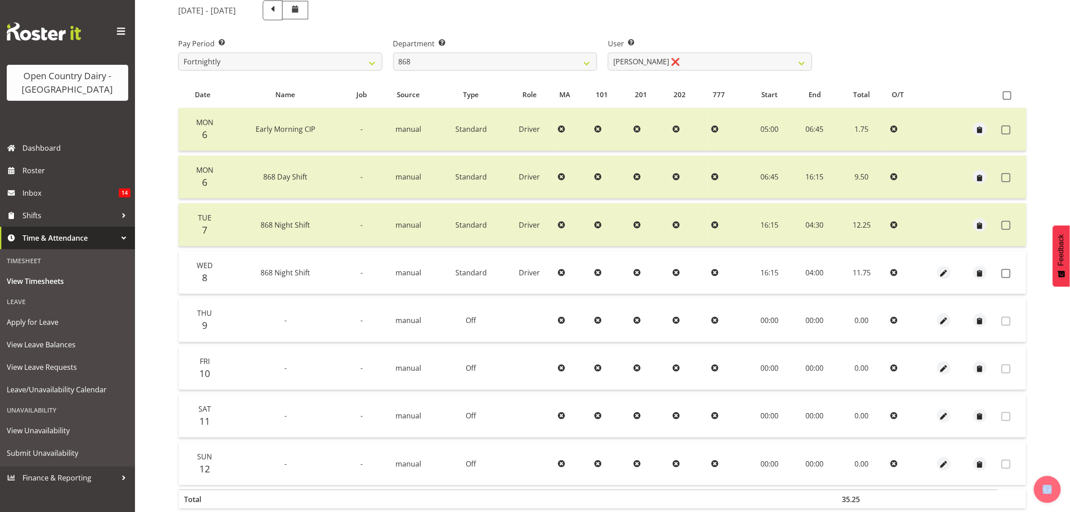
click at [671, 61] on div "[DATE] - [DATE] Pay Period Select which pay period you would like to view. Fort…" at bounding box center [602, 266] width 848 height 542
click at [671, 61] on select "[PERSON_NAME] ❌ [PERSON_NAME] ❌ [PERSON_NAME] ❌ [PERSON_NAME] ❌" at bounding box center [710, 62] width 204 height 18
select select "9866"
click at [608, 53] on select "[PERSON_NAME] ❌ [PERSON_NAME] ❌ [PERSON_NAME] ❌ [PERSON_NAME] ❌" at bounding box center [710, 62] width 204 height 18
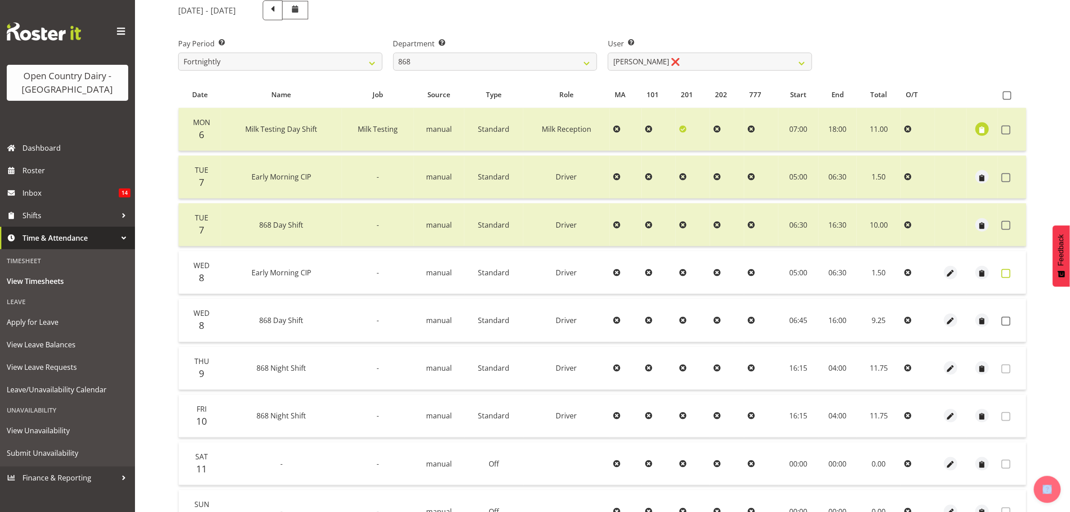
click at [1004, 274] on span at bounding box center [1005, 273] width 9 height 9
checkbox input "true"
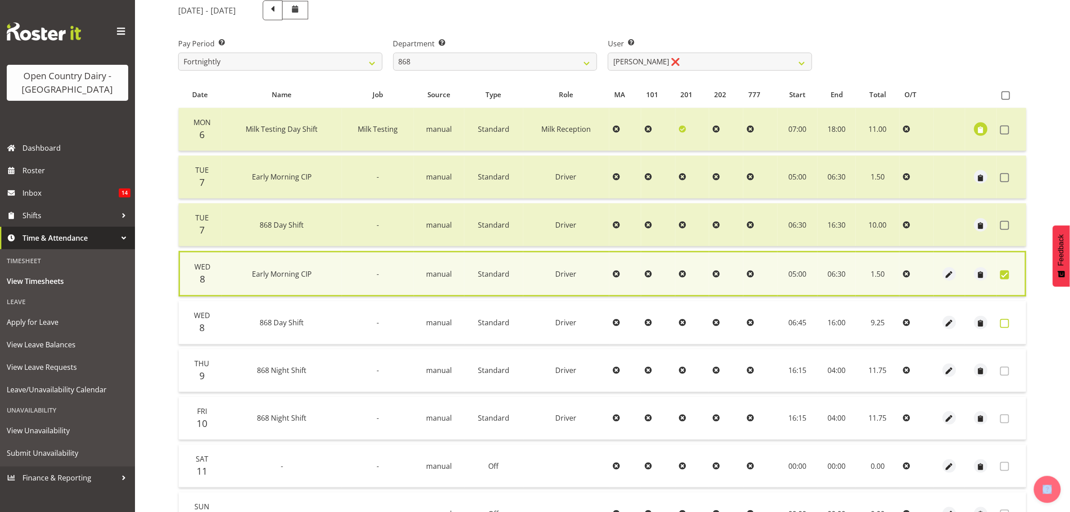
click at [1008, 322] on span at bounding box center [1004, 323] width 9 height 9
checkbox input "true"
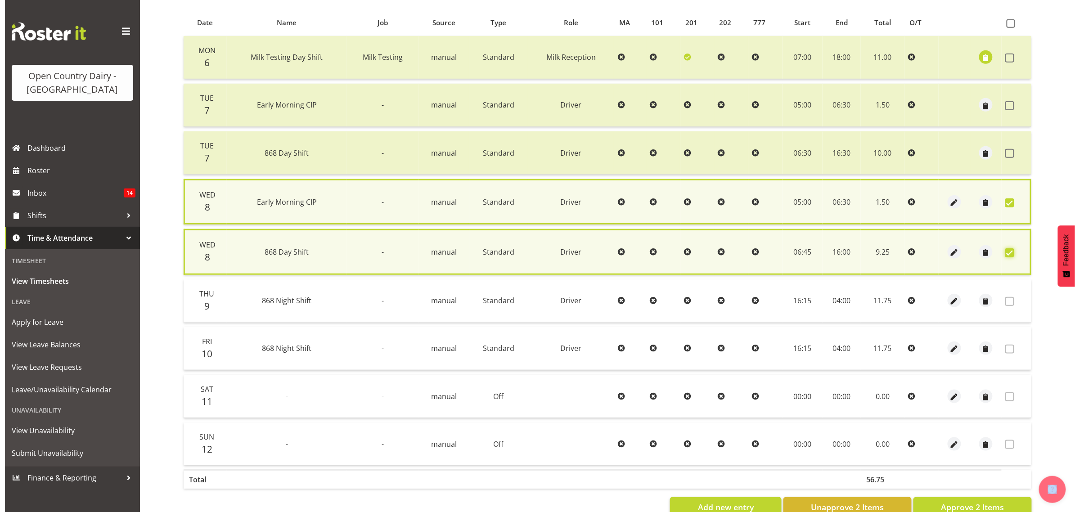
scroll to position [215, 0]
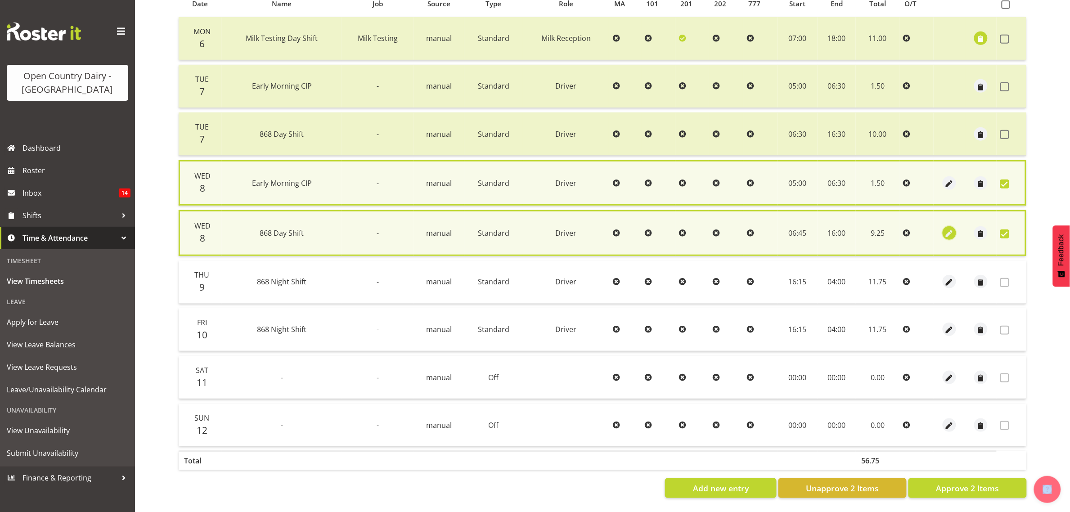
click at [952, 229] on span "button" at bounding box center [949, 234] width 10 height 10
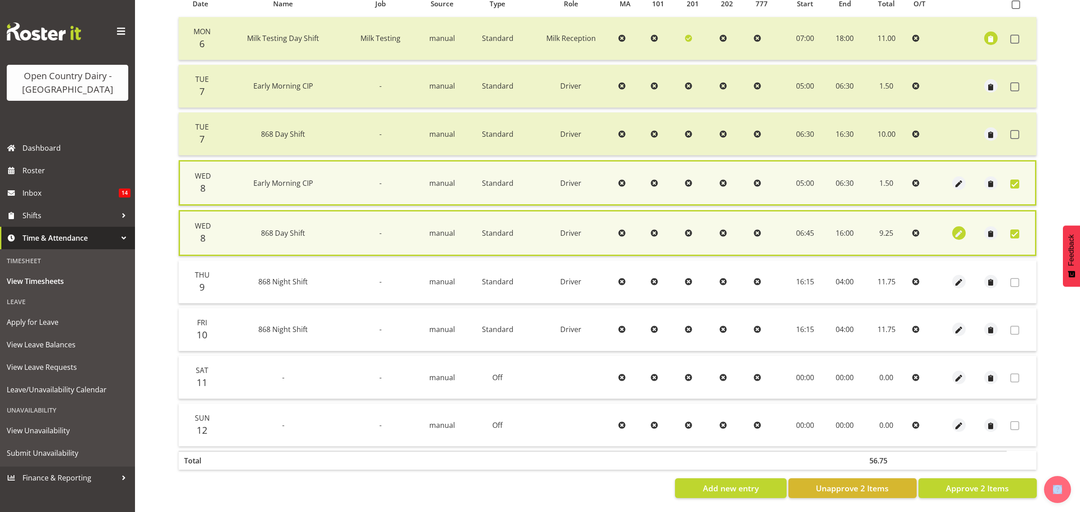
select select "Standard"
select select "9"
select select "2025"
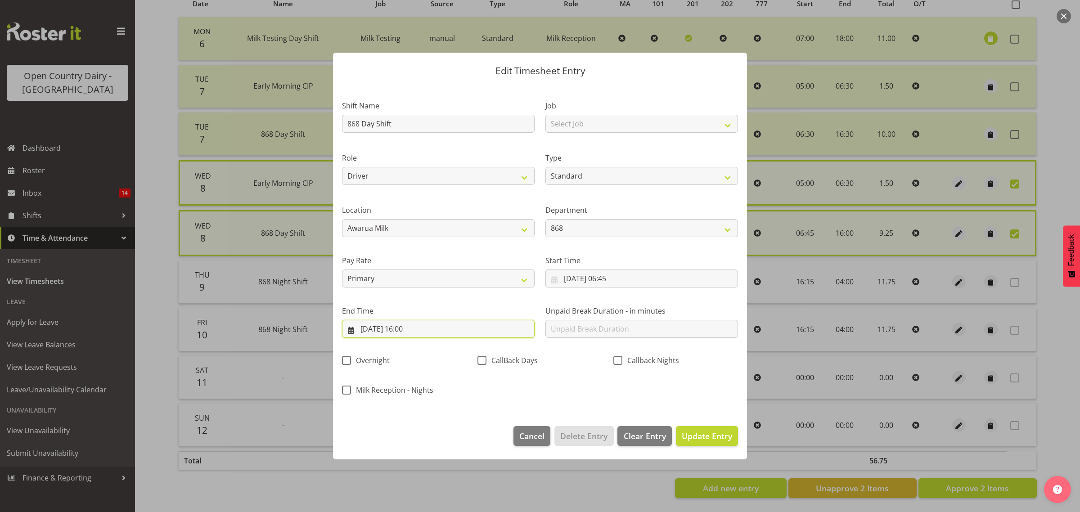
click at [493, 328] on input "[DATE] 16:00" at bounding box center [438, 329] width 193 height 18
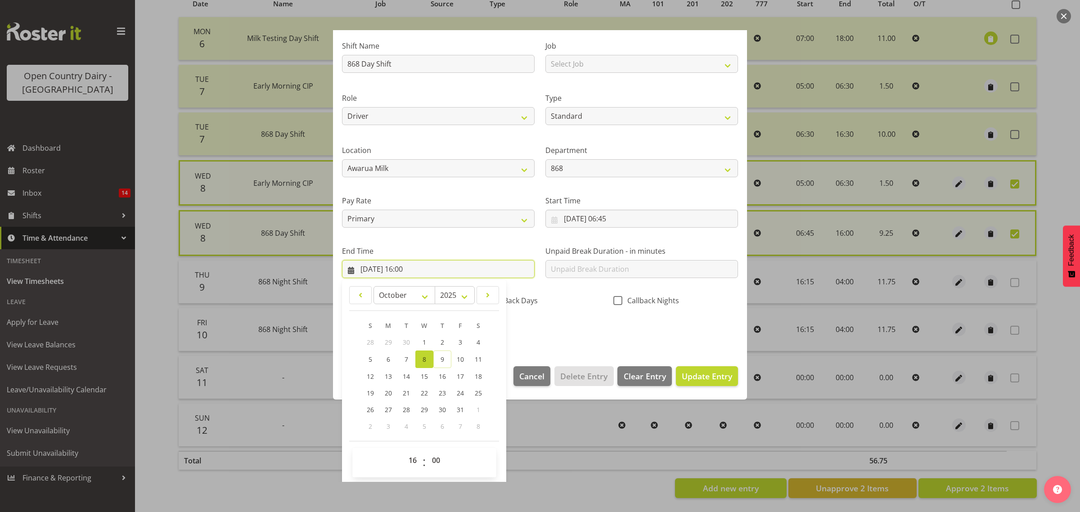
scroll to position [61, 0]
click at [415, 457] on select "00 01 02 03 04 05 06 07 08 09 10 11 12 13 14 15 16 17 18 19 20 21 22 23" at bounding box center [413, 459] width 20 height 18
select select "15"
click at [403, 450] on select "00 01 02 03 04 05 06 07 08 09 10 11 12 13 14 15 16 17 18 19 20 21 22 23" at bounding box center [413, 459] width 20 height 18
type input "[DATE] 15:00"
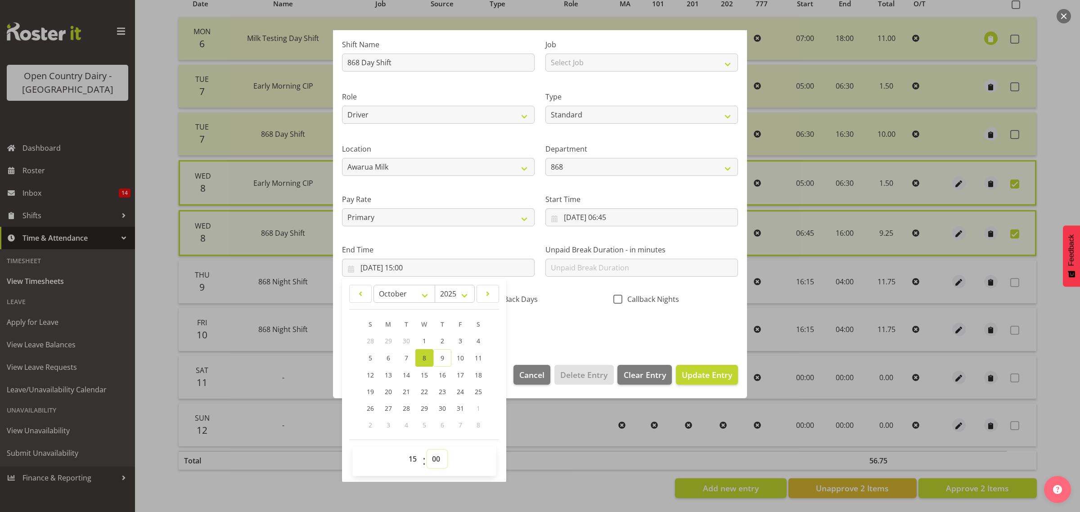
click at [440, 451] on select "00 01 02 03 04 05 06 07 08 09 10 11 12 13 14 15 16 17 18 19 20 21 22 23 24 25 2…" at bounding box center [437, 459] width 20 height 18
select select "30"
click at [427, 450] on select "00 01 02 03 04 05 06 07 08 09 10 11 12 13 14 15 16 17 18 19 20 21 22 23 24 25 2…" at bounding box center [437, 459] width 20 height 18
type input "[DATE] 15:30"
click at [550, 337] on div "Shift Name 868 Day Shift Job Select Job Connecting /unconnecting Trailers Drivi…" at bounding box center [539, 184] width 407 height 315
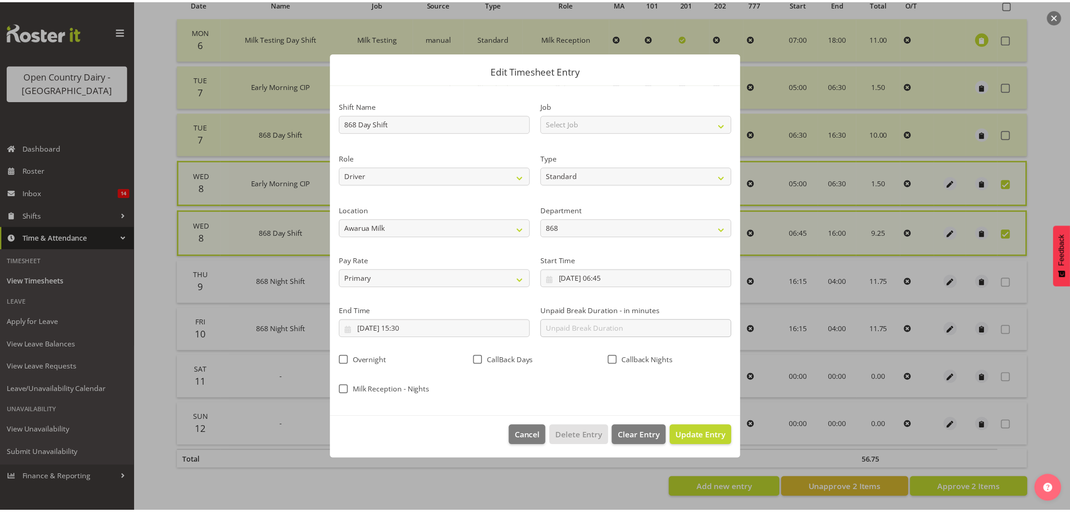
scroll to position [0, 0]
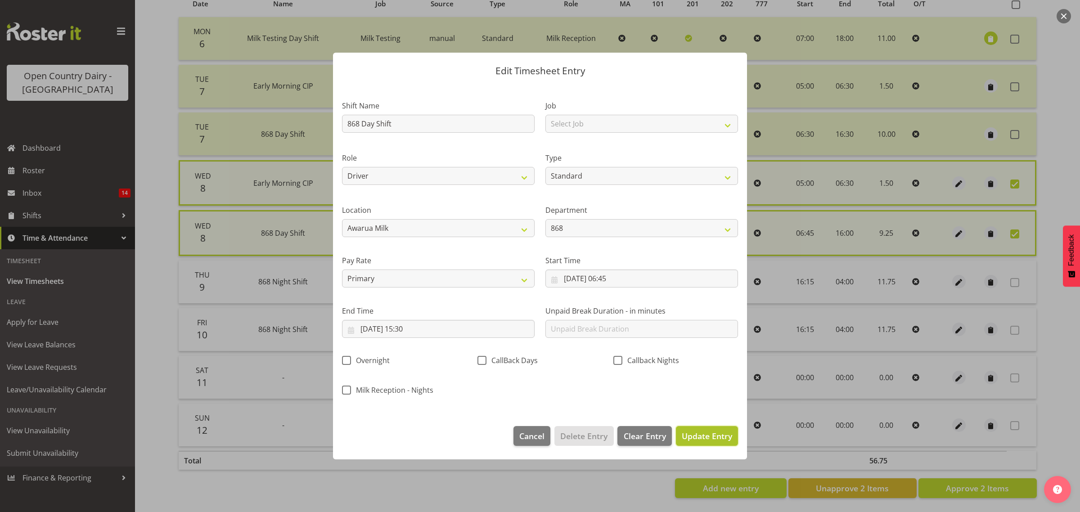
click at [694, 433] on span "Update Entry" at bounding box center [706, 435] width 50 height 11
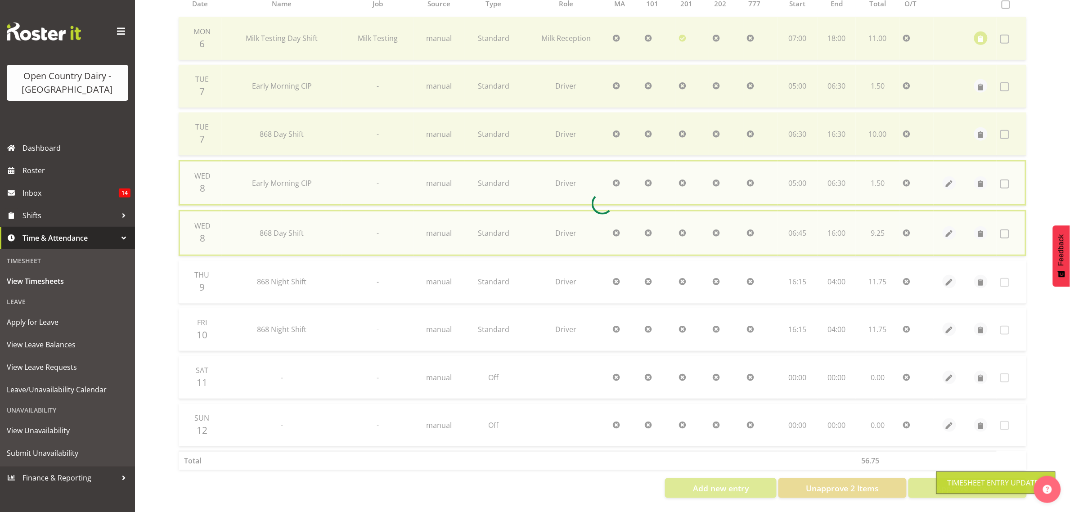
checkbox input "false"
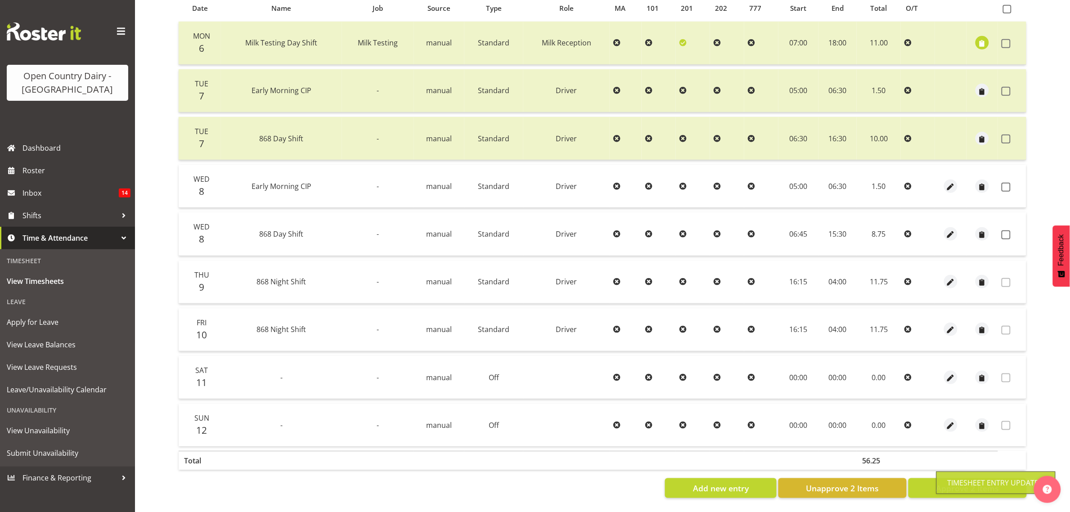
scroll to position [212, 0]
click at [1004, 183] on span at bounding box center [1005, 187] width 9 height 9
checkbox input "true"
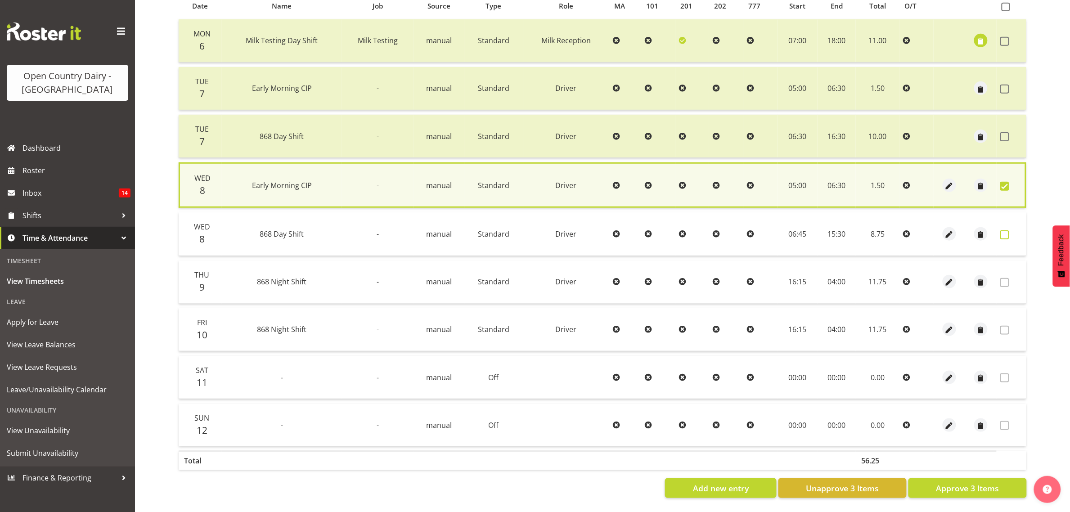
click at [1000, 225] on td at bounding box center [1011, 233] width 30 height 43
click at [1002, 230] on span at bounding box center [1004, 234] width 9 height 9
checkbox input "true"
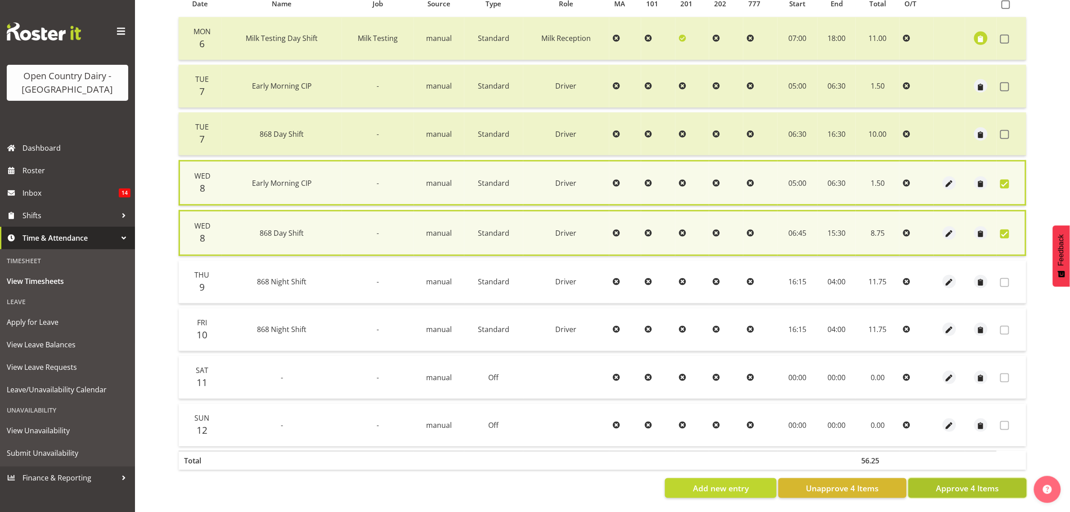
click at [960, 489] on button "Approve 4 Items" at bounding box center [967, 488] width 118 height 20
checkbox input "false"
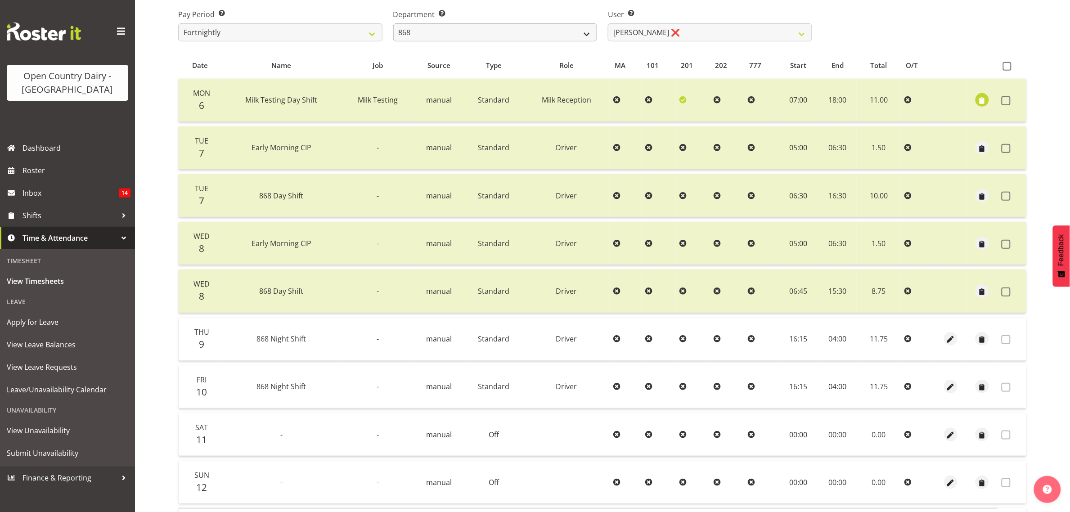
scroll to position [43, 0]
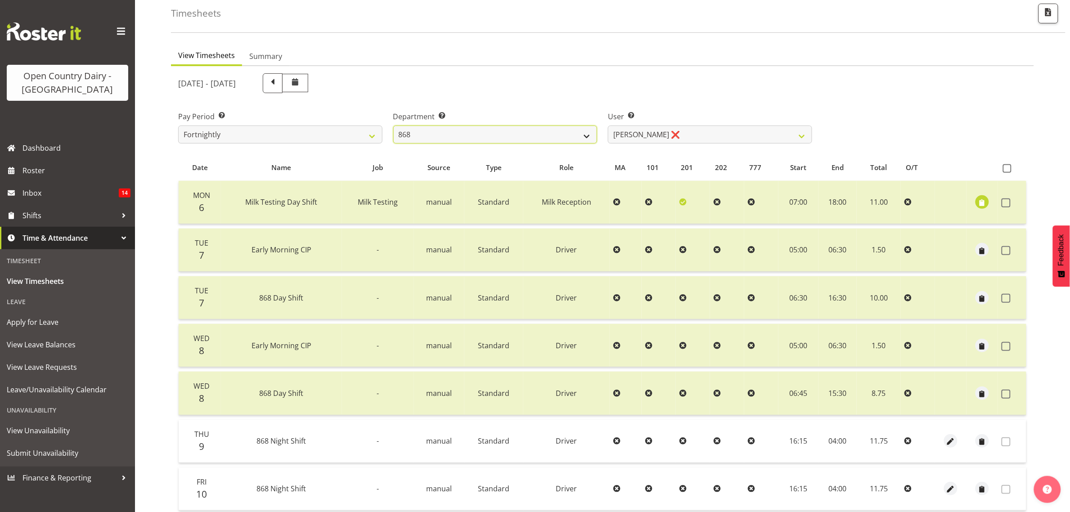
click at [486, 139] on select "734 735 736 737 738 739 851 853 854 855 856 858 861 862 865 867-9032 868 869 87…" at bounding box center [495, 134] width 204 height 18
select select "904"
click at [393, 125] on select "734 735 736 737 738 739 851 853 854 855 856 858 861 862 865 867-9032 868 869 87…" at bounding box center [495, 134] width 204 height 18
select select "10055"
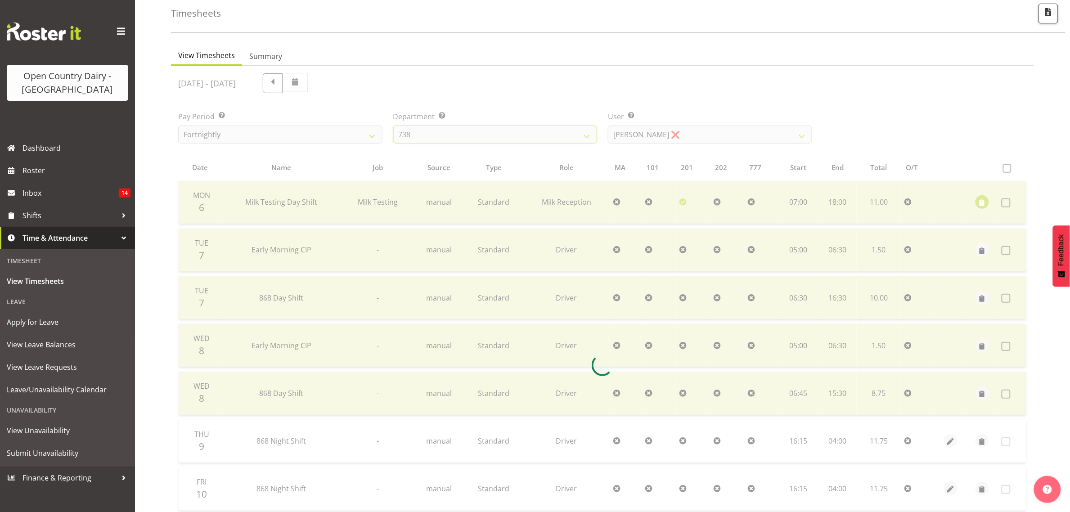
scroll to position [0, 0]
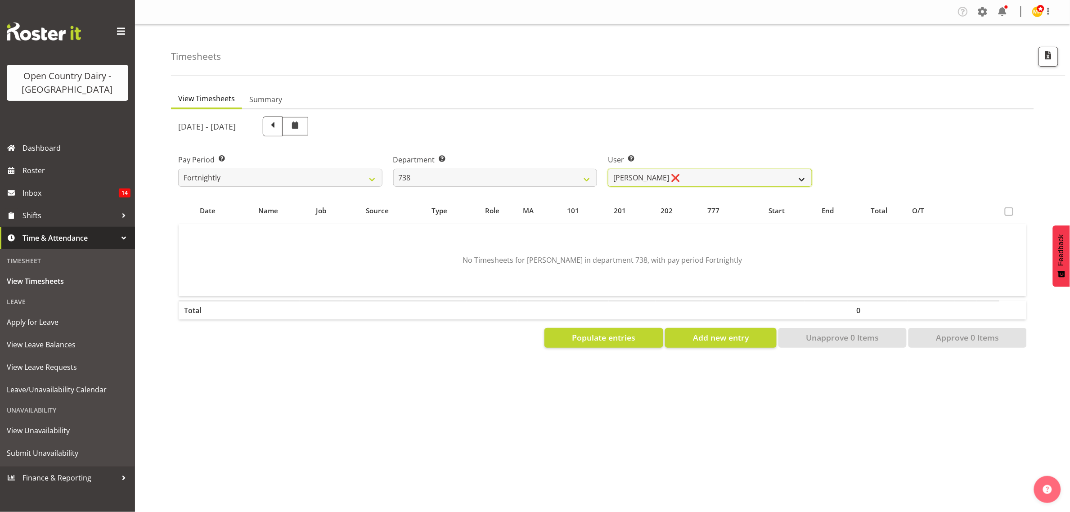
click at [668, 181] on select "[PERSON_NAME] ❌ [PERSON_NAME] ❌ [PERSON_NAME] ❌ [PERSON_NAME] ❌" at bounding box center [710, 178] width 204 height 18
click at [622, 142] on div "User Select user. Note: This is filtered down by the previous two drop-down ite…" at bounding box center [709, 167] width 215 height 50
click at [534, 184] on select "734 735 736 737 738 739 851 853 854 855 856 858 861 862 865 867-9032 868 869 87…" at bounding box center [495, 178] width 204 height 18
select select "903"
click at [393, 169] on select "734 735 736 737 738 739 851 853 854 855 856 858 861 862 865 867-9032 868 869 87…" at bounding box center [495, 178] width 204 height 18
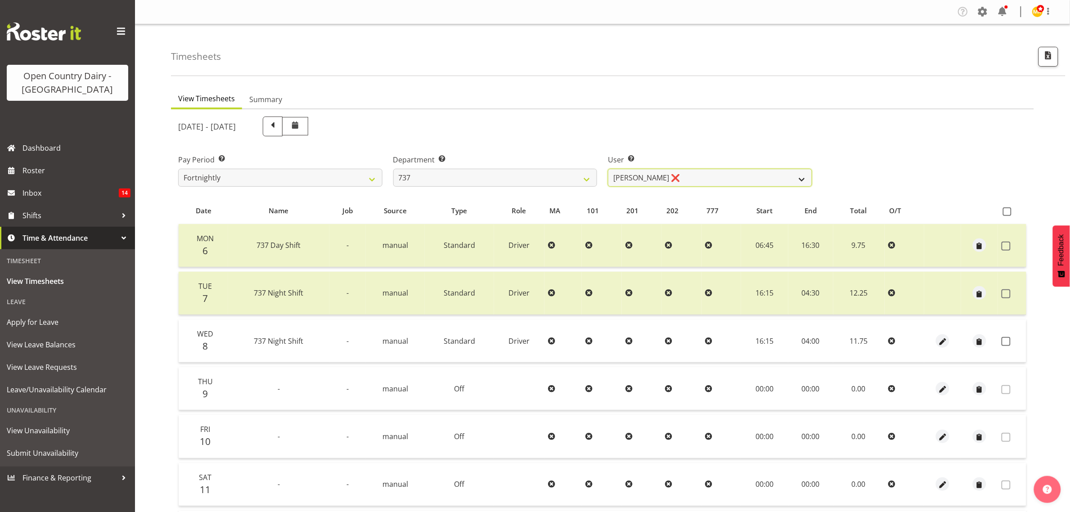
click at [651, 184] on select "[PERSON_NAME] ❌ [PERSON_NAME] ❌ [PERSON_NAME] ❌ [PERSON_NAME] ❌" at bounding box center [710, 178] width 204 height 18
select select "10918"
click at [608, 169] on select "[PERSON_NAME] ❌ [PERSON_NAME] ❌ [PERSON_NAME] ❌ [PERSON_NAME] ❌" at bounding box center [710, 178] width 204 height 18
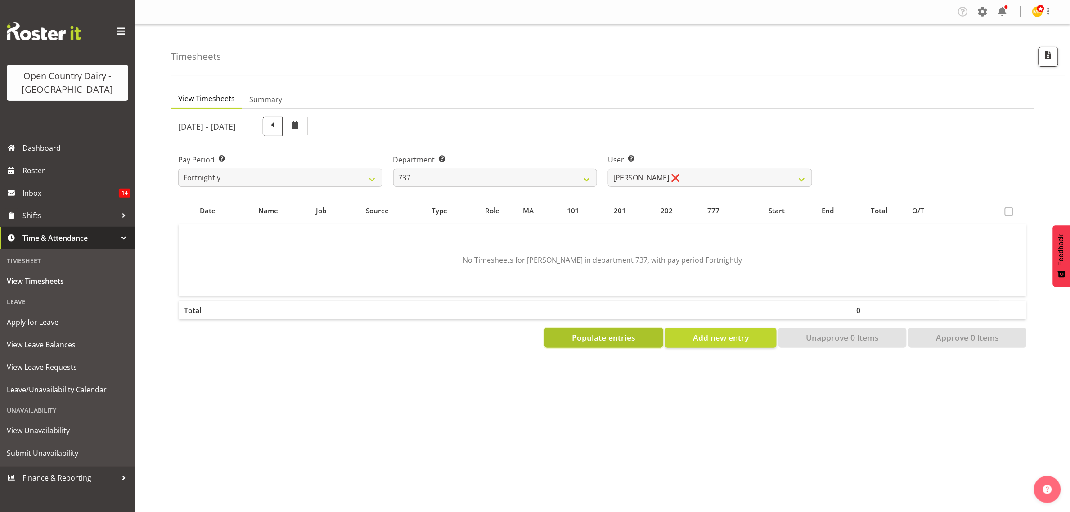
click at [619, 341] on span "Populate entries" at bounding box center [603, 338] width 63 height 12
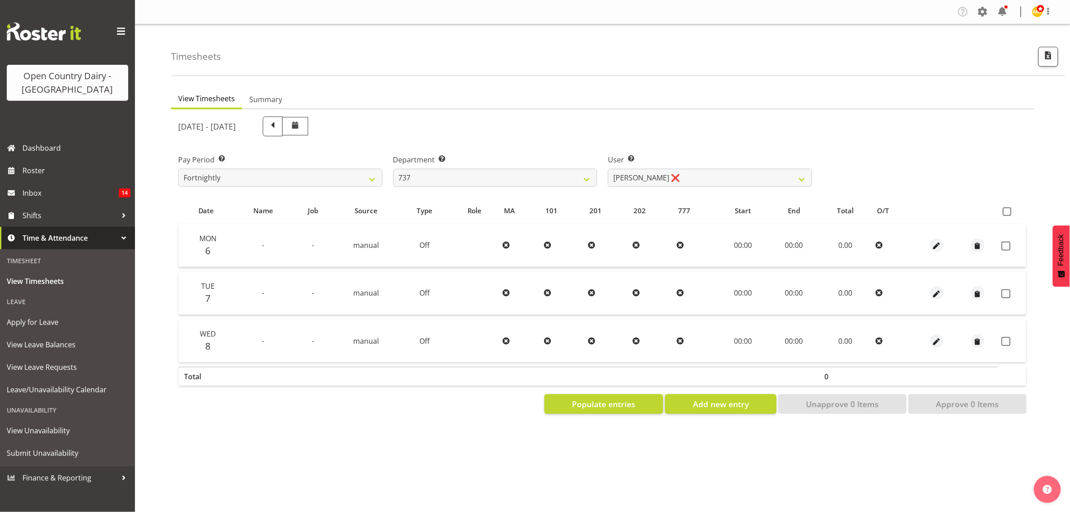
click at [503, 167] on div "Department Select which department you would like to view. 734 735 736 737 738 …" at bounding box center [495, 170] width 204 height 32
click at [507, 181] on select "734 735 736 737 738 739 851 853 854 855 856 858 861 862 865 867-9032 868 869 87…" at bounding box center [495, 178] width 204 height 18
select select "902"
click at [393, 169] on select "734 735 736 737 738 739 851 853 854 855 856 858 861 862 865 867-9032 868 869 87…" at bounding box center [495, 178] width 204 height 18
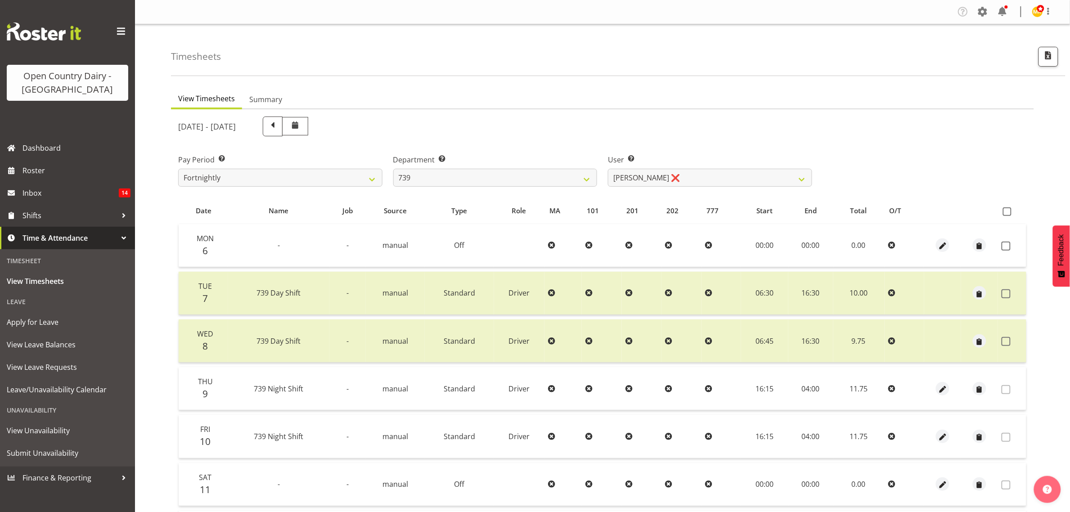
click at [679, 183] on div at bounding box center [602, 360] width 863 height 503
click at [680, 182] on select "[PERSON_NAME] ❌ [PERSON_NAME] ❌ [PERSON_NAME] ❌ [PERSON_NAME] Veint ❌" at bounding box center [710, 178] width 204 height 18
select select "11702"
click at [608, 169] on select "[PERSON_NAME] ❌ [PERSON_NAME] ❌ [PERSON_NAME] ❌ [PERSON_NAME] Veint ❌" at bounding box center [710, 178] width 204 height 18
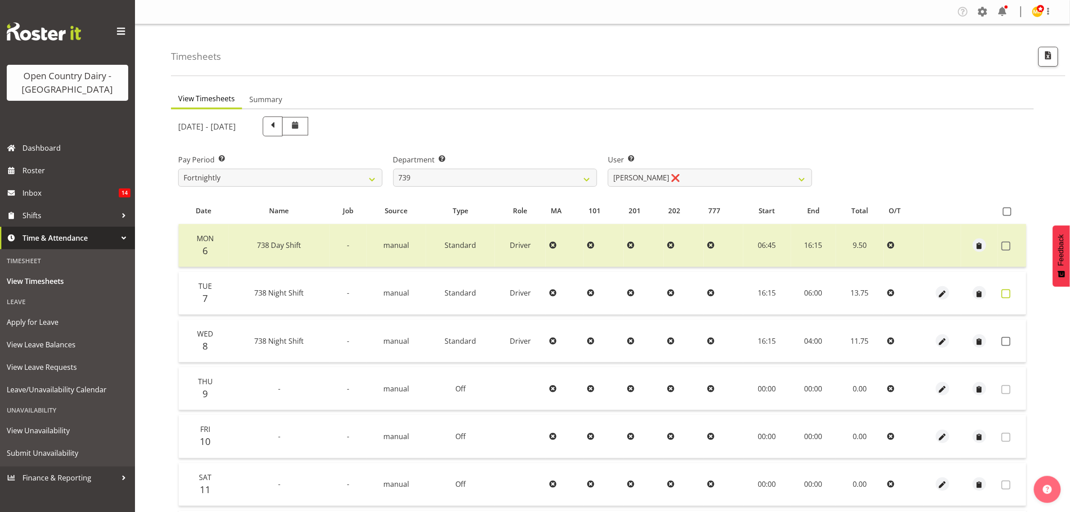
click at [1010, 293] on span at bounding box center [1005, 293] width 9 height 9
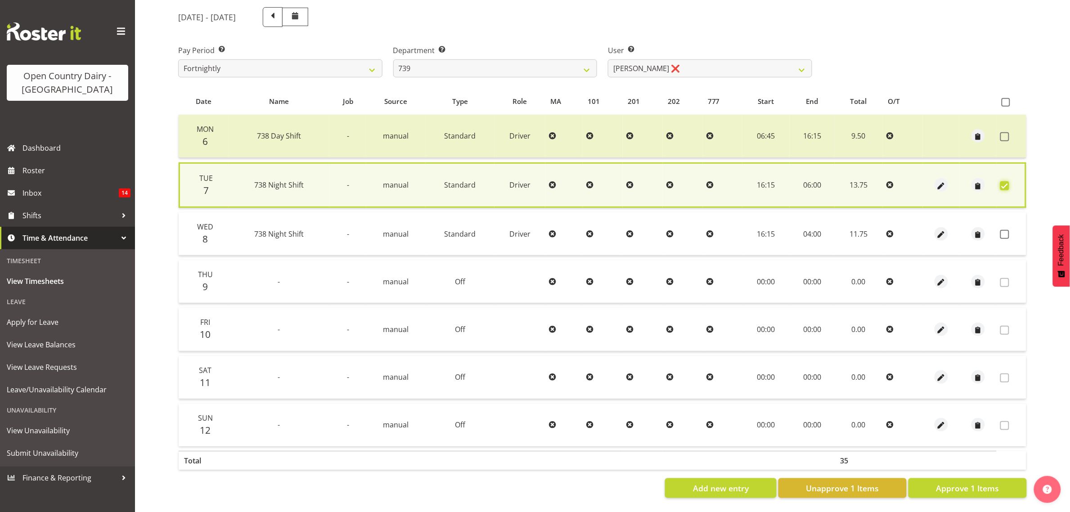
scroll to position [118, 0]
click at [984, 482] on span "Approve 1 Items" at bounding box center [967, 488] width 63 height 12
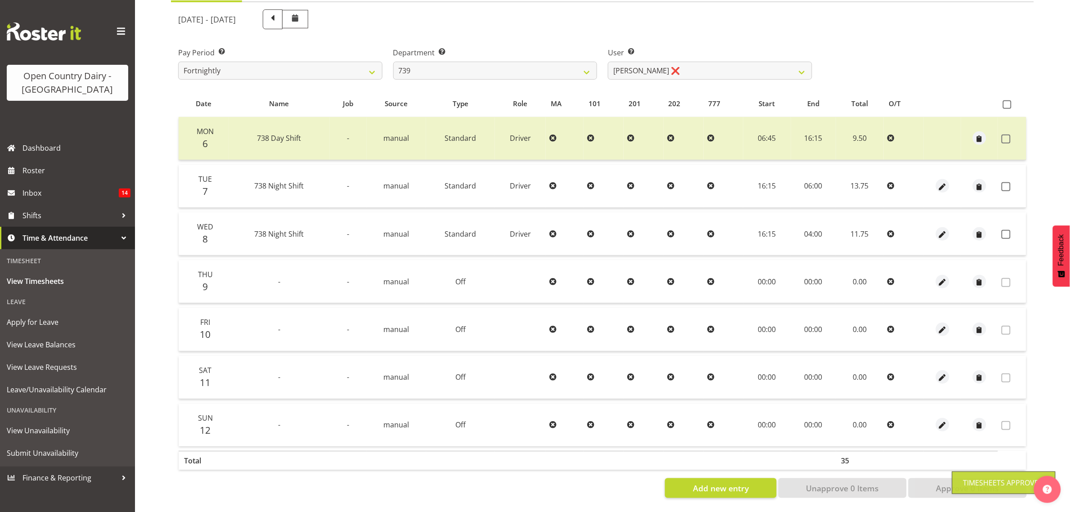
checkbox input "false"
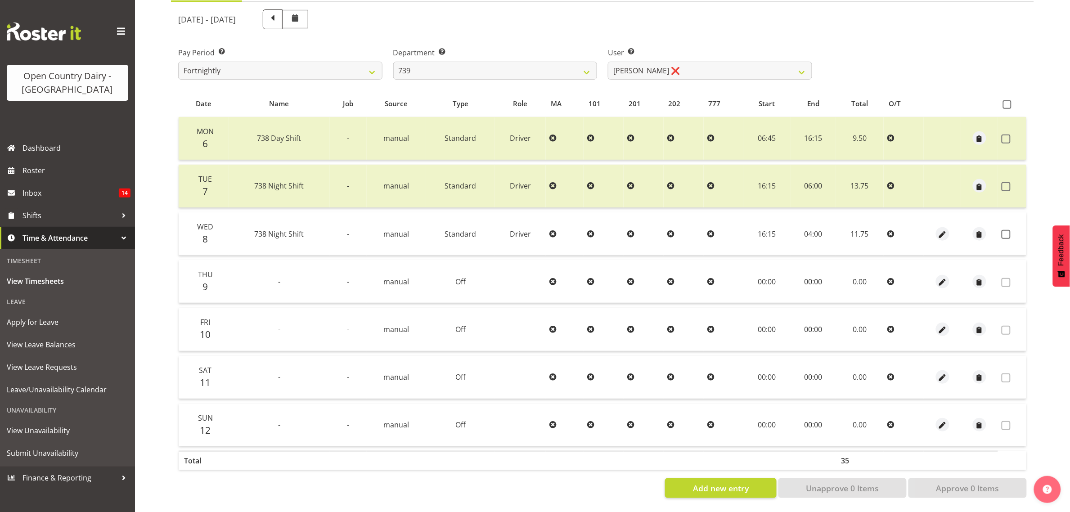
click at [532, 71] on div "Department Select which department you would like to view. 734 735 736 737 738 …" at bounding box center [495, 60] width 215 height 50
click at [453, 66] on select "734 735 736 737 738 739 851 853 854 855 856 858 861 862 865 867-9032 868 869 87…" at bounding box center [495, 71] width 204 height 18
click at [353, 99] on span "Job" at bounding box center [348, 104] width 10 height 10
click at [442, 62] on select "734 735 736 737 738 739 851 853 854 855 856 858 861 862 865 867-9032 868 869 87…" at bounding box center [495, 71] width 204 height 18
select select "908"
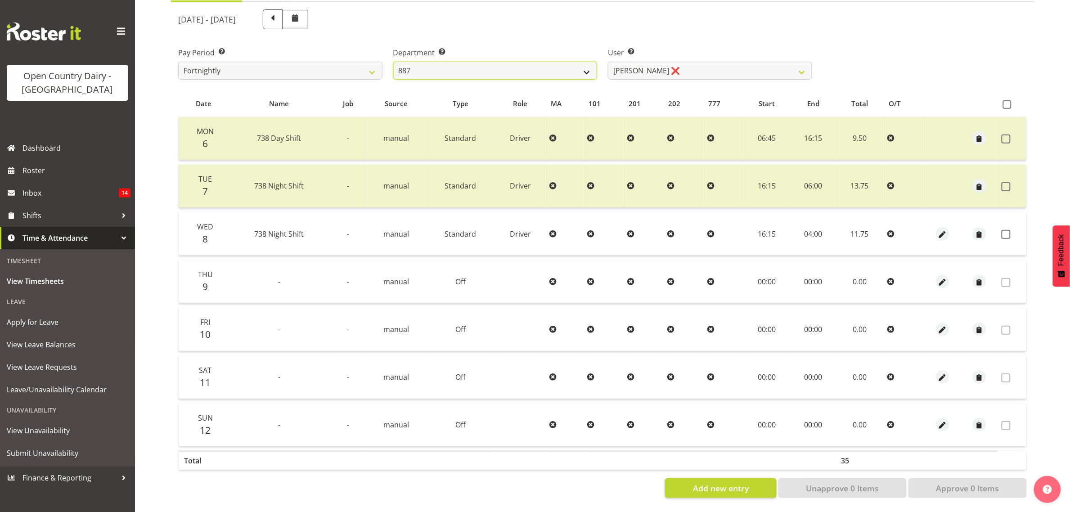
click at [393, 62] on select "734 735 736 737 738 739 851 853 854 855 856 858 861 862 865 867-9032 868 869 87…" at bounding box center [495, 71] width 204 height 18
select select "7382"
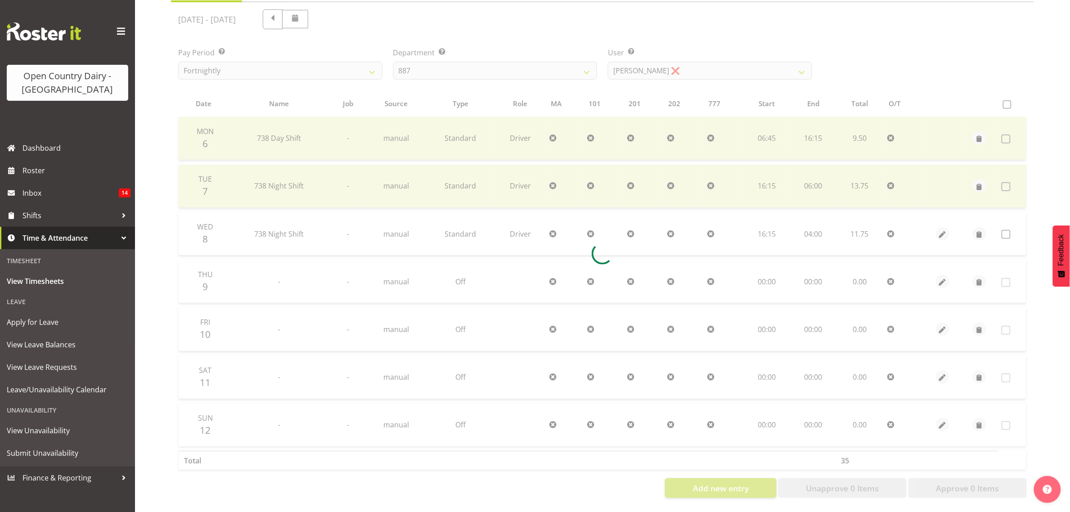
click at [662, 64] on div at bounding box center [602, 253] width 863 height 503
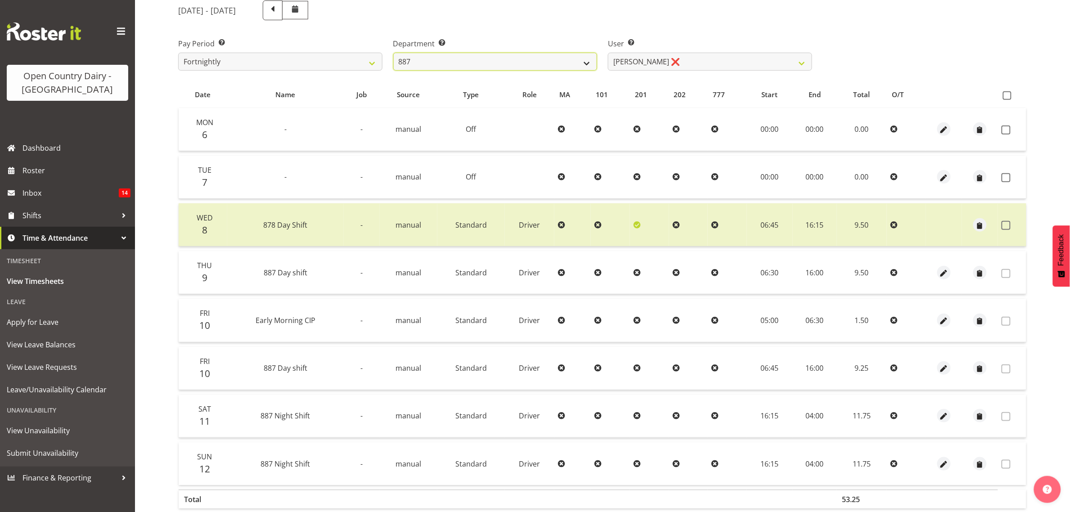
click at [545, 63] on select "734 735 736 737 738 739 851 853 854 855 856 858 861 862 865 867-9032 868 869 87…" at bounding box center [495, 62] width 204 height 18
select select "673"
click at [393, 53] on select "734 735 736 737 738 739 851 853 854 855 856 858 861 862 865 867-9032 868 869 87…" at bounding box center [495, 62] width 204 height 18
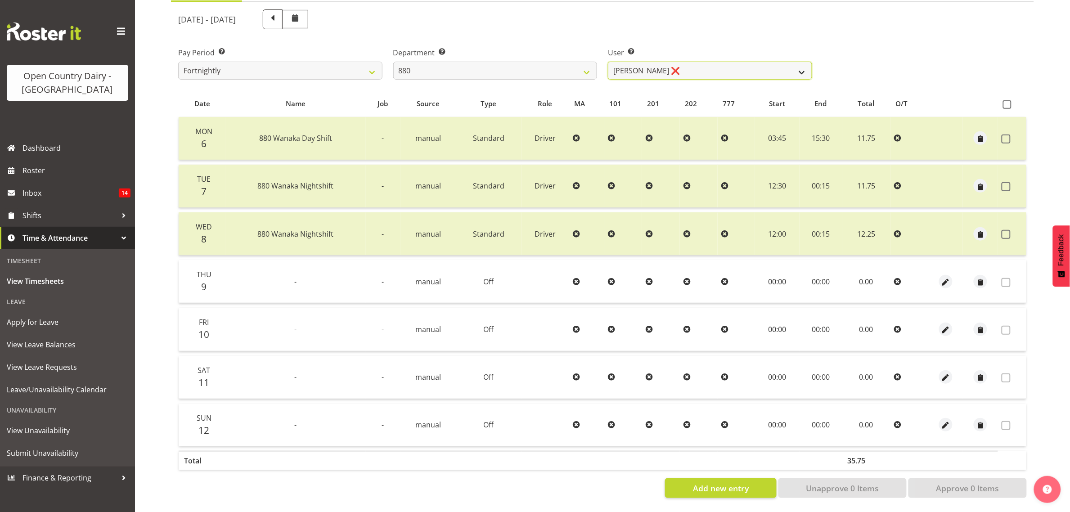
click at [680, 68] on select "[PERSON_NAME] ❌ [PERSON_NAME] ❌ [PERSON_NAME] ❌ [PERSON_NAME] ❌" at bounding box center [710, 71] width 204 height 18
click at [608, 62] on select "[PERSON_NAME] ❌ [PERSON_NAME] ❌ [PERSON_NAME] ❌ [PERSON_NAME] ❌" at bounding box center [710, 71] width 204 height 18
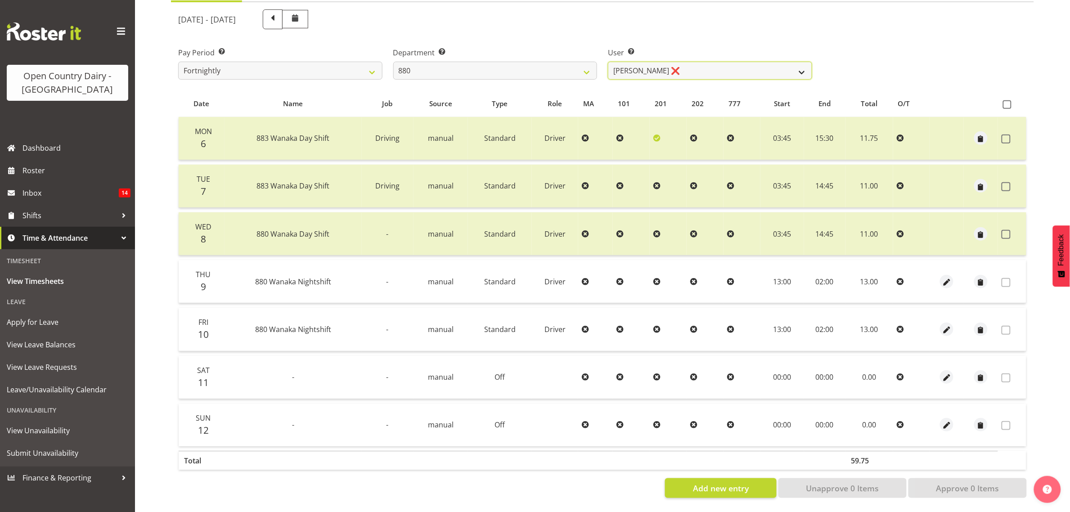
click at [669, 67] on select "[PERSON_NAME] ❌ [PERSON_NAME] ❌ [PERSON_NAME] ❌ [PERSON_NAME] ❌" at bounding box center [710, 71] width 204 height 18
select select "7476"
click at [608, 62] on select "[PERSON_NAME] ❌ [PERSON_NAME] ❌ [PERSON_NAME] ❌ [PERSON_NAME] ❌" at bounding box center [710, 71] width 204 height 18
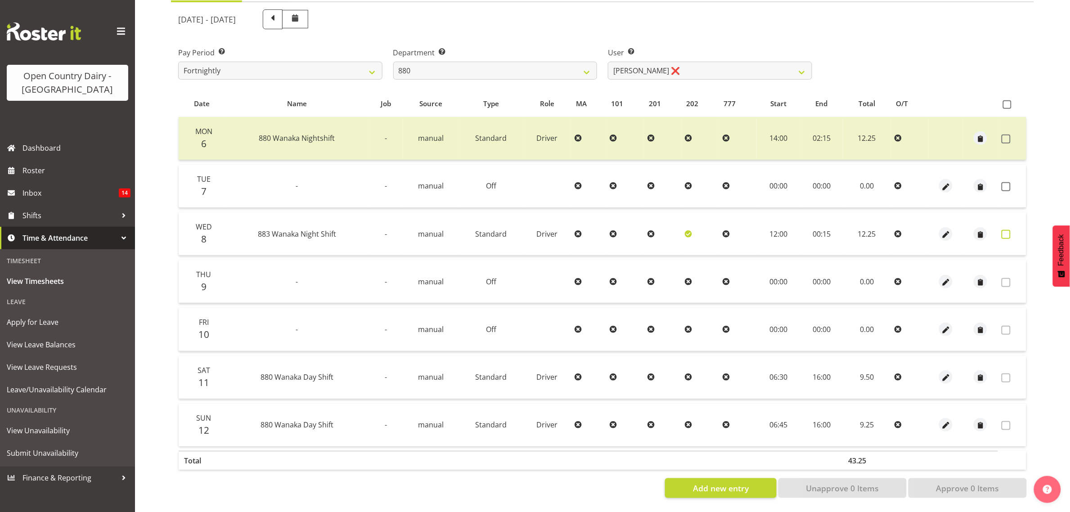
click at [1008, 230] on span at bounding box center [1005, 234] width 9 height 9
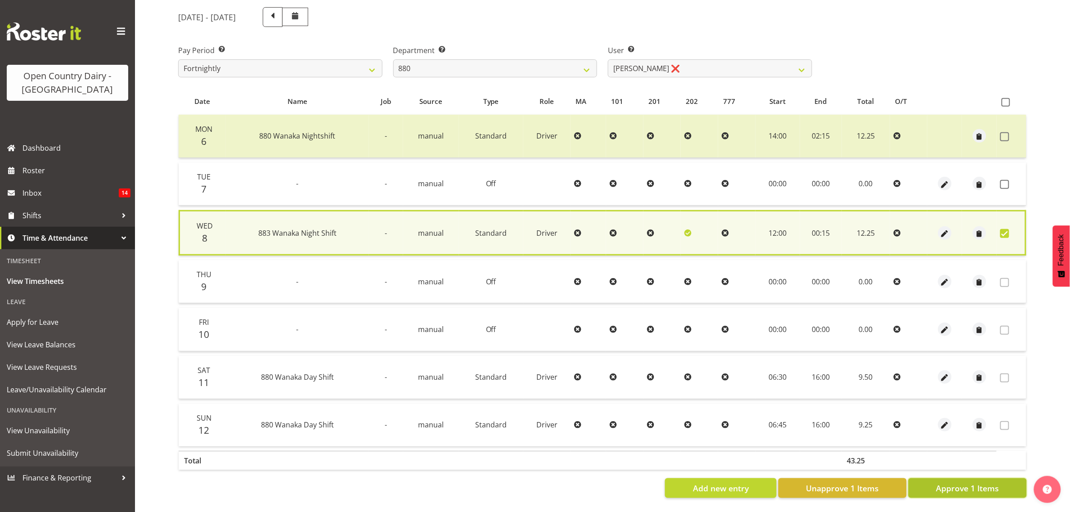
click at [962, 482] on span "Approve 1 Items" at bounding box center [967, 488] width 63 height 12
checkbox input "false"
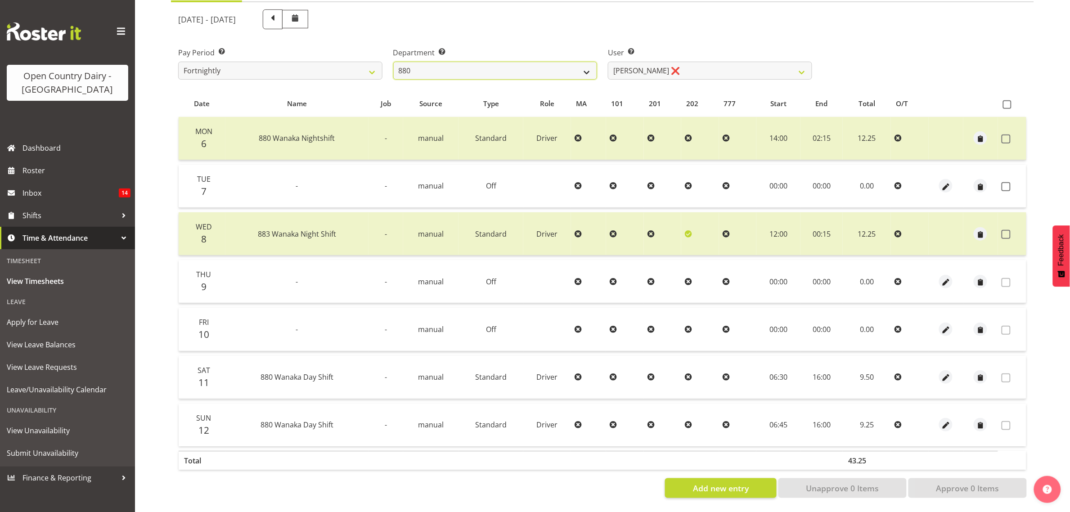
click at [475, 64] on select "734 735 736 737 738 739 851 853 854 855 856 858 861 862 865 867-9032 868 869 87…" at bounding box center [495, 71] width 204 height 18
select select "909"
click at [393, 62] on select "734 735 736 737 738 739 851 853 854 855 856 858 861 862 865 867-9032 868 869 87…" at bounding box center [495, 71] width 204 height 18
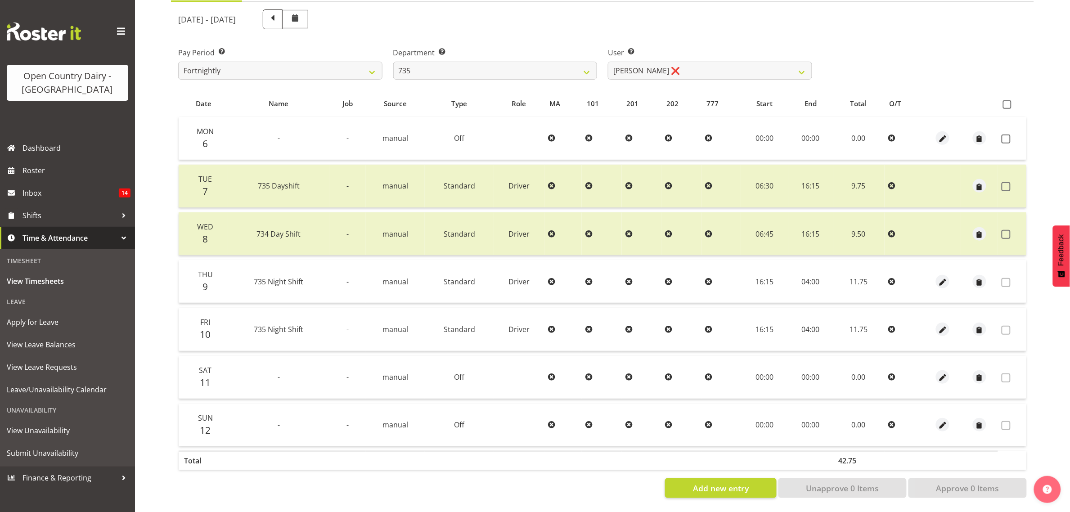
click at [648, 57] on div at bounding box center [602, 253] width 863 height 503
click at [648, 62] on select "[PERSON_NAME] ❌ [PERSON_NAME] ❌ [PERSON_NAME] ❌ [PERSON_NAME] ❌" at bounding box center [710, 71] width 204 height 18
select select "9865"
click at [608, 62] on select "[PERSON_NAME] ❌ [PERSON_NAME] ❌ [PERSON_NAME] ❌ [PERSON_NAME] ❌" at bounding box center [710, 71] width 204 height 18
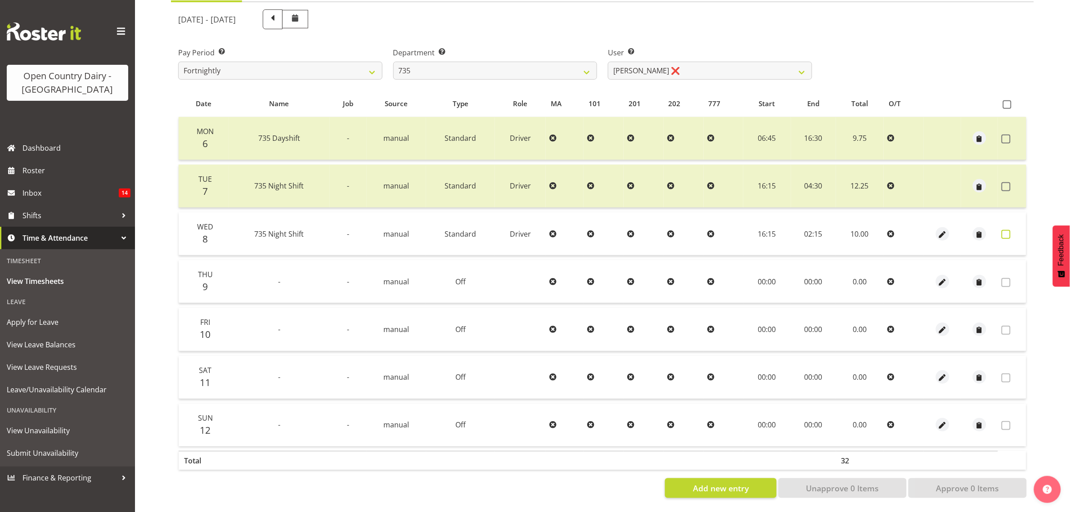
click at [1011, 230] on label at bounding box center [1008, 234] width 14 height 9
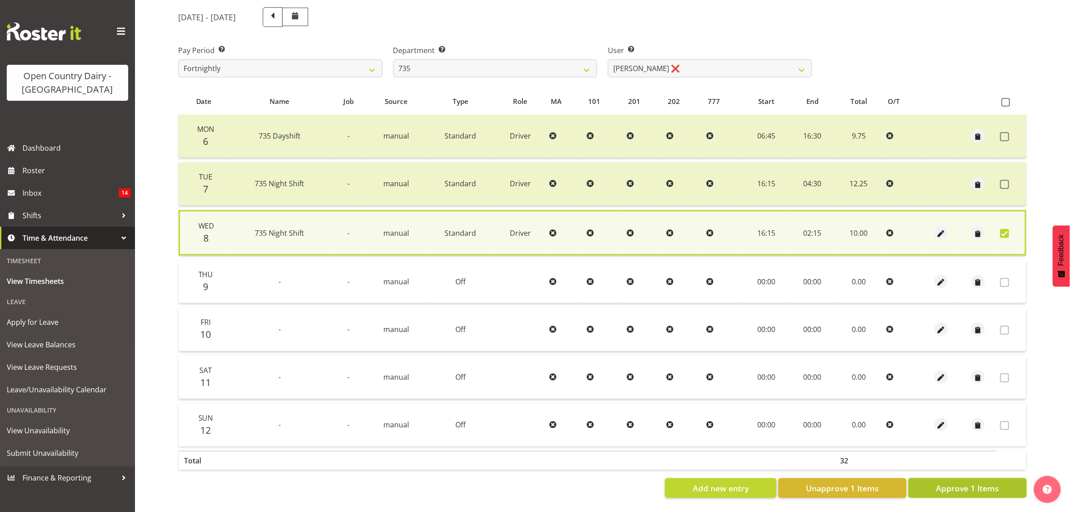
click at [972, 482] on span "Approve 1 Items" at bounding box center [967, 488] width 63 height 12
checkbox input "false"
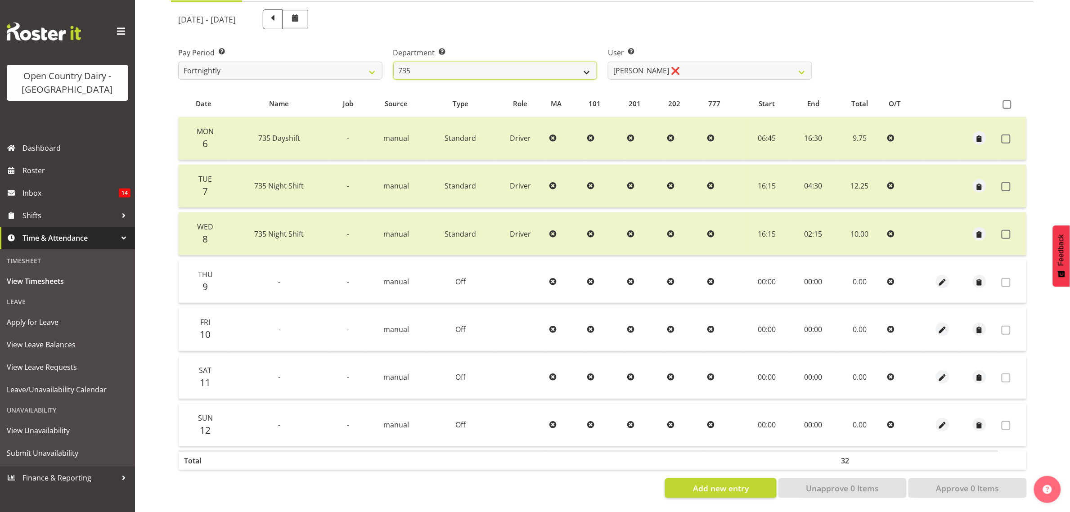
click at [480, 67] on select "734 735 736 737 738 739 851 853 854 855 856 858 861 862 865 867-9032 868 869 87…" at bounding box center [495, 71] width 204 height 18
select select "675"
click at [393, 62] on select "734 735 736 737 738 739 851 853 854 855 856 858 861 862 865 867-9032 868 869 87…" at bounding box center [495, 71] width 204 height 18
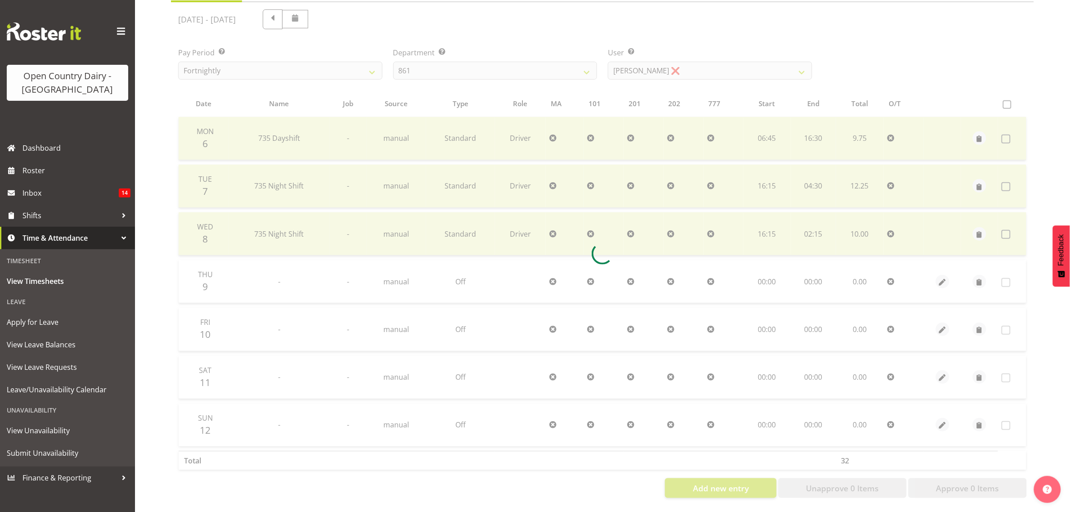
click at [754, 60] on div at bounding box center [602, 253] width 863 height 503
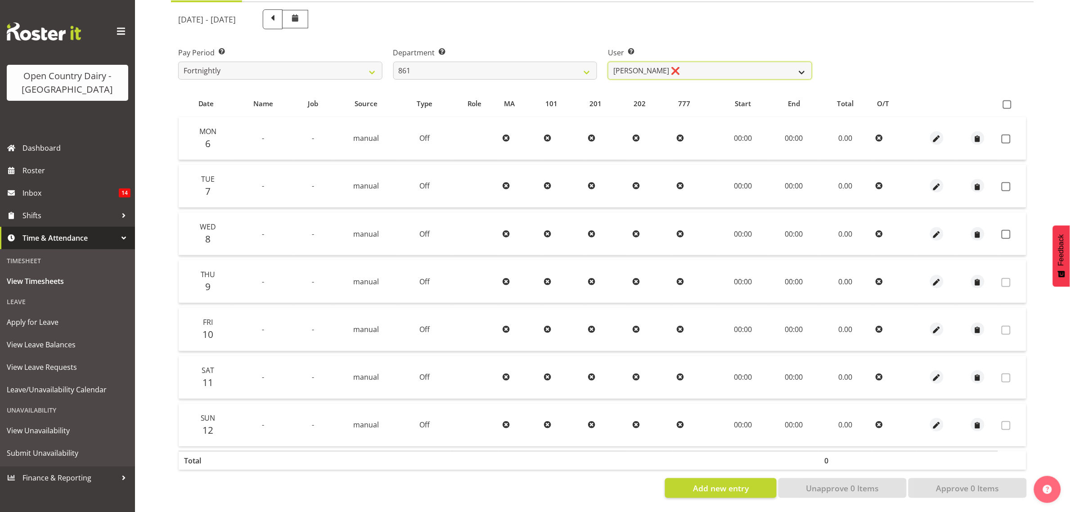
click at [754, 62] on select "[PERSON_NAME] ❌ [PERSON_NAME] ❌ [PERSON_NAME] ❌" at bounding box center [710, 71] width 204 height 18
select select "7460"
click at [608, 62] on select "[PERSON_NAME] ❌ [PERSON_NAME] ❌ [PERSON_NAME] ❌" at bounding box center [710, 71] width 204 height 18
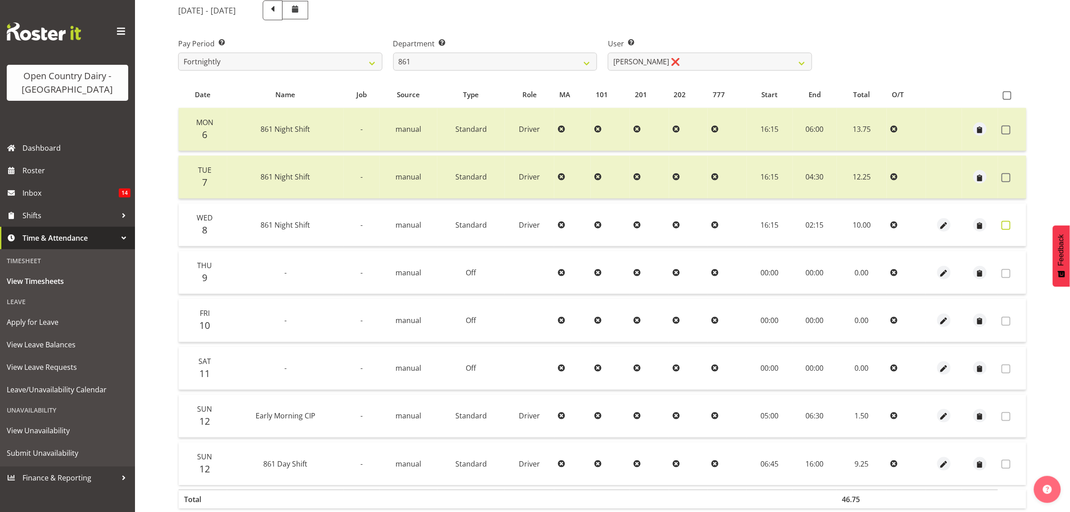
click at [1012, 224] on label at bounding box center [1008, 225] width 14 height 9
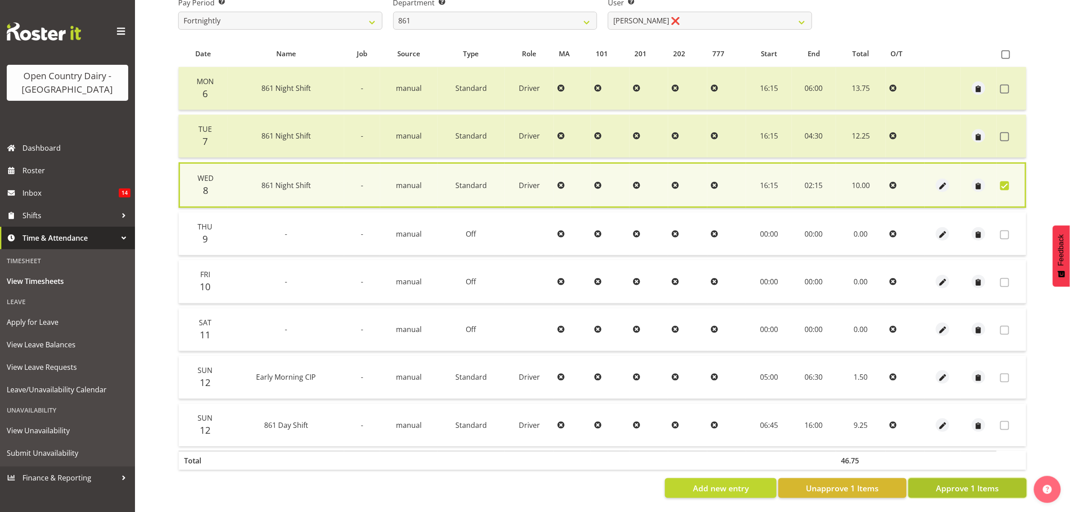
click at [966, 482] on span "Approve 1 Items" at bounding box center [967, 488] width 63 height 12
checkbox input "false"
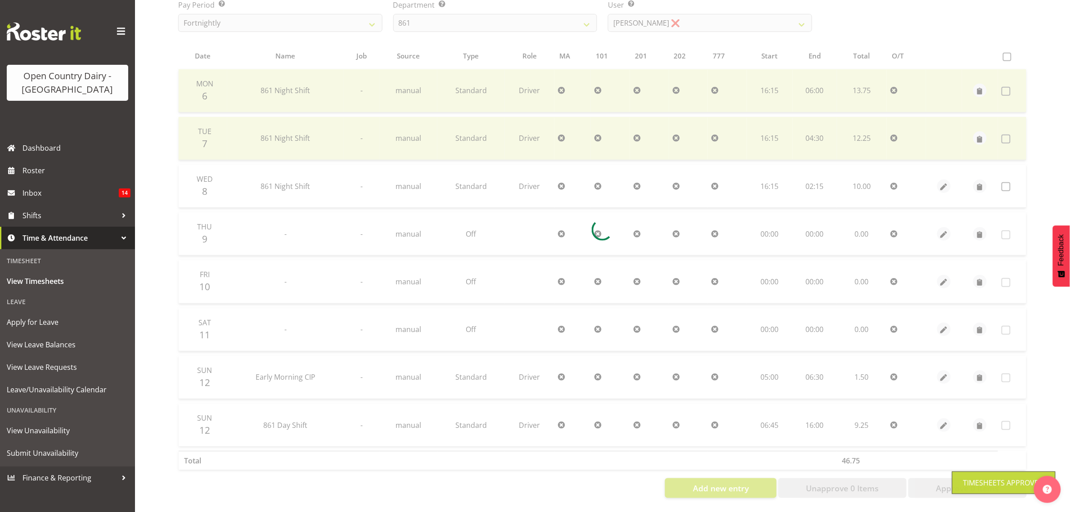
scroll to position [164, 0]
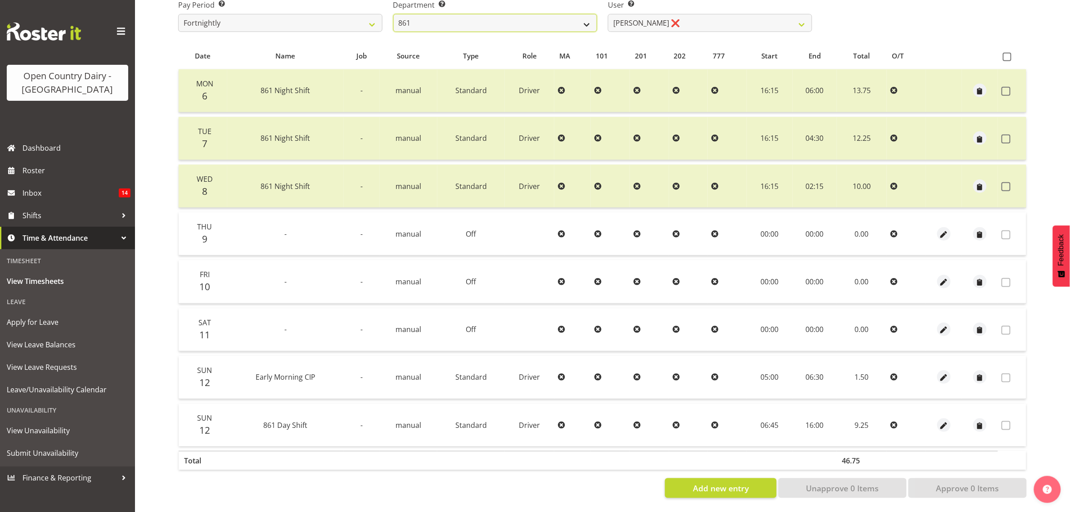
click at [471, 17] on select "734 735 736 737 738 739 851 853 854 855 856 858 861 862 865 867-9032 868 869 87…" at bounding box center [495, 23] width 204 height 18
select select "927"
click at [393, 14] on select "734 735 736 737 738 739 851 853 854 855 856 858 861 862 865 867-9032 868 869 87…" at bounding box center [495, 23] width 204 height 18
select select "10273"
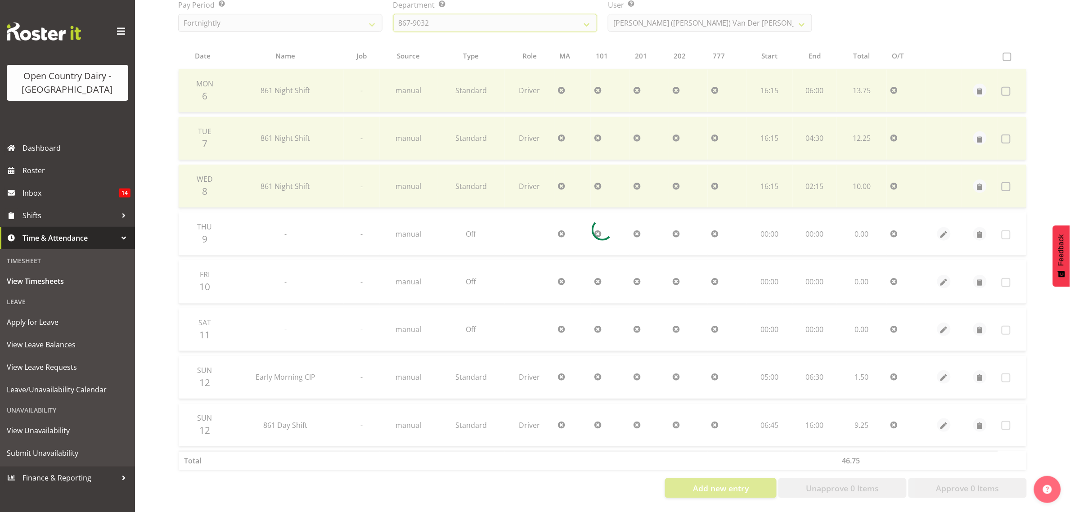
scroll to position [116, 0]
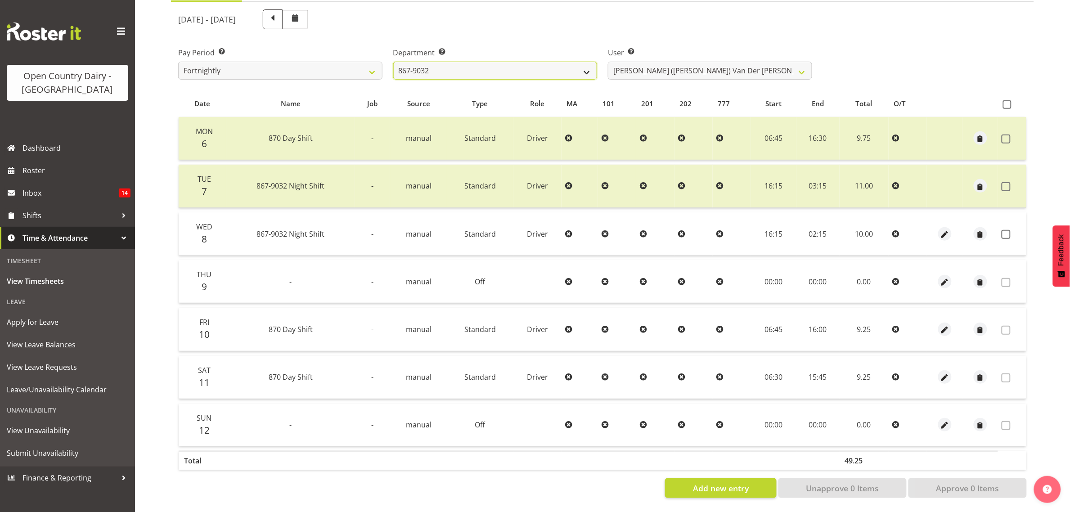
click at [484, 62] on select "734 735 736 737 738 739 851 853 854 855 856 858 861 862 865 867-9032 868 869 87…" at bounding box center [495, 71] width 204 height 18
click at [671, 35] on div "User Select user. Note: This is filtered down by the previous two drop-down ite…" at bounding box center [709, 60] width 215 height 50
click at [1006, 230] on span at bounding box center [1005, 234] width 9 height 9
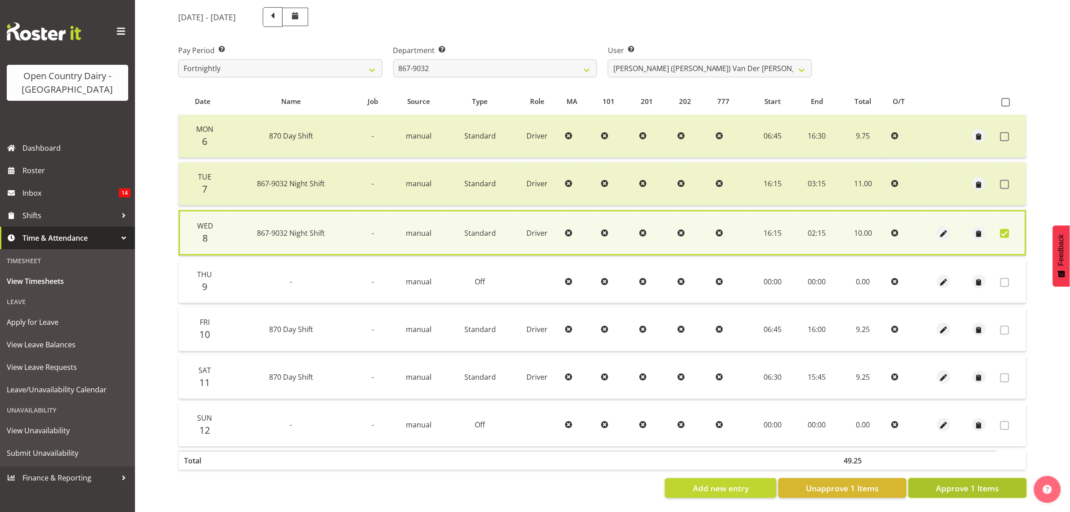
click at [979, 482] on span "Approve 1 Items" at bounding box center [967, 488] width 63 height 12
checkbox input "false"
